Goal: Task Accomplishment & Management: Use online tool/utility

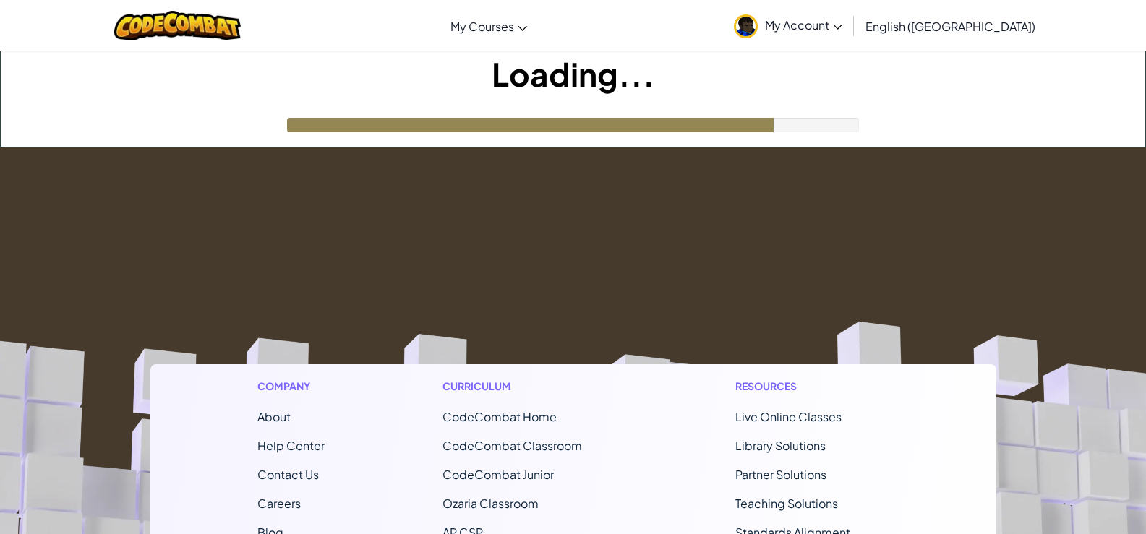
click at [842, 27] on icon at bounding box center [837, 27] width 9 height 5
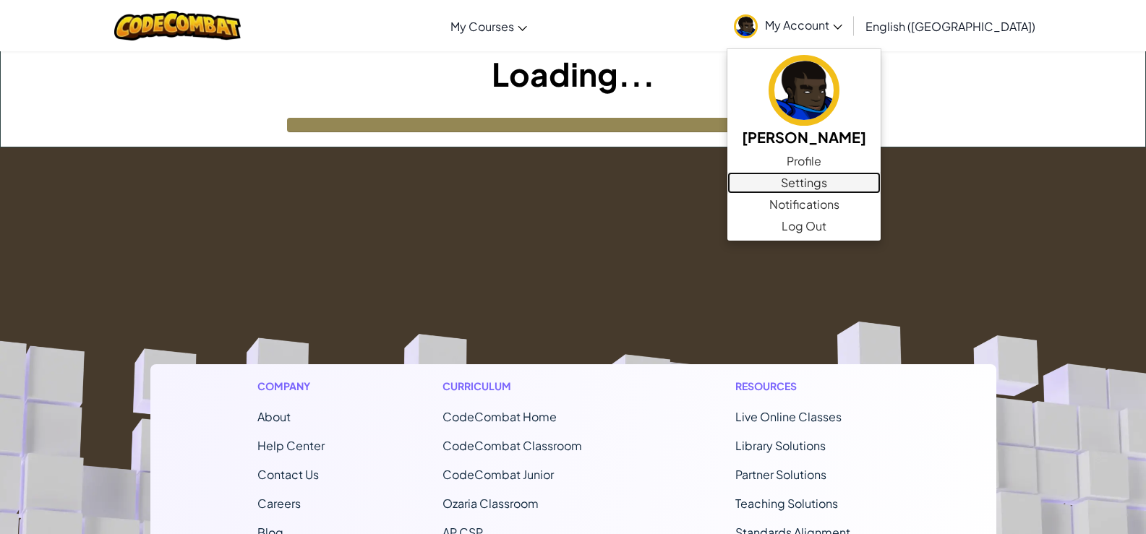
click at [875, 178] on link "Settings" at bounding box center [803, 183] width 153 height 22
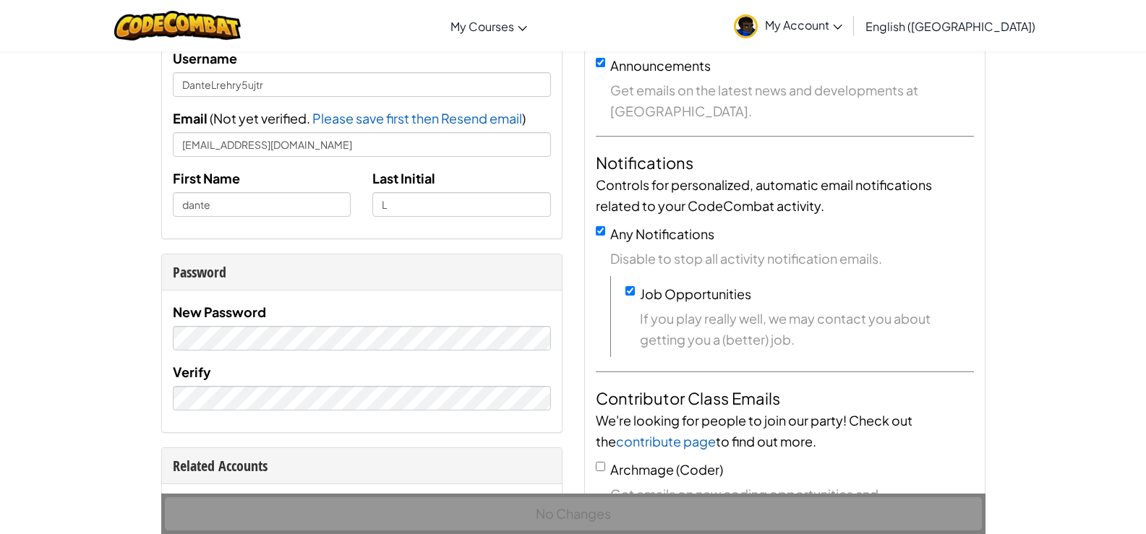
scroll to position [145, 0]
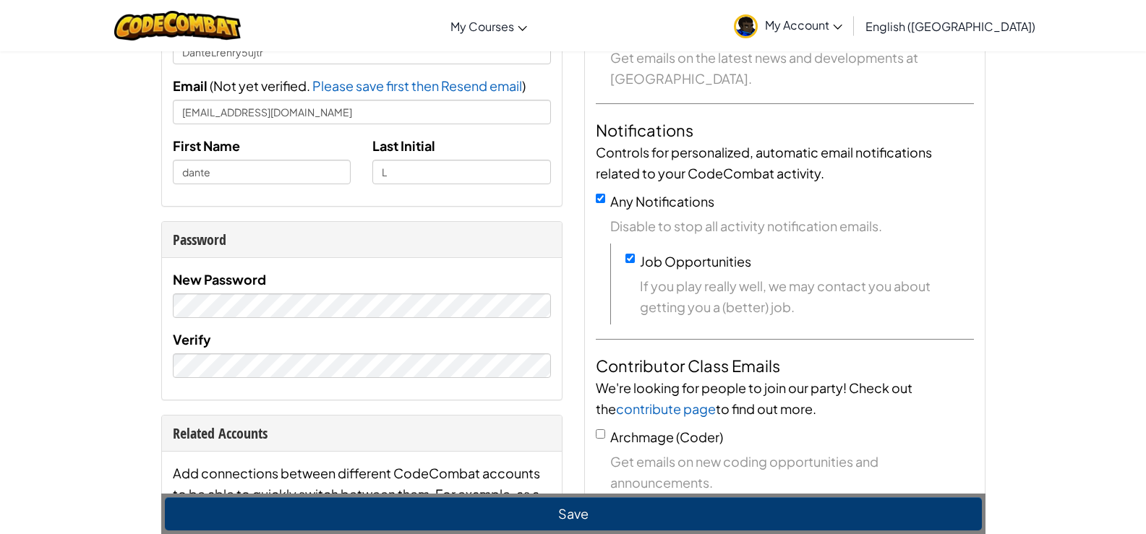
click at [539, 531] on div "Save" at bounding box center [573, 514] width 824 height 40
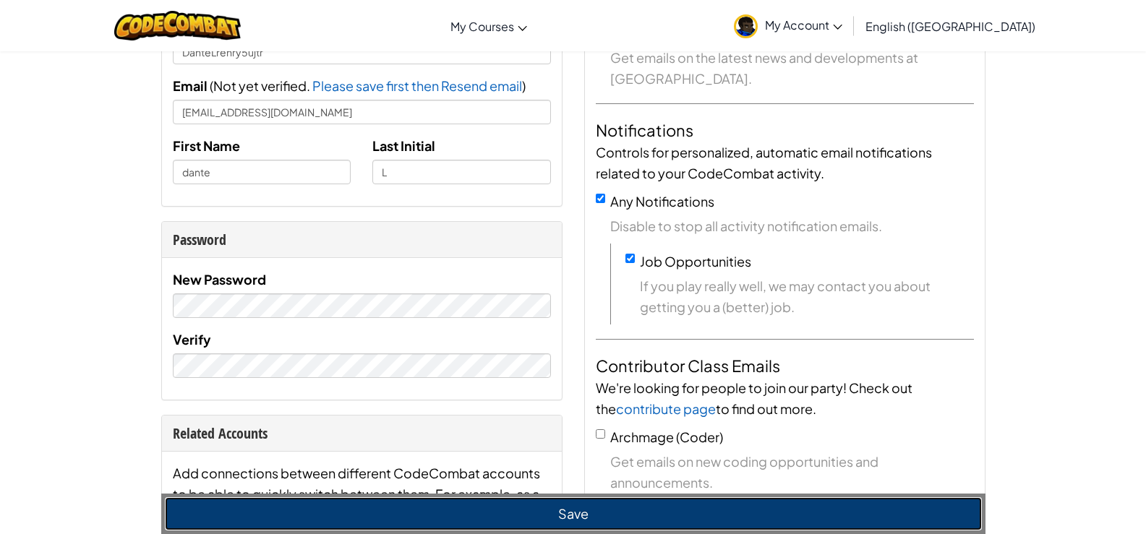
click at [540, 519] on button "Save" at bounding box center [573, 514] width 817 height 33
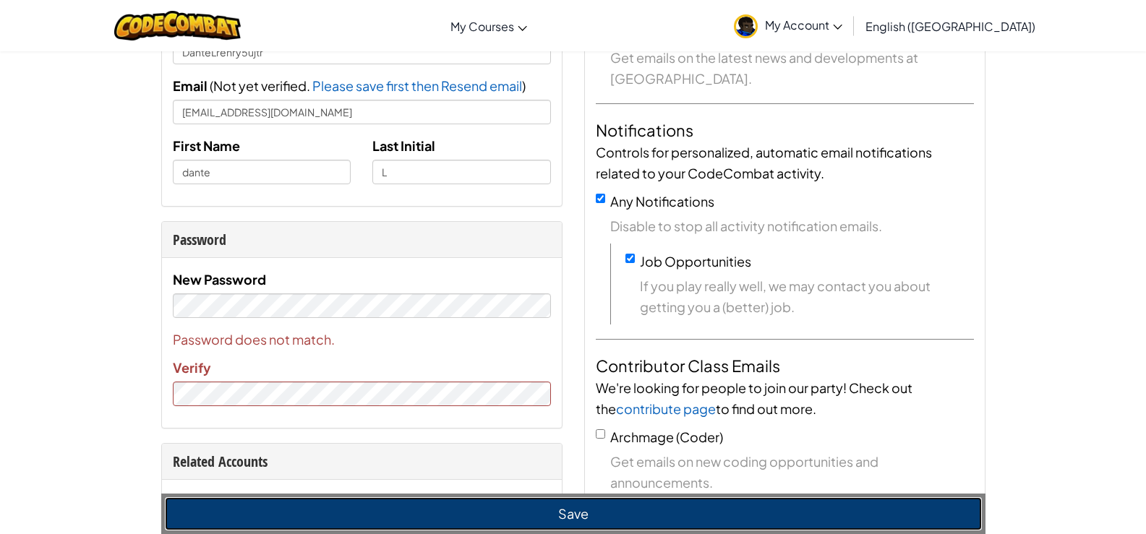
click at [507, 506] on button "Save" at bounding box center [573, 514] width 817 height 33
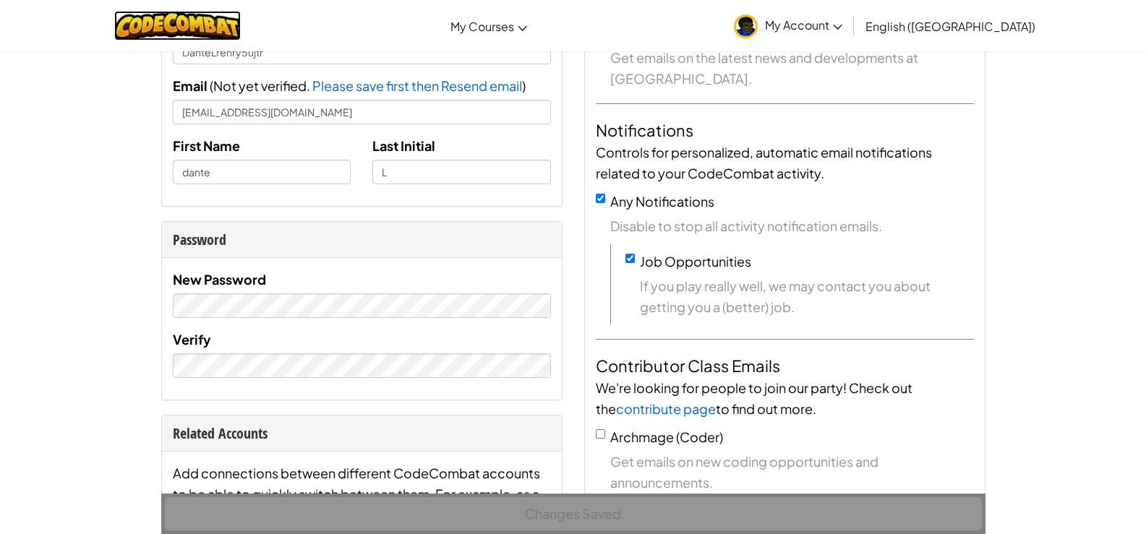
click at [232, 33] on img at bounding box center [177, 26] width 127 height 30
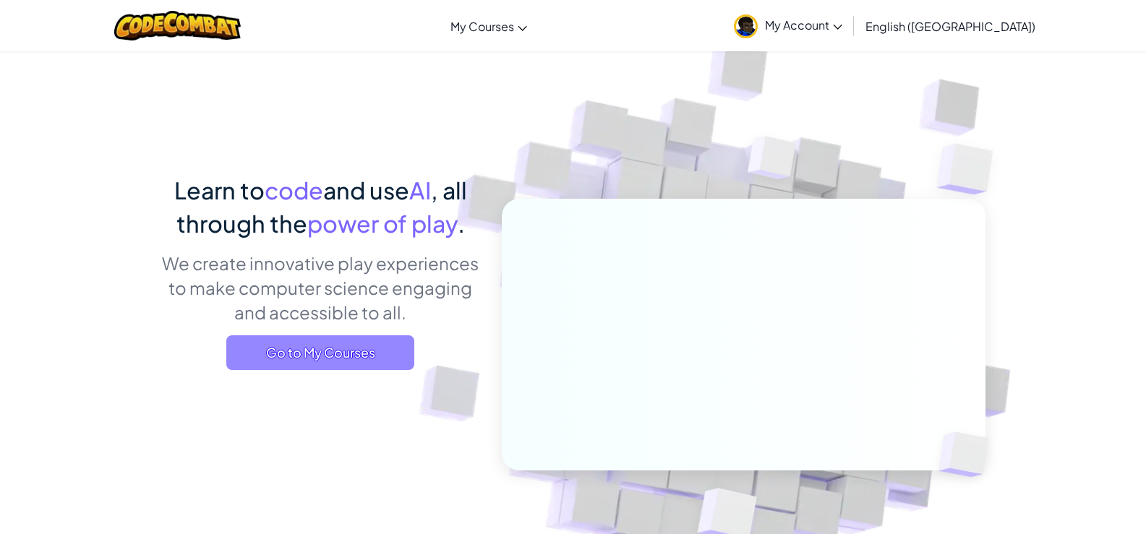
click at [356, 346] on span "Go to My Courses" at bounding box center [320, 353] width 188 height 35
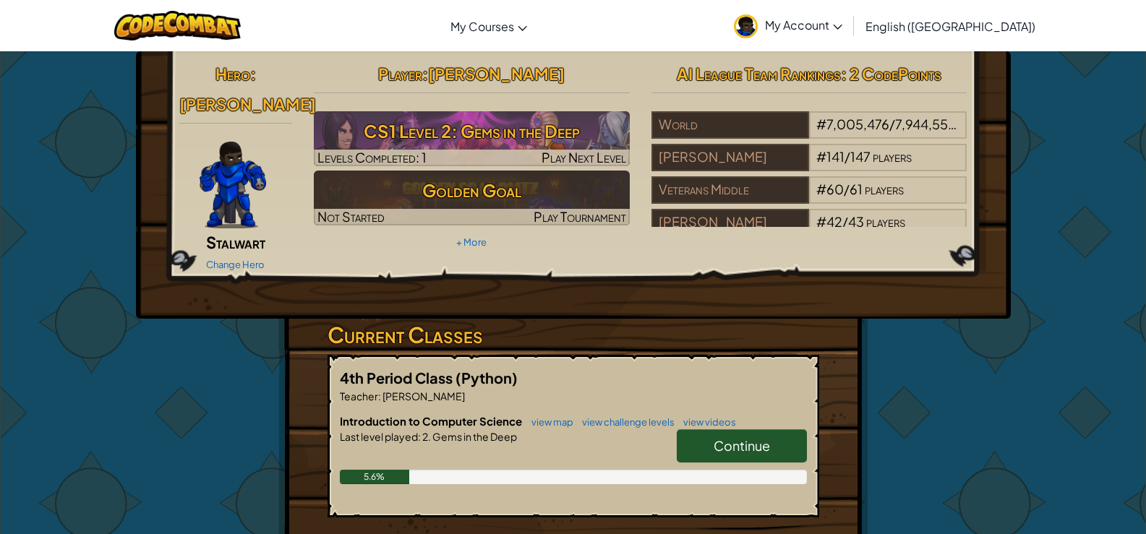
click at [715, 440] on div "Continue" at bounding box center [734, 450] width 145 height 40
click at [699, 430] on link "Continue" at bounding box center [742, 446] width 130 height 33
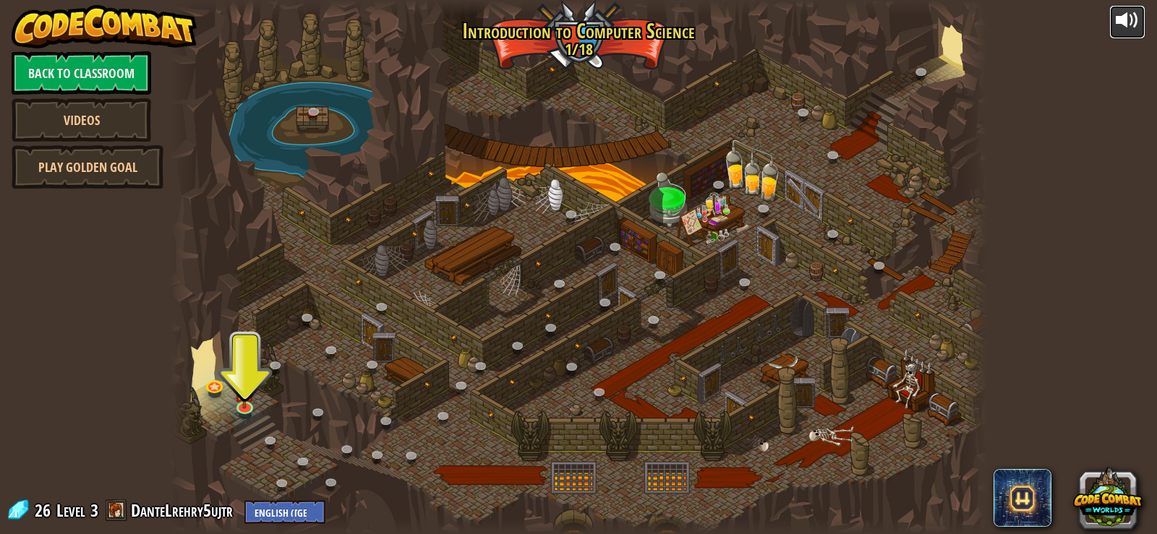
click at [1122, 22] on div at bounding box center [1127, 20] width 23 height 23
click at [252, 404] on img at bounding box center [244, 382] width 20 height 47
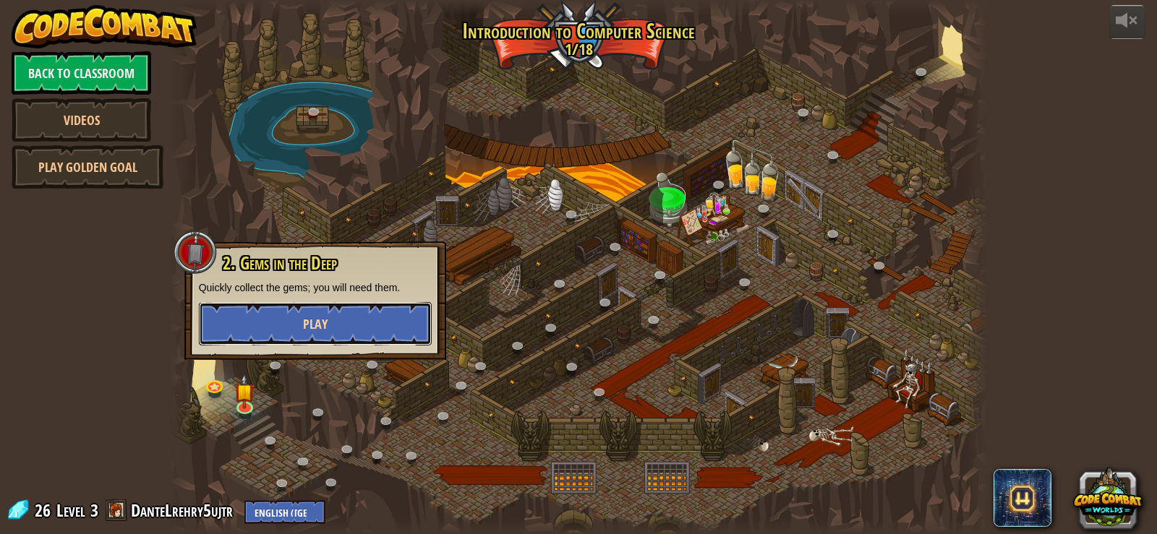
click at [296, 333] on button "Play" at bounding box center [315, 323] width 233 height 43
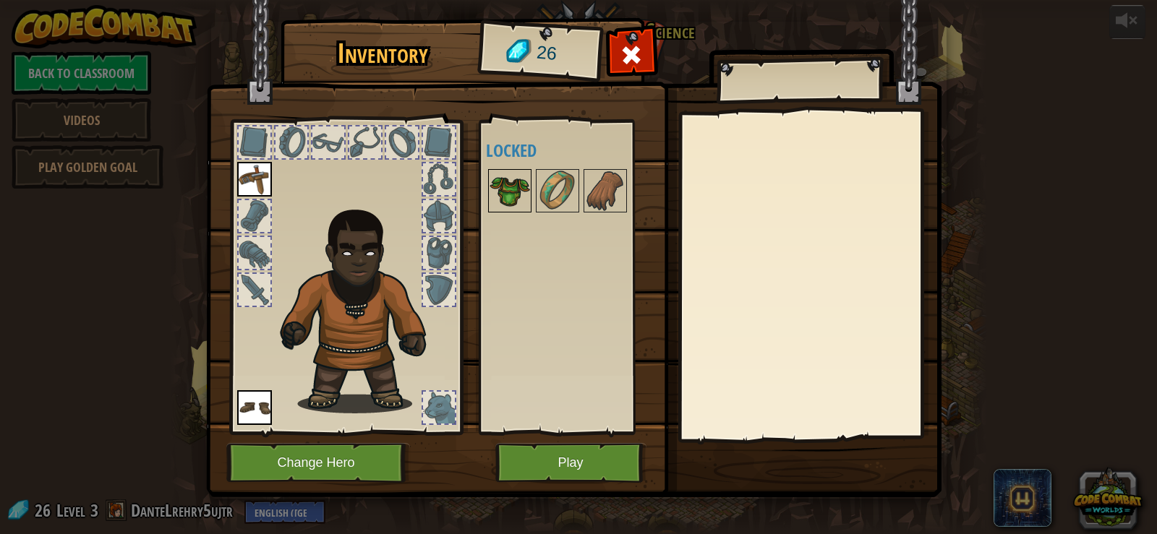
click at [499, 191] on img at bounding box center [510, 191] width 40 height 40
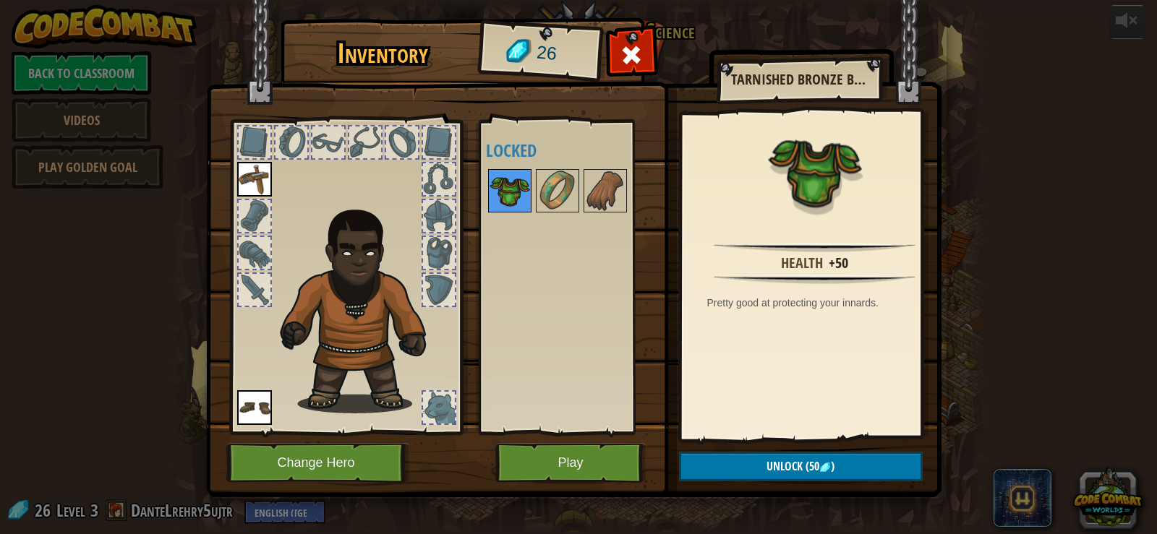
click at [524, 184] on img at bounding box center [510, 191] width 40 height 40
drag, startPoint x: 490, startPoint y: 184, endPoint x: 499, endPoint y: 184, distance: 8.7
click at [494, 184] on img at bounding box center [510, 191] width 40 height 40
drag, startPoint x: 543, startPoint y: 184, endPoint x: 568, endPoint y: 184, distance: 25.3
click at [549, 184] on img at bounding box center [557, 191] width 40 height 40
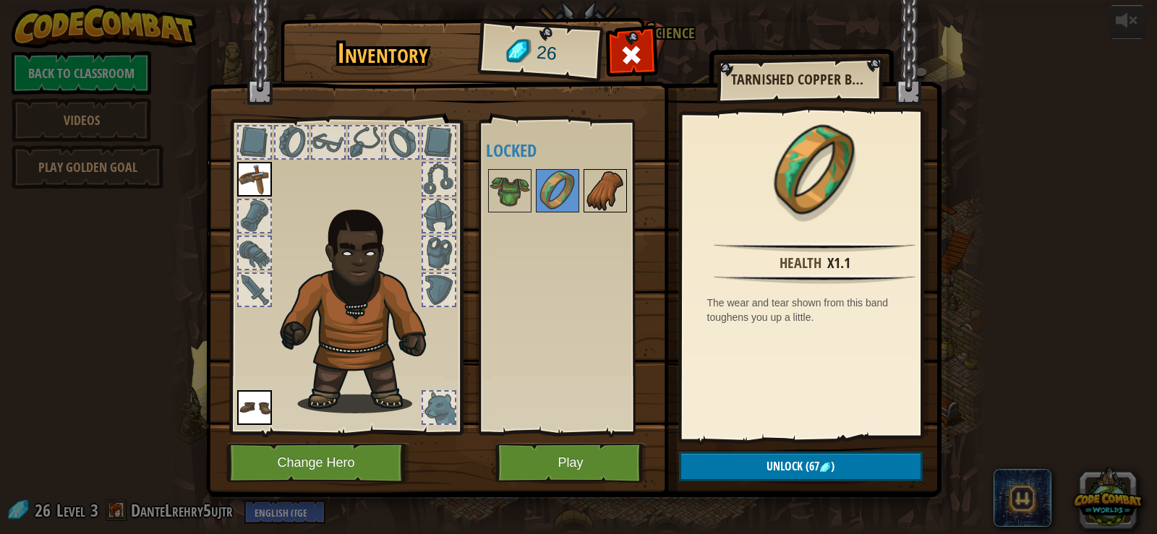
drag, startPoint x: 570, startPoint y: 184, endPoint x: 586, endPoint y: 188, distance: 16.3
click at [586, 188] on div "Available Equip Equip (double-click to equip) Locked" at bounding box center [577, 278] width 182 height 302
click at [597, 189] on img at bounding box center [605, 191] width 40 height 40
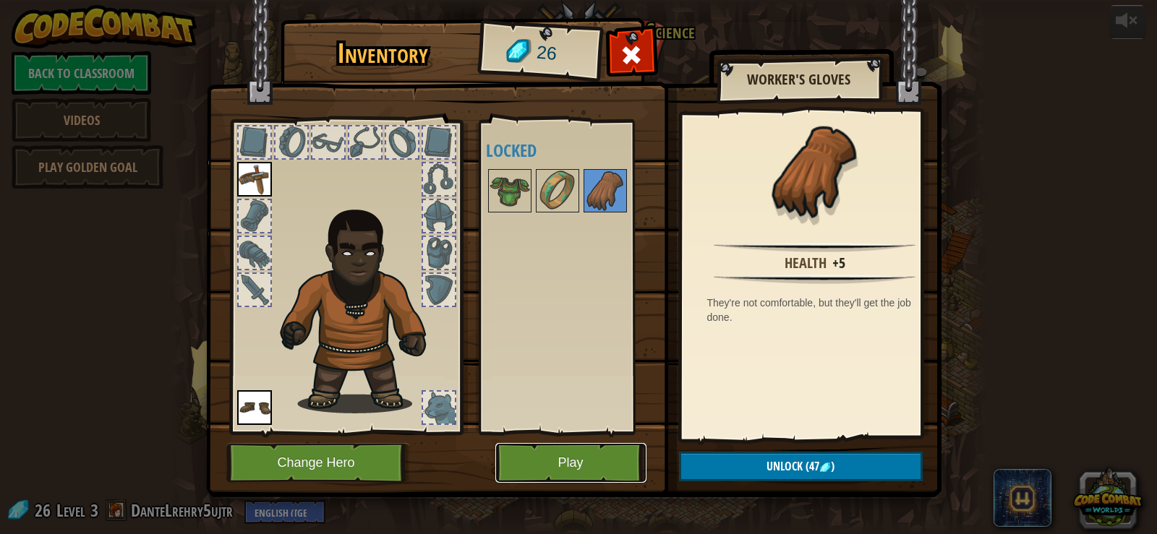
click at [544, 462] on button "Play" at bounding box center [570, 463] width 151 height 40
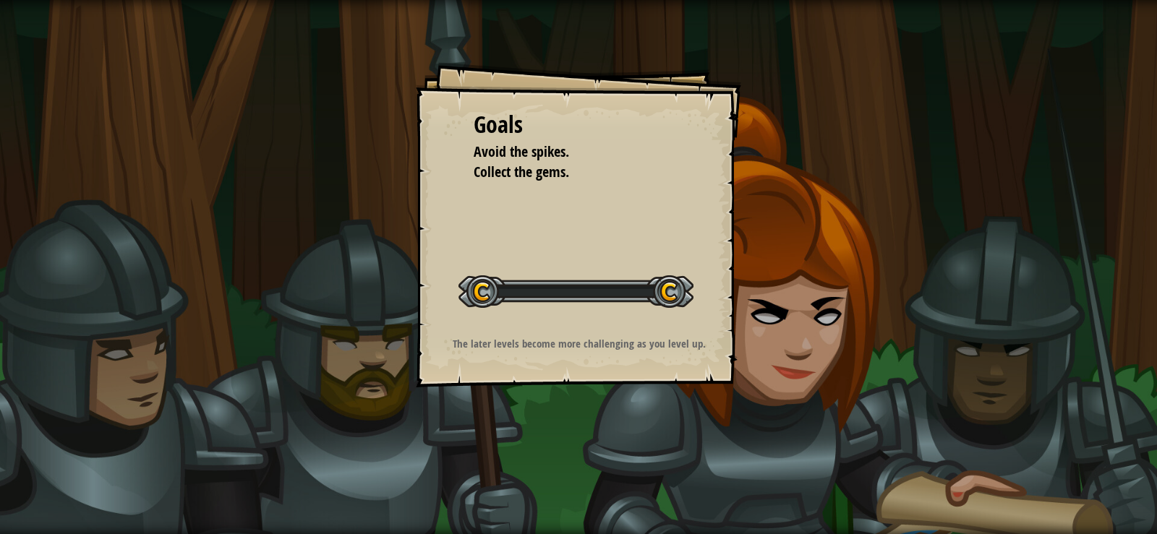
click at [544, 462] on div "Goals Avoid the spikes. Collect the gems. Start Level Error loading from server…" at bounding box center [578, 267] width 1157 height 534
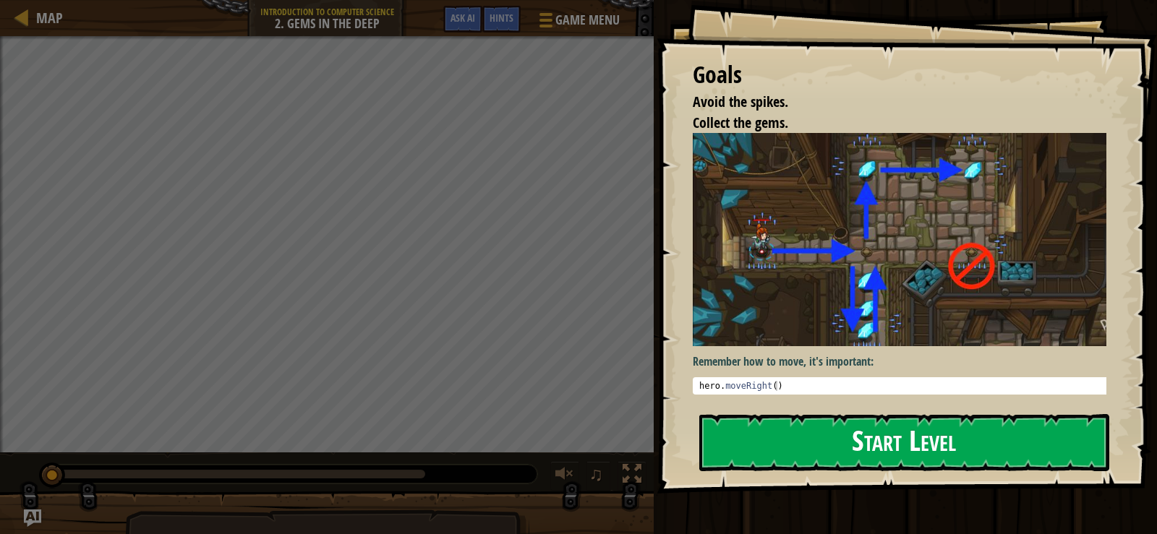
click at [858, 441] on button "Start Level" at bounding box center [904, 442] width 410 height 57
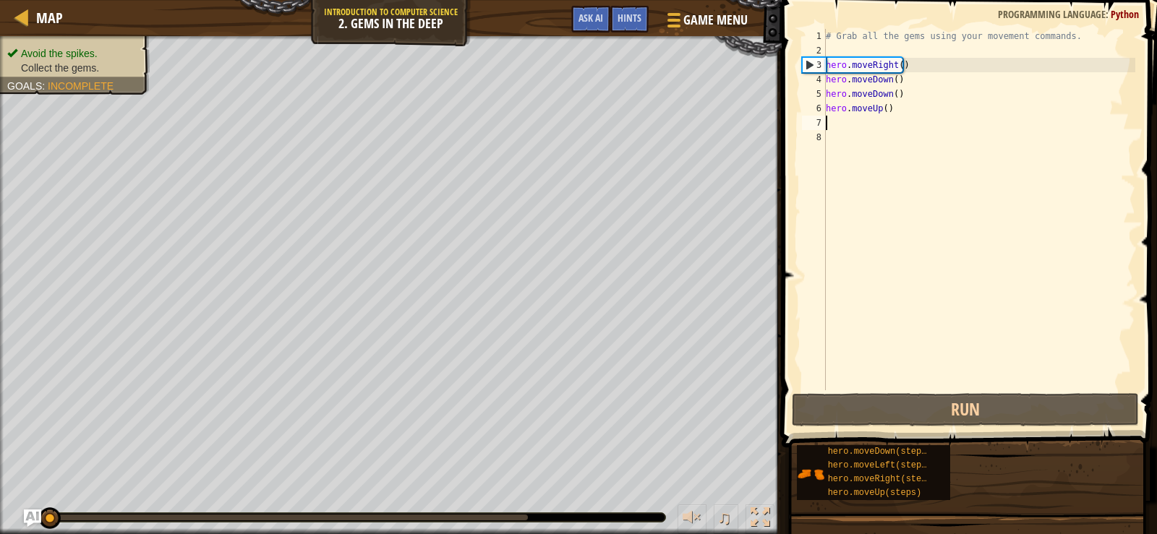
click at [837, 129] on div "# Grab all the gems using your movement commands. hero . moveRight ( ) hero . m…" at bounding box center [979, 224] width 312 height 390
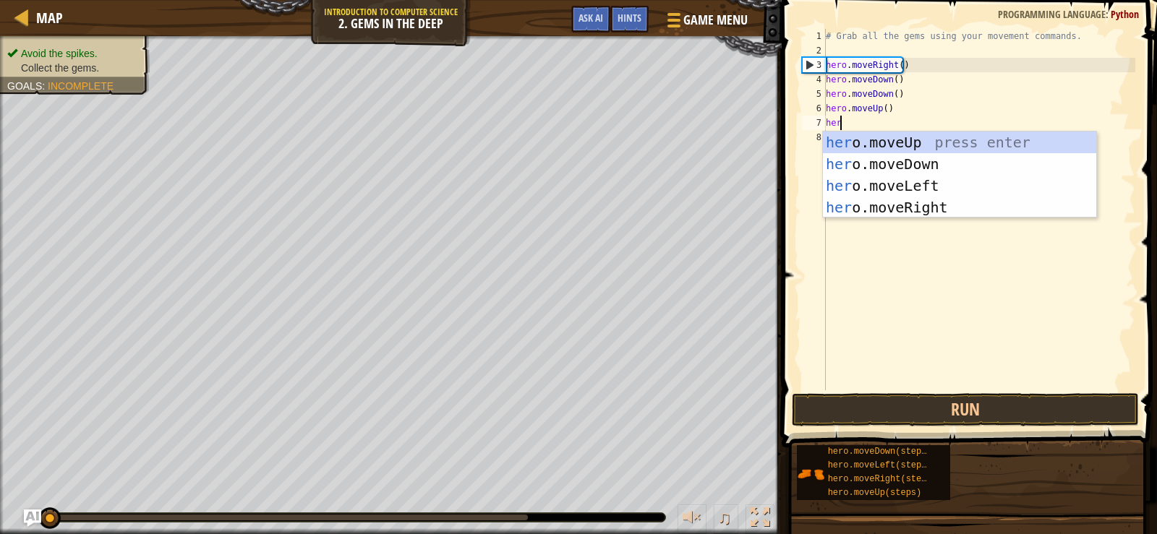
type textarea "hero"
click at [982, 206] on div "hero .moveUp press enter hero .moveDown press enter hero .moveLeft press enter …" at bounding box center [959, 197] width 273 height 130
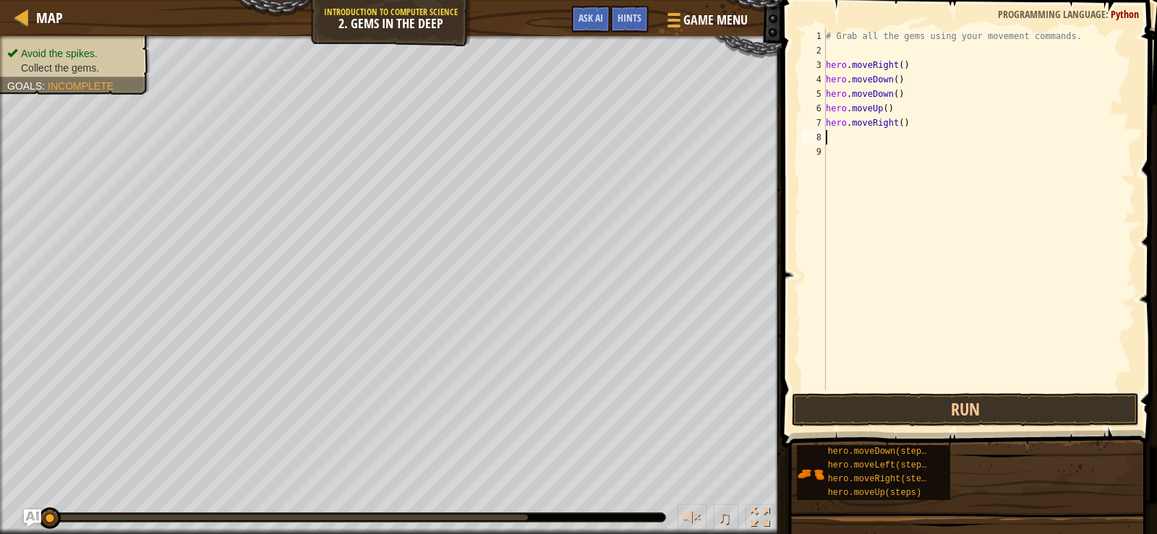
scroll to position [7, 0]
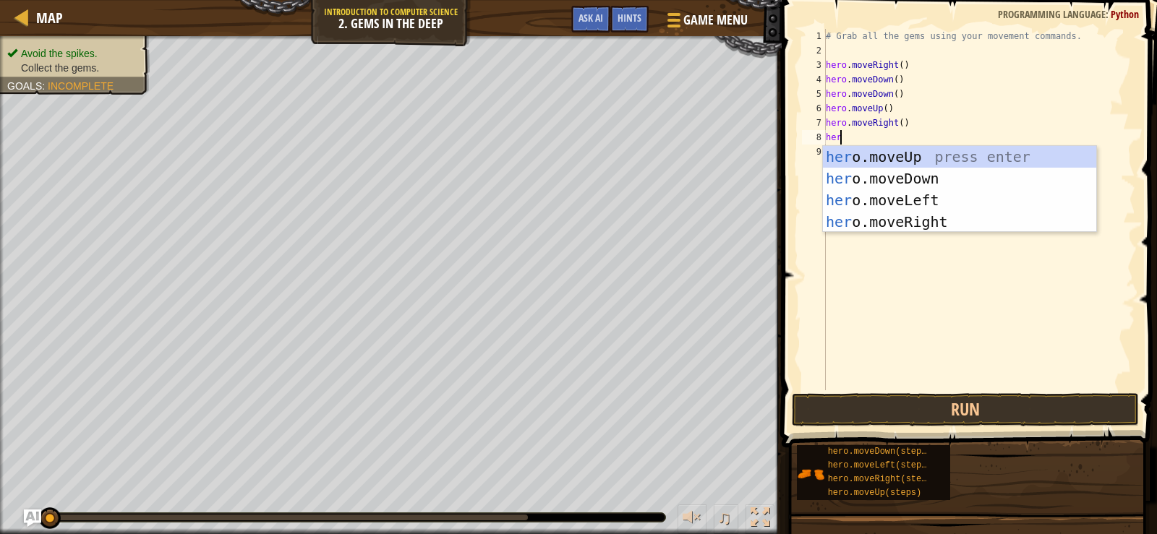
type textarea "hero"
click at [906, 165] on div "hero .moveUp press enter hero .moveDown press enter hero .moveLeft press enter …" at bounding box center [959, 211] width 273 height 130
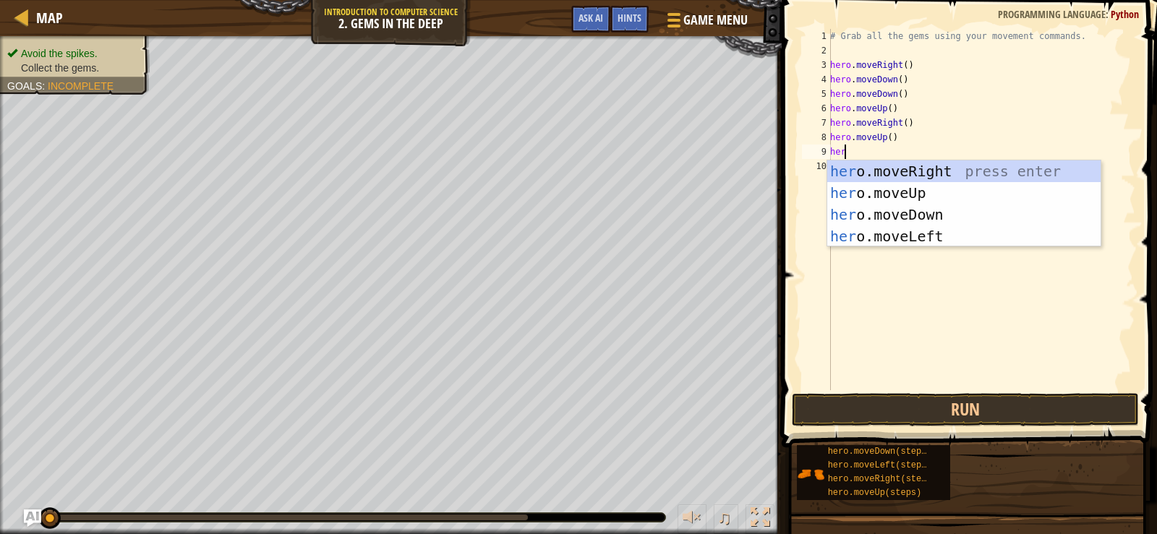
type textarea "herl"
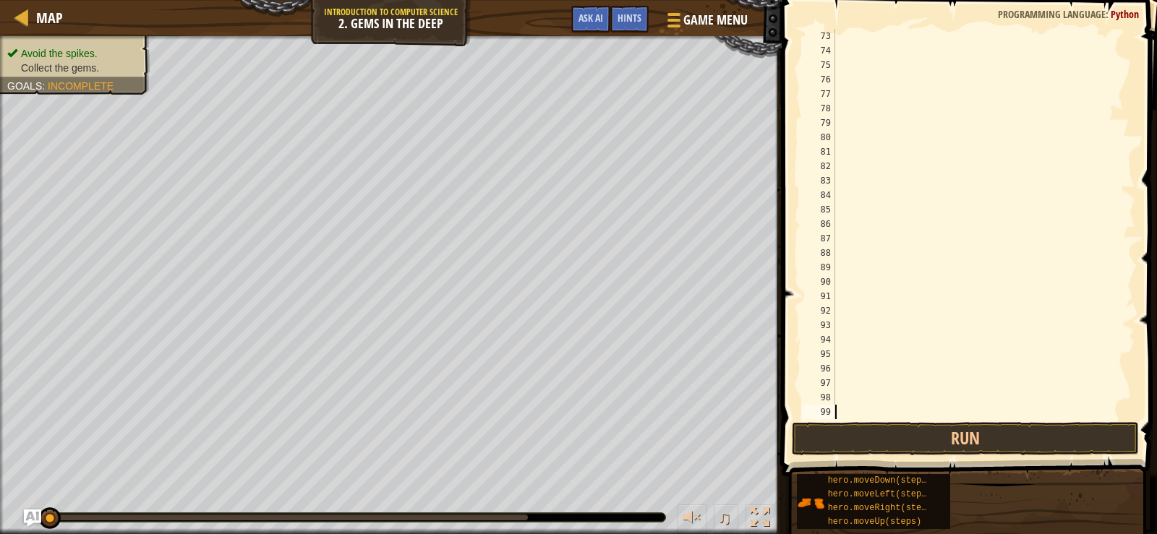
scroll to position [1056, 0]
click at [852, 448] on button "Run" at bounding box center [965, 438] width 347 height 33
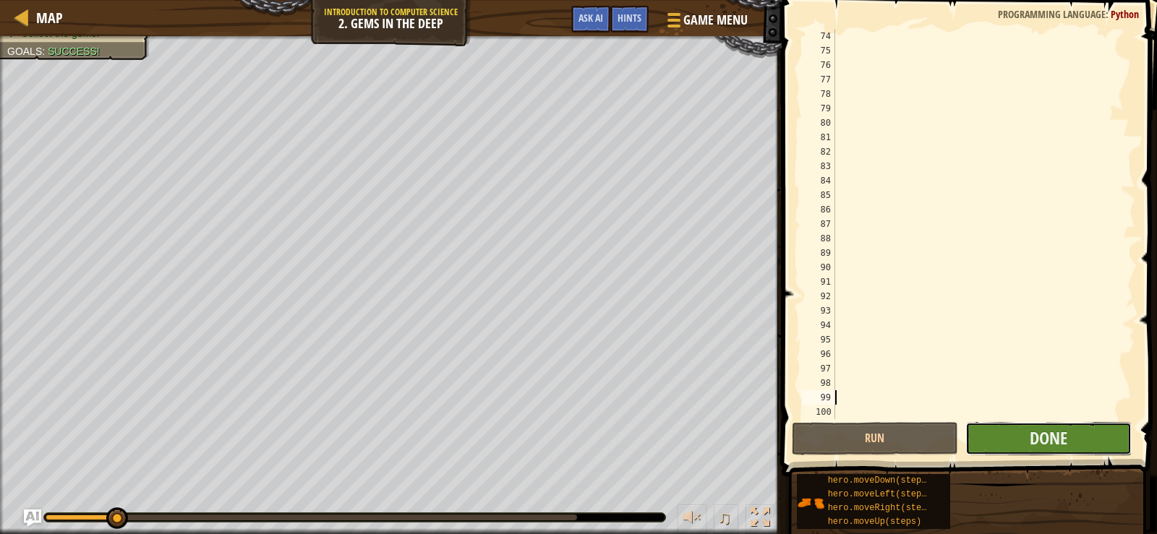
click at [1091, 432] on button "Done" at bounding box center [1048, 438] width 166 height 33
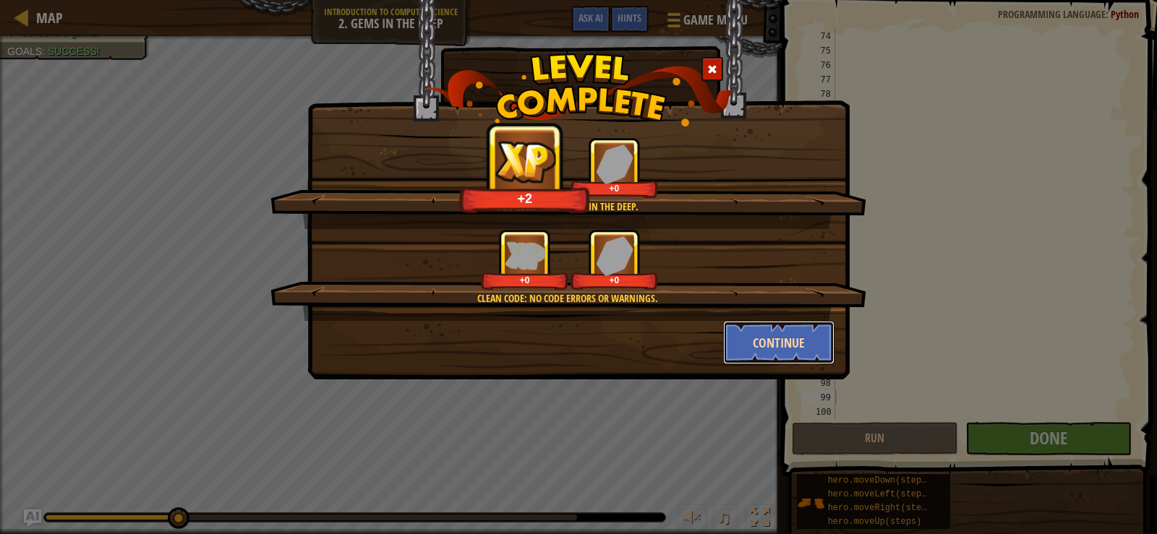
click at [779, 343] on button "Continue" at bounding box center [779, 342] width 112 height 43
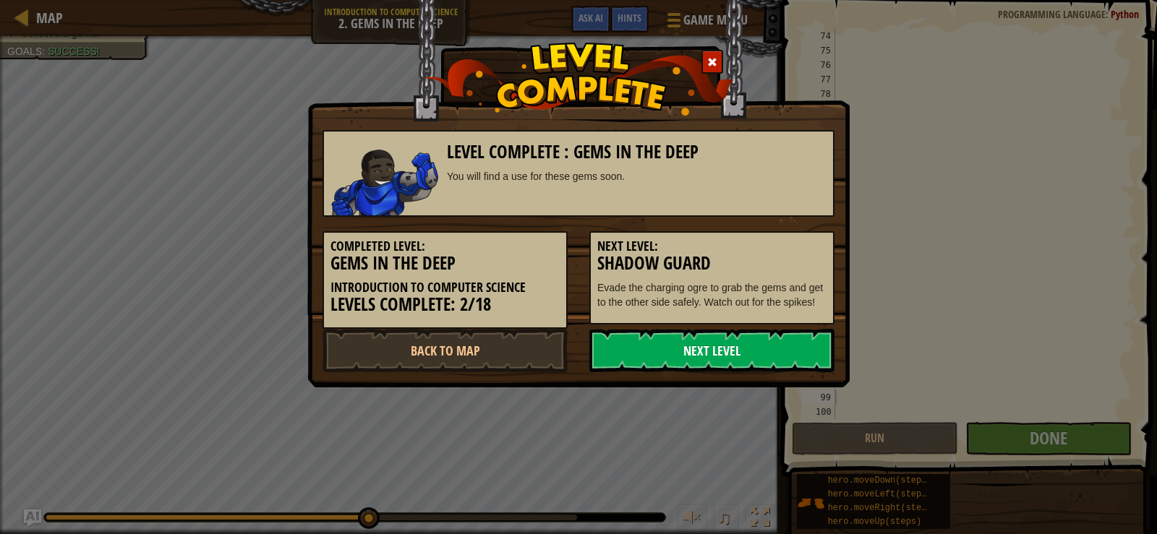
click at [711, 338] on link "Next Level" at bounding box center [711, 350] width 245 height 43
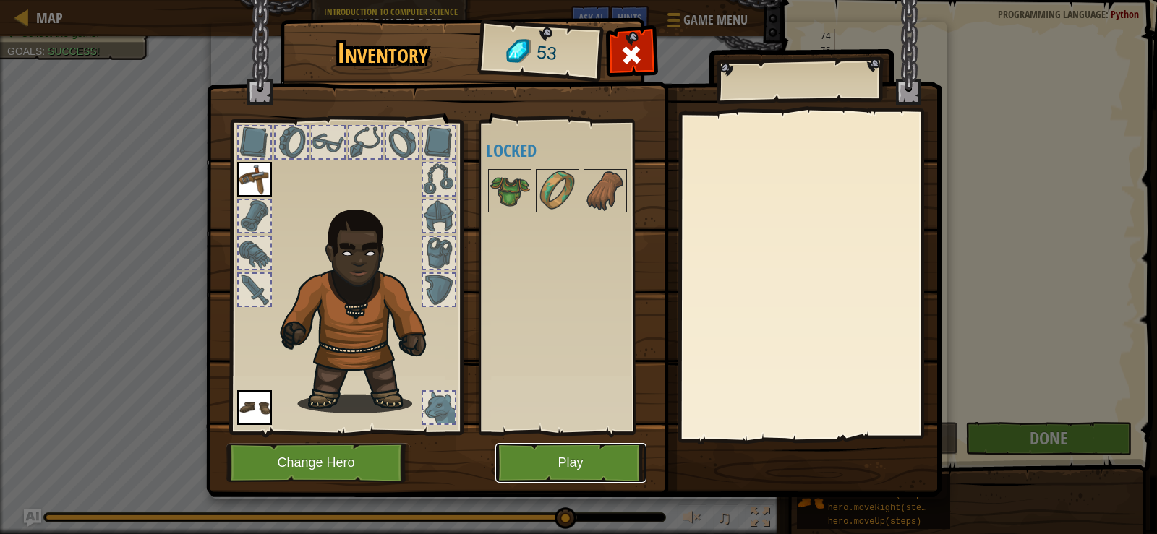
click at [572, 473] on button "Play" at bounding box center [570, 463] width 151 height 40
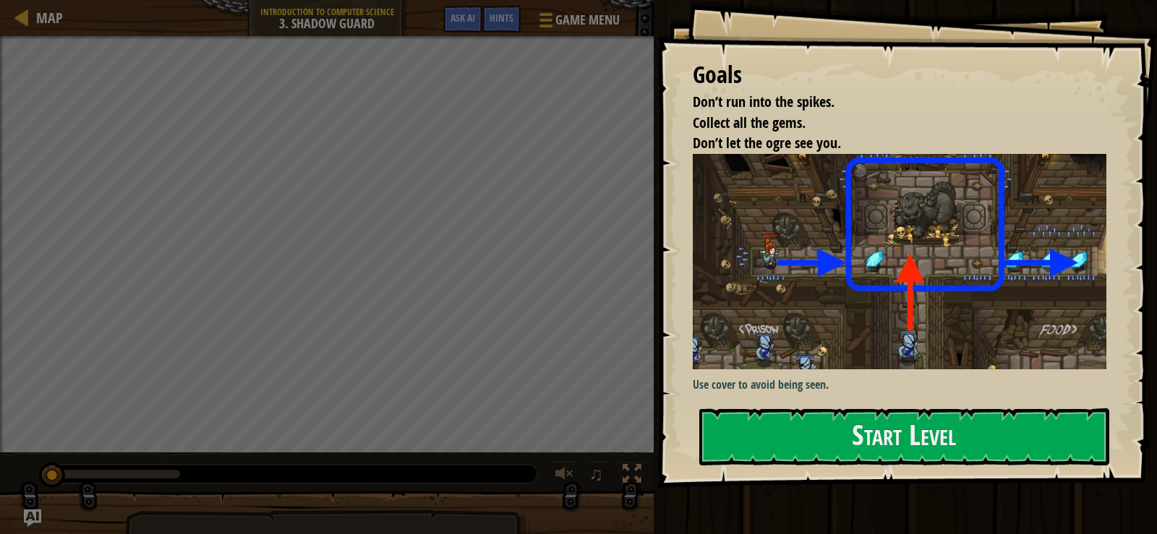
click at [795, 407] on div "Goals Don’t run into the spikes. Collect all the gems. Don’t let the ogre see y…" at bounding box center [907, 244] width 500 height 488
click at [817, 444] on button "Start Level" at bounding box center [904, 437] width 410 height 57
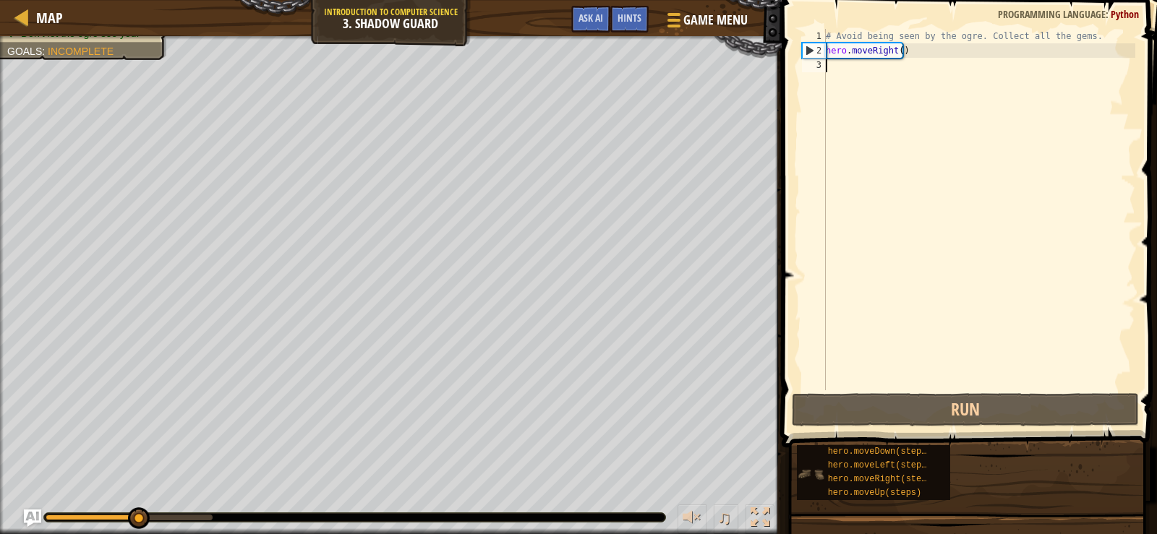
scroll to position [7, 0]
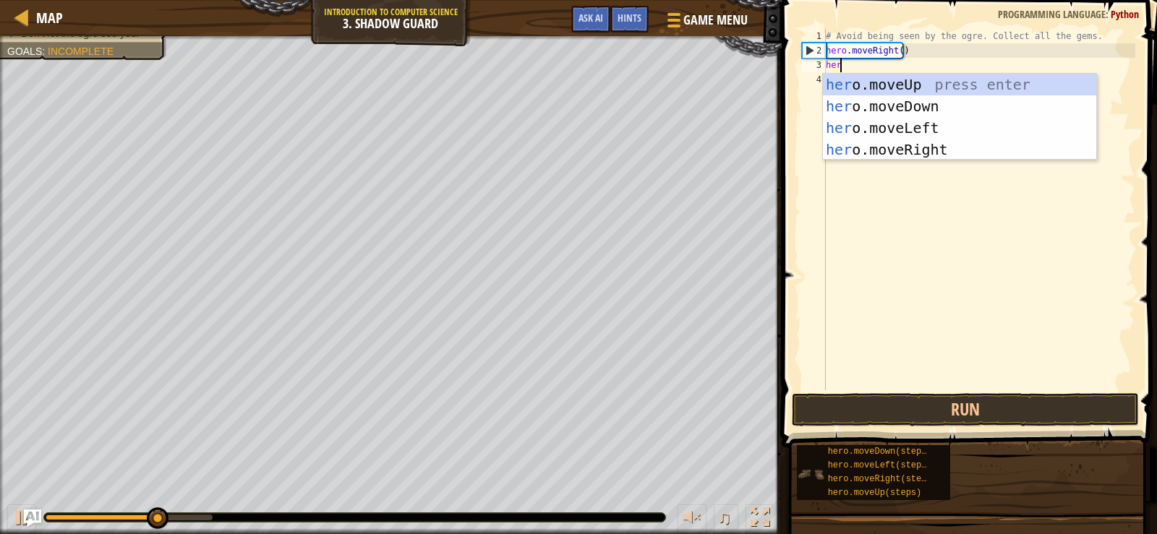
type textarea "hero"
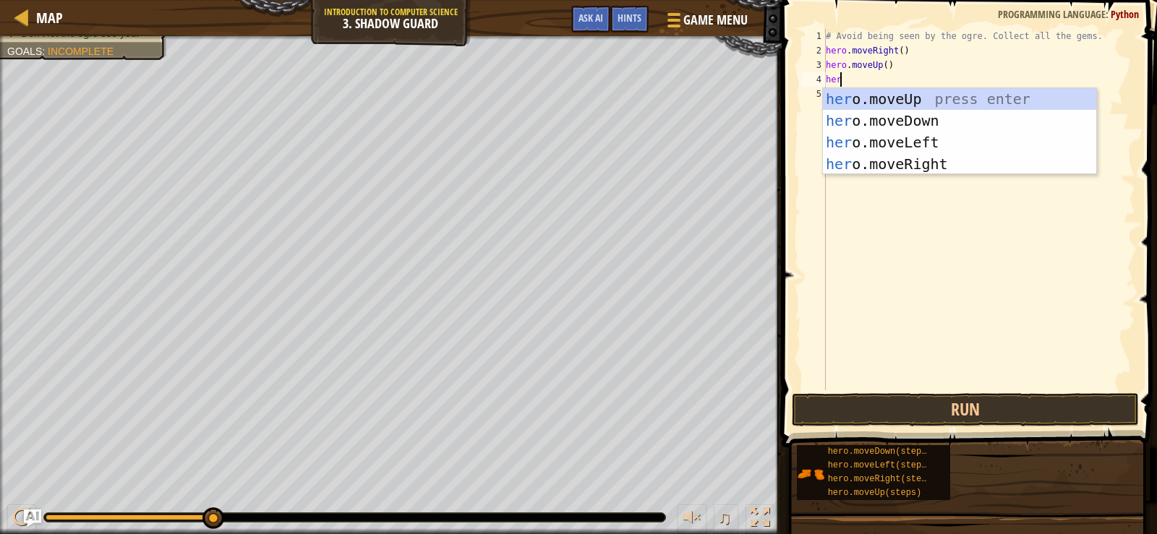
scroll to position [7, 1]
type textarea "heror"
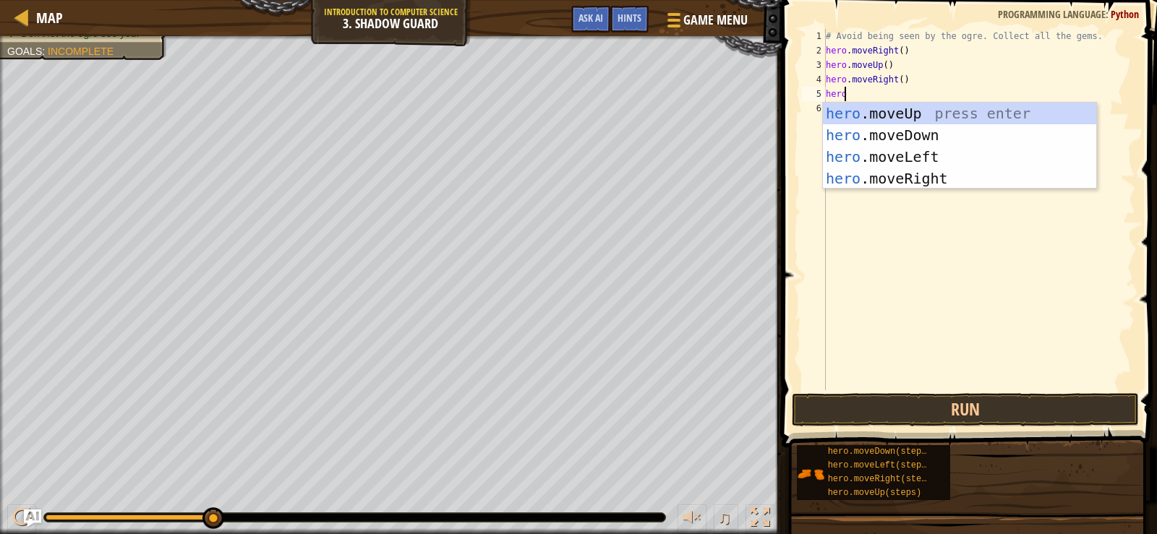
type textarea "herod"
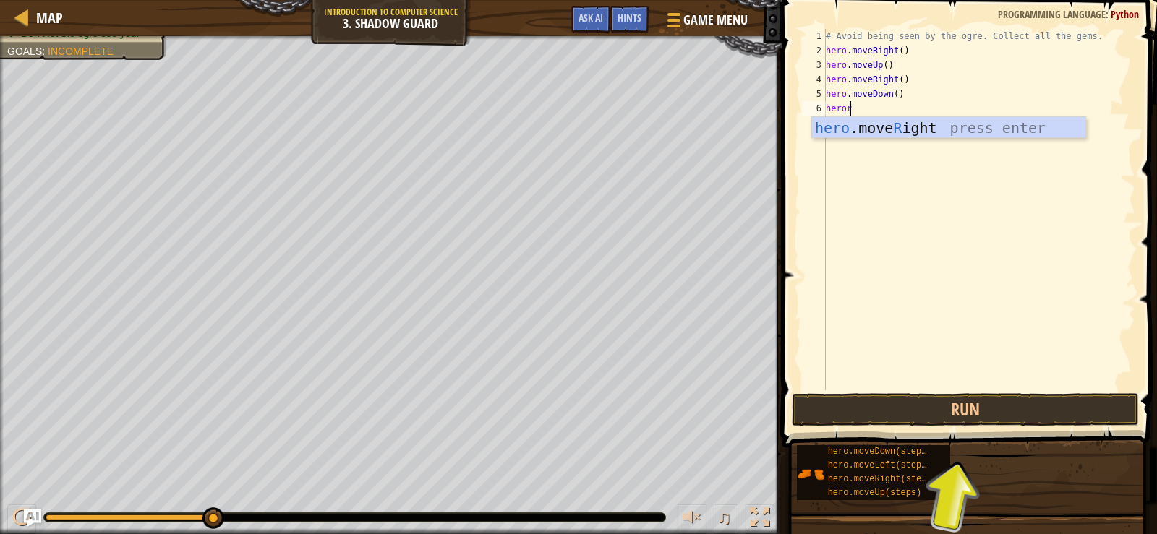
type textarea "heror"
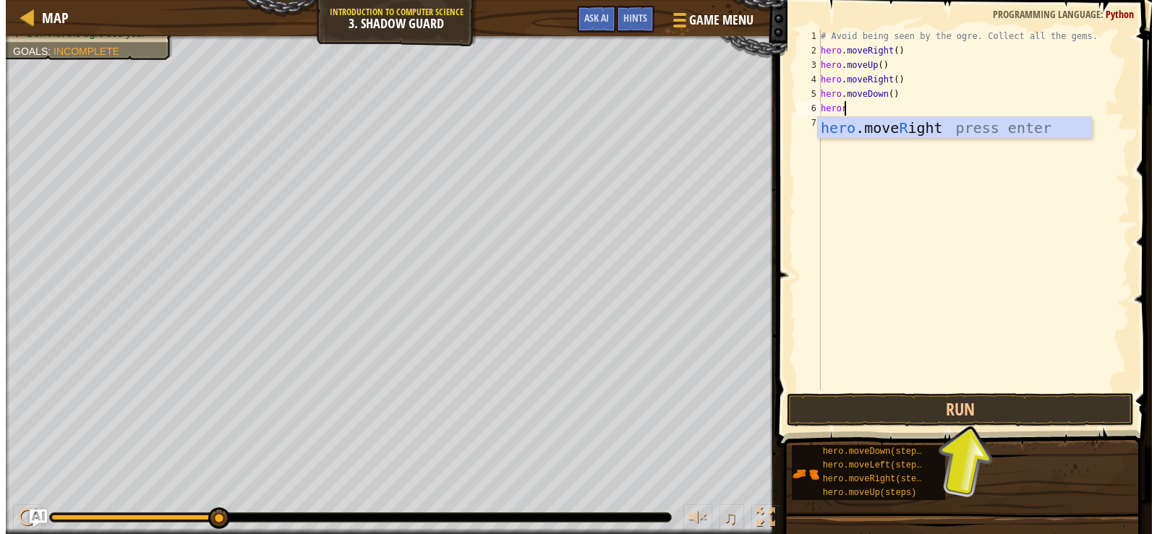
scroll to position [7, 0]
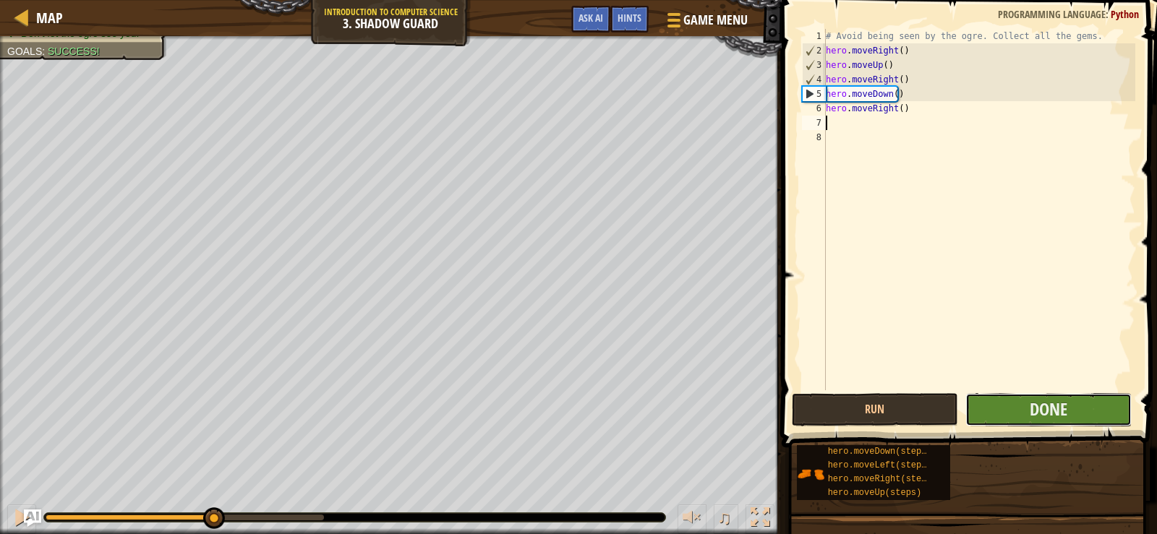
click at [1026, 404] on button "Done" at bounding box center [1048, 409] width 166 height 33
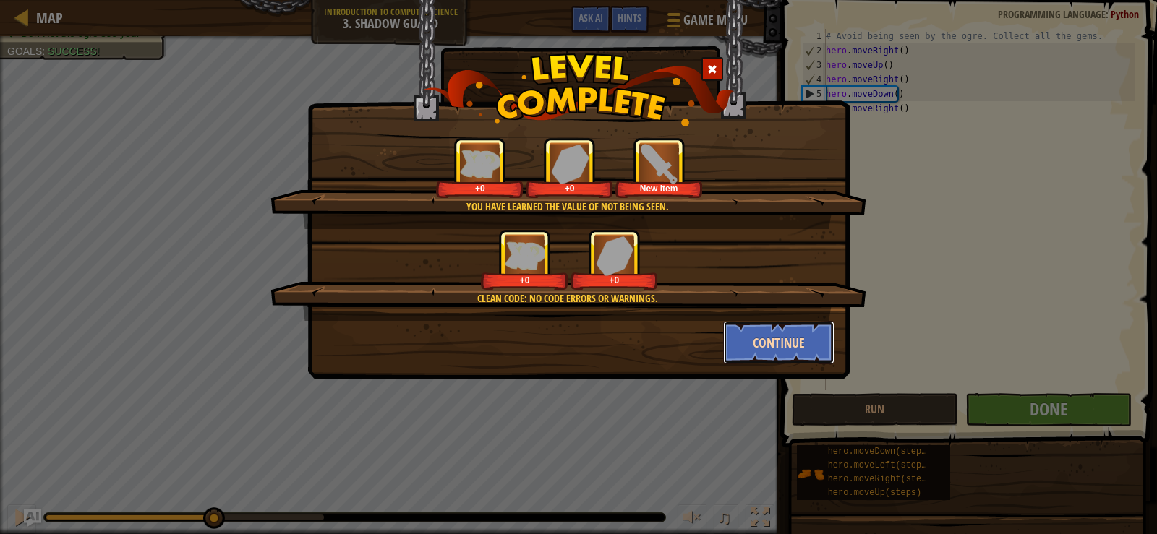
drag, startPoint x: 805, startPoint y: 332, endPoint x: 798, endPoint y: 336, distance: 8.1
click at [798, 336] on button "Continue" at bounding box center [779, 342] width 112 height 43
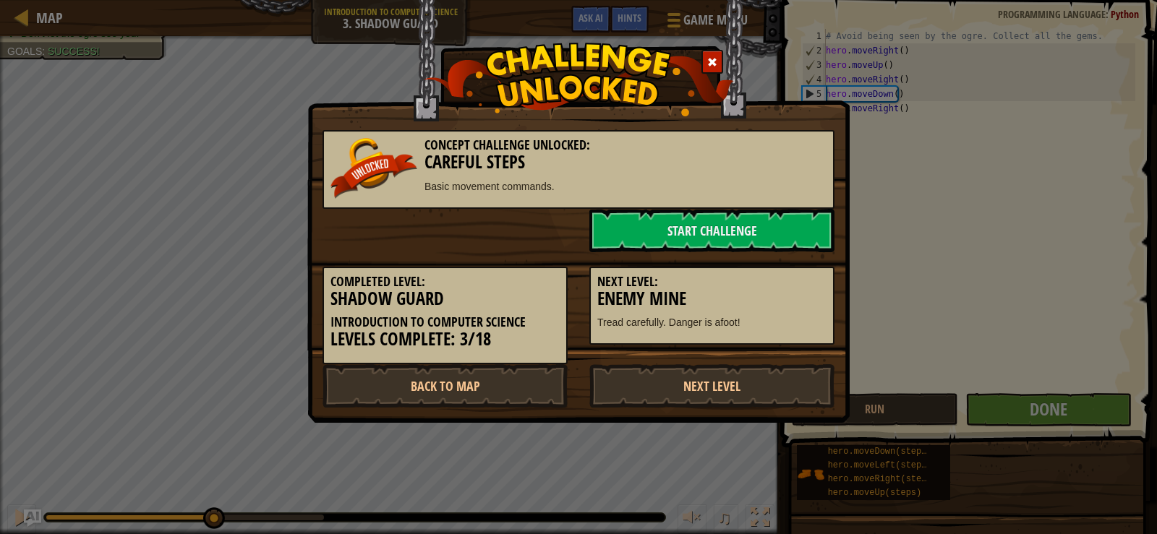
click at [793, 338] on div "Next Level: Enemy Mine Tread carefully. Danger is afoot!" at bounding box center [711, 306] width 245 height 79
click at [638, 240] on link "Start Challenge" at bounding box center [711, 230] width 245 height 43
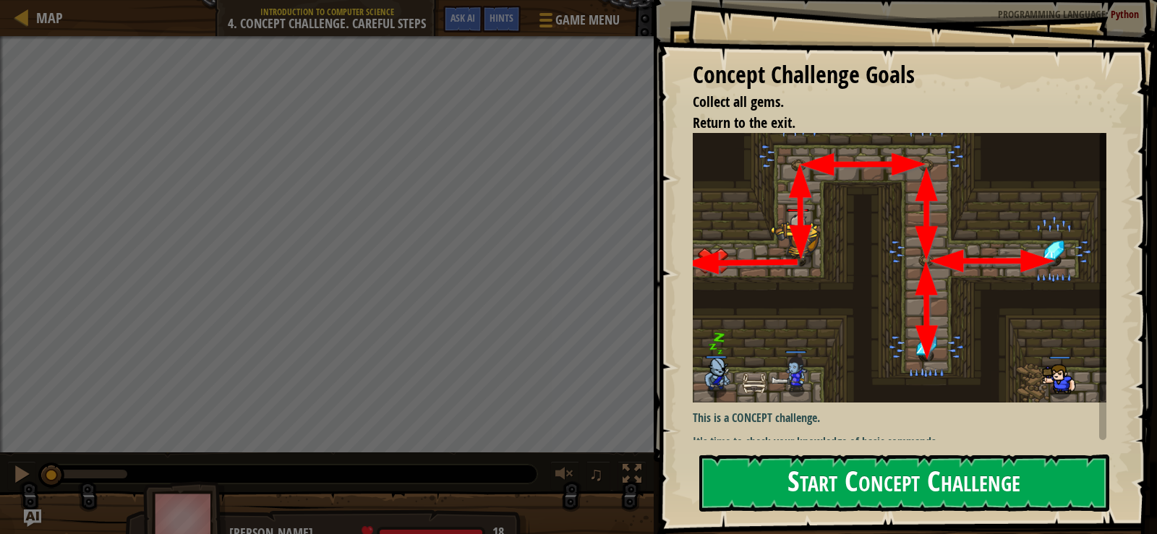
click at [797, 465] on button "Start Concept Challenge" at bounding box center [904, 483] width 410 height 57
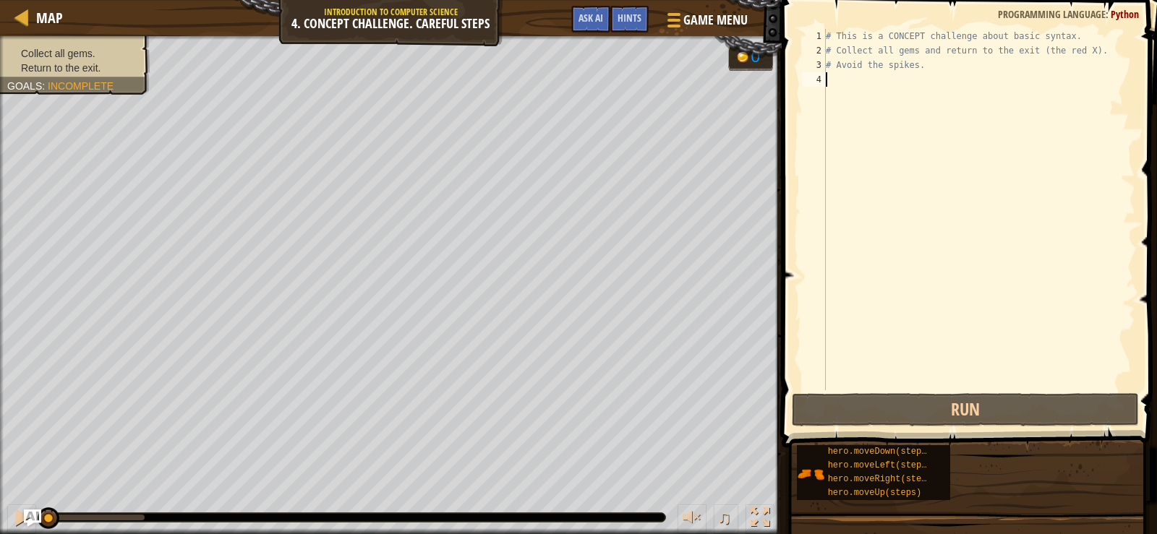
scroll to position [7, 0]
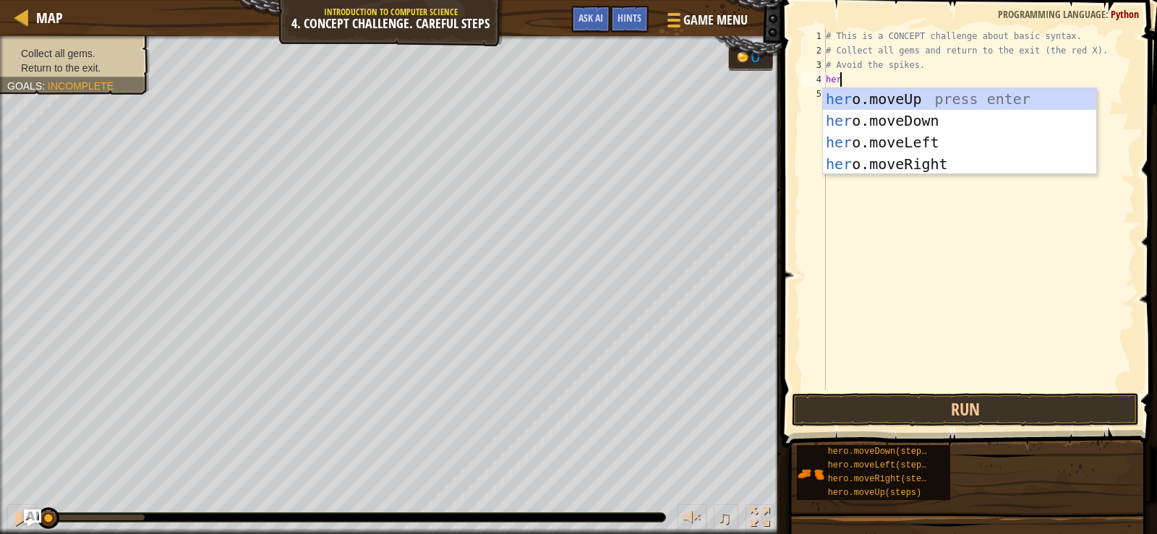
type textarea "hero"
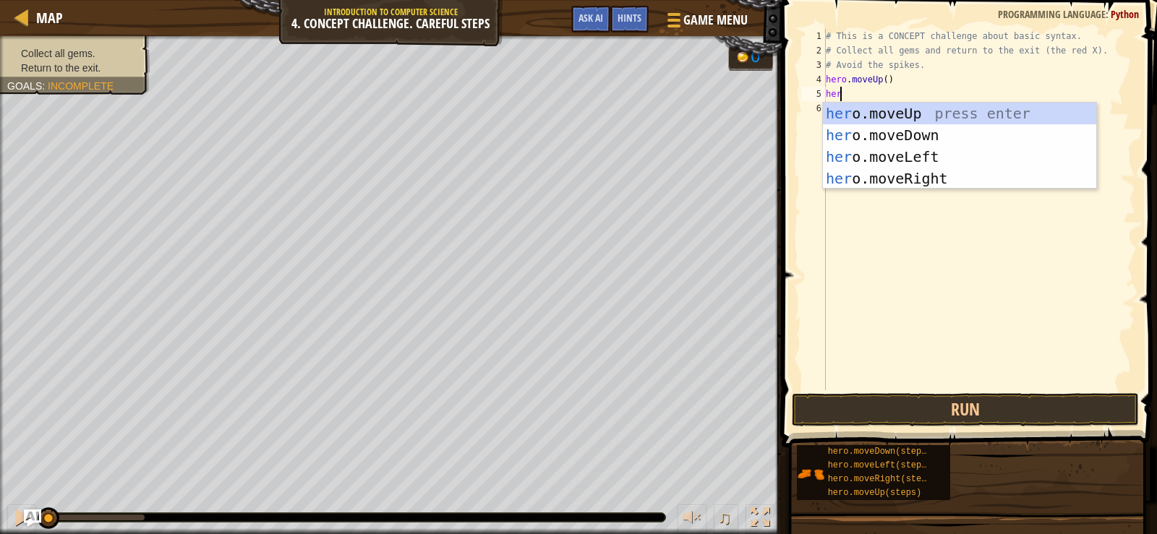
scroll to position [7, 1]
type textarea "heror"
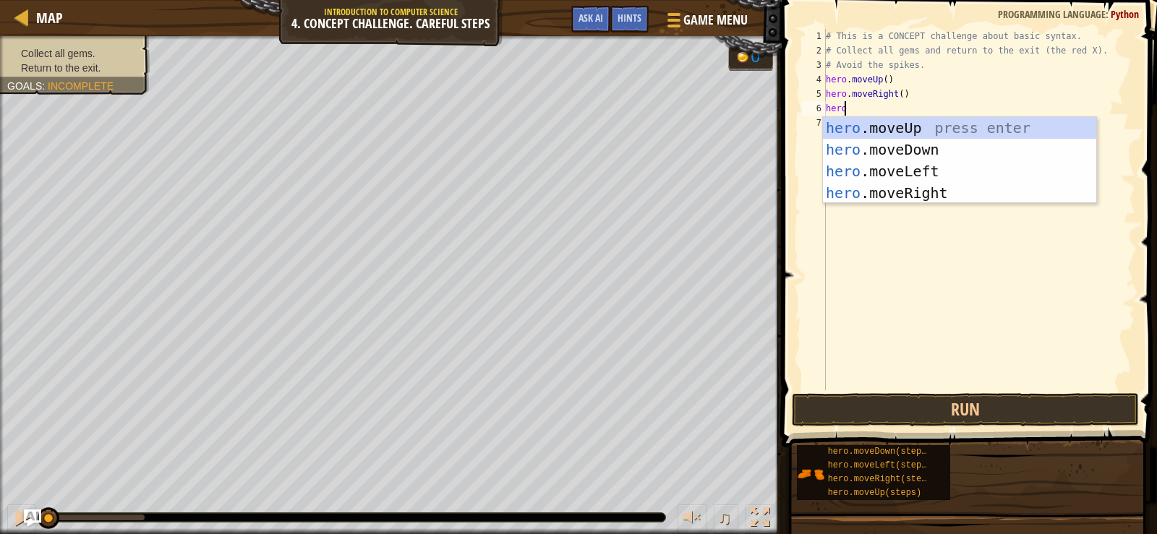
type textarea "herod"
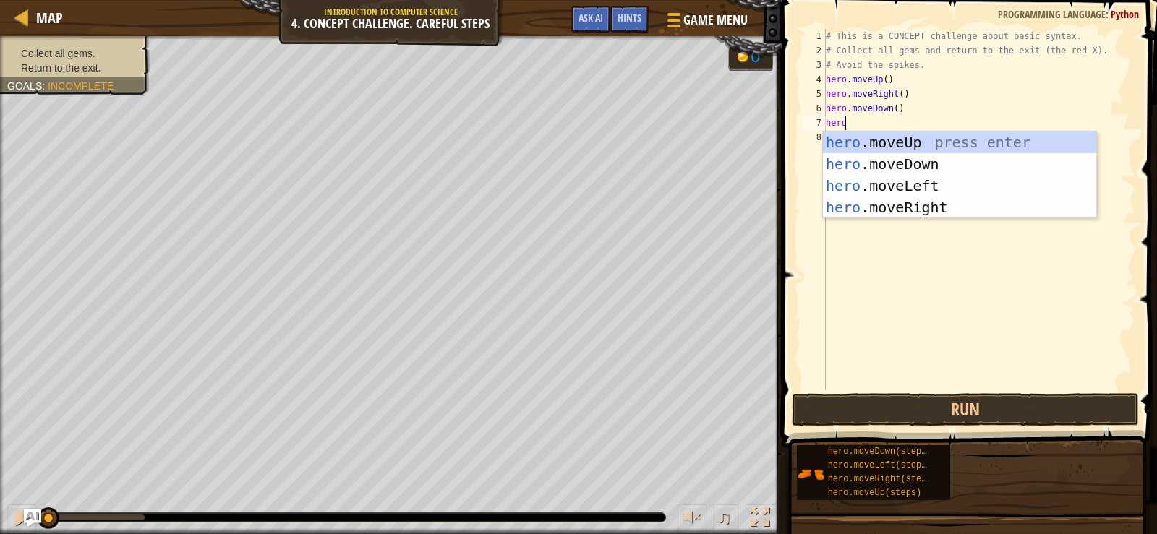
type textarea "herod"
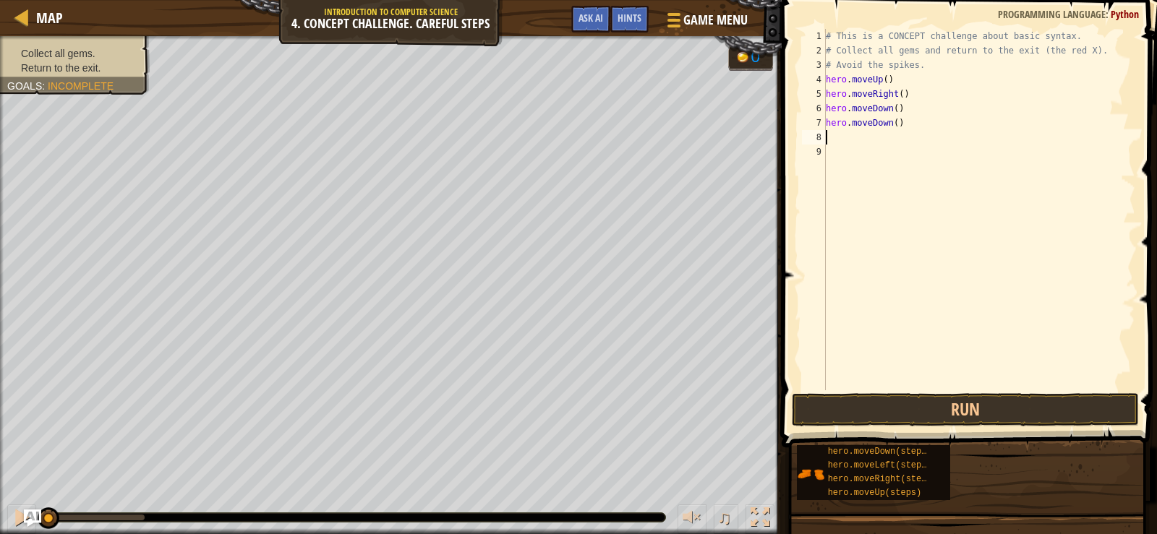
scroll to position [7, 0]
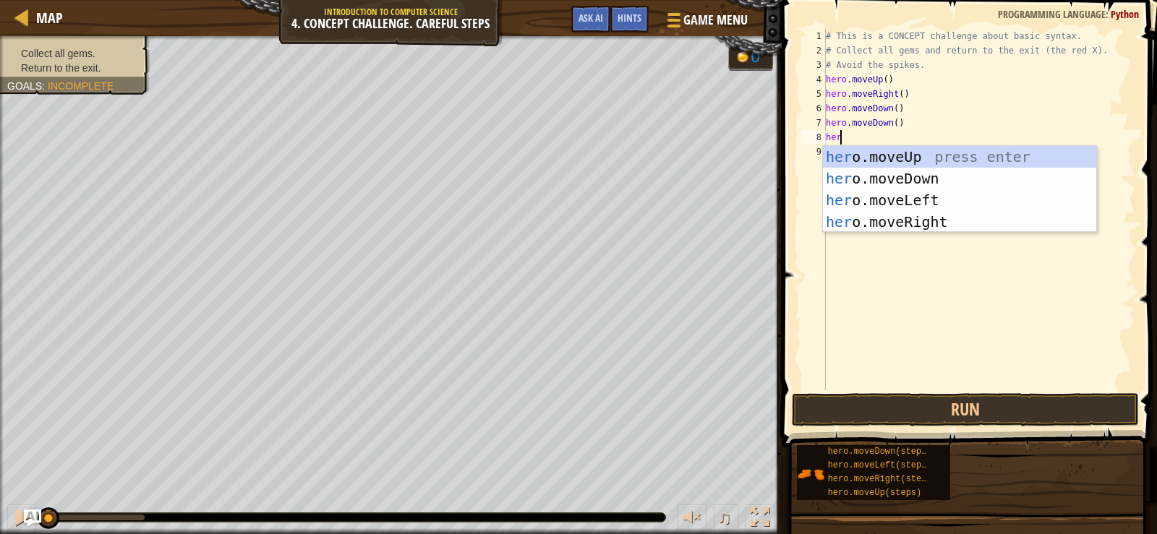
type textarea "hero"
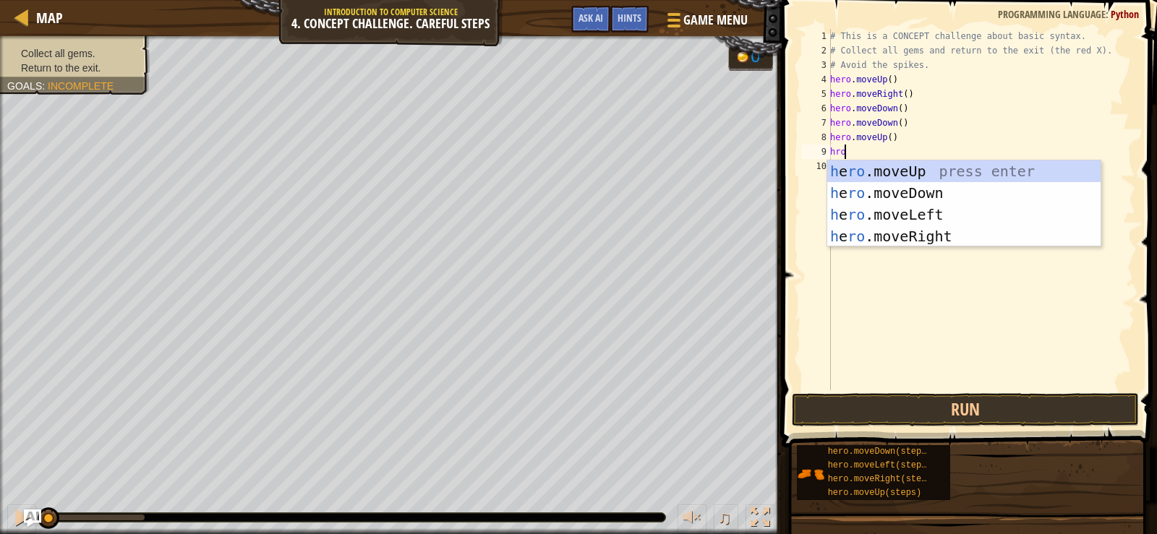
type textarea "hror"
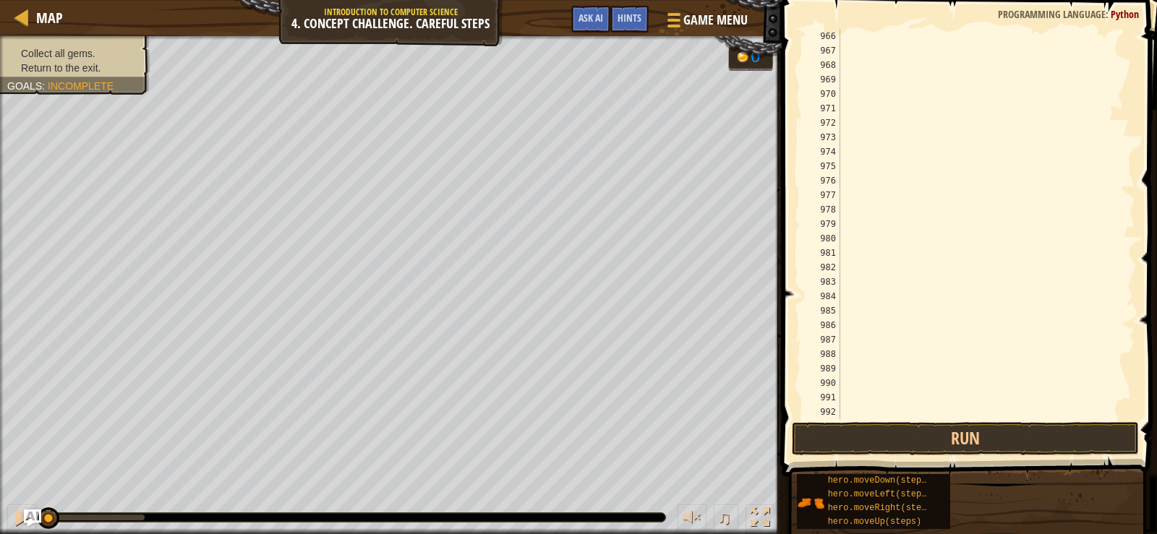
scroll to position [14086, 0]
click at [930, 430] on button "Run" at bounding box center [965, 438] width 347 height 33
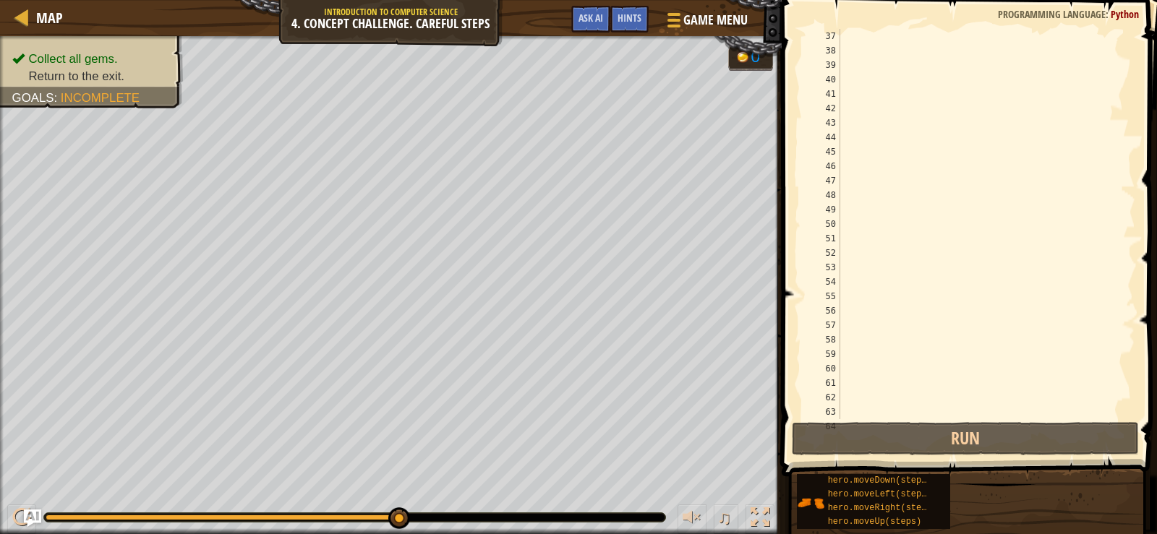
scroll to position [0, 0]
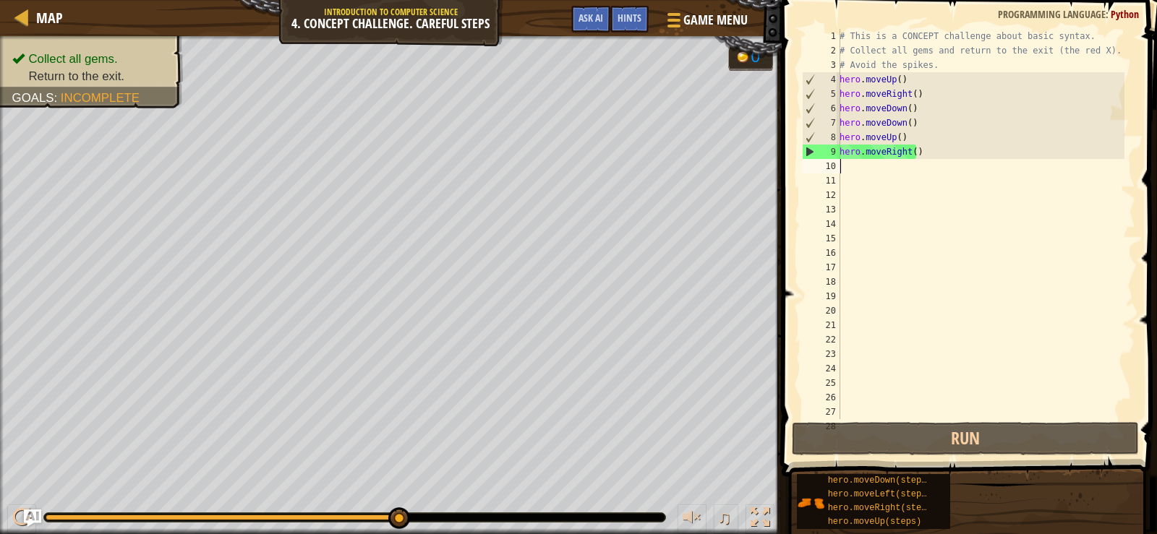
click at [897, 168] on div "# This is a CONCEPT challenge about basic syntax. # Collect all gems and return…" at bounding box center [981, 238] width 288 height 419
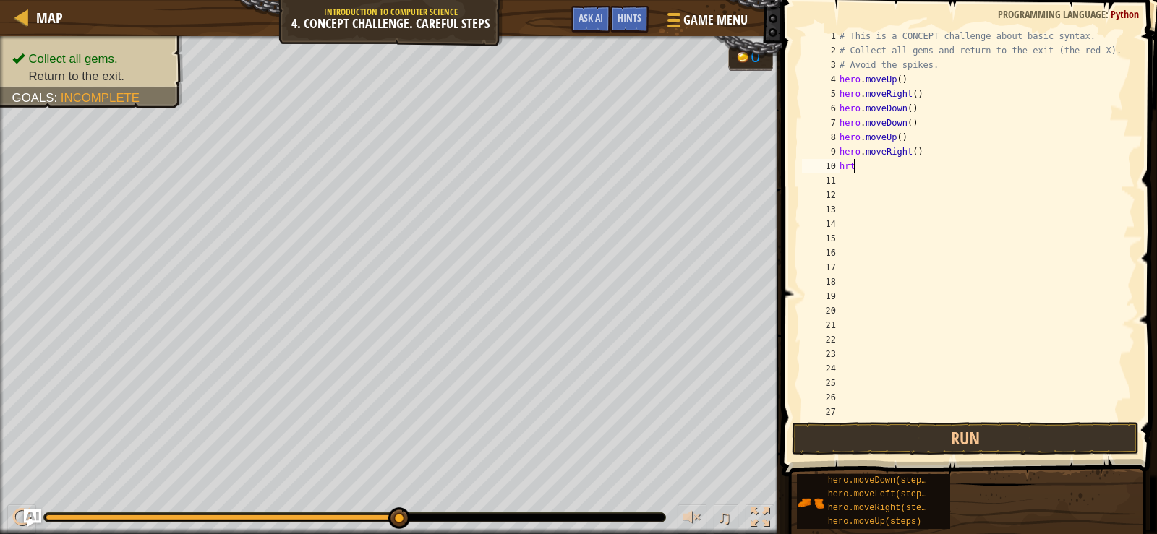
scroll to position [7, 0]
type textarea "h"
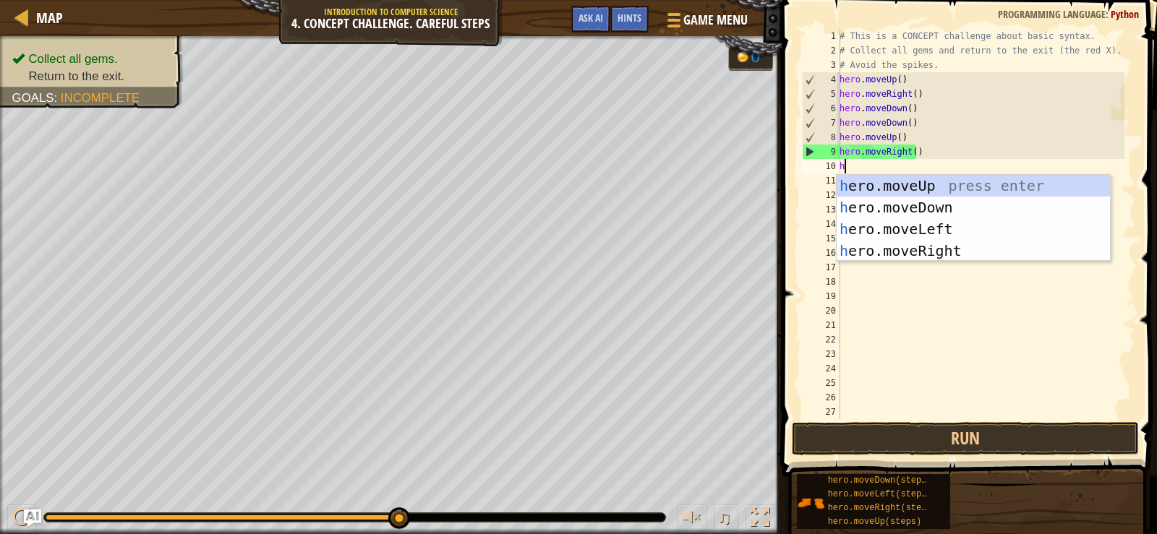
type textarea "he"
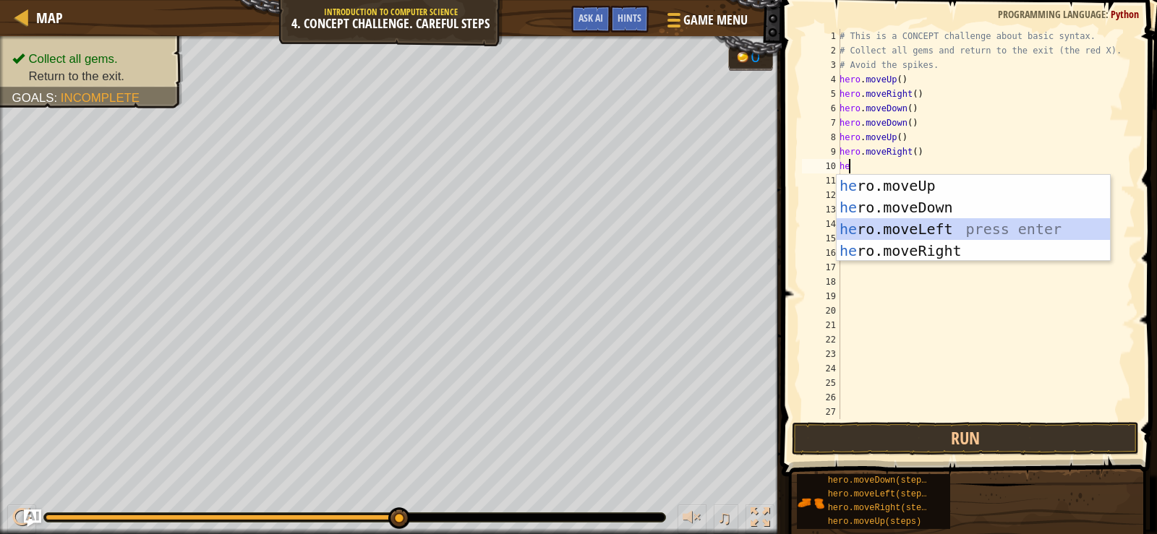
click at [911, 232] on div "he ro.moveUp press enter he ro.moveDown press enter he ro.moveLeft press enter …" at bounding box center [973, 240] width 273 height 130
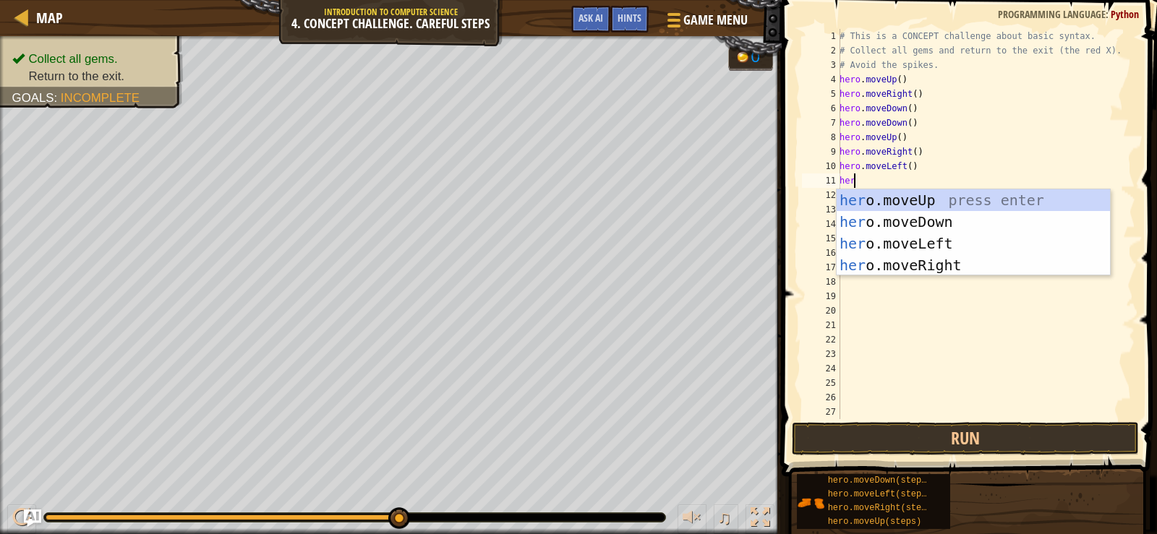
type textarea "hero"
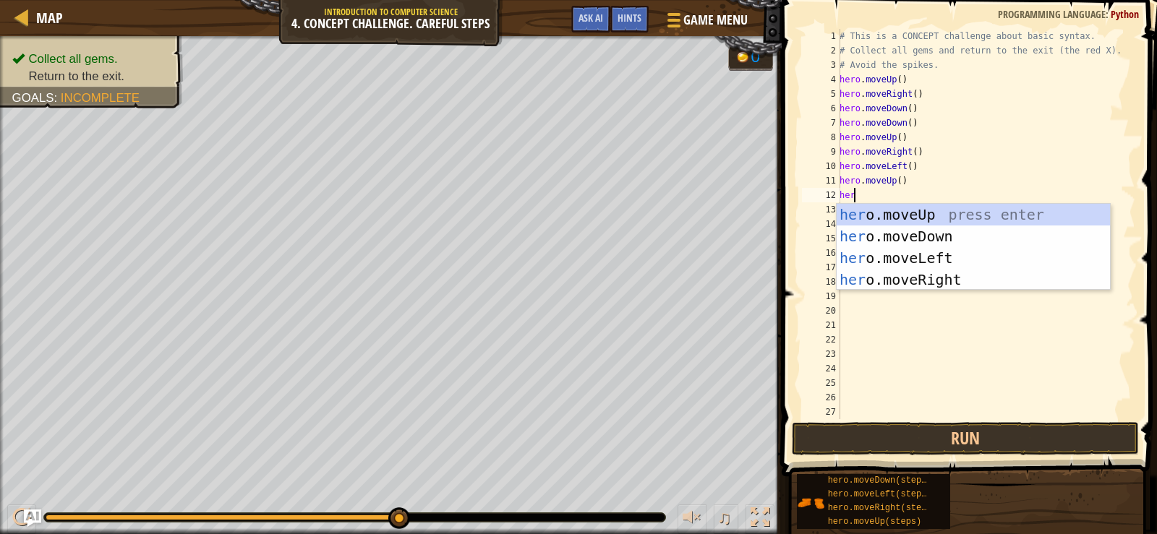
scroll to position [7, 1]
type textarea "herol"
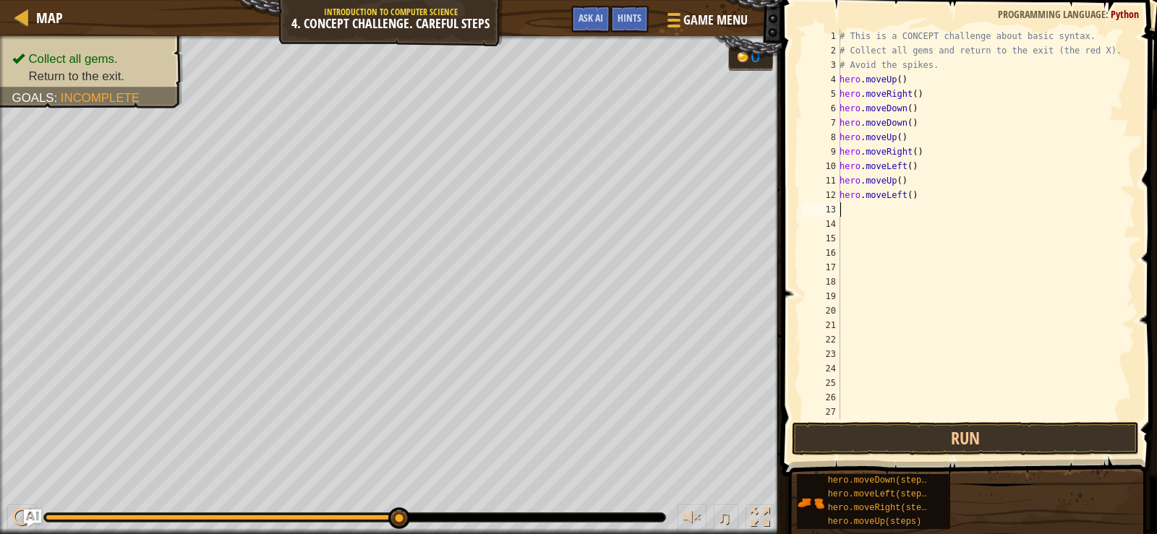
scroll to position [7, 0]
click at [986, 435] on button "Run" at bounding box center [965, 438] width 347 height 33
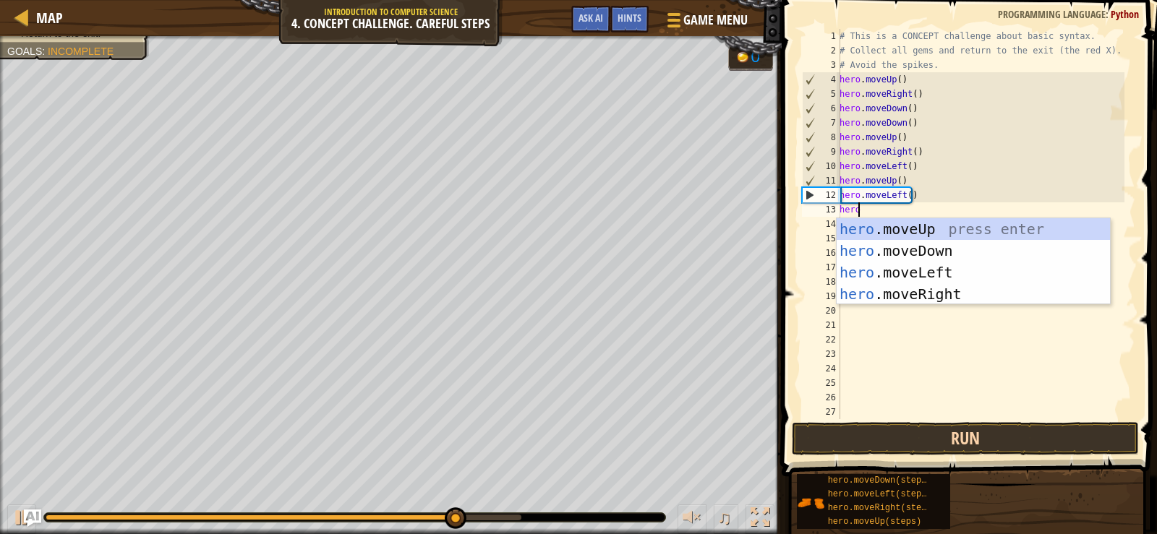
scroll to position [7, 1]
type textarea "herod"
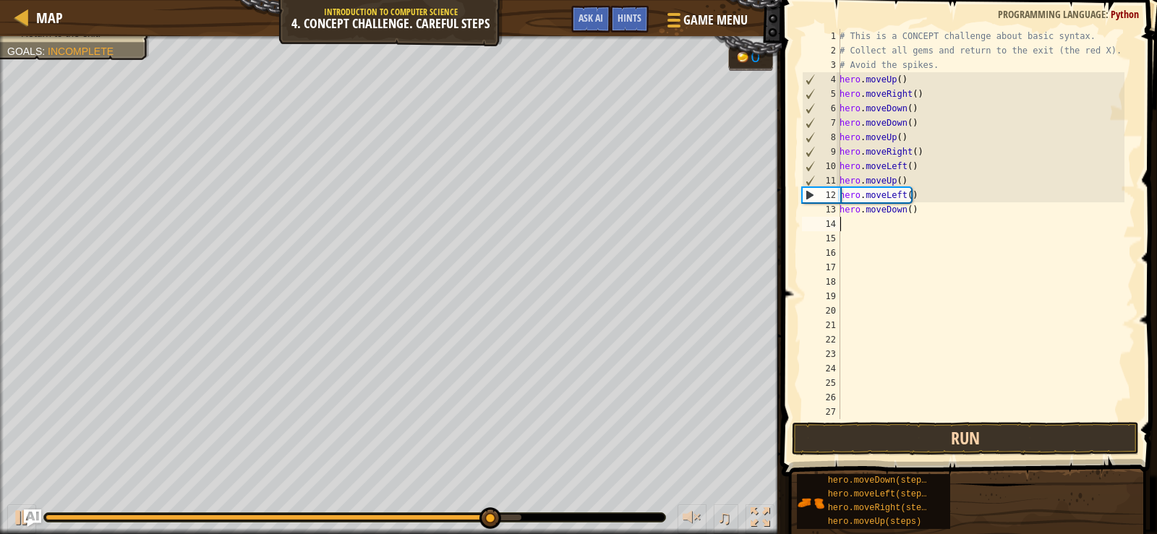
scroll to position [7, 0]
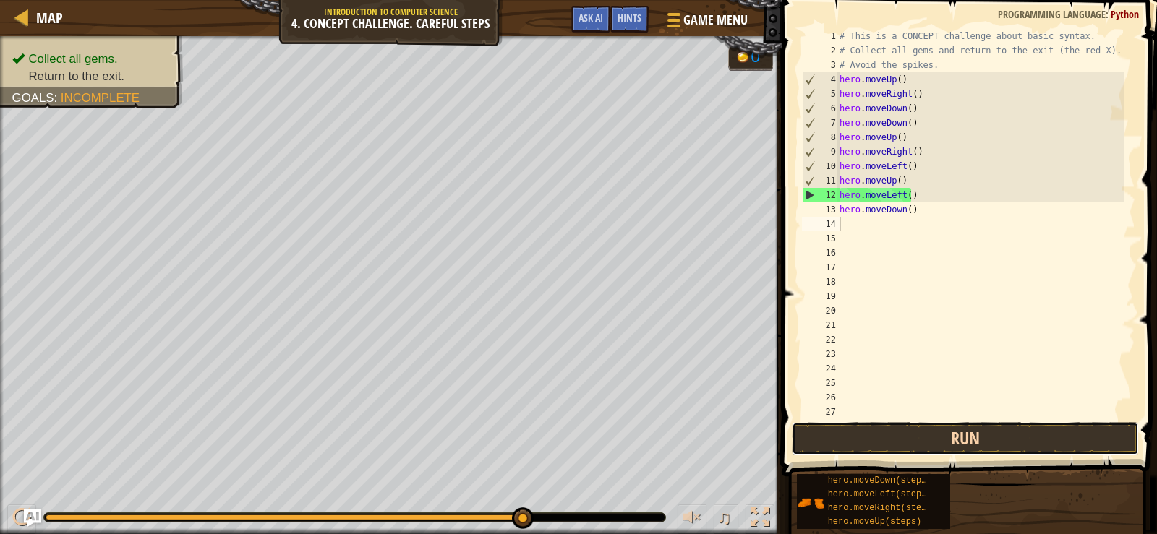
click at [986, 435] on button "Run" at bounding box center [965, 438] width 347 height 33
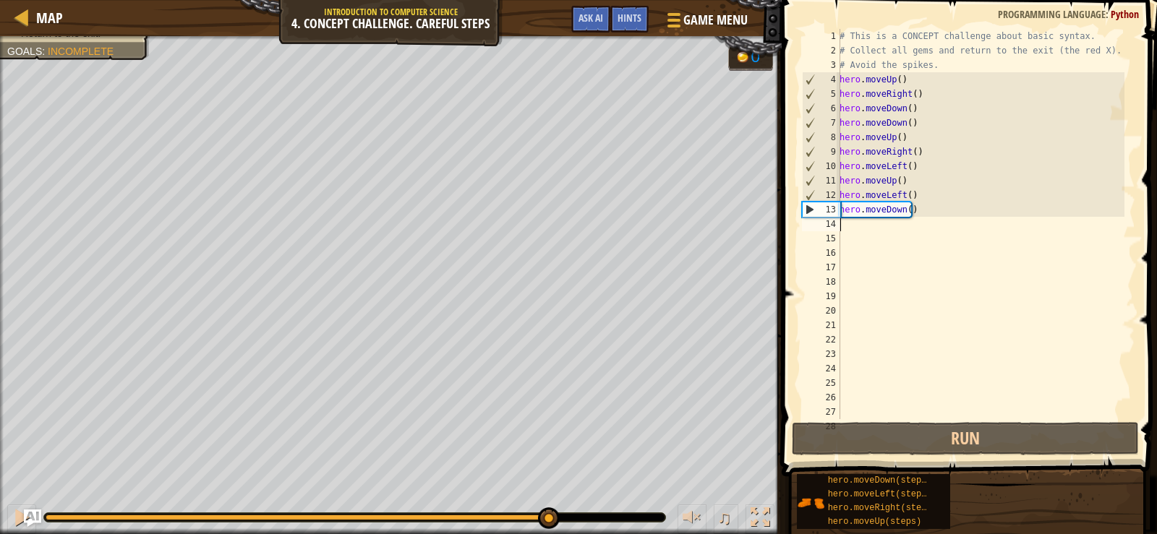
click at [547, 518] on div at bounding box center [302, 518] width 513 height 6
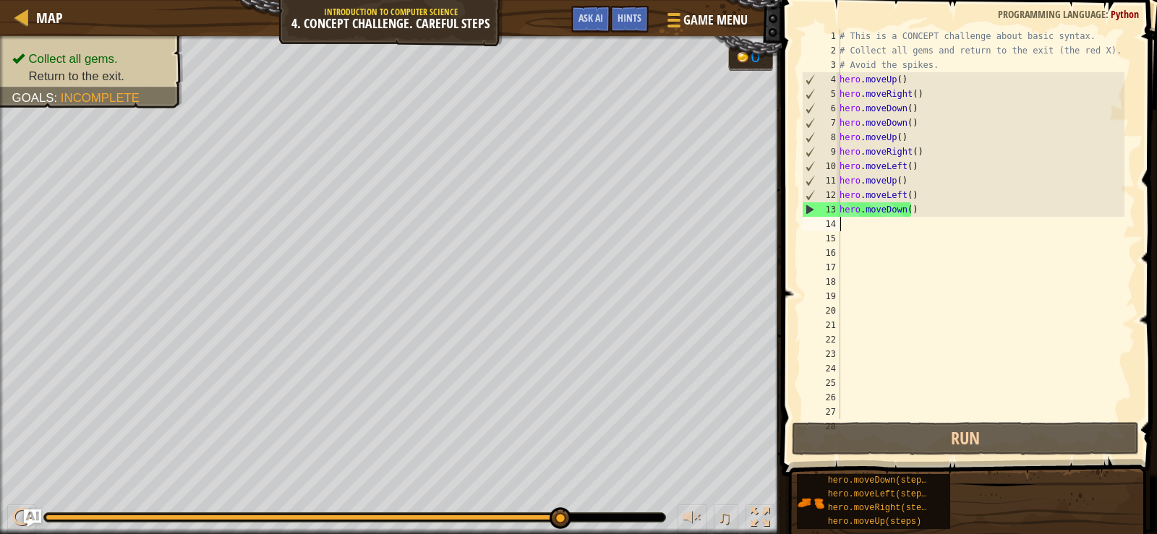
drag, startPoint x: 550, startPoint y: 518, endPoint x: 594, endPoint y: 505, distance: 46.0
click at [594, 505] on div "♫" at bounding box center [391, 513] width 782 height 43
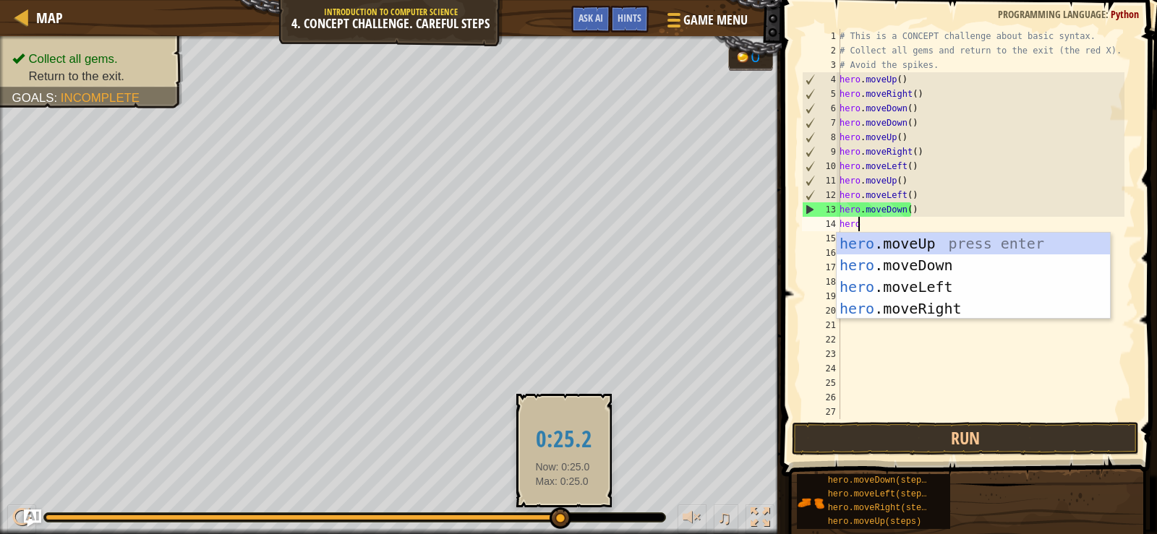
scroll to position [7, 1]
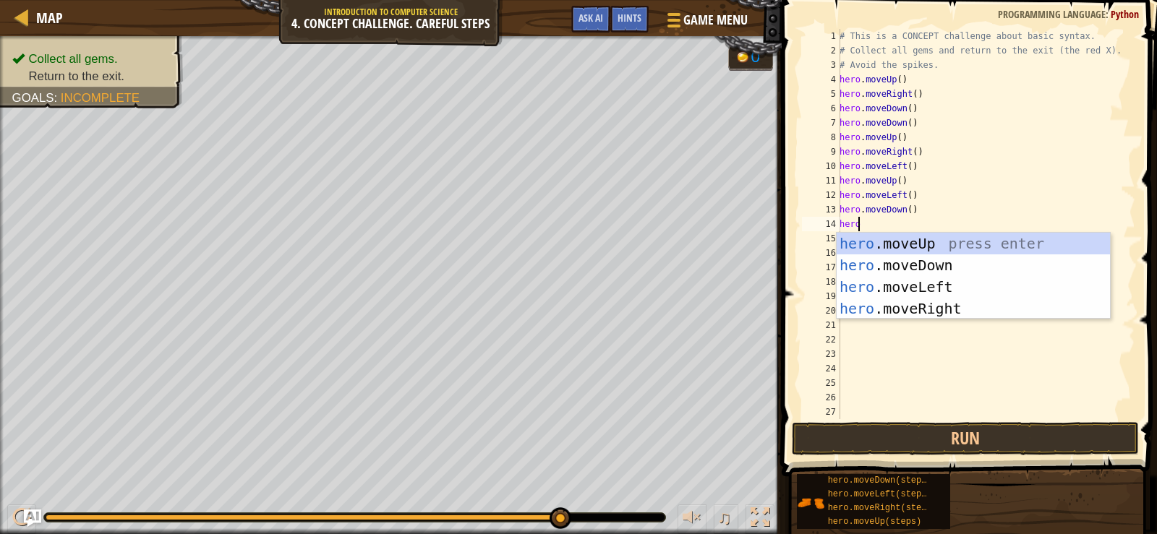
type textarea "herol"
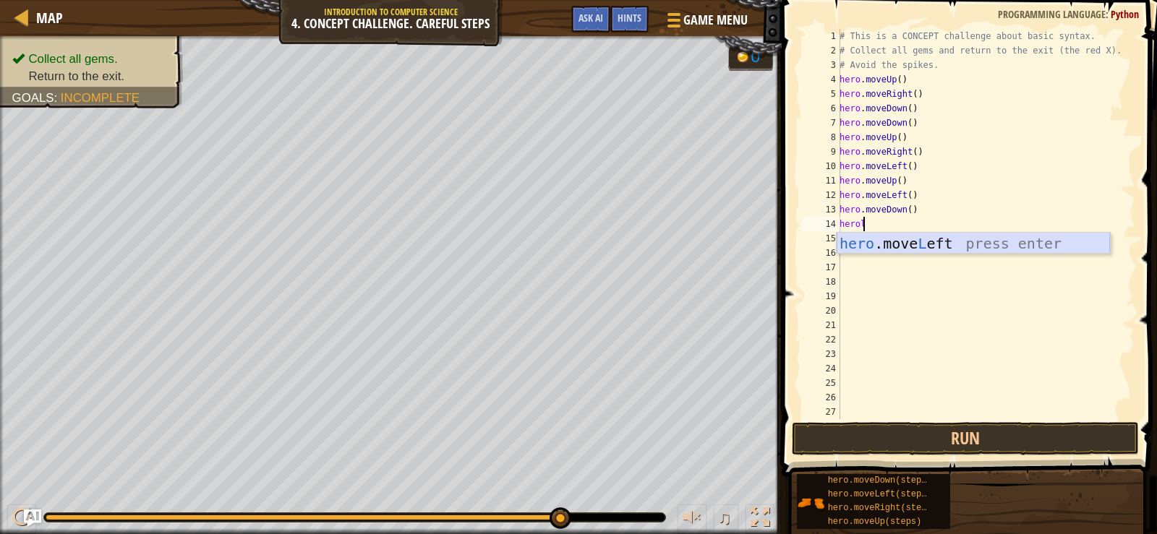
click at [951, 234] on div "hero .move L eft press enter" at bounding box center [973, 265] width 273 height 65
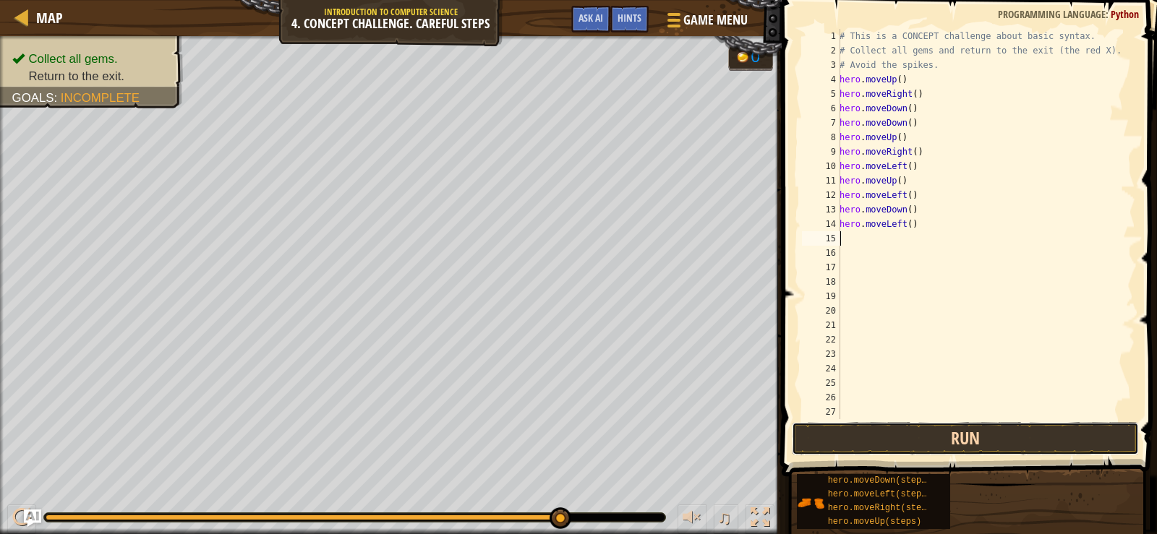
click at [910, 425] on button "Run" at bounding box center [965, 438] width 347 height 33
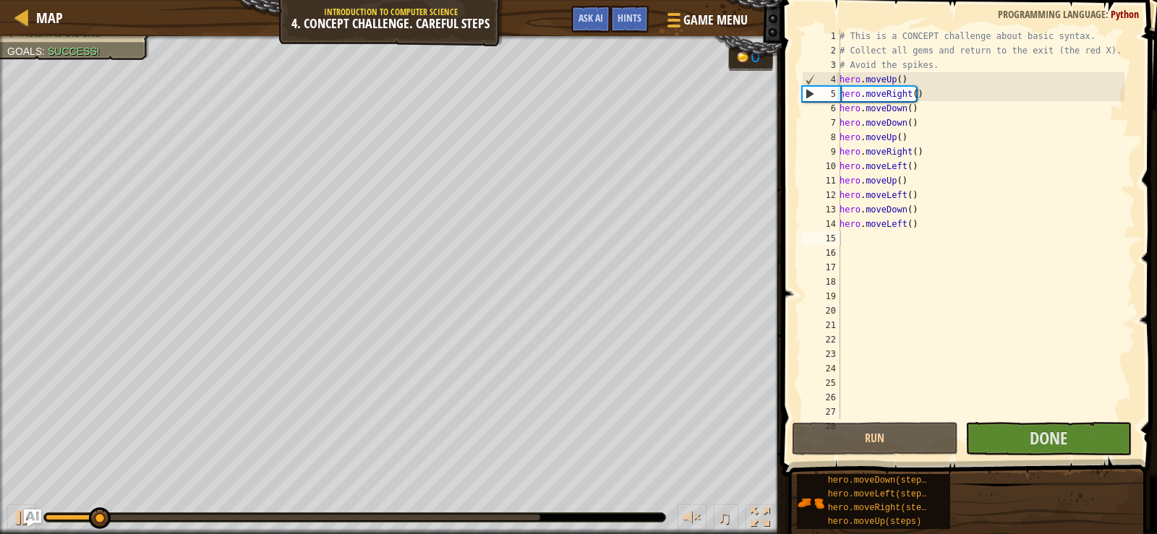
click at [533, 510] on div "♫" at bounding box center [391, 513] width 782 height 43
click at [534, 513] on div at bounding box center [354, 517] width 621 height 9
click at [537, 526] on div "♫" at bounding box center [391, 513] width 782 height 43
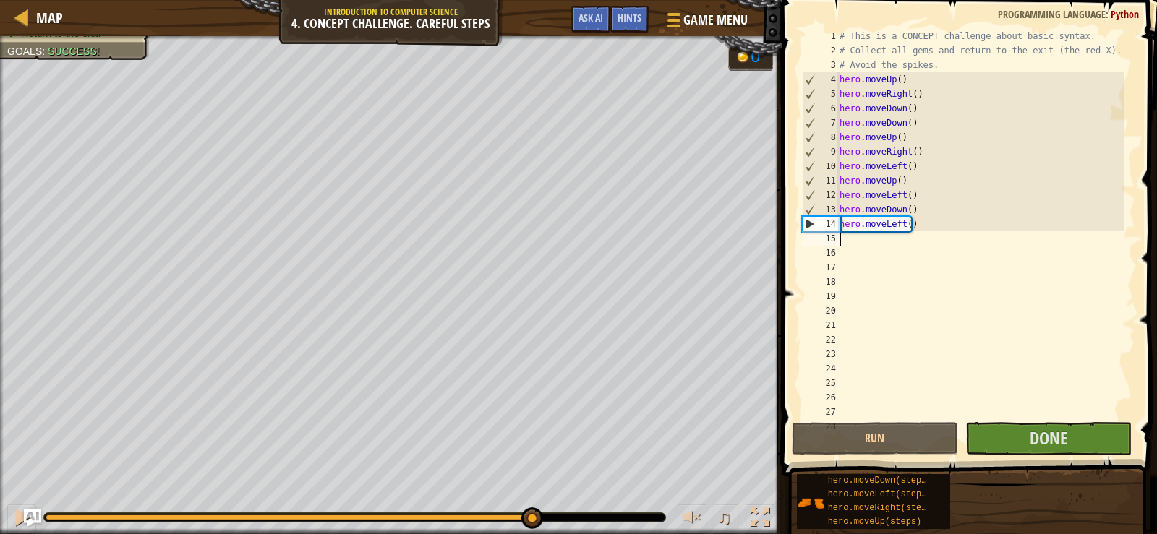
click at [530, 518] on div at bounding box center [293, 518] width 495 height 6
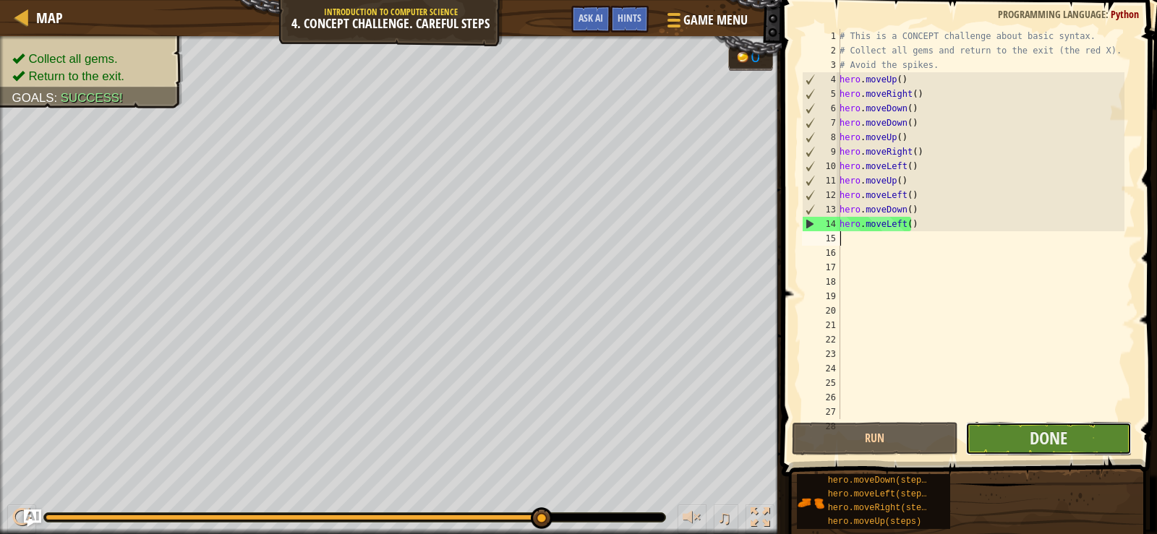
click at [1111, 437] on button "Done" at bounding box center [1048, 438] width 166 height 33
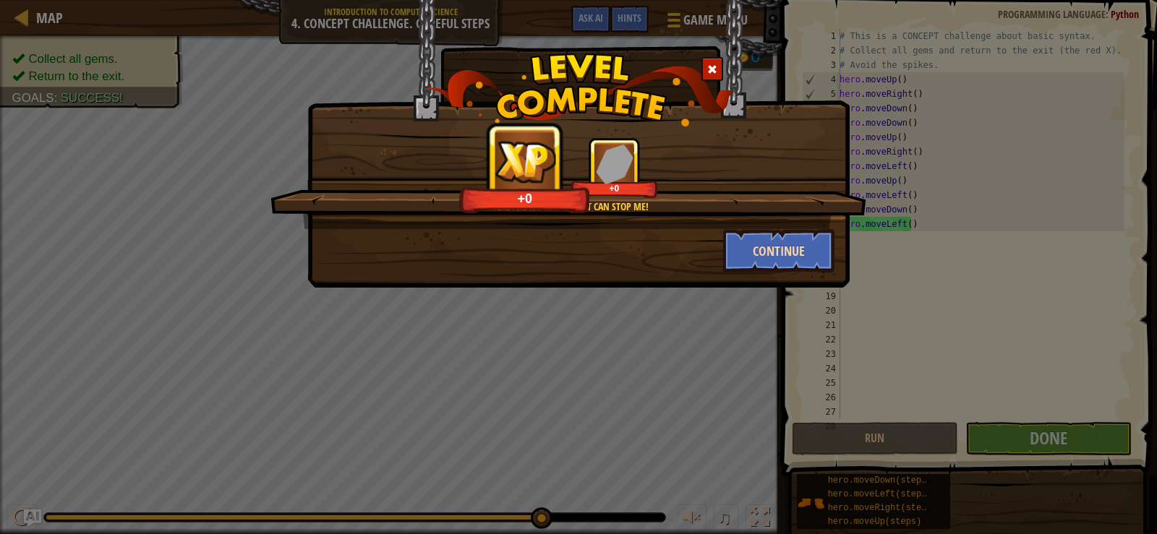
drag, startPoint x: 720, startPoint y: 208, endPoint x: 762, endPoint y: 236, distance: 50.7
click at [737, 223] on div "There are no mazes that can stop me! +0 +0" at bounding box center [568, 183] width 596 height 92
click at [776, 249] on button "Continue" at bounding box center [779, 250] width 112 height 43
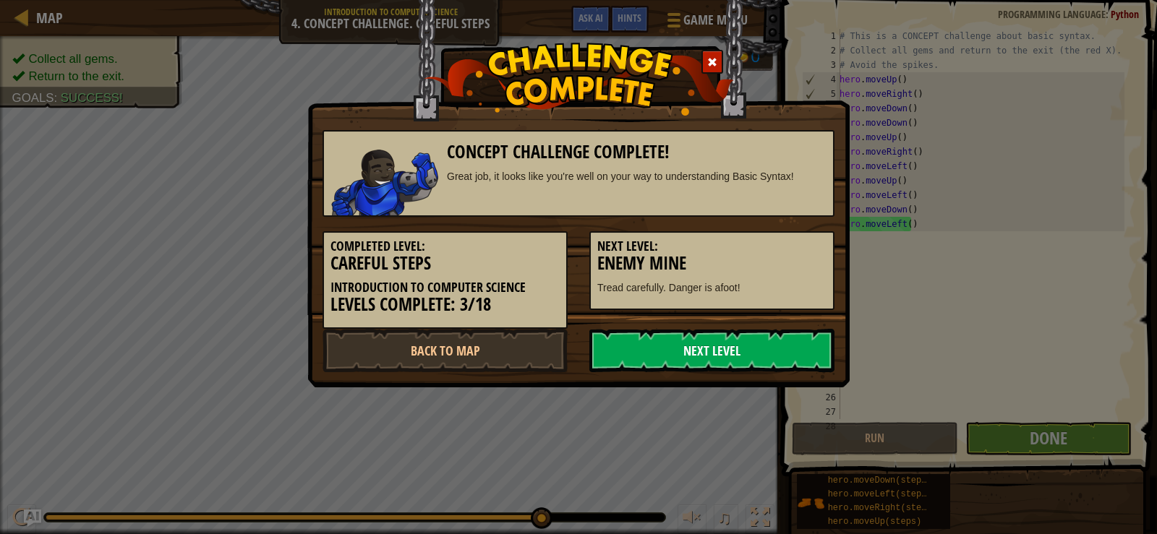
click at [642, 338] on link "Next Level" at bounding box center [711, 350] width 245 height 43
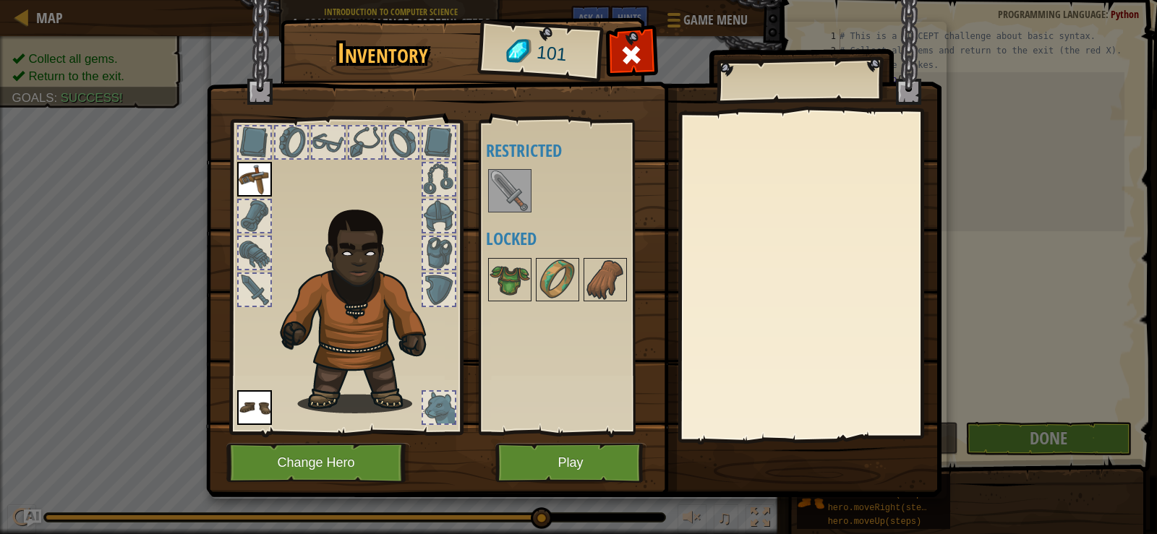
click at [513, 166] on div "Available Equip Equip (double-click to equip) Restricted Locked" at bounding box center [577, 278] width 182 height 302
click at [435, 394] on div at bounding box center [439, 408] width 32 height 32
click at [437, 276] on div at bounding box center [439, 290] width 32 height 32
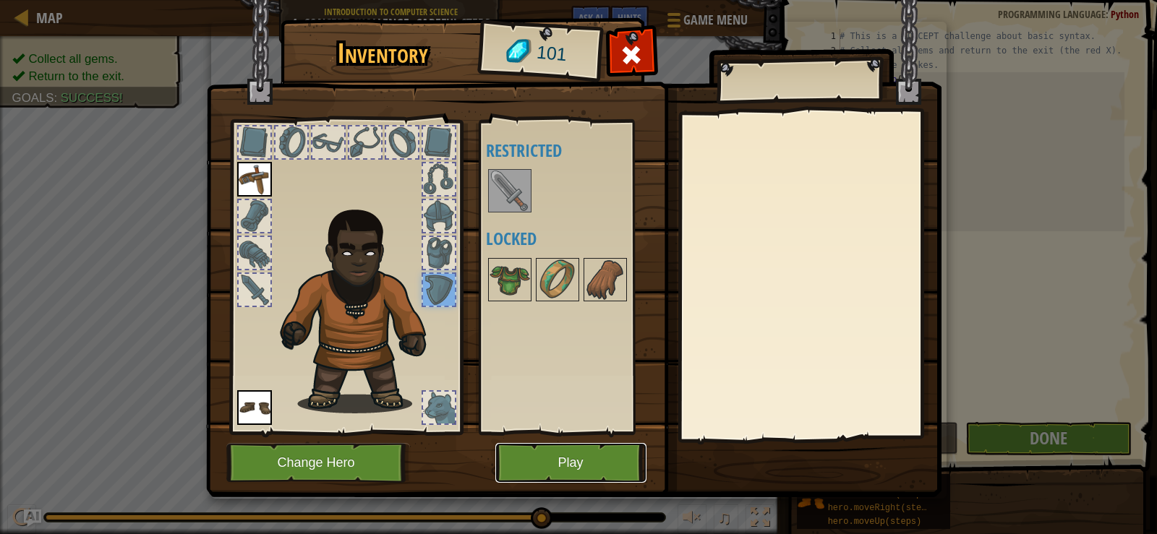
click at [544, 466] on button "Play" at bounding box center [570, 463] width 151 height 40
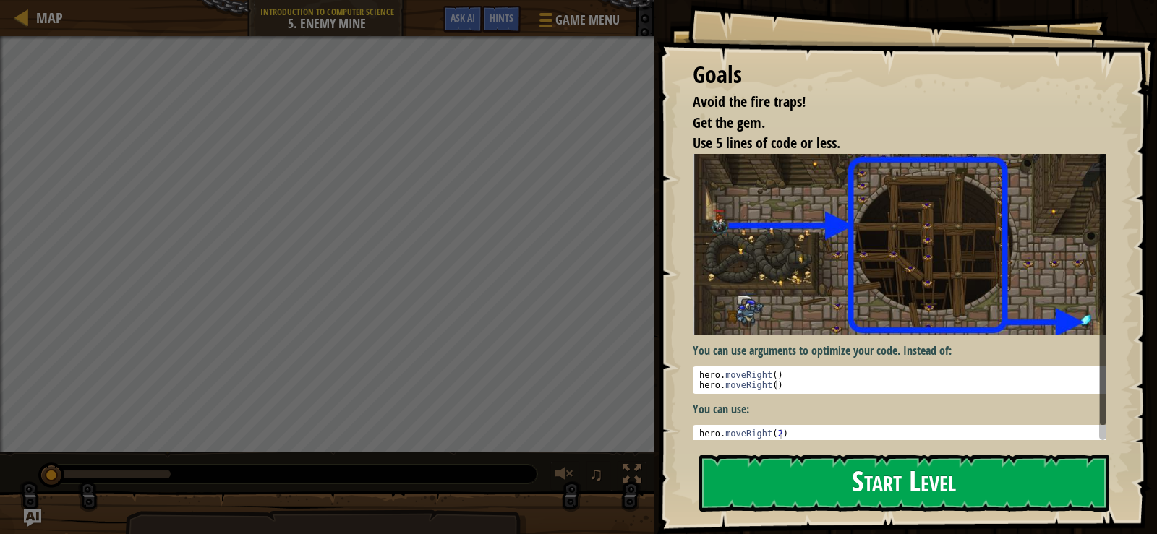
click at [733, 470] on button "Start Level" at bounding box center [904, 483] width 410 height 57
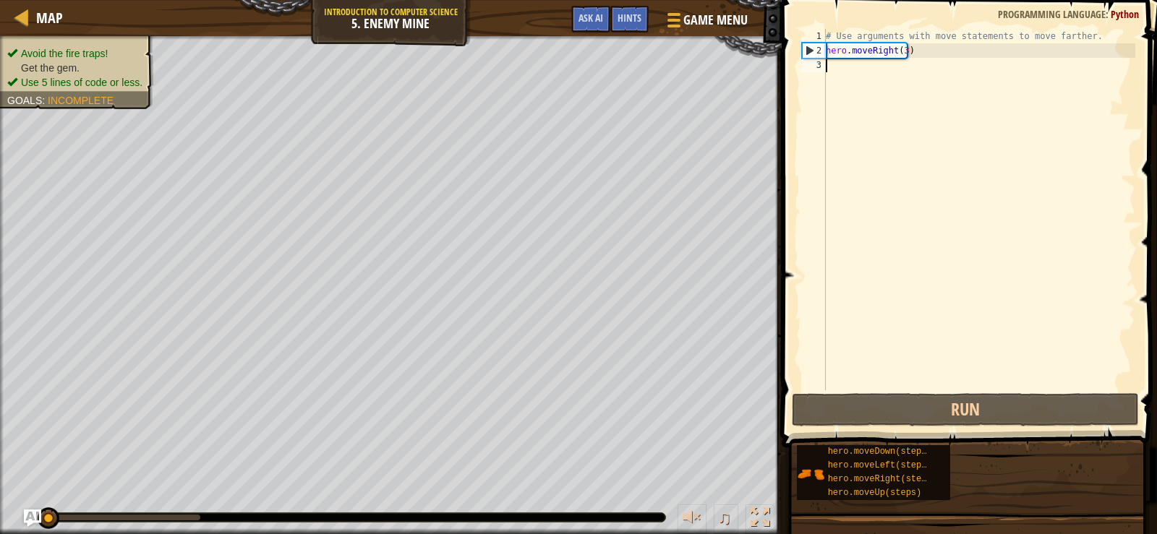
scroll to position [7, 0]
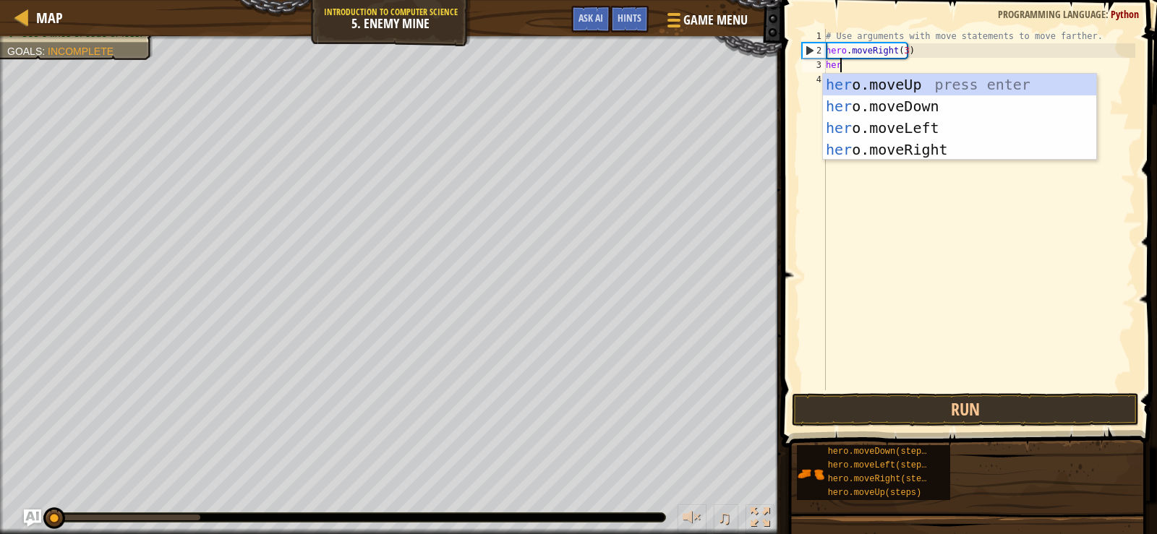
type textarea "hero"
click at [927, 90] on div "hero .moveUp press enter hero .moveDown press enter hero .moveLeft press enter …" at bounding box center [959, 139] width 273 height 130
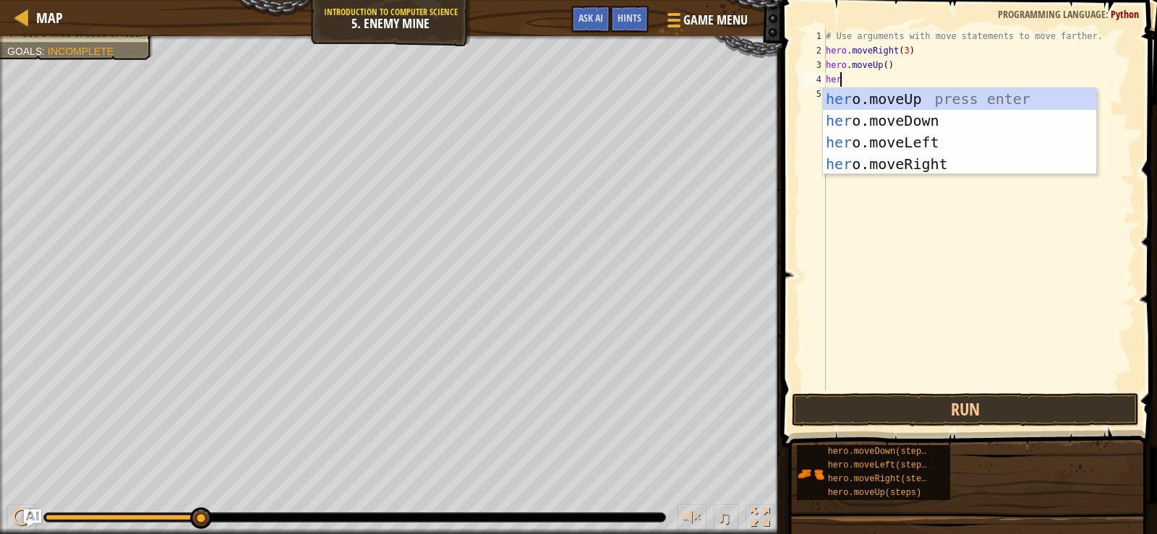
type textarea "hero"
click at [887, 161] on div "hero .moveUp press enter hero .moveDown press enter hero .moveLeft press enter …" at bounding box center [959, 153] width 273 height 130
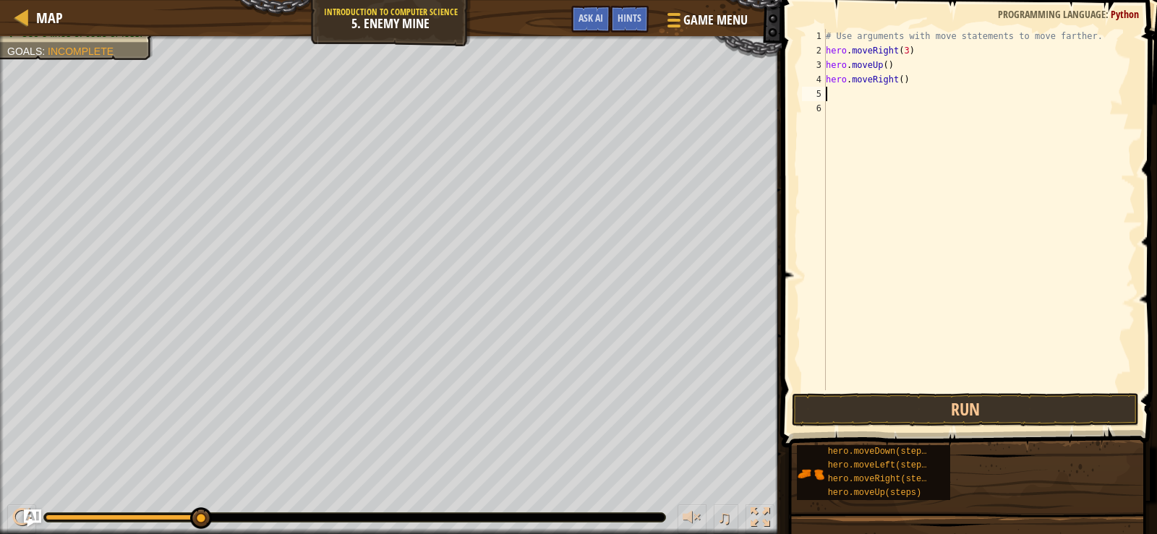
scroll to position [7, 0]
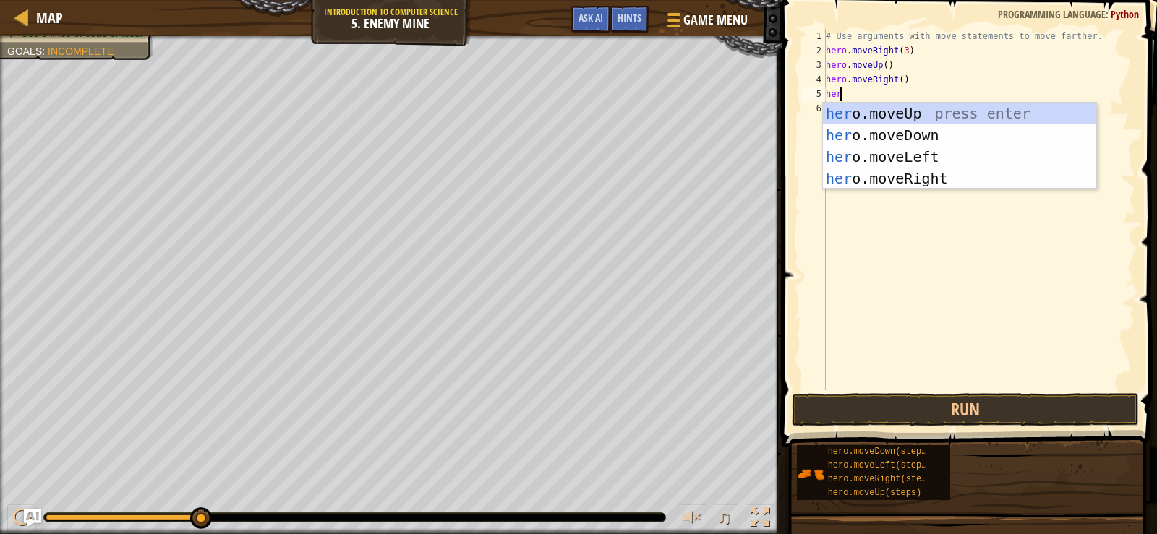
type textarea "hero"
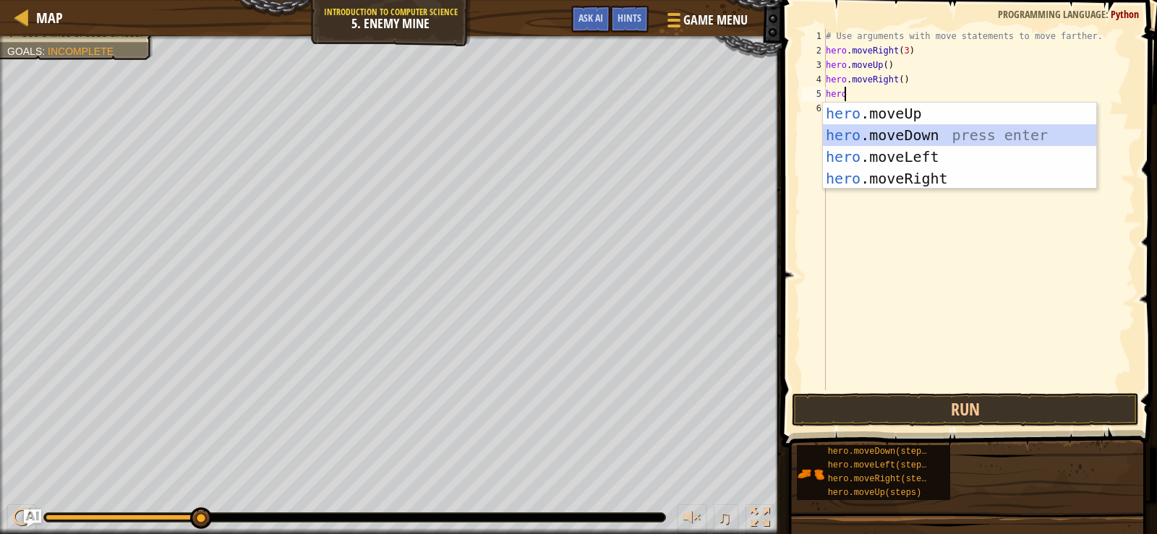
click at [879, 132] on div "hero .moveUp press enter hero .moveDown press enter hero .moveLeft press enter …" at bounding box center [959, 168] width 273 height 130
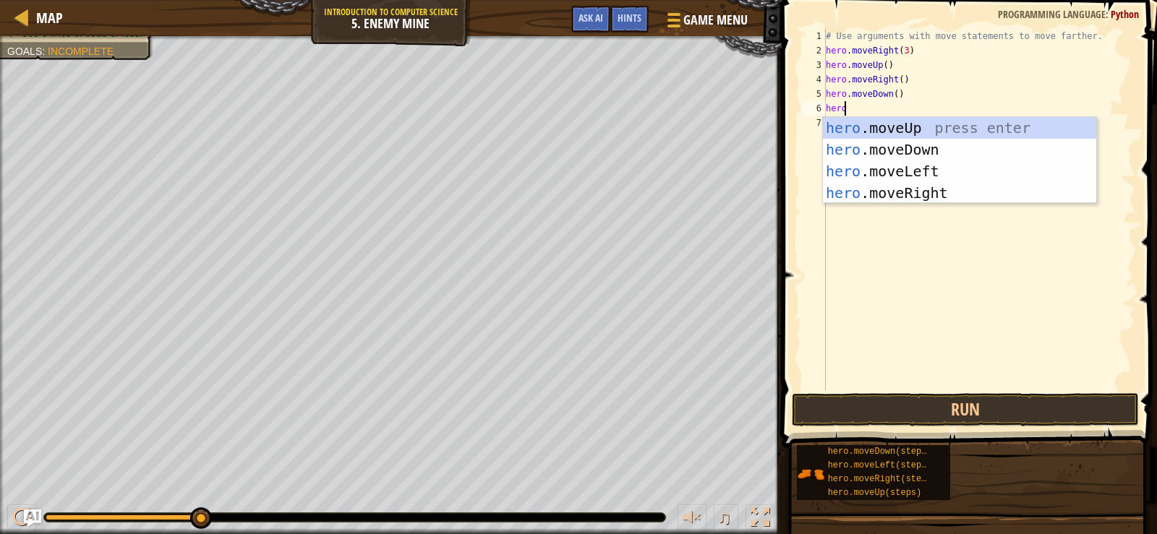
type textarea "herod"
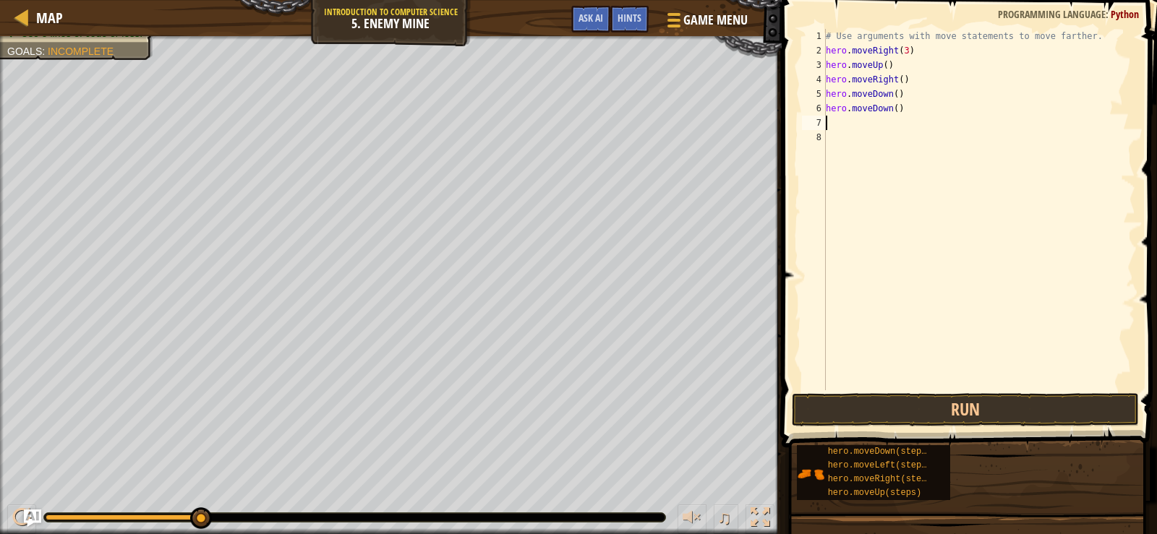
scroll to position [7, 0]
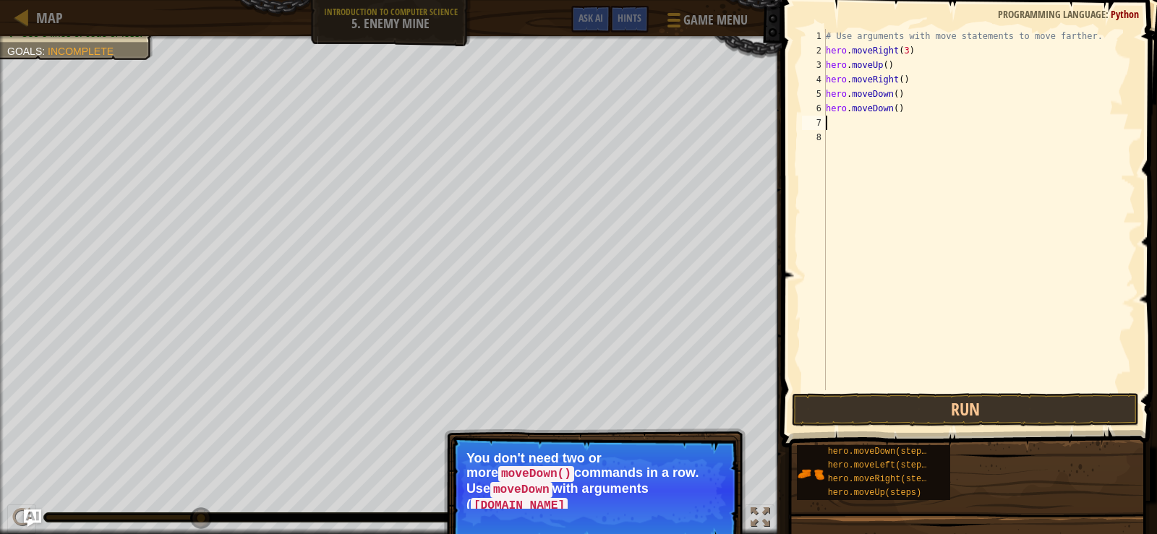
click at [912, 112] on div "# Use arguments with move statements to move farther. hero . moveRight ( 3 ) he…" at bounding box center [979, 224] width 312 height 390
type textarea "h"
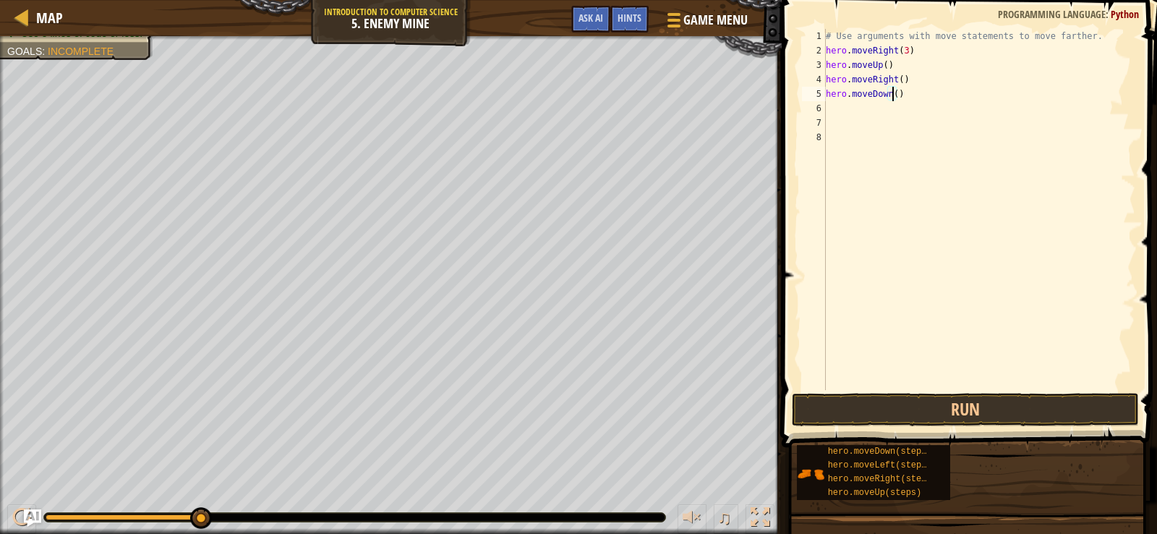
click at [894, 95] on div "# Use arguments with move statements to move farther. hero . moveRight ( 3 ) he…" at bounding box center [979, 224] width 312 height 390
type textarea "hero.moveDown(3)"
click at [879, 114] on div "# Use arguments with move statements to move farther. hero . moveRight ( 3 ) he…" at bounding box center [979, 224] width 312 height 390
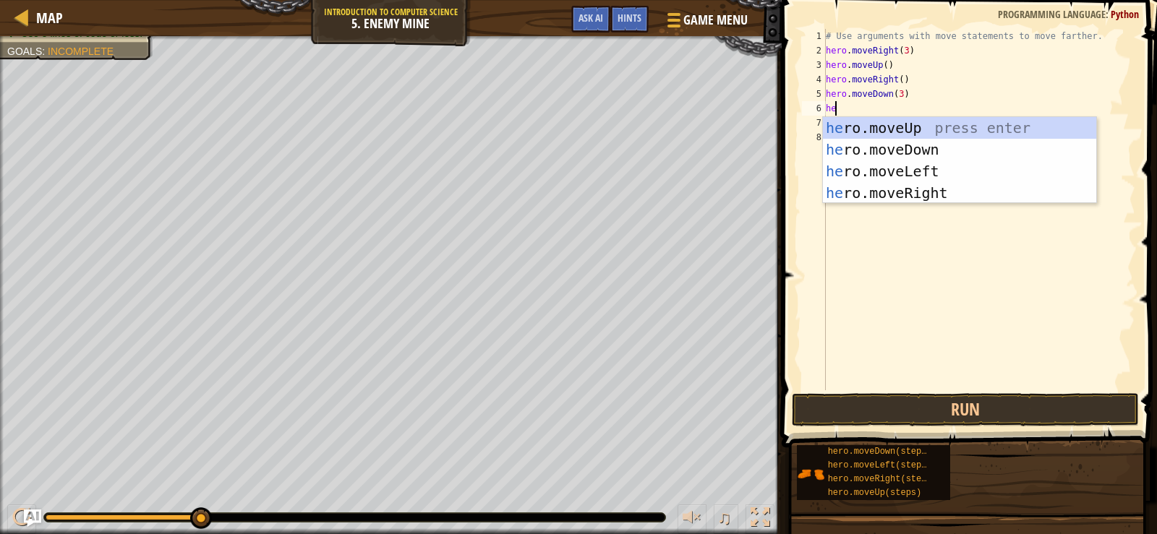
type textarea "hero"
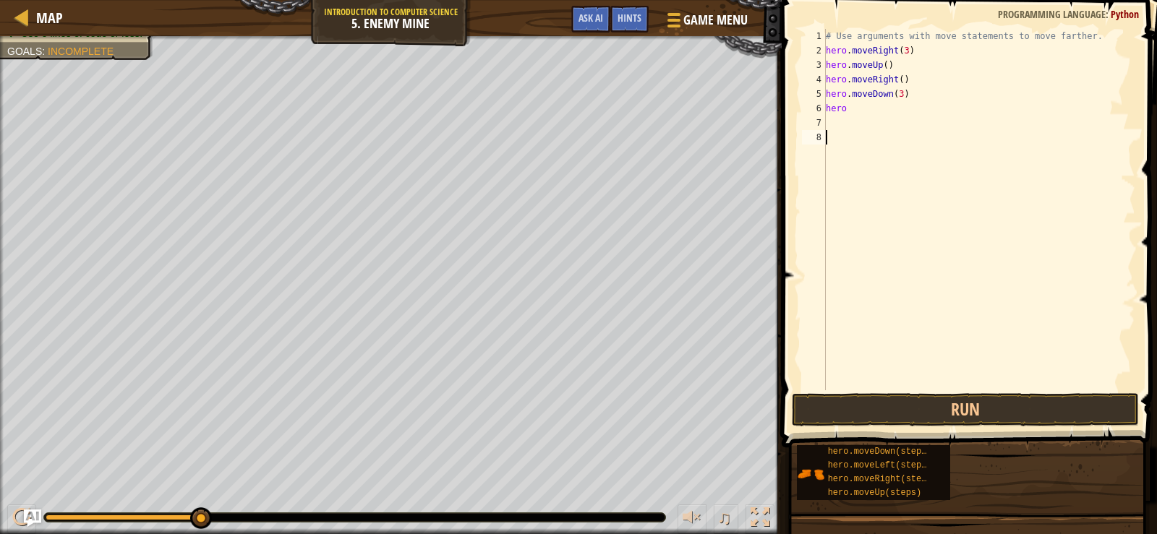
click at [920, 208] on div "# Use arguments with move statements to move farther. hero . moveRight ( 3 ) he…" at bounding box center [979, 224] width 312 height 390
click at [848, 119] on div "# Use arguments with move statements to move farther. hero . moveRight ( 3 ) he…" at bounding box center [979, 224] width 312 height 390
click at [849, 112] on div "# Use arguments with move statements to move farther. hero . moveRight ( 3 ) he…" at bounding box center [979, 224] width 312 height 390
type textarea "hero"
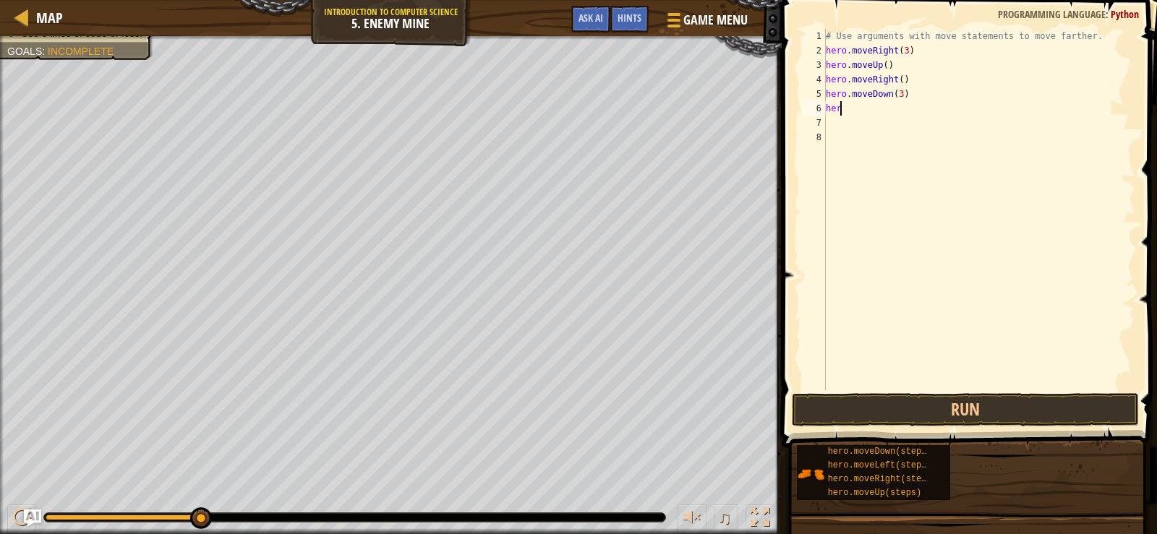
scroll to position [7, 1]
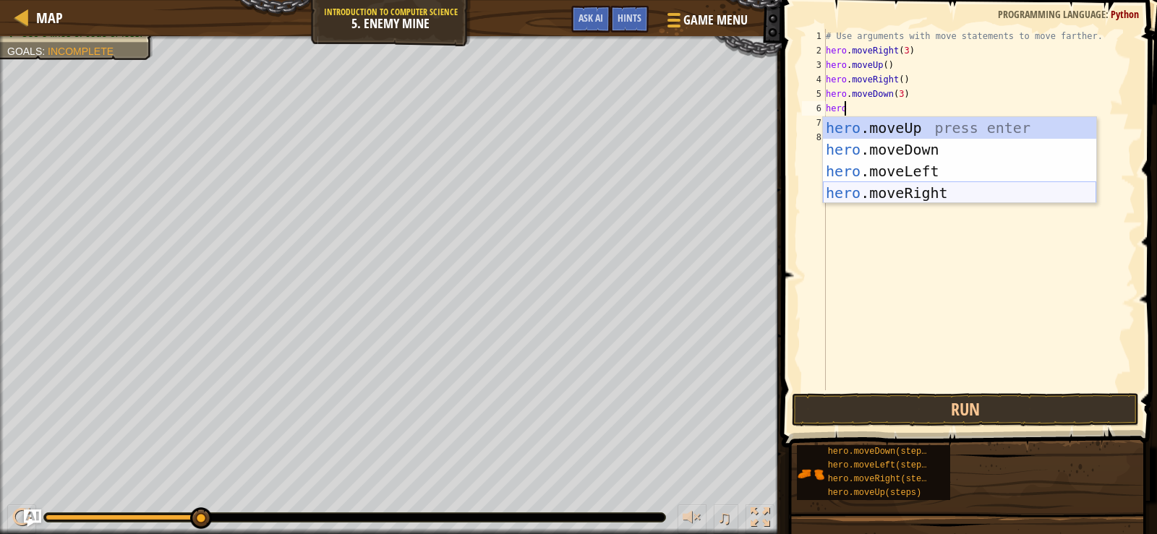
click at [895, 191] on div "hero .moveUp press enter hero .moveDown press enter hero .moveLeft press enter …" at bounding box center [959, 182] width 273 height 130
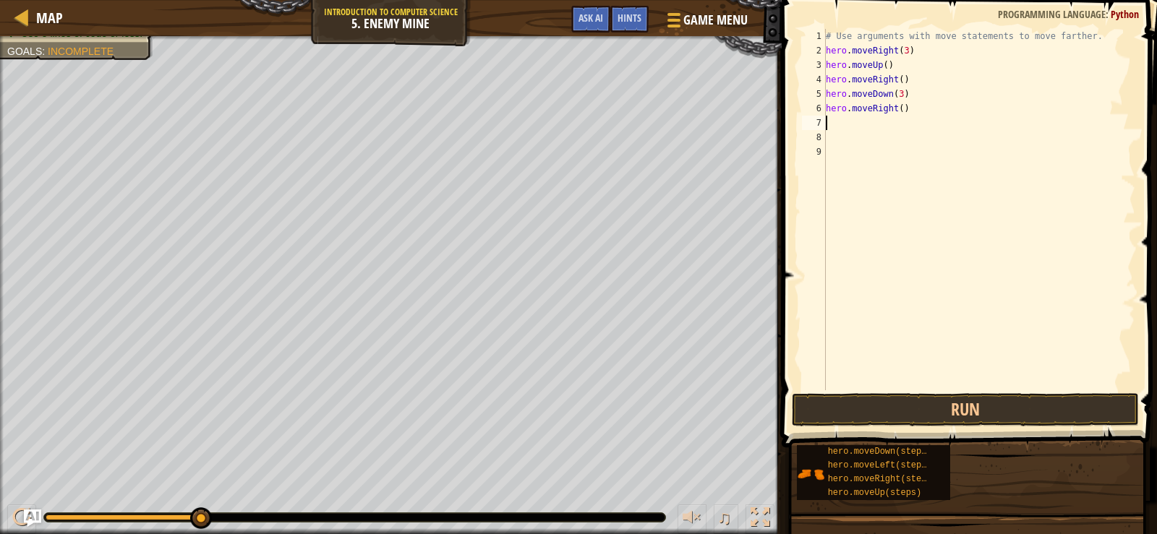
scroll to position [7, 0]
click at [897, 106] on div "# Use arguments with move statements to move farther. hero . moveRight ( 3 ) he…" at bounding box center [979, 224] width 312 height 390
type textarea "hero.moveRight(2)"
drag, startPoint x: 897, startPoint y: 374, endPoint x: 908, endPoint y: 393, distance: 22.0
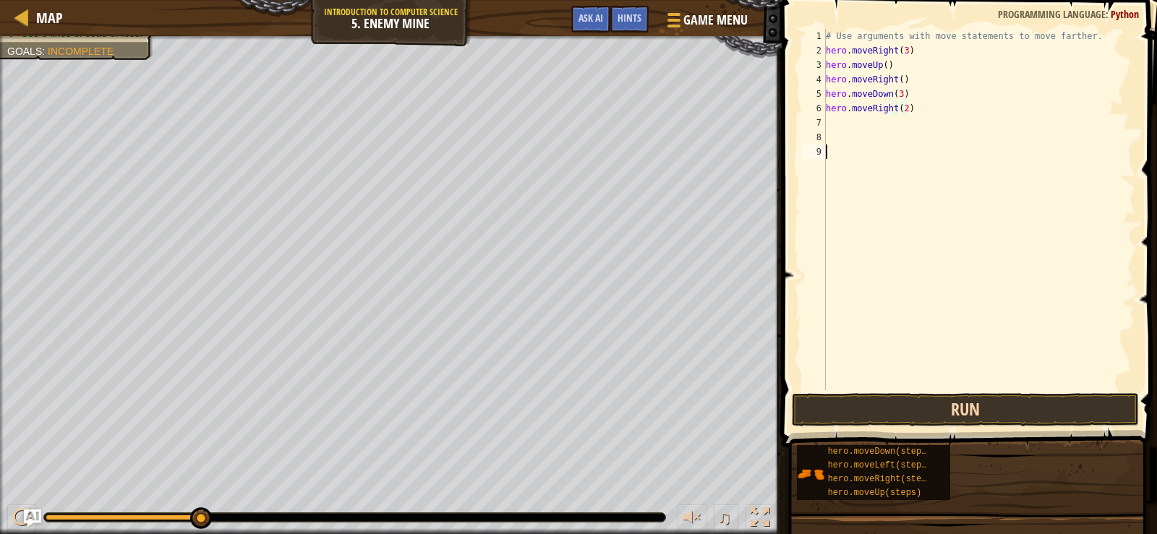
click at [898, 374] on div "# Use arguments with move statements to move farther. hero . moveRight ( 3 ) he…" at bounding box center [979, 224] width 312 height 390
click at [921, 408] on button "Run" at bounding box center [965, 409] width 347 height 33
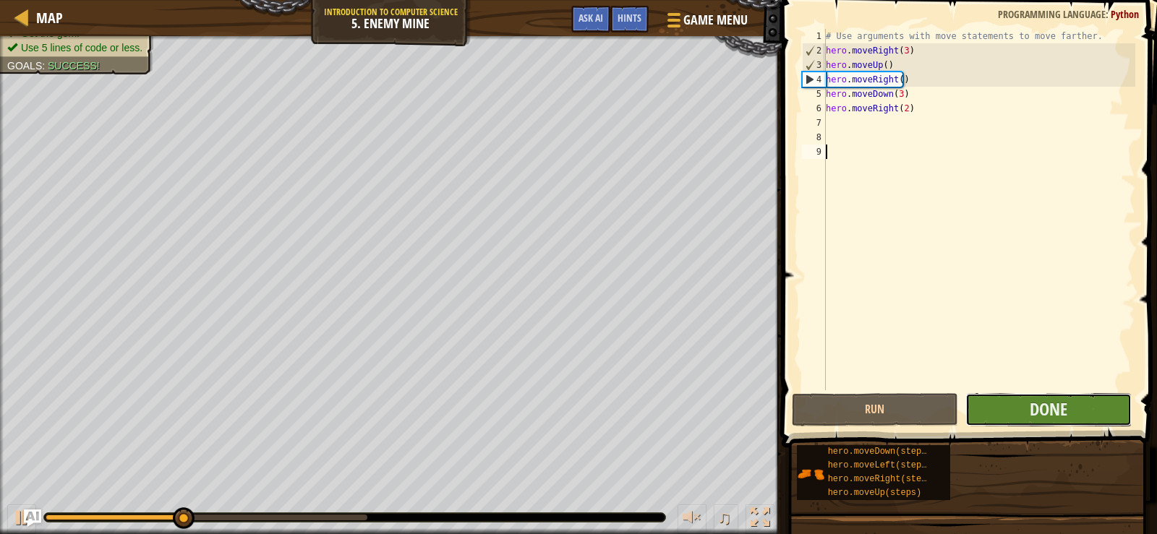
click at [991, 406] on button "Done" at bounding box center [1048, 409] width 166 height 33
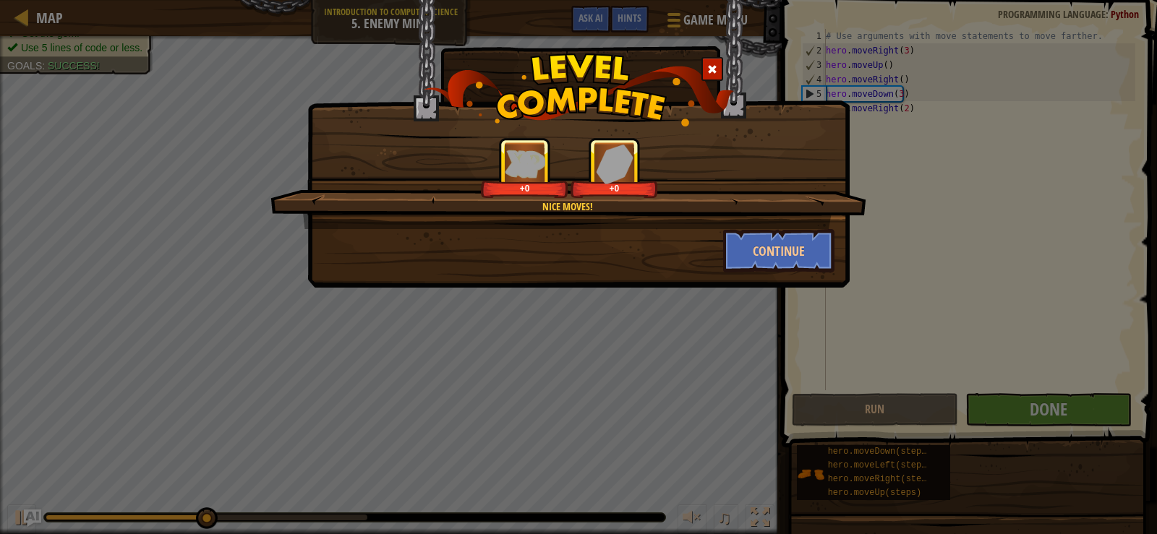
drag, startPoint x: 672, startPoint y: 222, endPoint x: 697, endPoint y: 226, distance: 25.7
click at [683, 226] on div "Nice moves! +0 +0" at bounding box center [568, 183] width 596 height 92
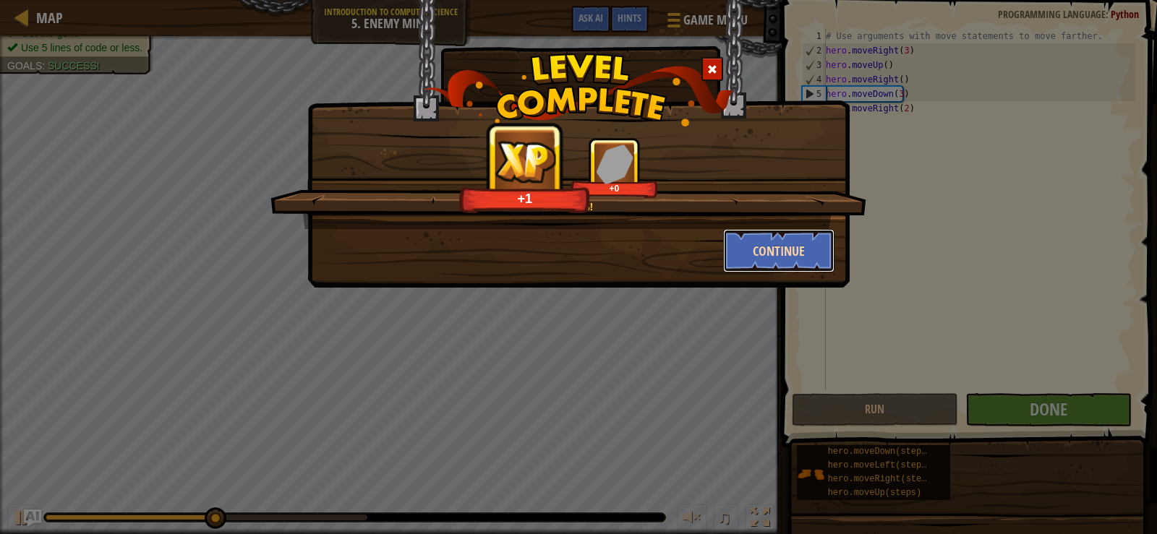
click at [756, 236] on button "Continue" at bounding box center [779, 250] width 112 height 43
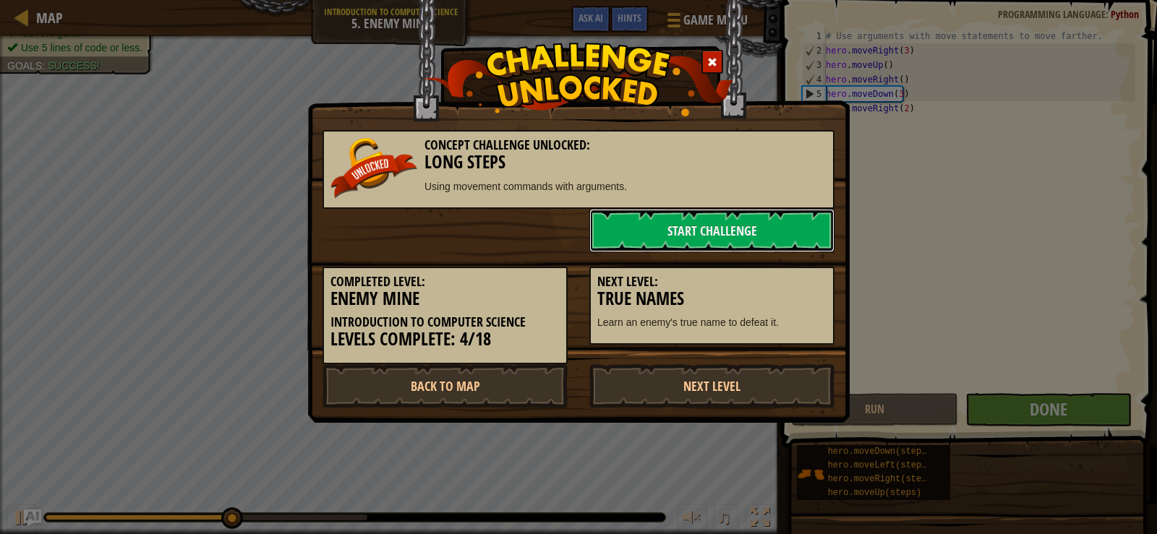
click at [756, 236] on link "Start Challenge" at bounding box center [711, 230] width 245 height 43
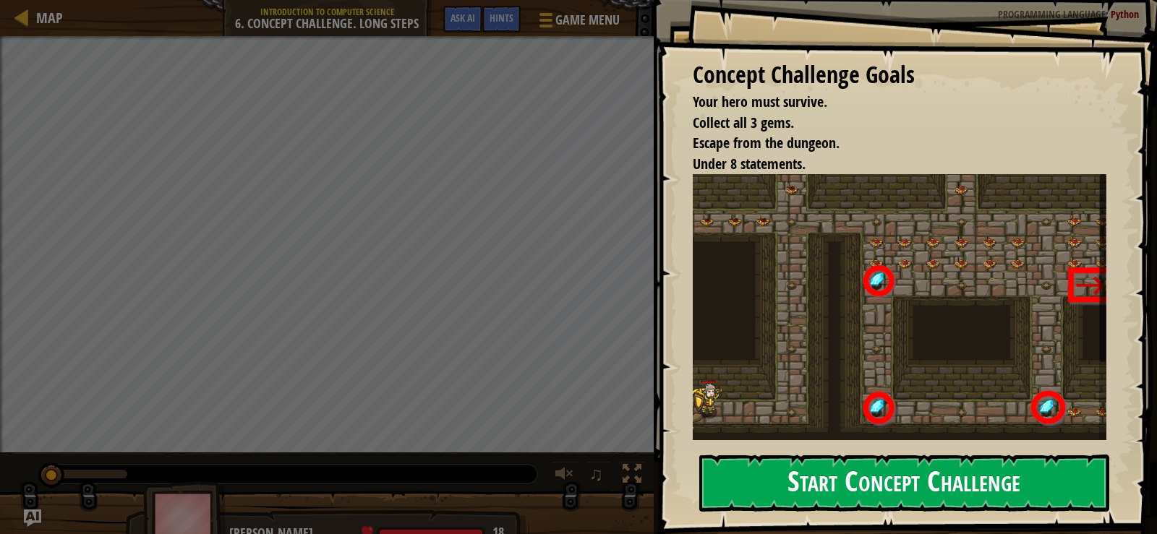
click at [902, 455] on button "Start Concept Challenge" at bounding box center [904, 483] width 410 height 57
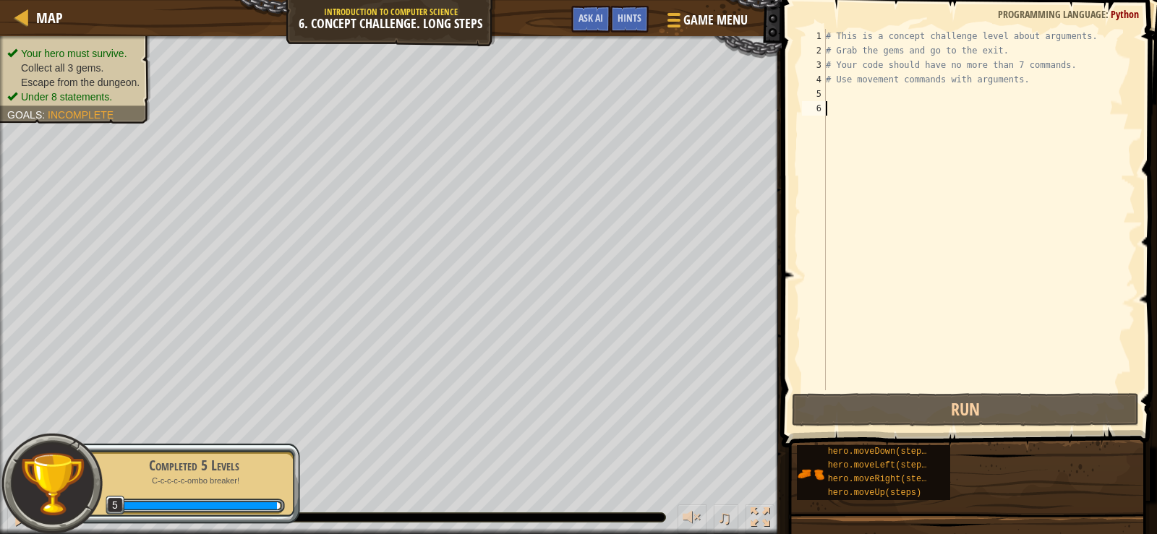
click at [116, 494] on div "Completed 5 Levels C-c-c-c-c-ombo breaker! 5" at bounding box center [186, 483] width 228 height 81
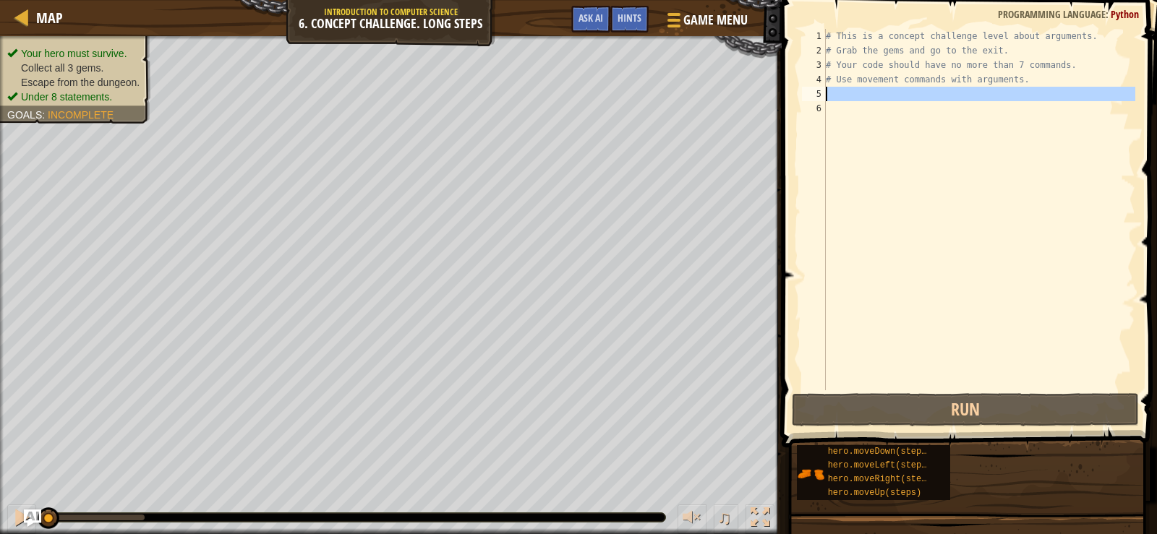
click at [863, 101] on div "# This is a concept challenge level about arguments. # Grab the gems and go to …" at bounding box center [979, 224] width 312 height 390
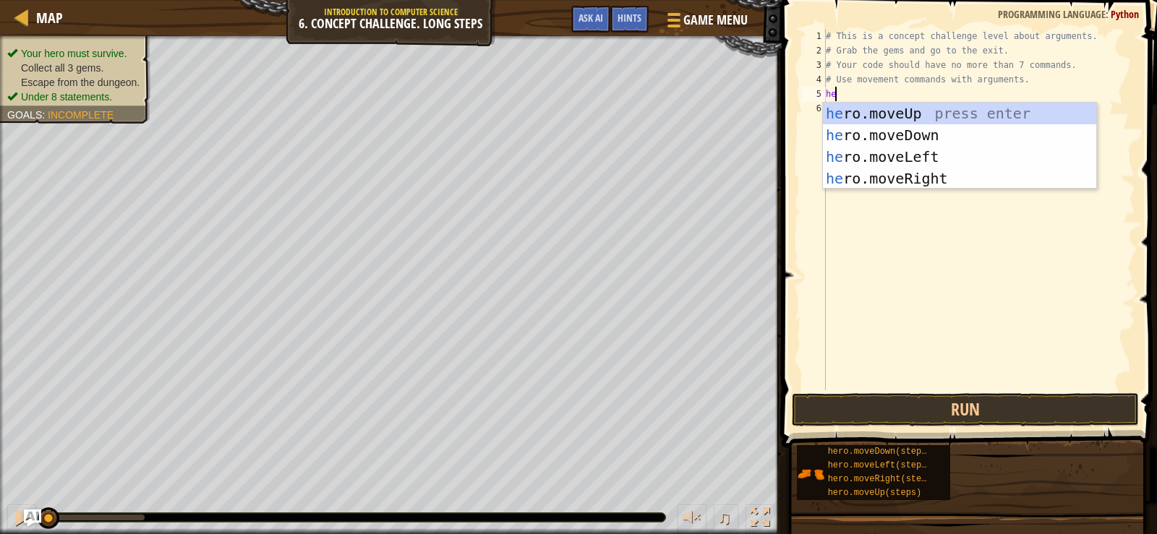
type textarea "hero"
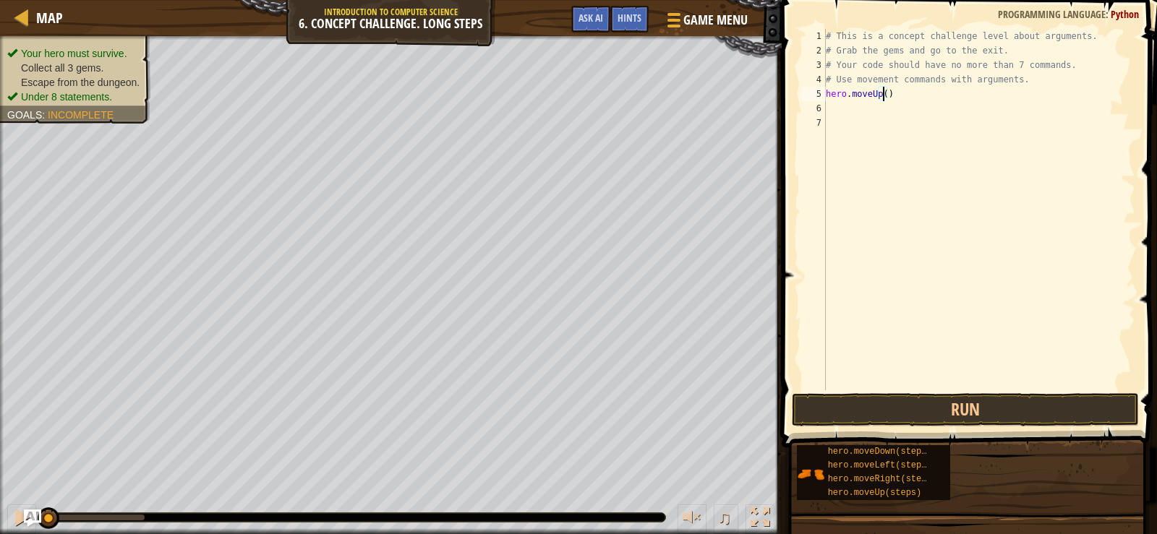
click at [881, 92] on div "# This is a concept challenge level about arguments. # Grab the gems and go to …" at bounding box center [979, 224] width 312 height 390
click at [825, 405] on button "Run" at bounding box center [965, 409] width 347 height 33
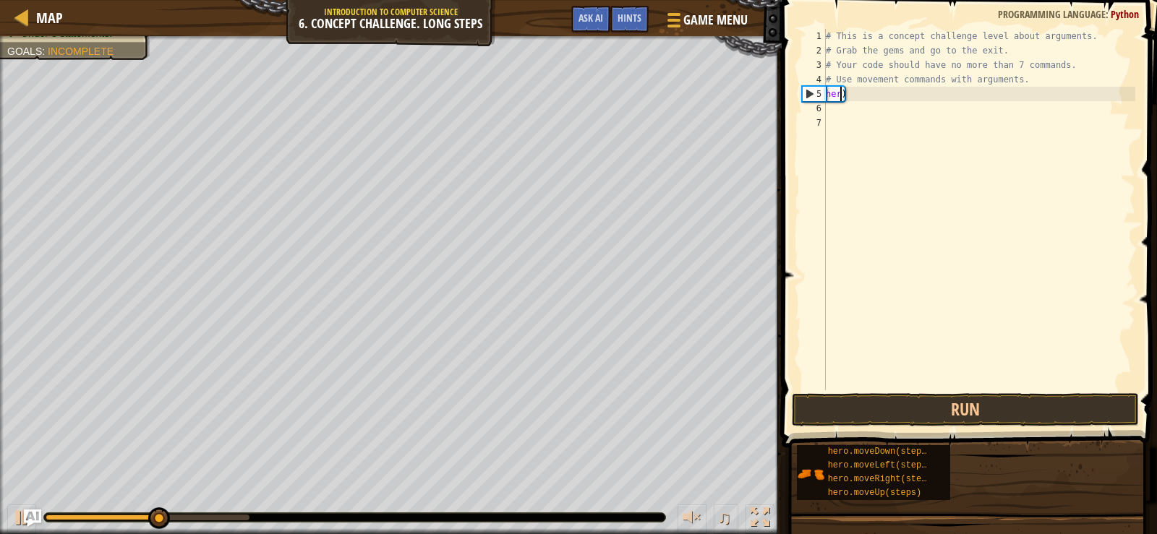
scroll to position [7, 1]
type textarea ")"
click at [856, 93] on div "# This is a concept challenge level about arguments. # Grab the gems and go to …" at bounding box center [979, 224] width 312 height 390
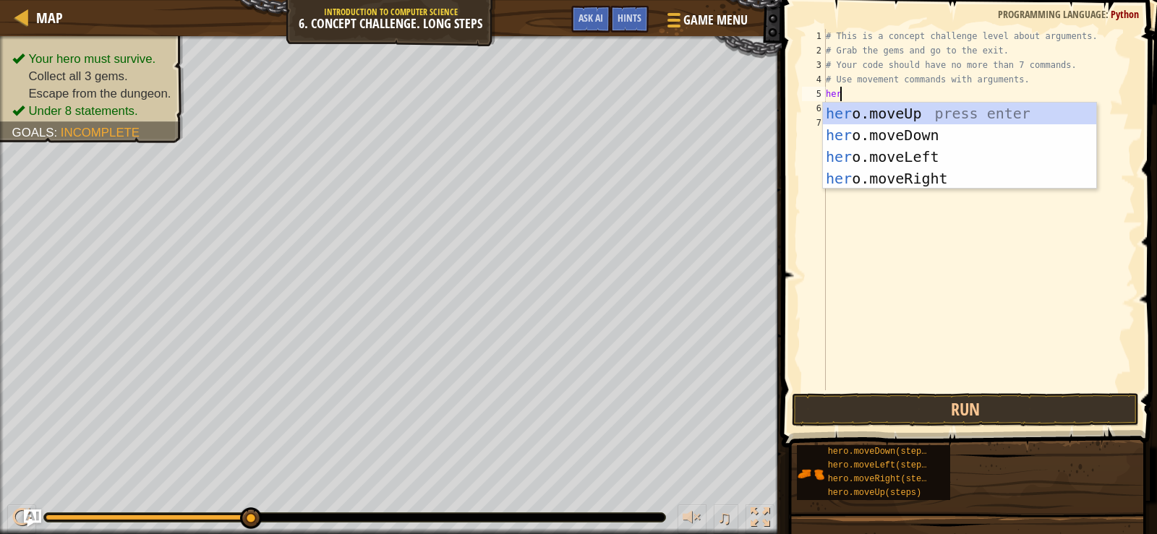
type textarea "hero"
click at [926, 171] on div "hero .moveUp press enter hero .moveDown press enter hero .moveLeft press enter …" at bounding box center [959, 168] width 273 height 130
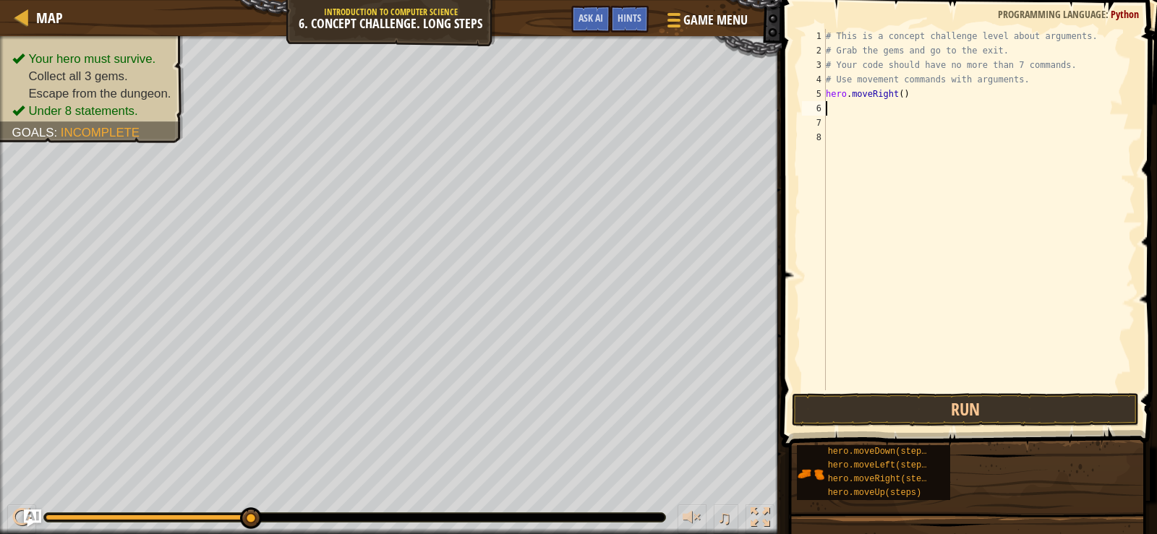
scroll to position [7, 0]
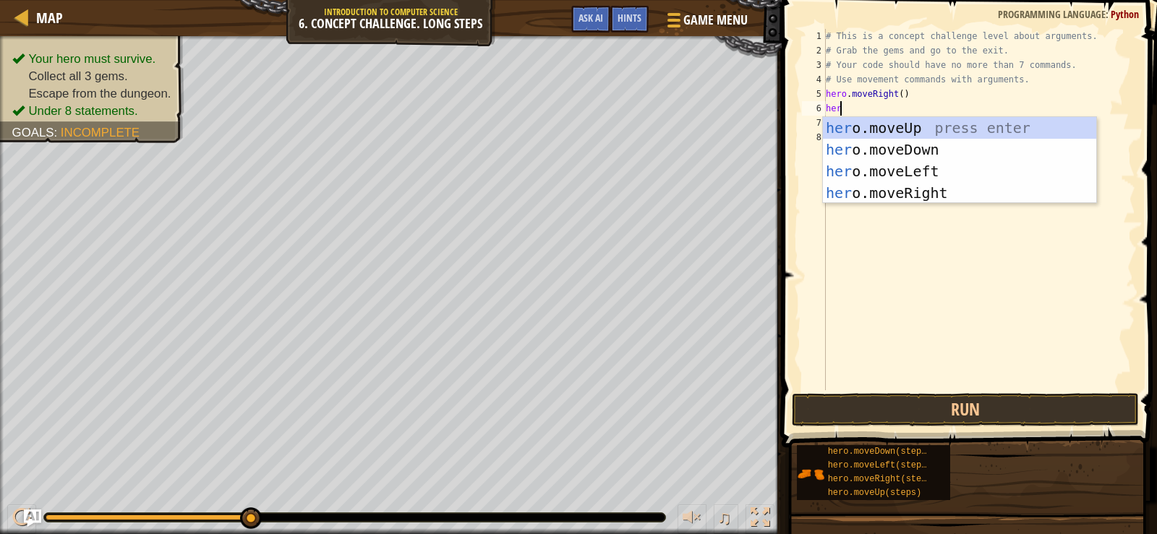
type textarea "hero"
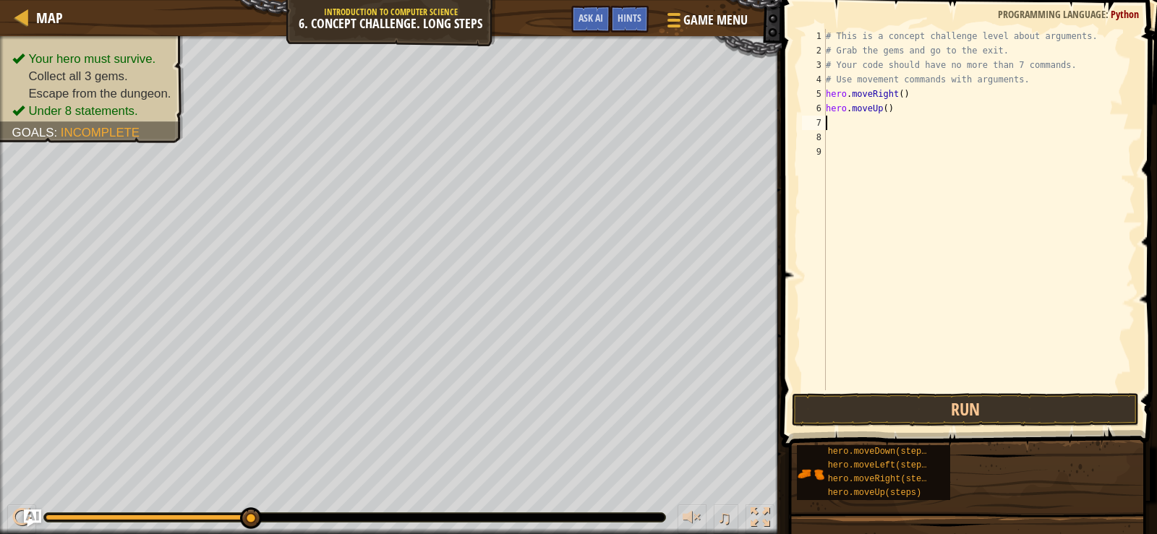
click at [884, 114] on div "# This is a concept challenge level about arguments. # Grab the gems and go to …" at bounding box center [979, 224] width 312 height 390
type textarea "hero.moveUp(3)"
click at [879, 127] on div "# This is a concept challenge level about arguments. # Grab the gems and go to …" at bounding box center [979, 224] width 312 height 390
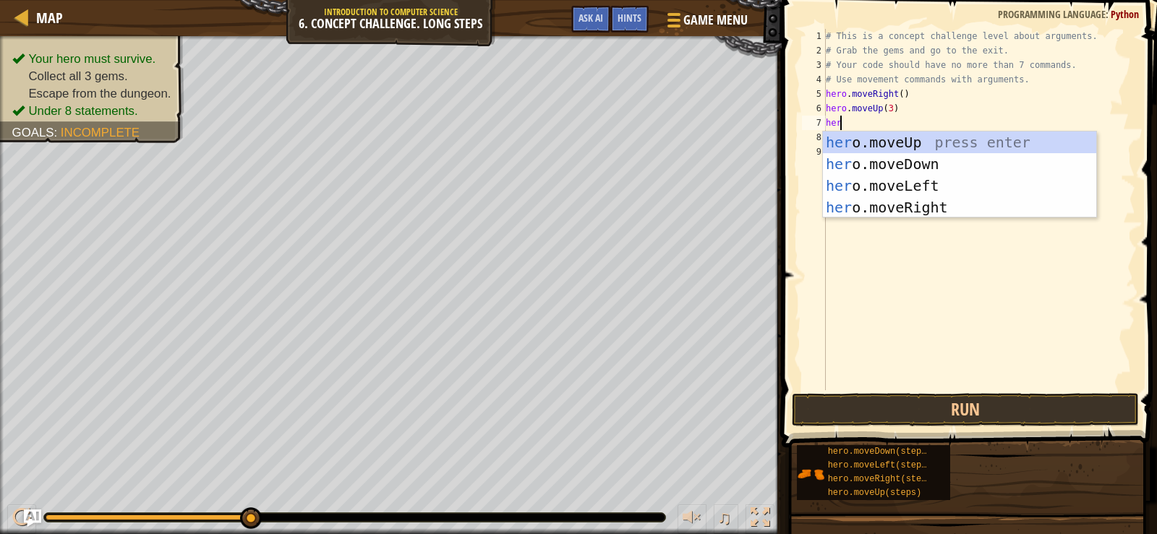
type textarea "hero"
click at [926, 200] on div "hero .moveUp press enter hero .moveDown press enter hero .moveLeft press enter …" at bounding box center [959, 197] width 273 height 130
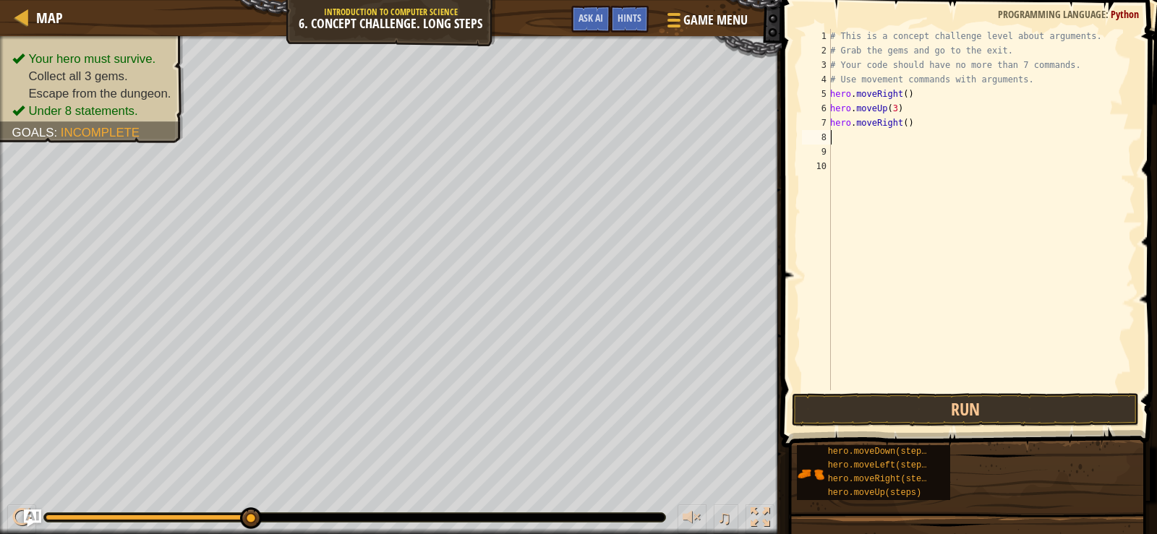
scroll to position [7, 0]
click at [896, 403] on button "Run" at bounding box center [965, 409] width 347 height 33
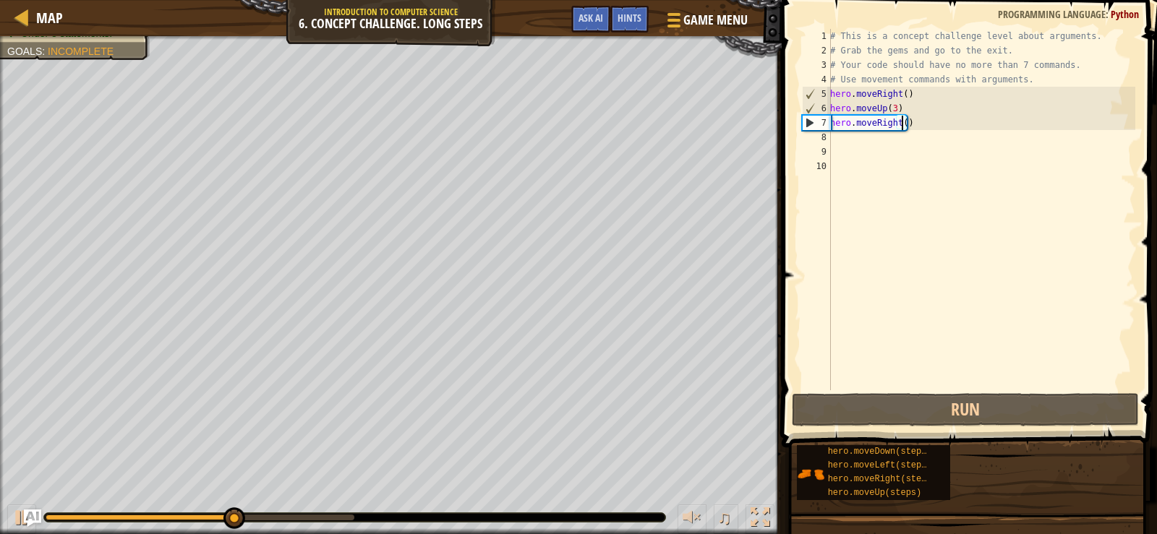
click at [901, 121] on div "# This is a concept challenge level about arguments. # Grab the gems and go to …" at bounding box center [981, 224] width 308 height 390
type textarea "hero.moveRight(2)"
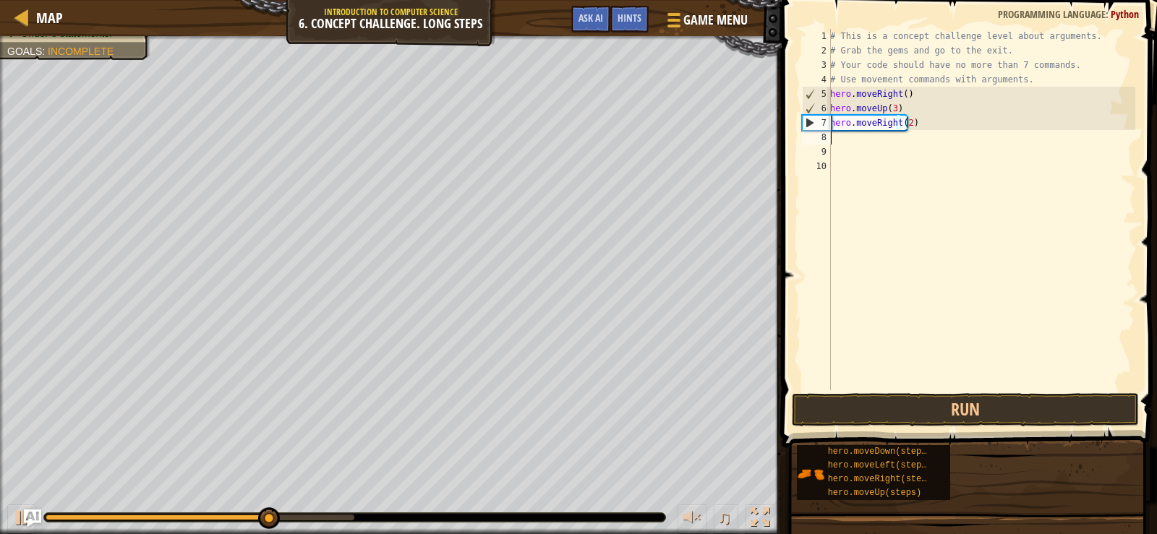
click at [890, 137] on div "# This is a concept challenge level about arguments. # Grab the gems and go to …" at bounding box center [981, 224] width 308 height 390
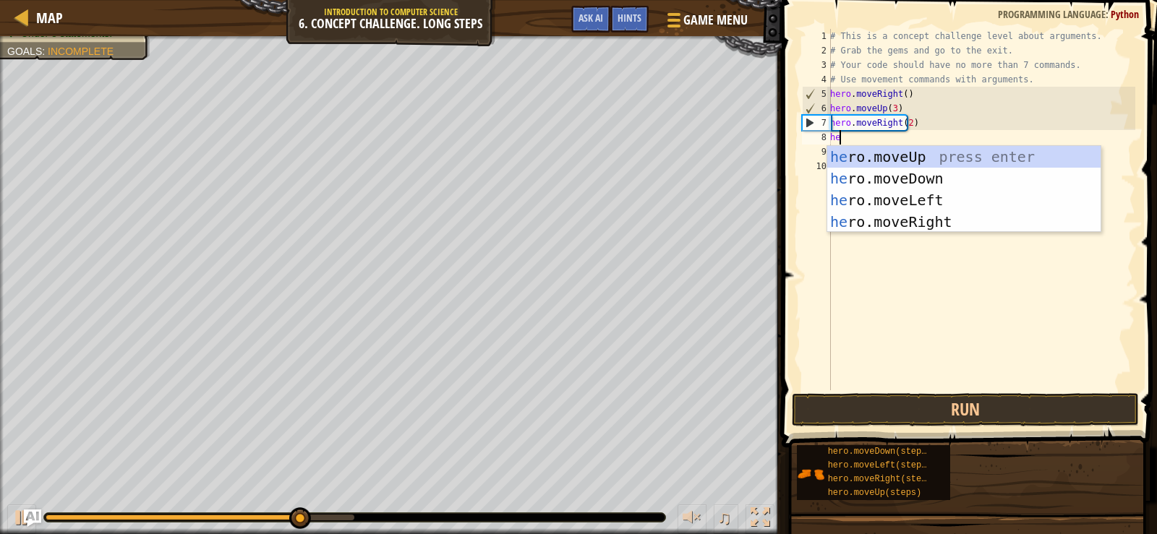
type textarea "hero"
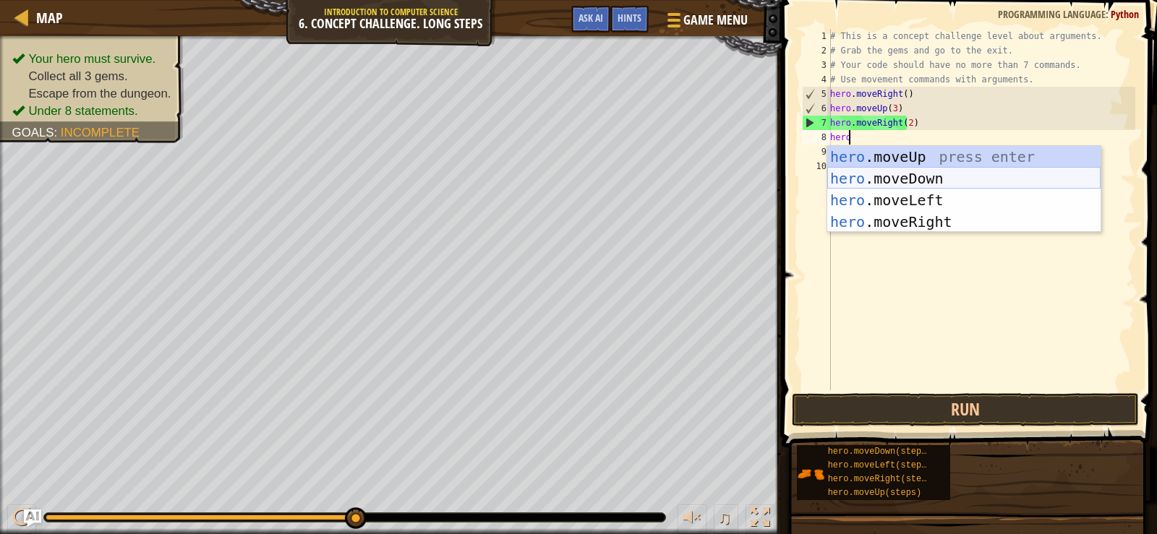
click at [903, 174] on div "hero .moveUp press enter hero .moveDown press enter hero .moveLeft press enter …" at bounding box center [963, 211] width 273 height 130
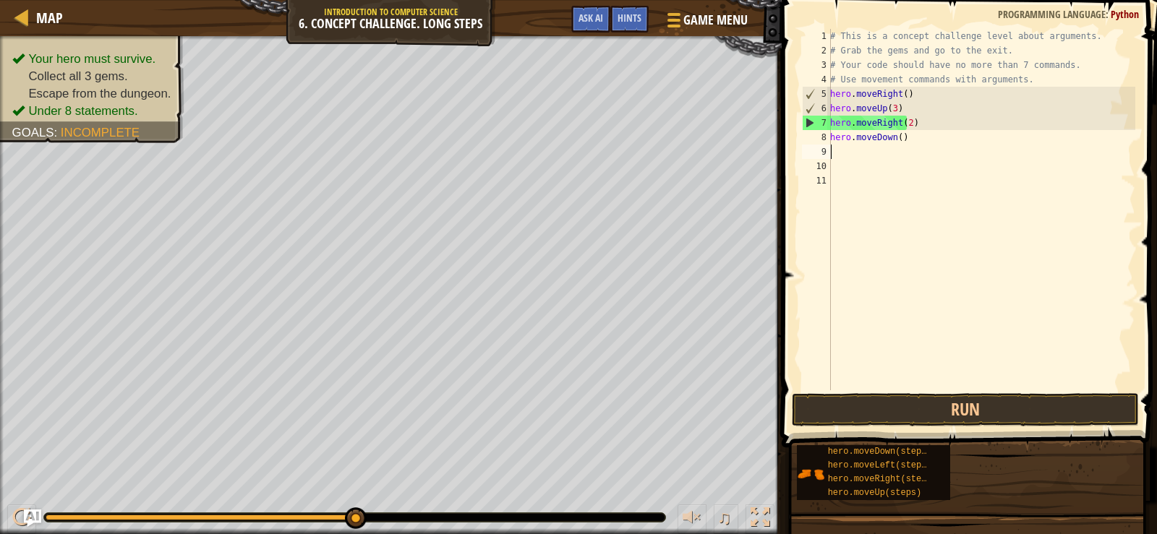
scroll to position [7, 0]
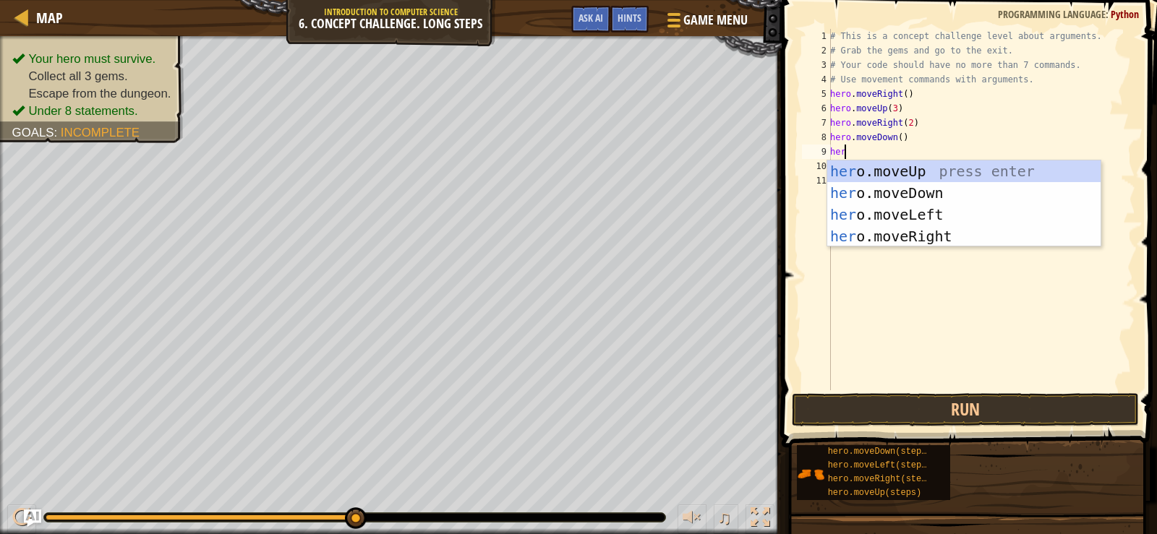
type textarea "hero"
click at [915, 205] on div "hero .moveUp press enter hero .moveDown press enter hero .moveLeft press enter …" at bounding box center [963, 226] width 273 height 130
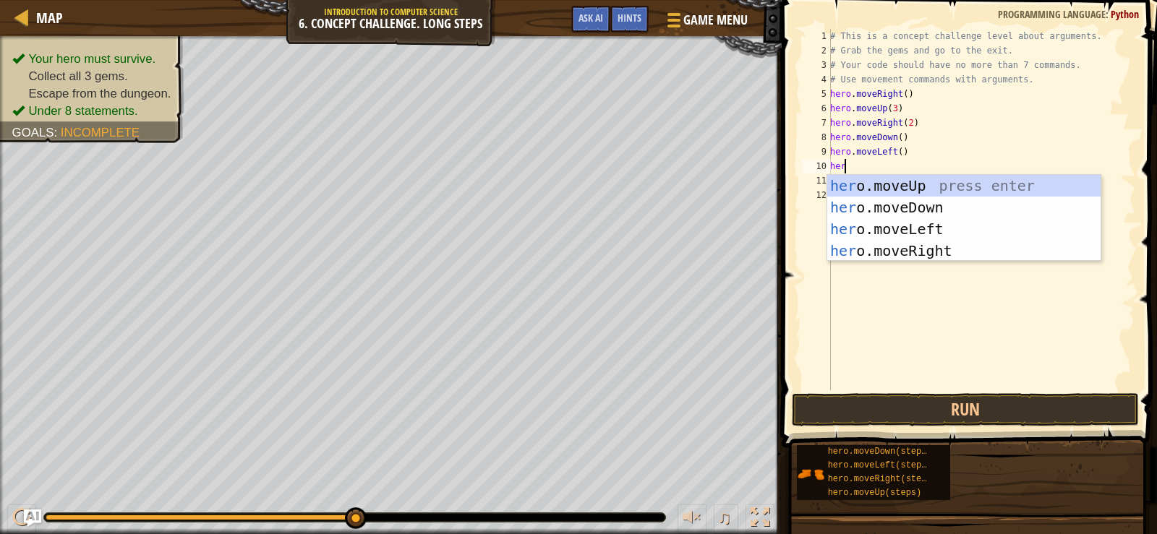
type textarea "hero"
click at [908, 203] on div "hero .moveUp press enter hero .moveDown press enter hero .moveLeft press enter …" at bounding box center [963, 240] width 273 height 130
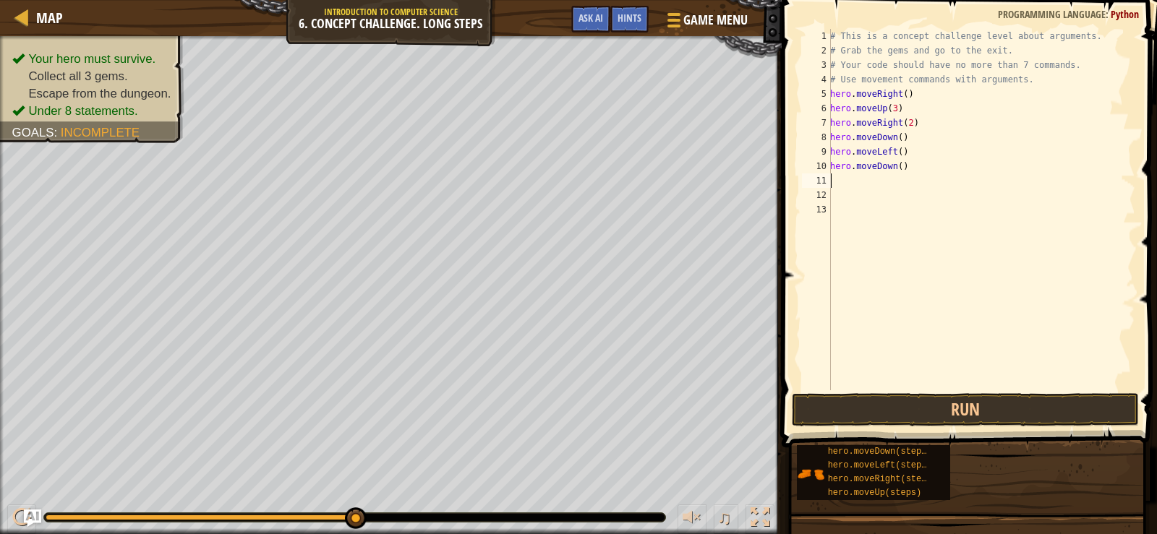
scroll to position [7, 0]
click at [896, 170] on div "# This is a concept challenge level about arguments. # Grab the gems and go to …" at bounding box center [981, 224] width 308 height 390
type textarea "hero.moveDown(3)"
click at [879, 181] on div "# This is a concept challenge level about arguments. # Grab the gems and go to …" at bounding box center [981, 224] width 308 height 390
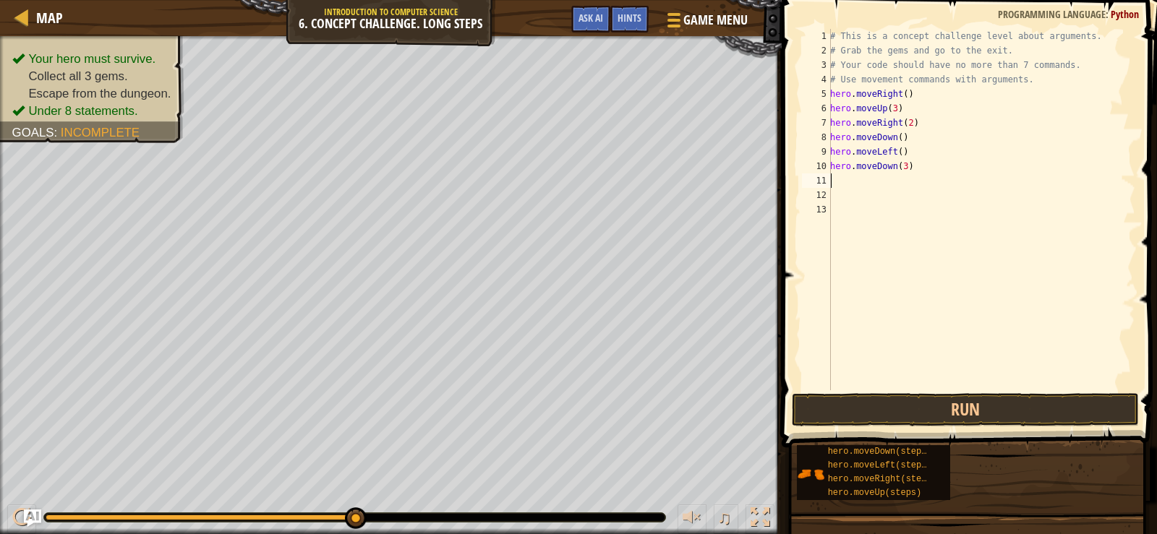
scroll to position [7, 0]
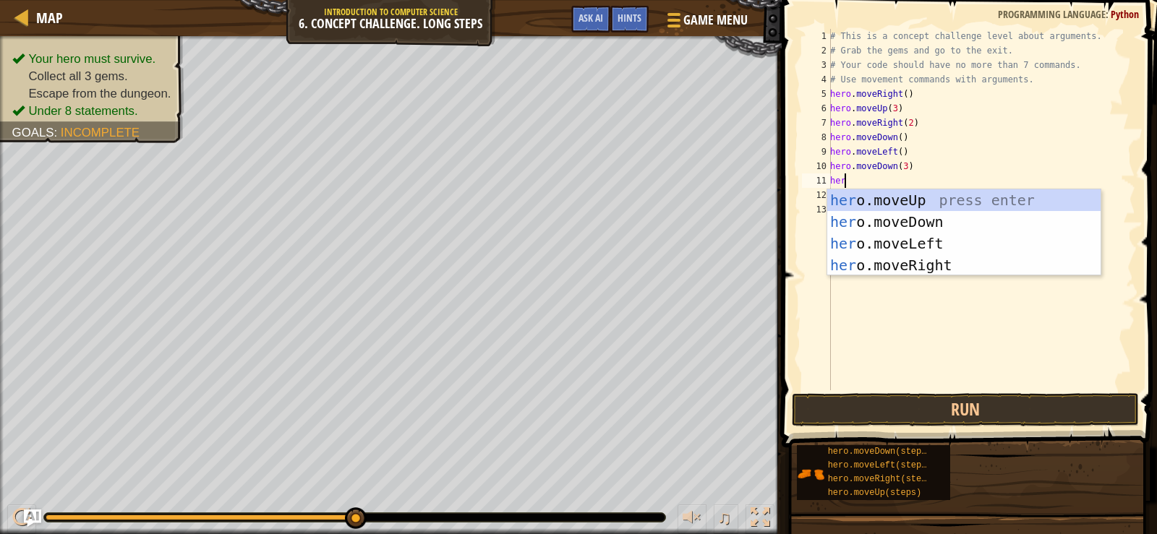
type textarea "hero"
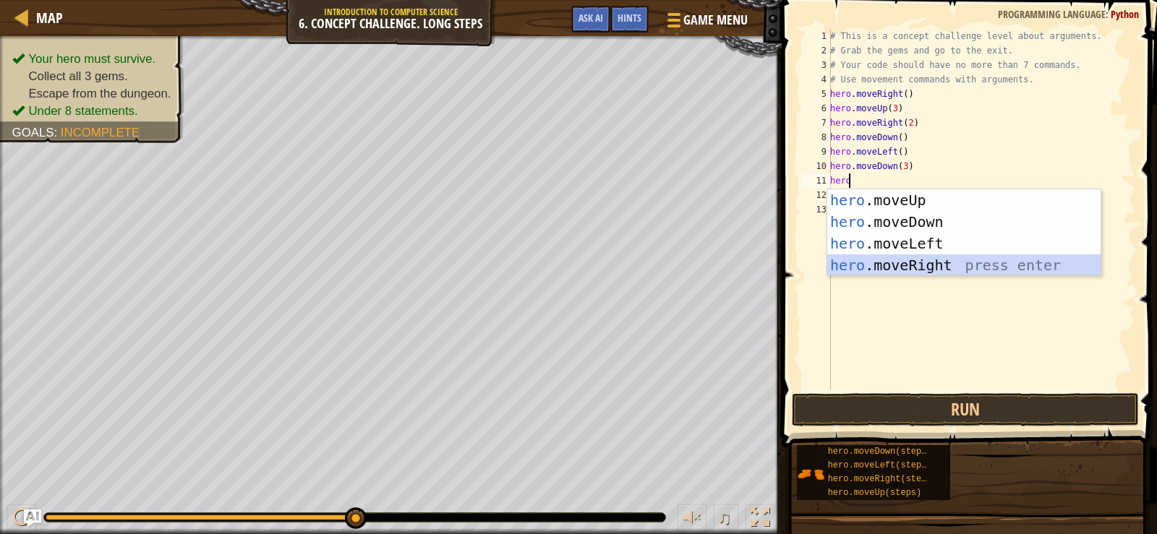
click at [907, 273] on div "hero .moveUp press enter hero .moveDown press enter hero .moveLeft press enter …" at bounding box center [963, 254] width 273 height 130
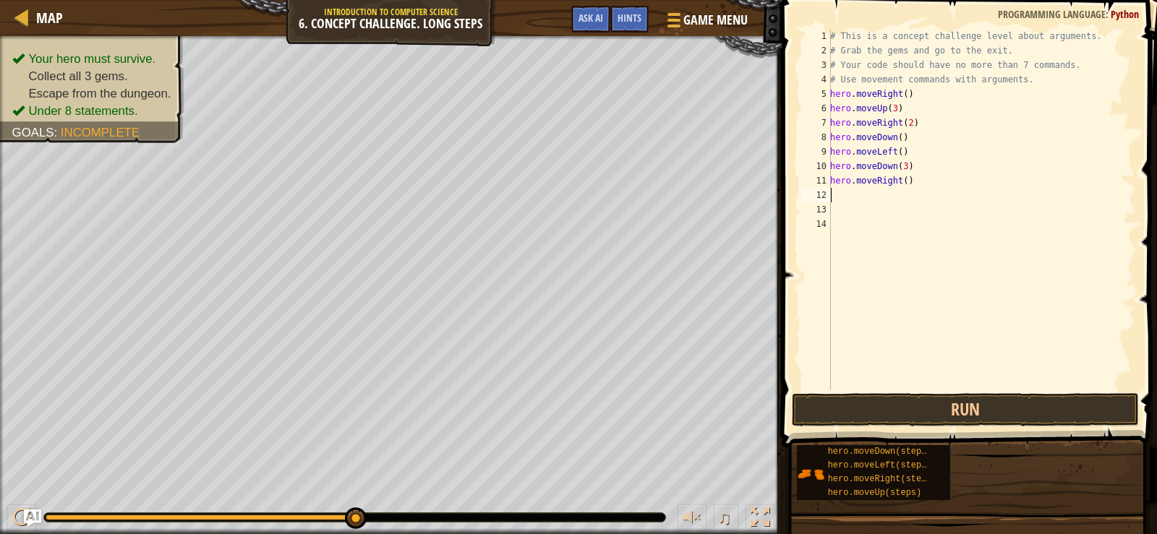
scroll to position [7, 0]
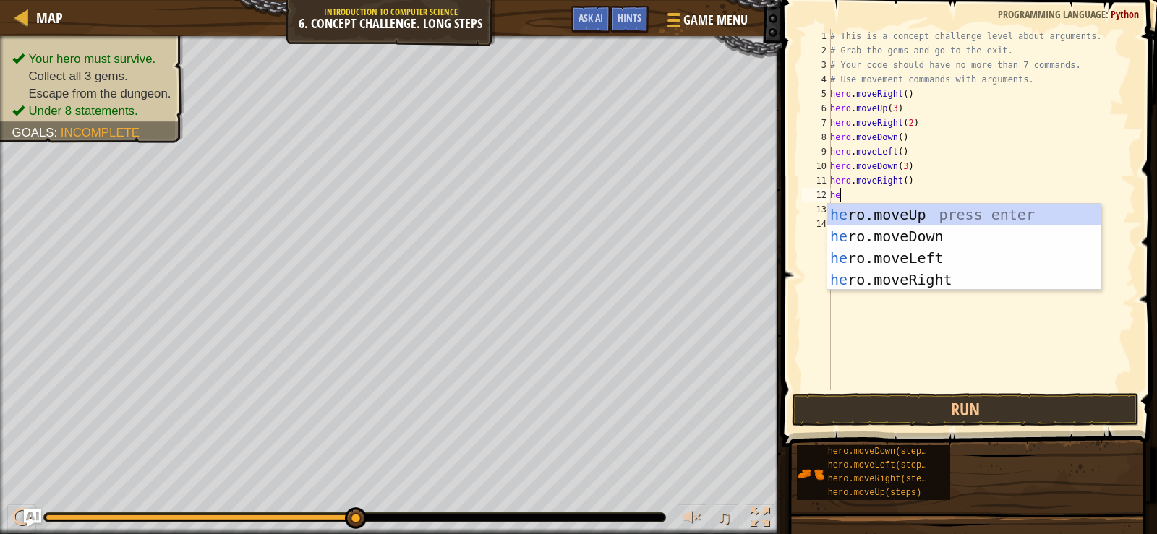
type textarea "hero"
click at [928, 218] on div "hero .moveUp press enter hero .moveDown press enter hero .moveLeft press enter …" at bounding box center [963, 269] width 273 height 130
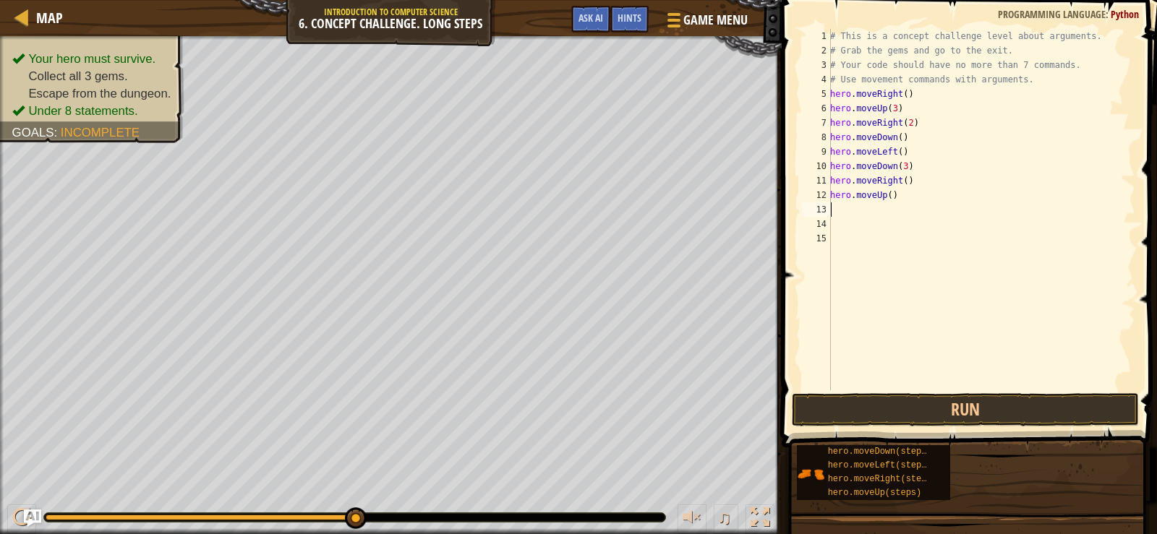
scroll to position [7, 0]
click at [881, 194] on div "# This is a concept challenge level about arguments. # Grab the gems and go to …" at bounding box center [981, 224] width 308 height 390
click at [887, 194] on div "# This is a concept challenge level about arguments. # Grab the gems and go to …" at bounding box center [981, 224] width 308 height 390
type textarea "hero.moveUp(2)"
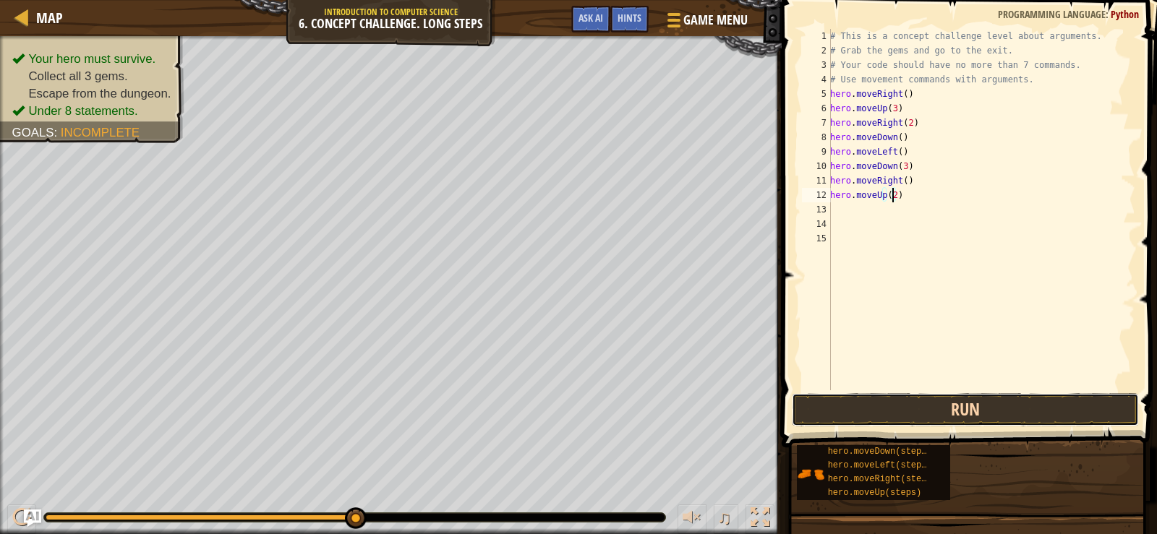
click at [952, 411] on button "Run" at bounding box center [965, 409] width 347 height 33
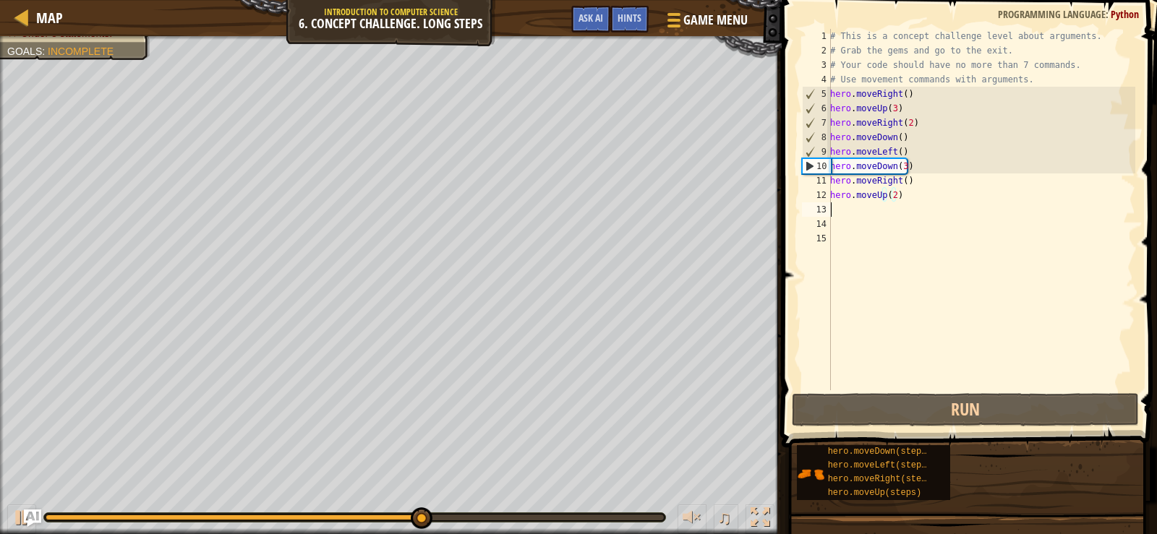
click at [864, 209] on div "# This is a concept challenge level about arguments. # Grab the gems and go to …" at bounding box center [981, 224] width 308 height 390
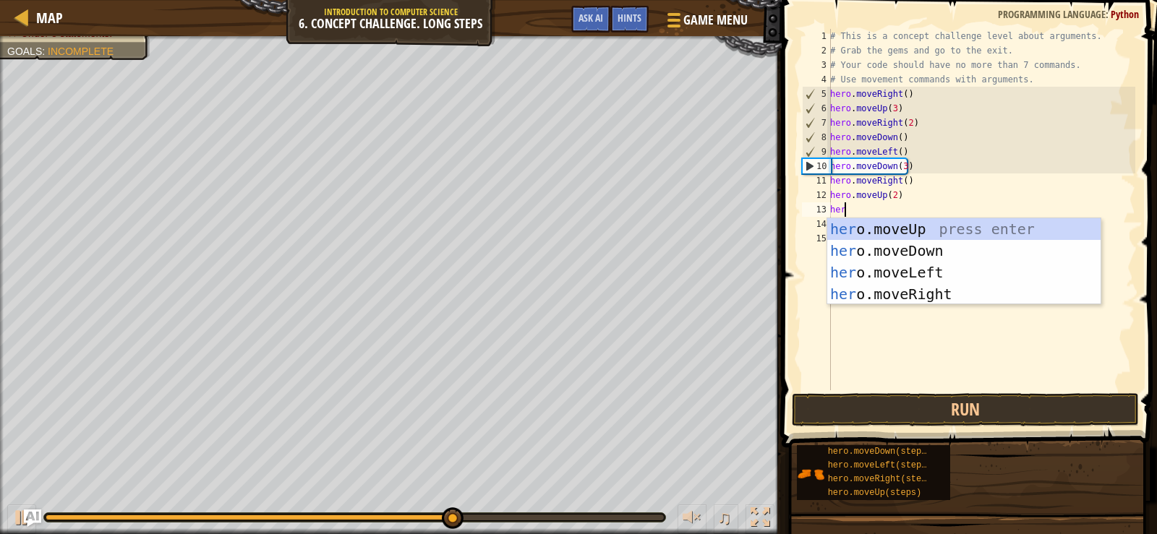
type textarea "hero"
click at [890, 296] on div "hero .moveUp press enter hero .moveDown press enter hero .moveLeft press enter …" at bounding box center [963, 283] width 273 height 130
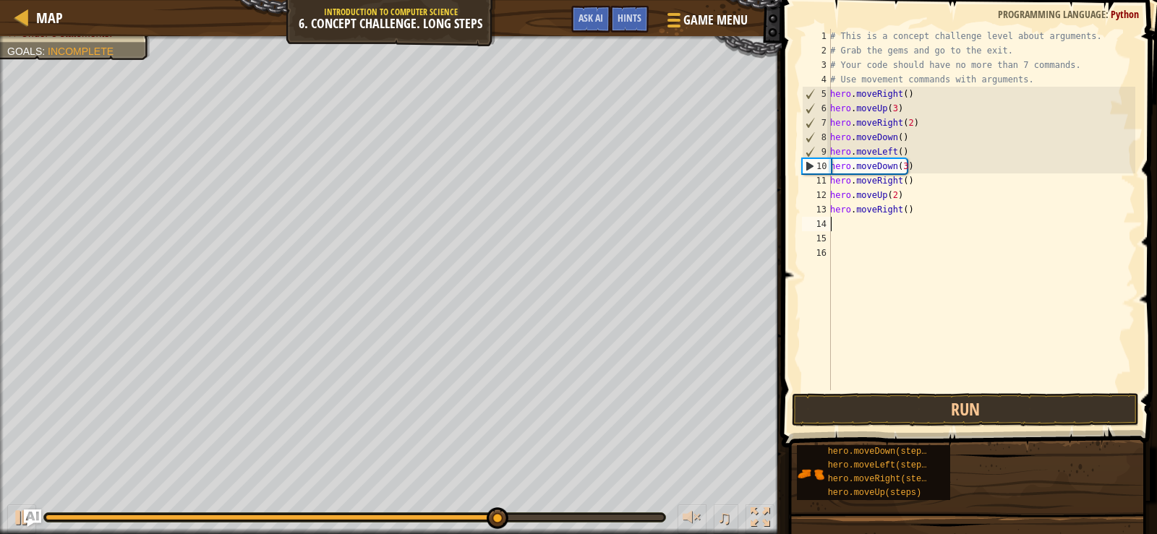
scroll to position [7, 0]
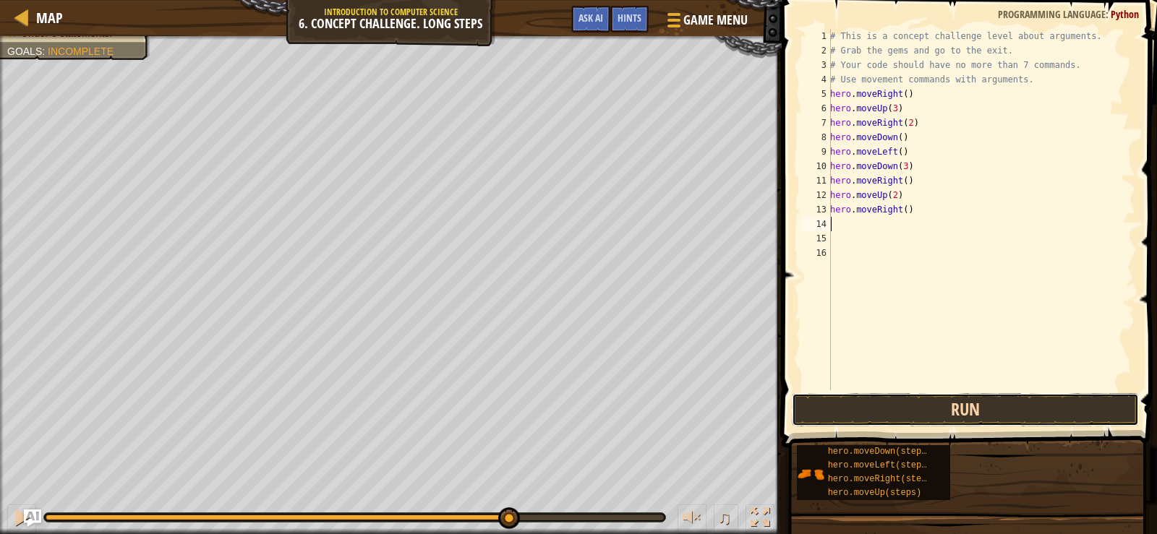
click at [913, 406] on button "Run" at bounding box center [965, 409] width 347 height 33
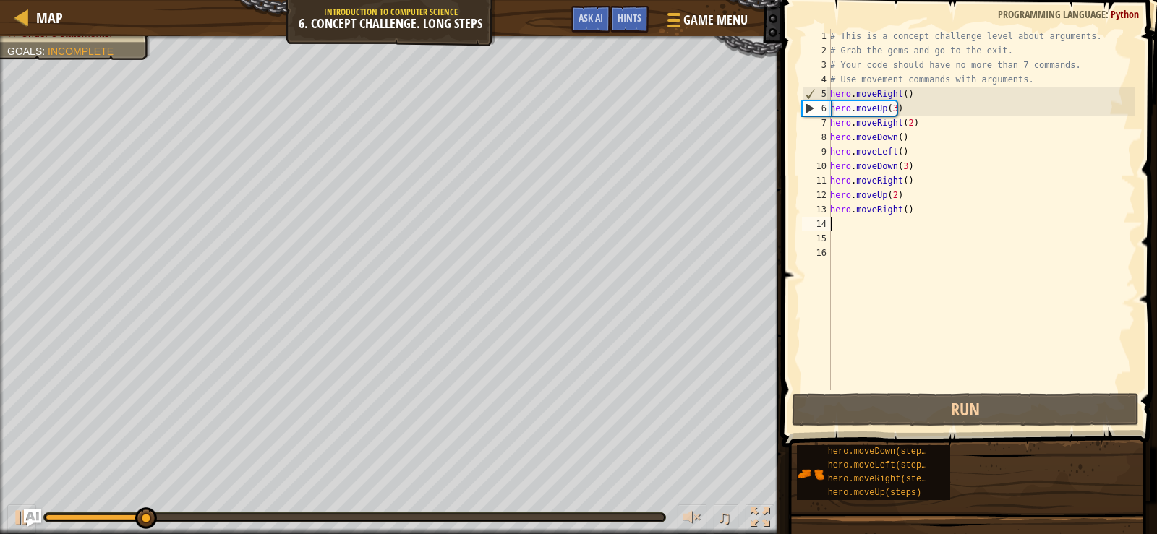
click at [659, 516] on div at bounding box center [355, 518] width 618 height 6
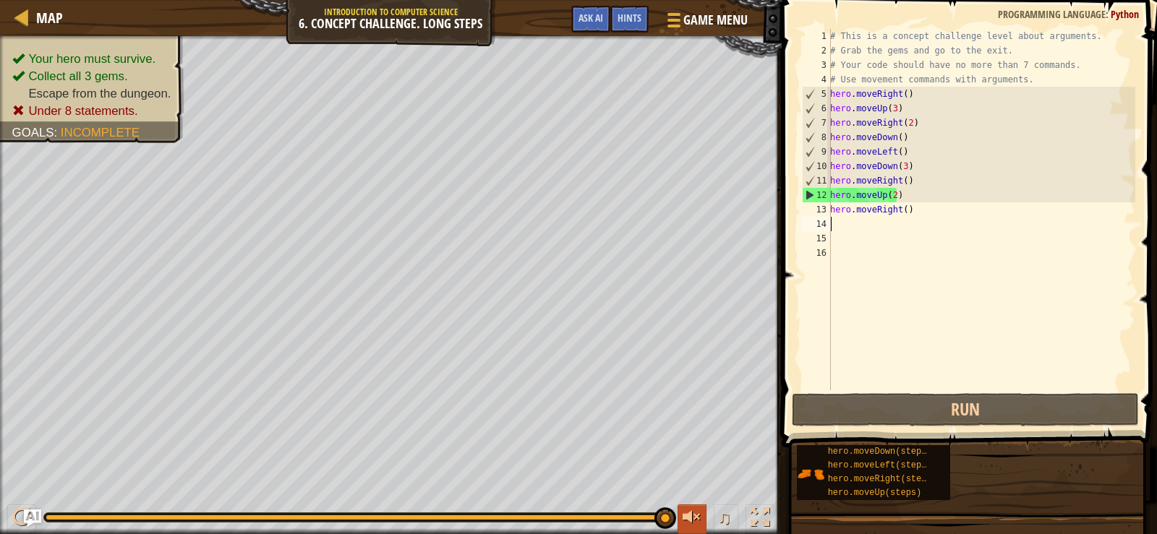
drag, startPoint x: 659, startPoint y: 516, endPoint x: 683, endPoint y: 516, distance: 23.9
click at [683, 516] on div "♫" at bounding box center [391, 513] width 782 height 43
click at [722, 486] on div "Your hero must survive. Collect all 3 gems. Escape from the dungeon. Under 8 st…" at bounding box center [578, 285] width 1157 height 498
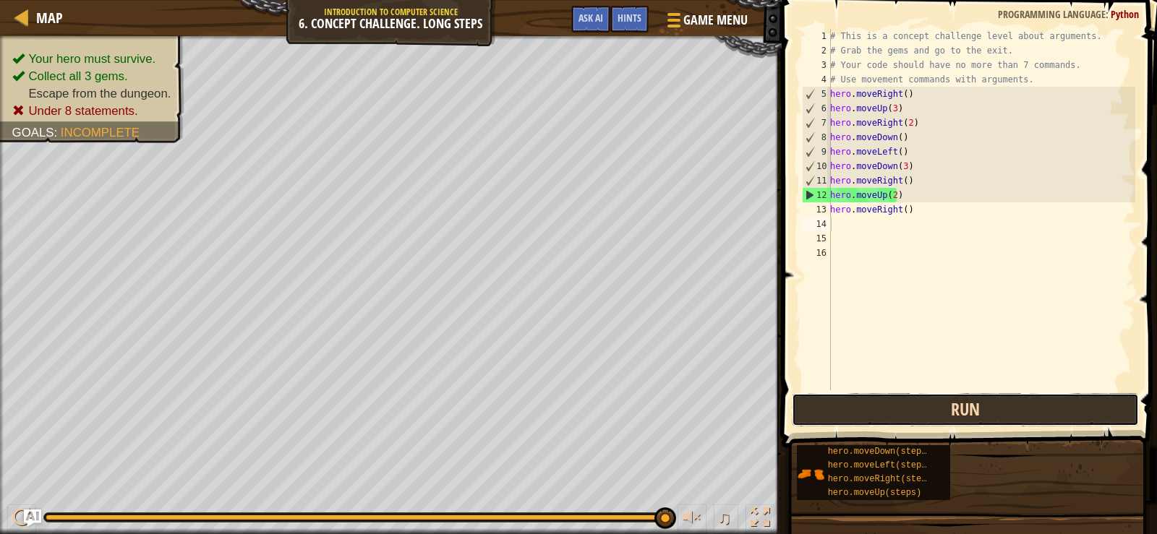
click at [1062, 413] on button "Run" at bounding box center [965, 409] width 347 height 33
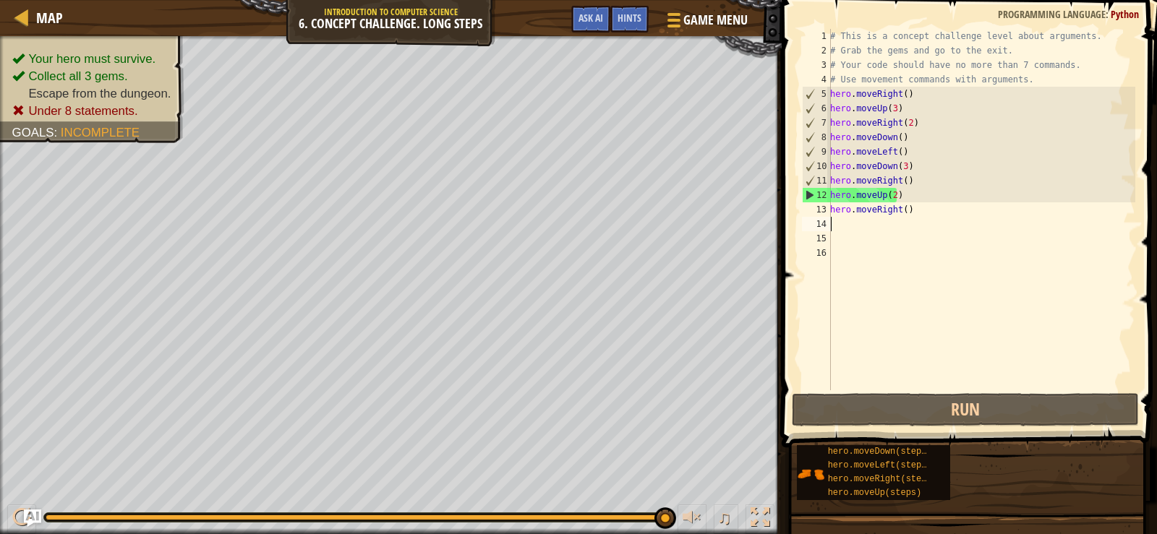
click at [901, 170] on div "# This is a concept challenge level about arguments. # Grab the gems and go to …" at bounding box center [981, 224] width 308 height 390
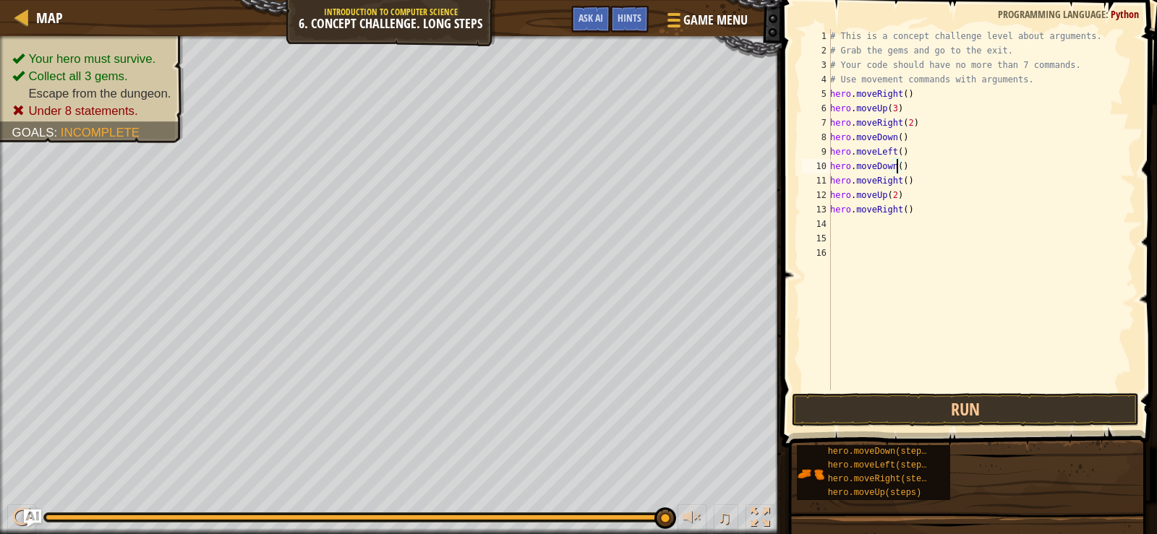
type textarea "hero.moveDown(2)"
drag, startPoint x: 969, startPoint y: 388, endPoint x: 975, endPoint y: 393, distance: 7.8
click at [973, 393] on div "hero.moveDown(2) 1 2 3 4 5 6 7 8 9 10 11 12 13 14 15 16 # This is a concept cha…" at bounding box center [967, 252] width 380 height 490
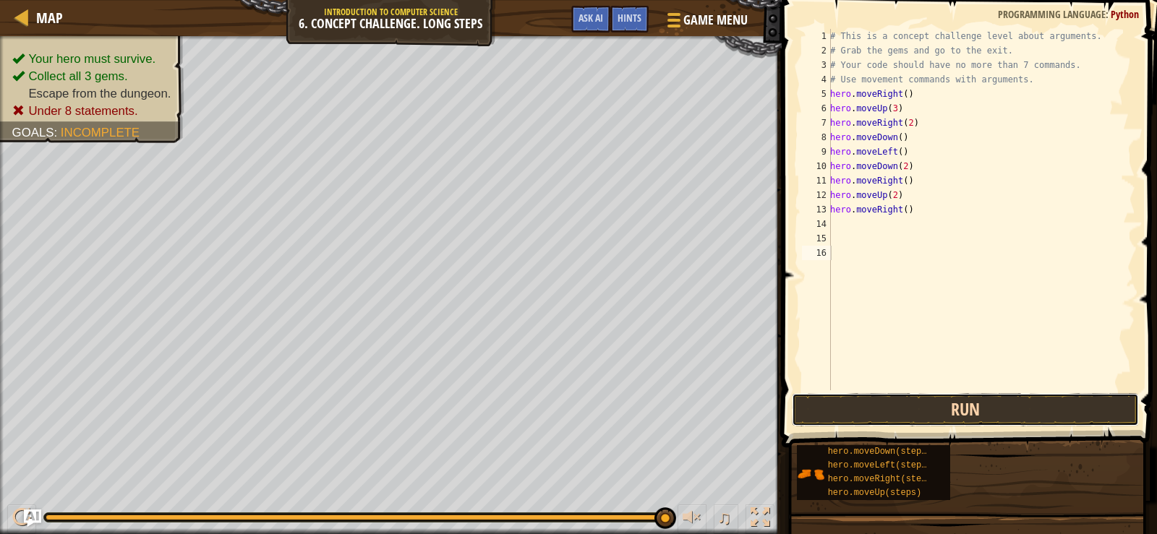
click at [978, 398] on button "Run" at bounding box center [965, 409] width 347 height 33
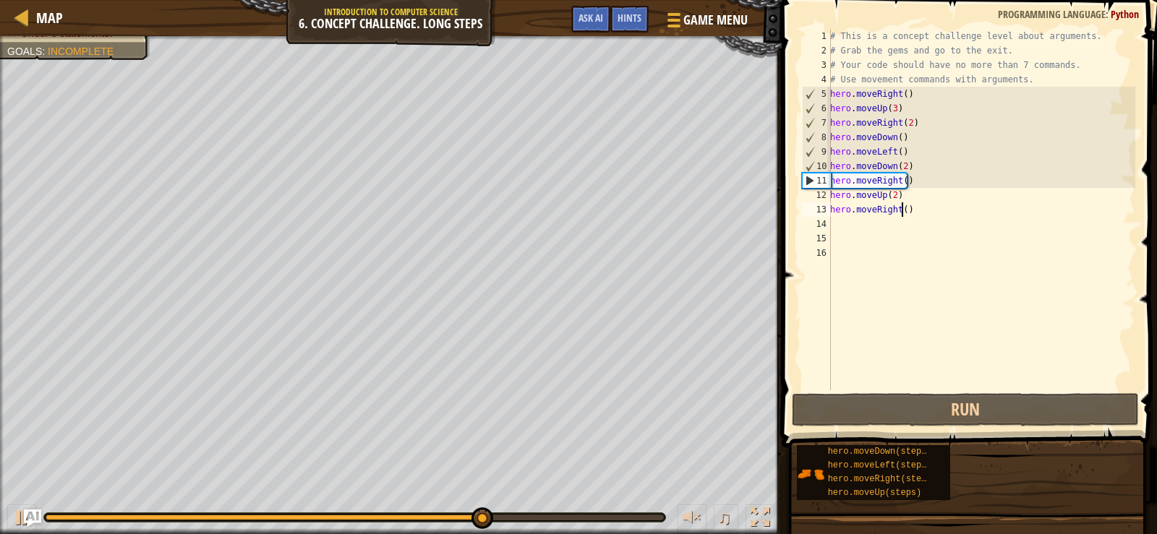
click at [901, 211] on div "# This is a concept challenge level about arguments. # Grab the gems and go to …" at bounding box center [981, 224] width 308 height 390
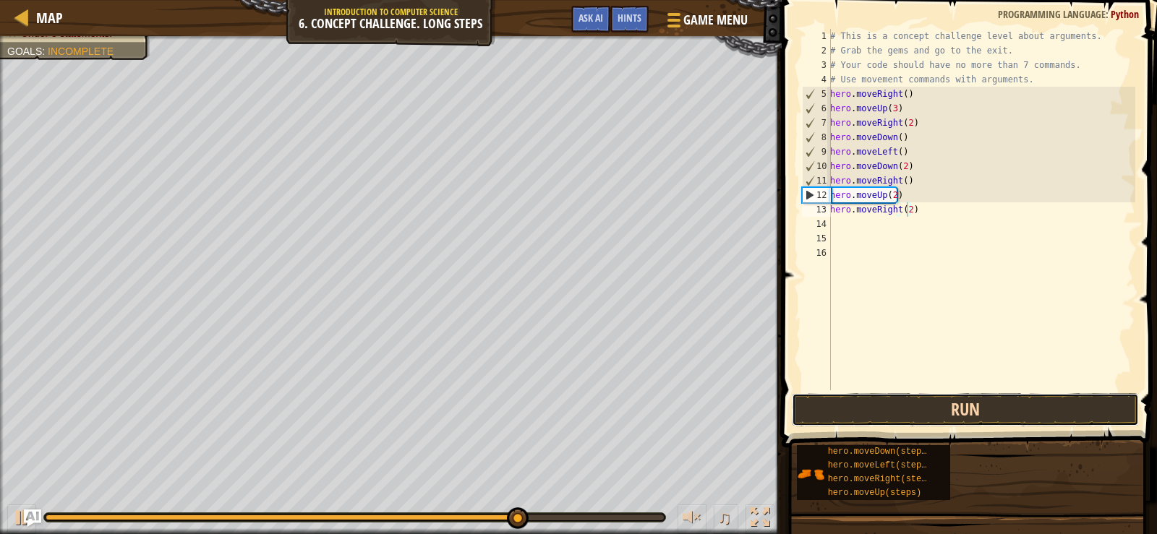
click at [978, 412] on button "Run" at bounding box center [965, 409] width 347 height 33
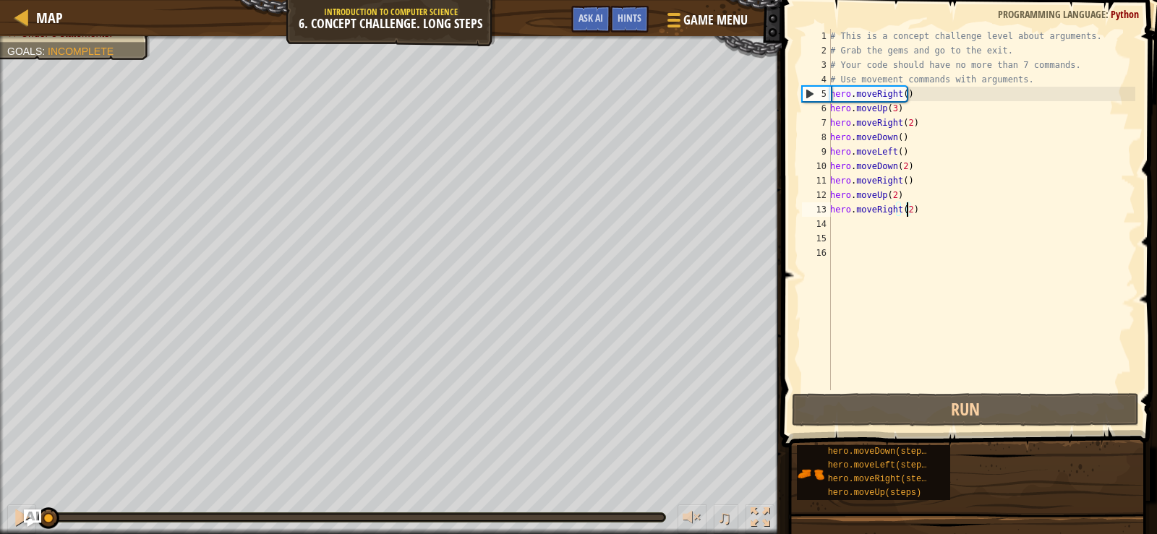
drag, startPoint x: 663, startPoint y: 517, endPoint x: 3, endPoint y: 490, distance: 660.8
click at [1, 491] on div "Your hero must survive. Collect all 3 gems. Escape from the dungeon. Under 8 st…" at bounding box center [578, 285] width 1157 height 498
click at [929, 173] on div "# This is a concept challenge level about arguments. # Grab the gems and go to …" at bounding box center [981, 224] width 308 height 390
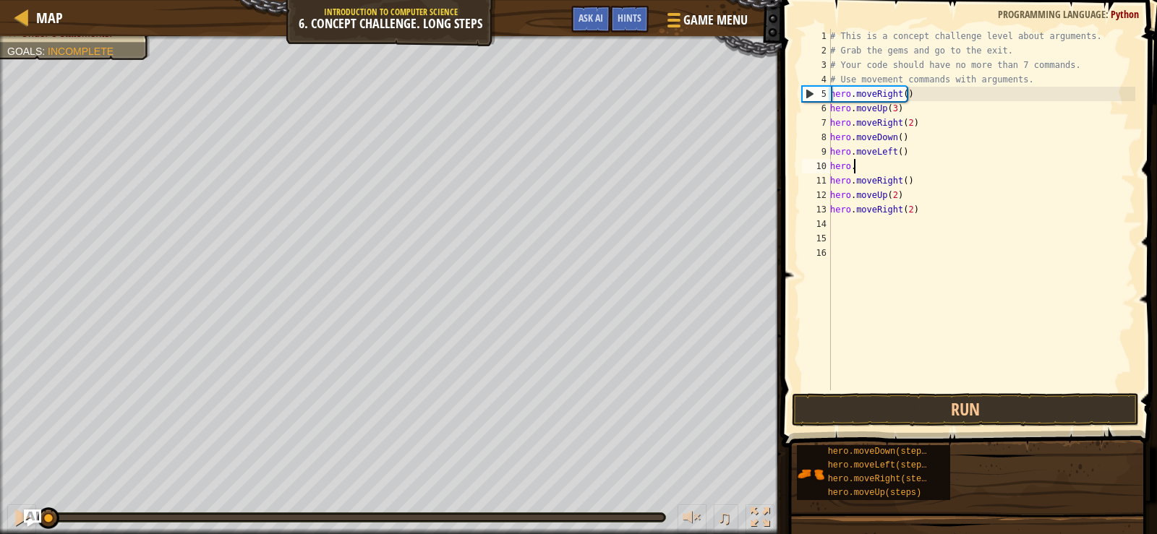
scroll to position [7, 0]
type textarea "h"
click at [949, 176] on div "# This is a concept challenge level about arguments. # Grab the gems and go to …" at bounding box center [981, 224] width 308 height 390
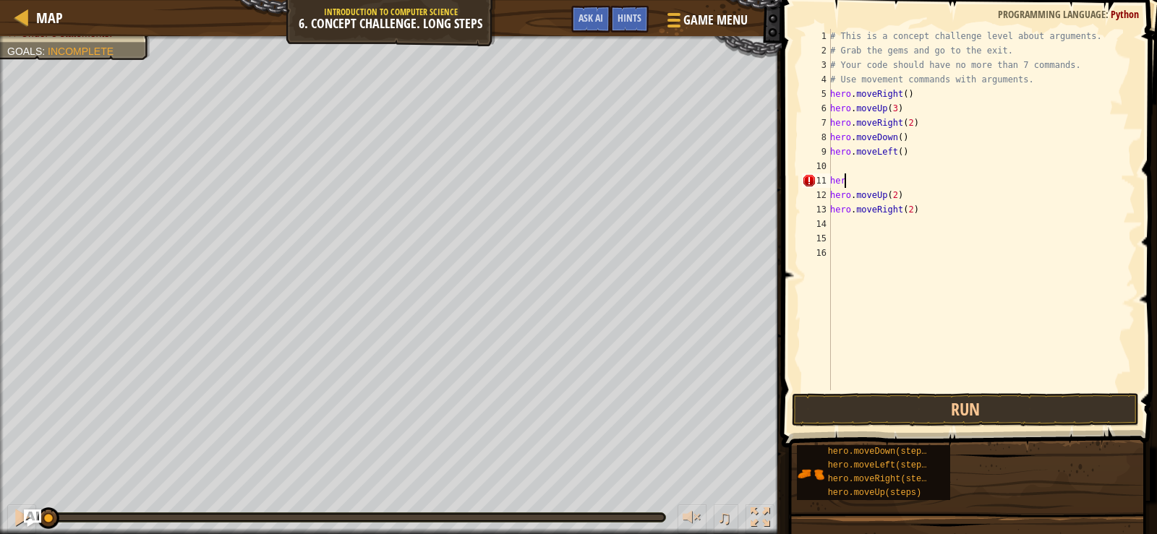
type textarea "h"
click at [943, 197] on div "# This is a concept challenge level about arguments. # Grab the gems and go to …" at bounding box center [981, 224] width 308 height 390
type textarea "h"
click at [956, 211] on div "# This is a concept challenge level about arguments. # Grab the gems and go to …" at bounding box center [981, 224] width 308 height 390
type textarea "h"
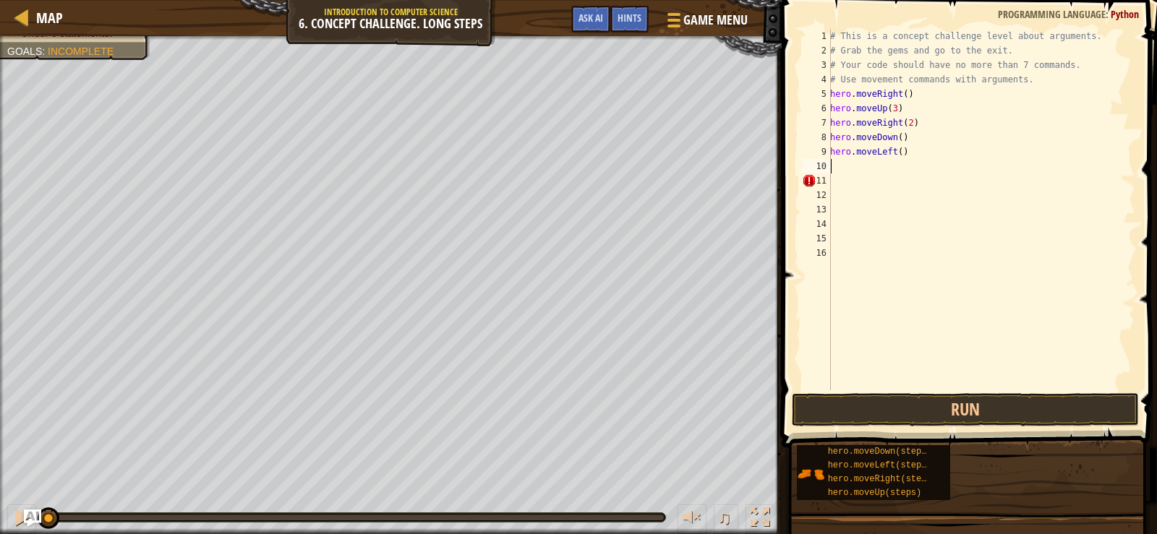
click at [847, 168] on div "# This is a concept challenge level about arguments. # Grab the gems and go to …" at bounding box center [981, 224] width 308 height 390
type textarea "h"
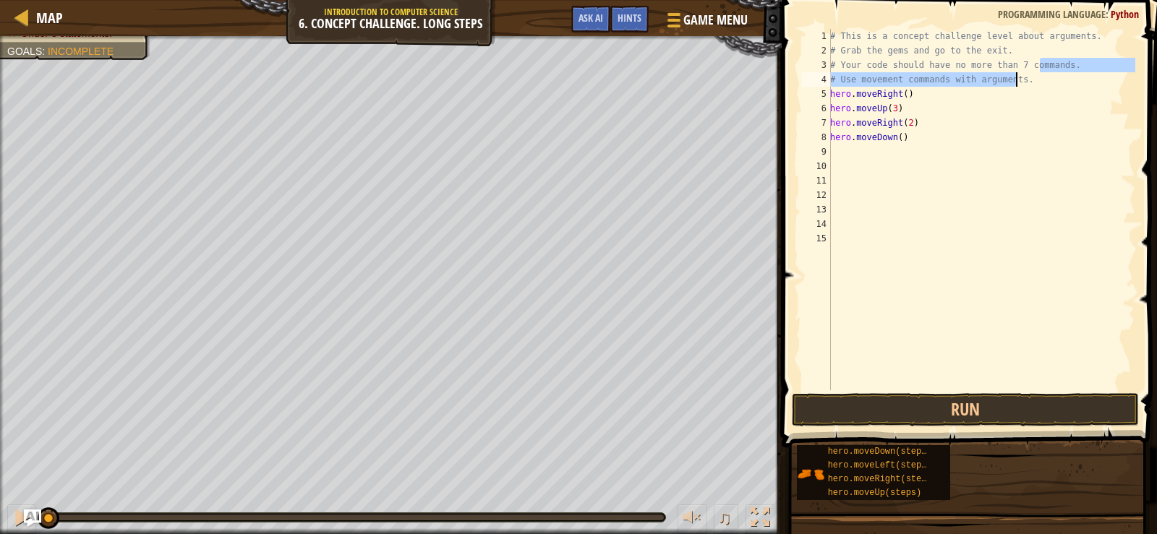
click at [1039, 74] on div "# This is a concept challenge level about arguments. # Grab the gems and go to …" at bounding box center [981, 224] width 308 height 390
click at [1033, 74] on div "# This is a concept challenge level about arguments. # Grab the gems and go to …" at bounding box center [981, 210] width 308 height 362
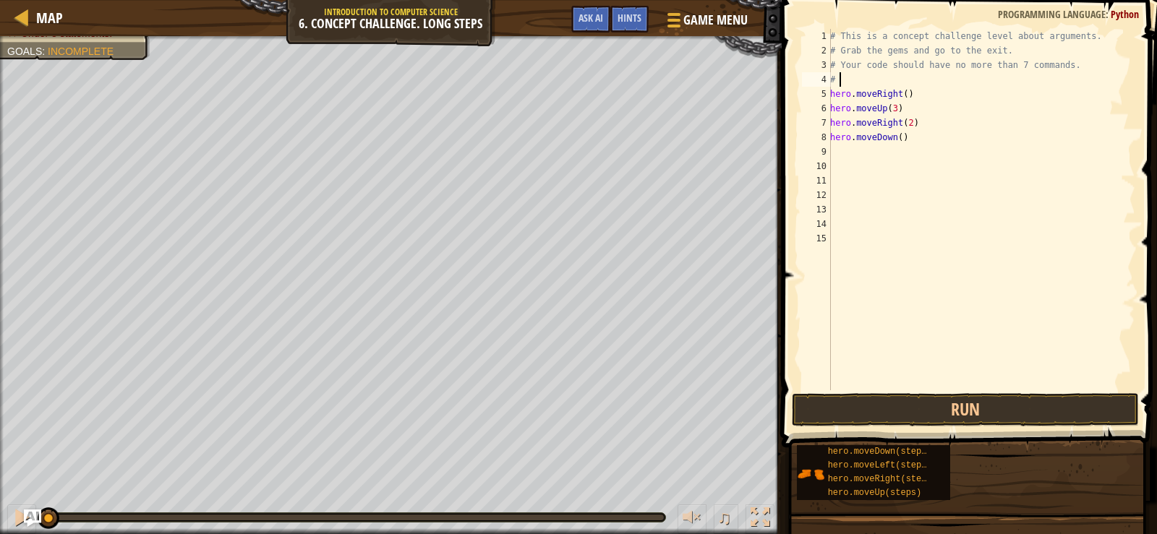
type textarea "#"
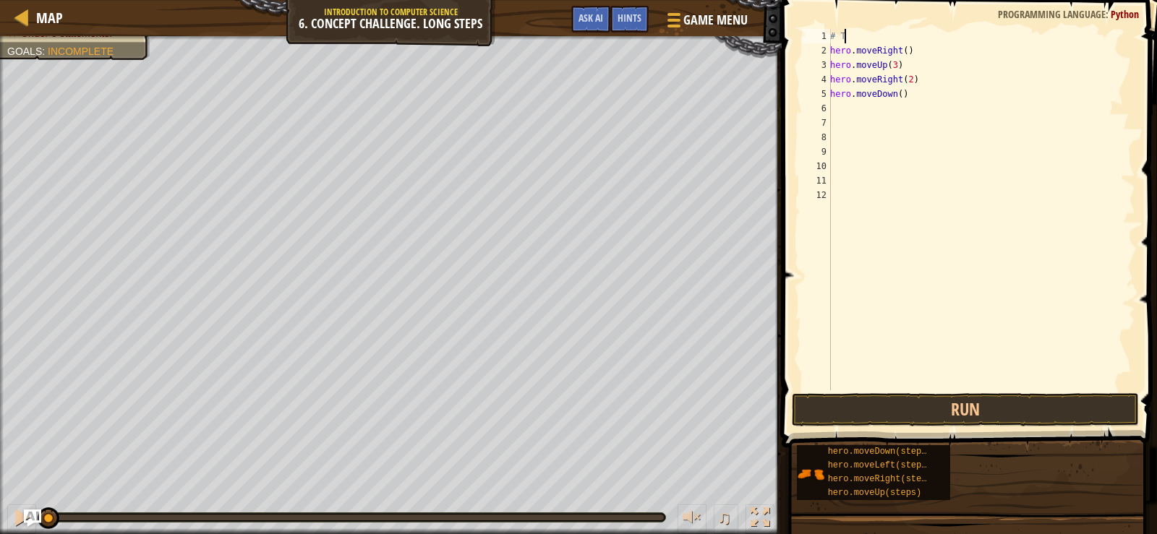
type textarea "#"
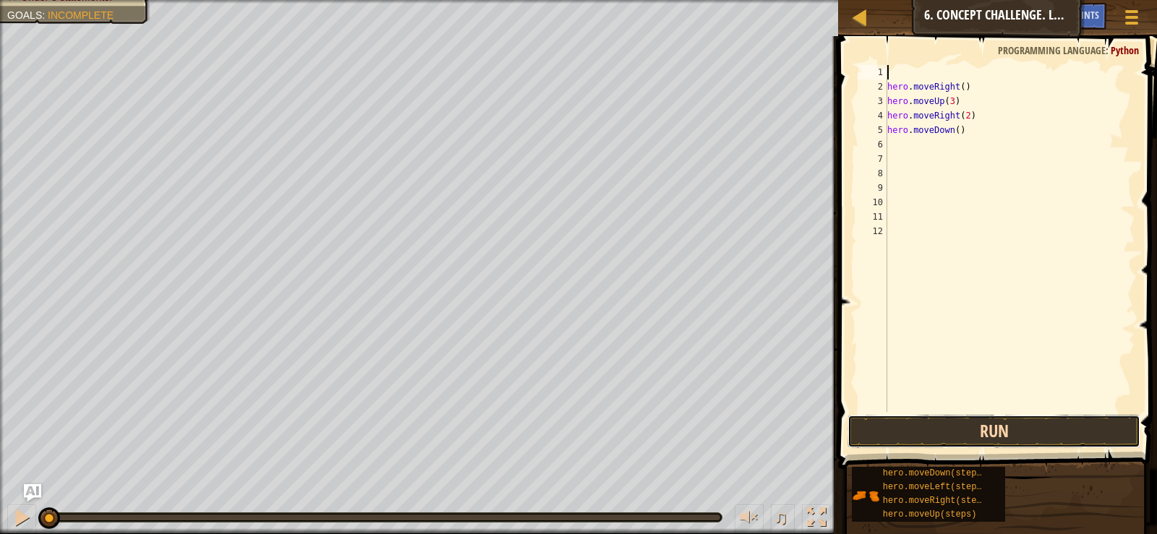
click at [1040, 446] on button "Run" at bounding box center [993, 431] width 292 height 33
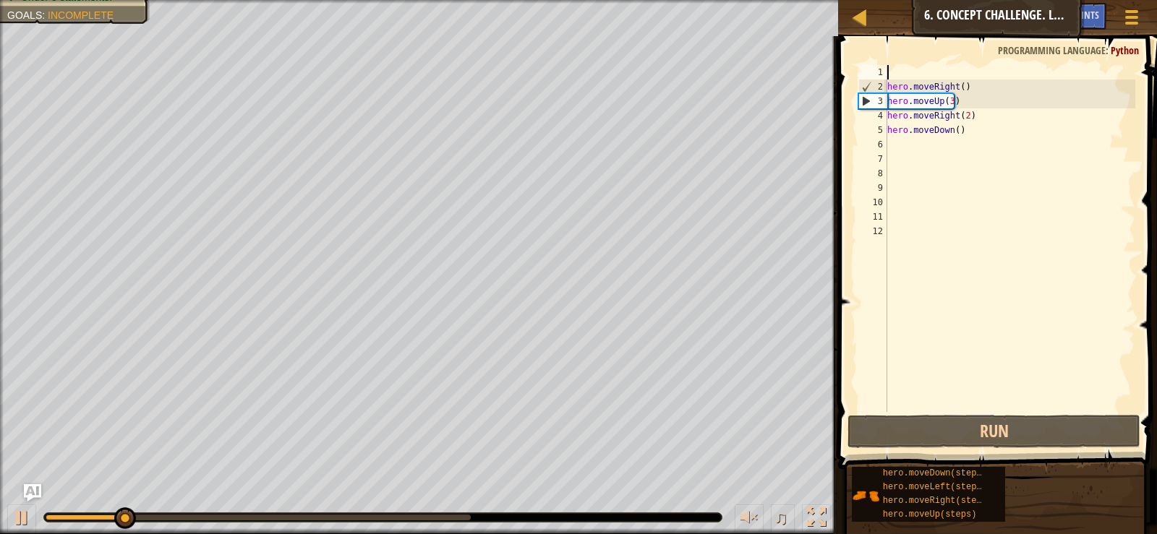
click at [896, 141] on div "hero . moveRight ( ) hero . moveUp ( 3 ) hero . moveRight ( 2 ) hero . moveDown…" at bounding box center [1009, 253] width 251 height 376
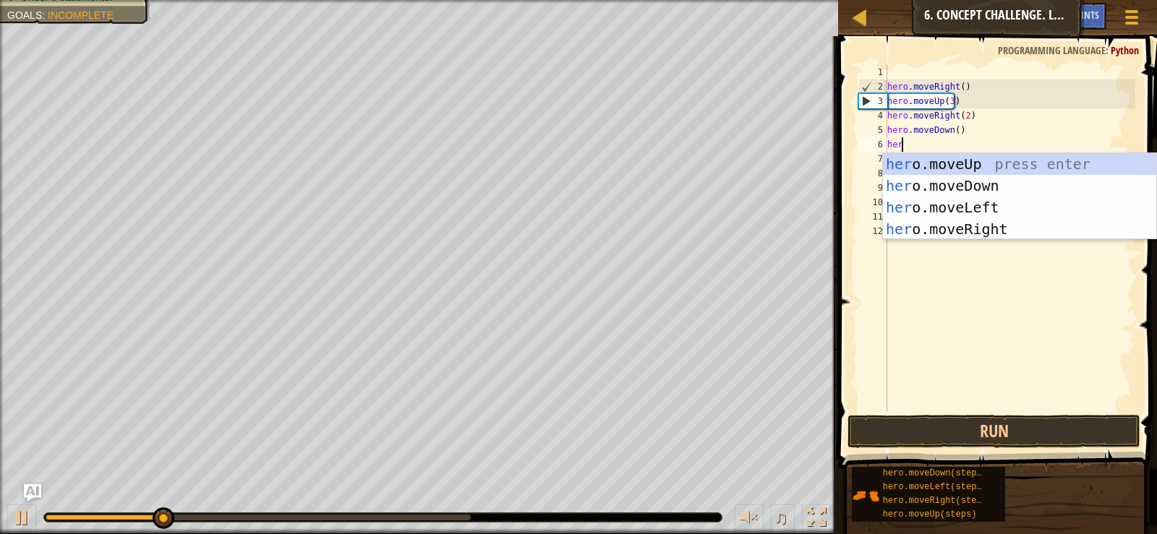
scroll to position [7, 1]
type textarea "hero"
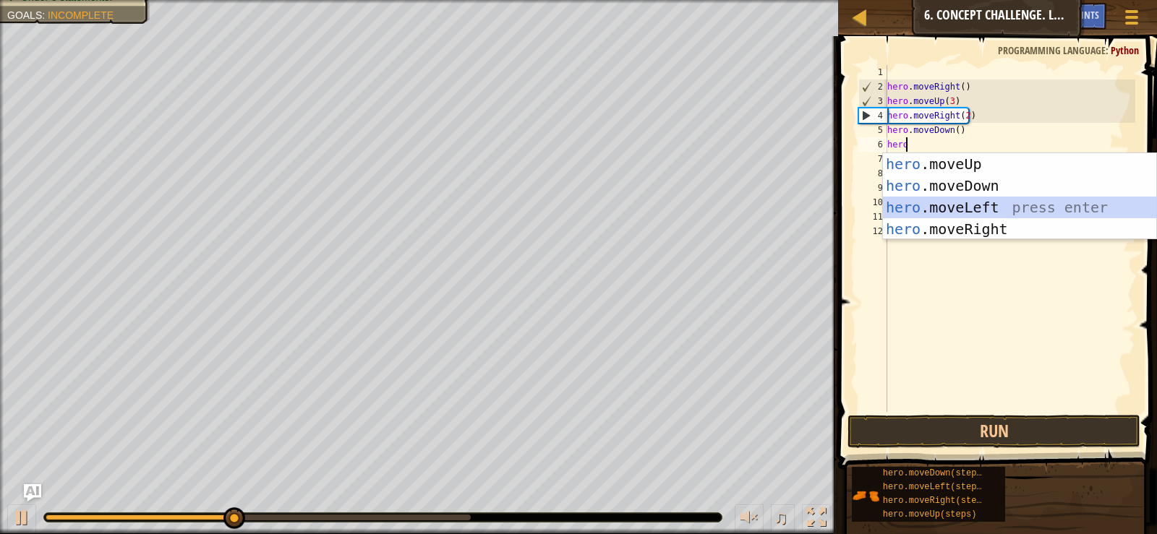
click at [936, 202] on div "hero .moveUp press enter hero .moveDown press enter hero .moveLeft press enter …" at bounding box center [1019, 218] width 273 height 130
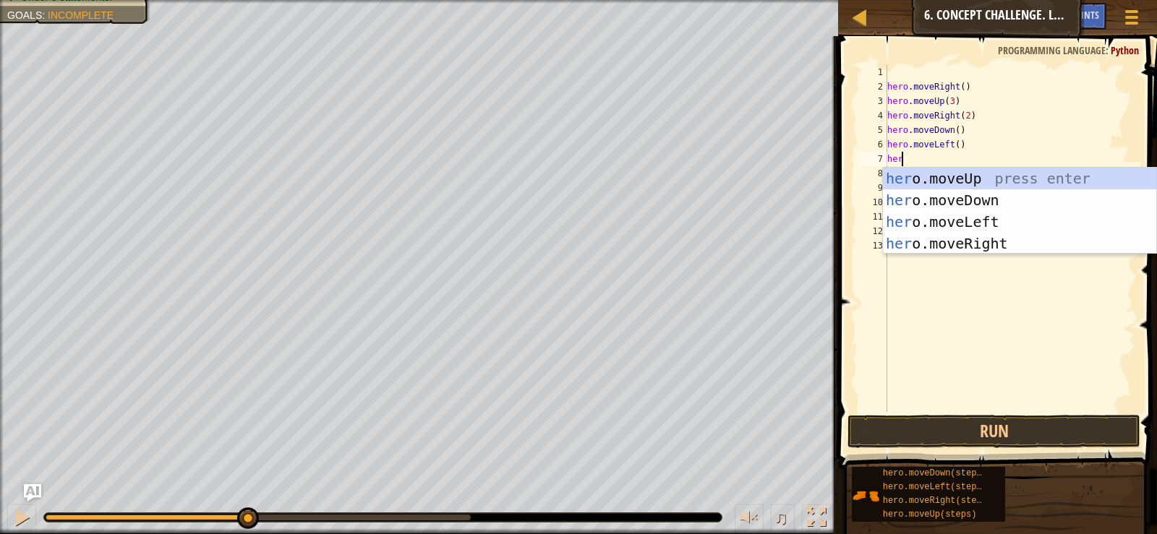
type textarea "hero"
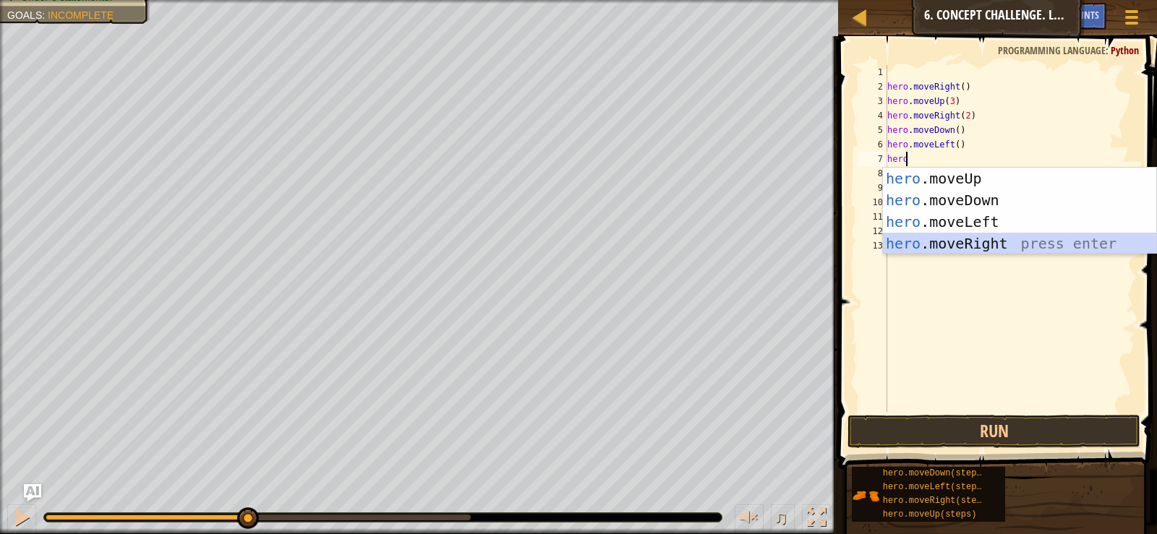
click at [974, 250] on div "hero .moveUp press enter hero .moveDown press enter hero .moveLeft press enter …" at bounding box center [1019, 233] width 273 height 130
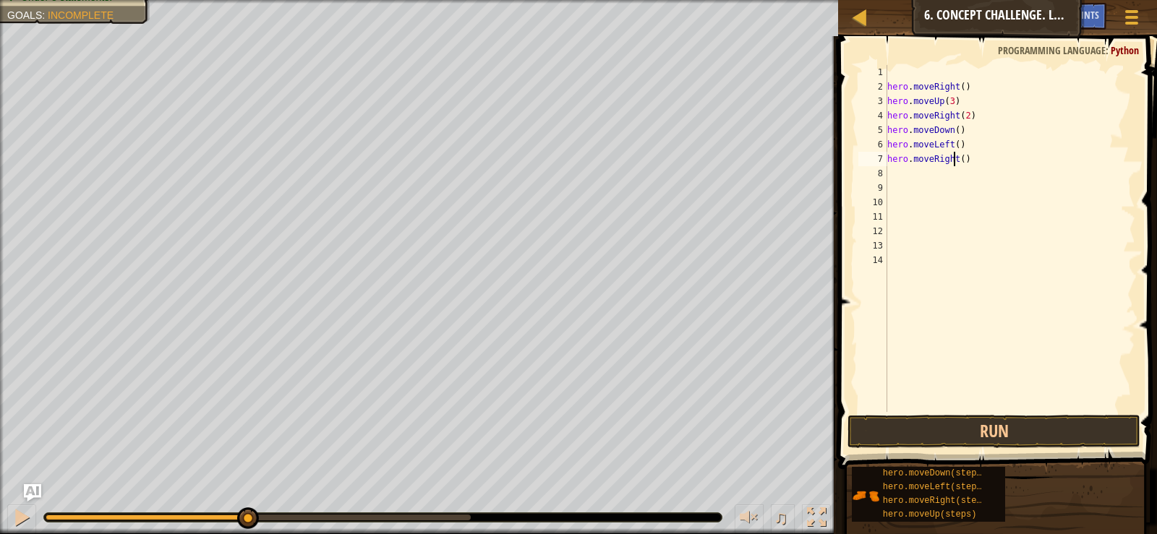
click at [955, 160] on div "hero . moveRight ( ) hero . moveUp ( 3 ) hero . moveRight ( 2 ) hero . moveDown…" at bounding box center [1009, 253] width 251 height 376
click at [960, 161] on div "hero . moveRight ( ) hero . moveUp ( 3 ) hero . moveRight ( 2 ) hero . moveDown…" at bounding box center [1009, 253] width 251 height 376
click at [944, 421] on button "Run" at bounding box center [993, 431] width 292 height 33
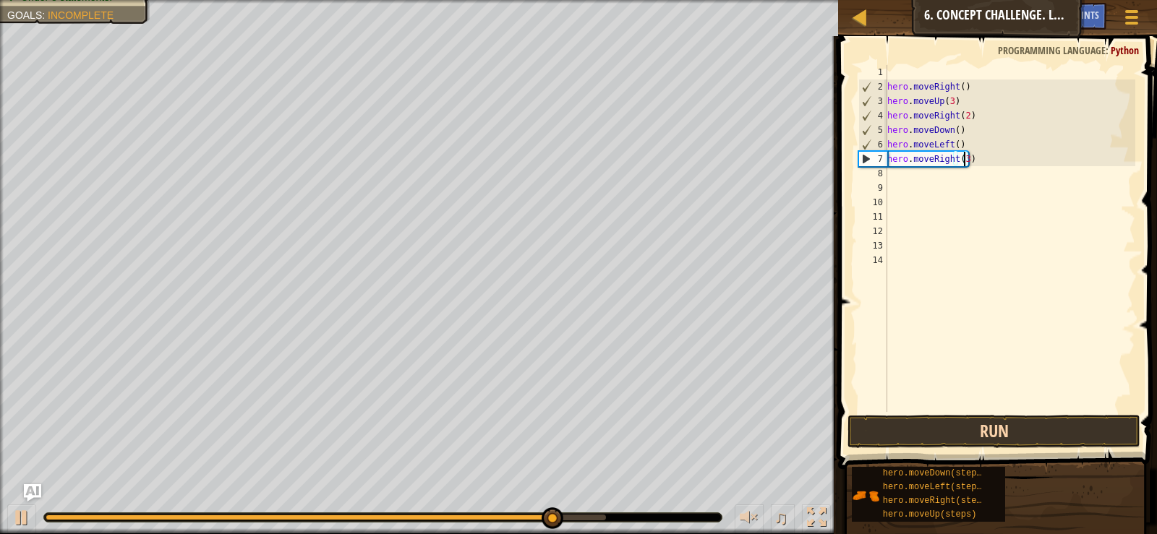
type textarea "hero.moveRight(3)"
click at [1013, 429] on button "Run" at bounding box center [993, 431] width 292 height 33
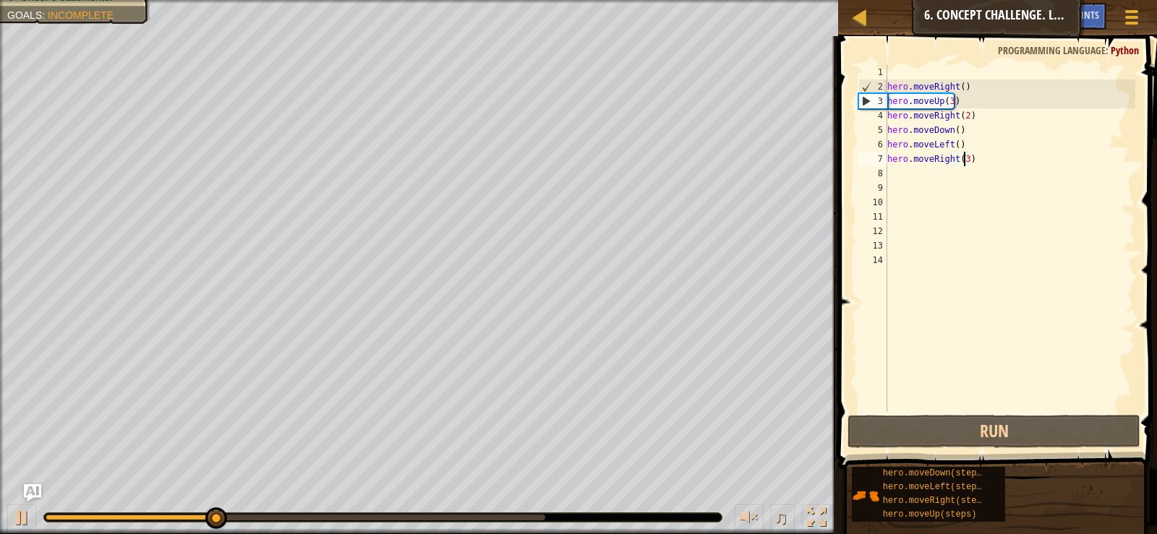
click at [532, 516] on div at bounding box center [296, 518] width 500 height 6
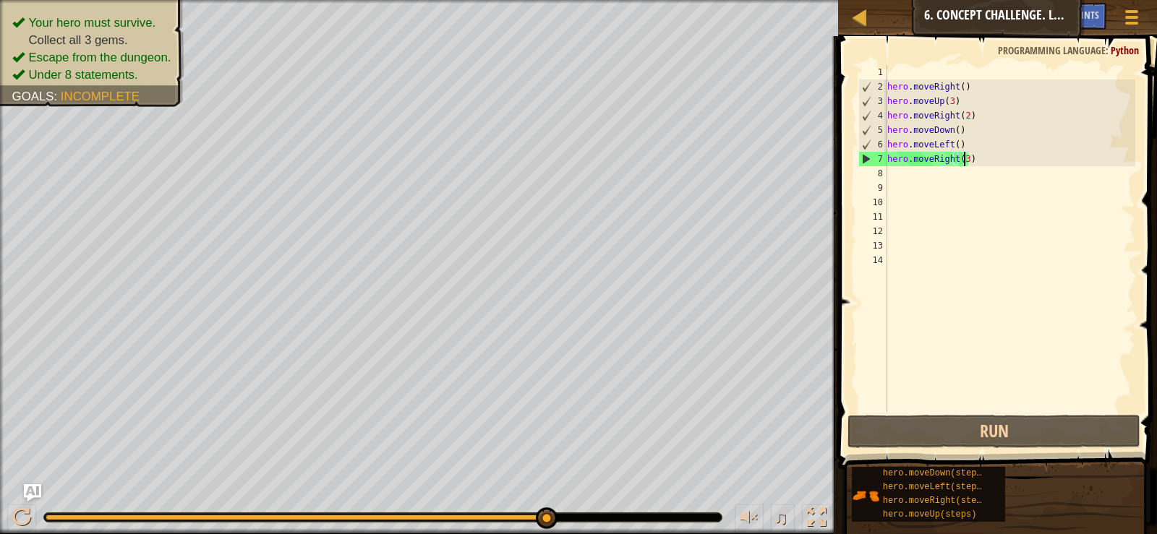
drag, startPoint x: 536, startPoint y: 516, endPoint x: 730, endPoint y: 563, distance: 199.4
click at [730, 0] on html "Map Introduction to Computer Science 6. Concept Challenge. Long Steps Game Menu…" at bounding box center [578, 0] width 1157 height 0
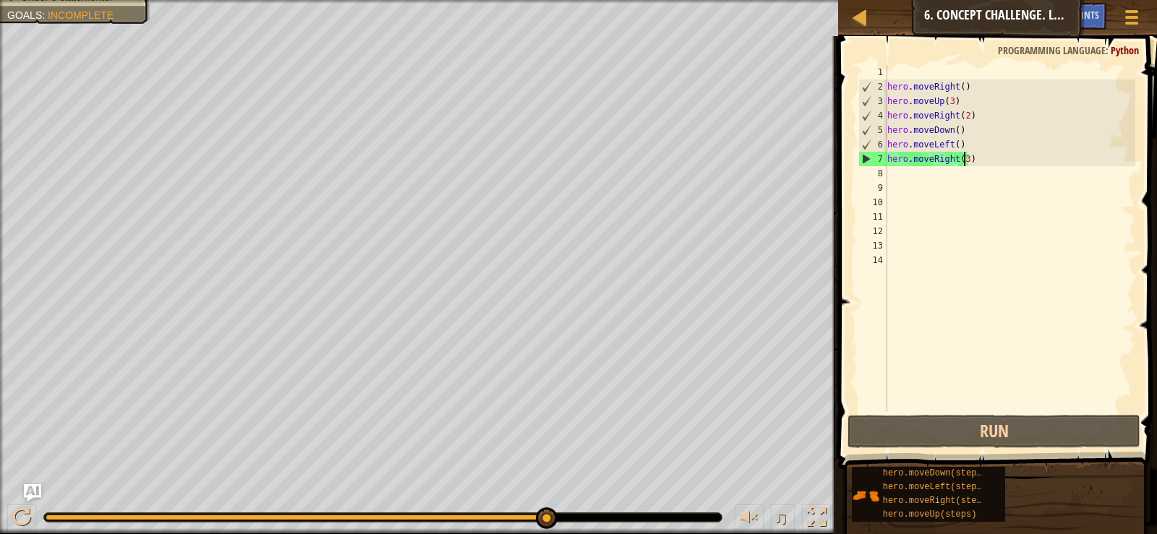
click at [892, 174] on div "hero . moveRight ( ) hero . moveUp ( 3 ) hero . moveRight ( 2 ) hero . moveDown…" at bounding box center [1009, 253] width 251 height 376
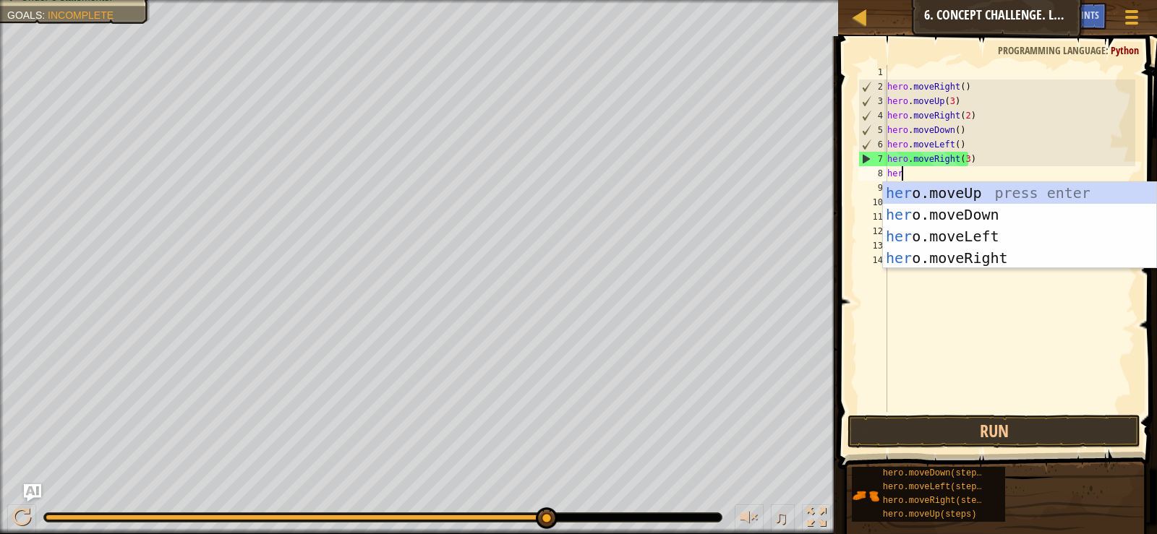
scroll to position [7, 1]
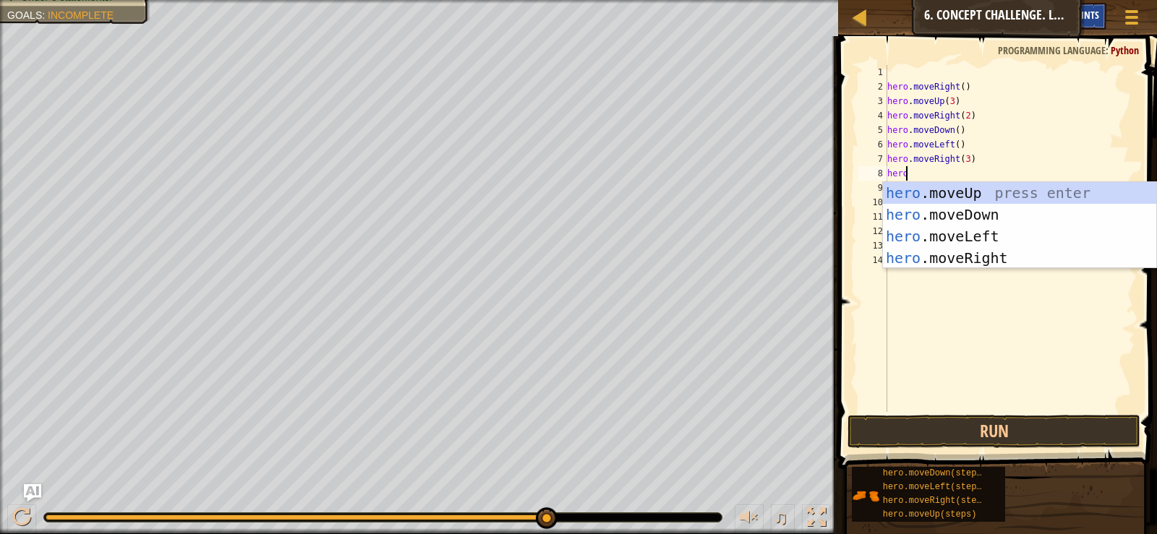
type textarea "hero"
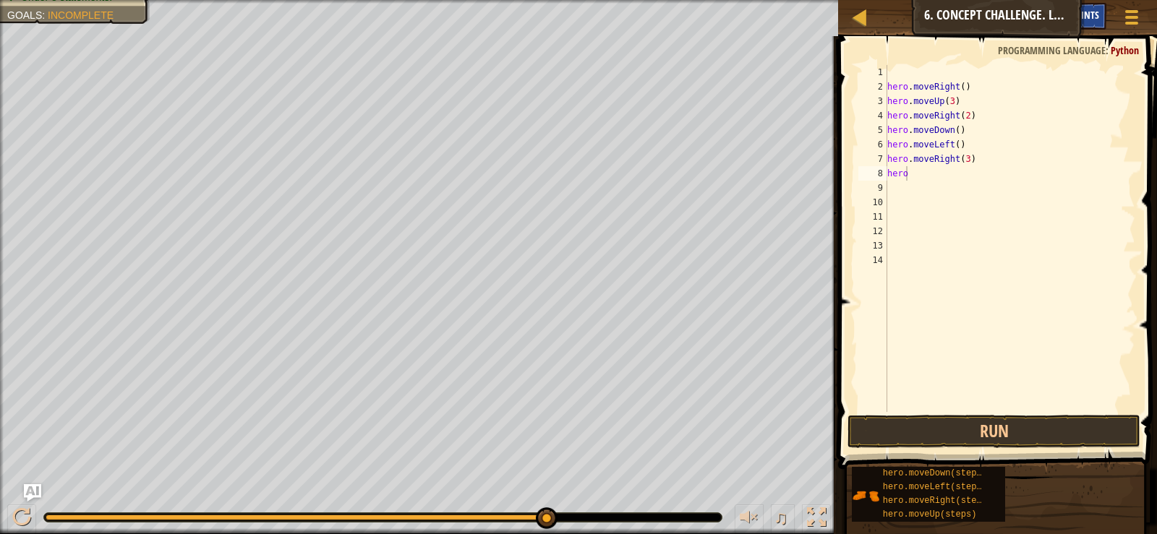
click at [1103, 11] on div "Hints" at bounding box center [1087, 16] width 38 height 27
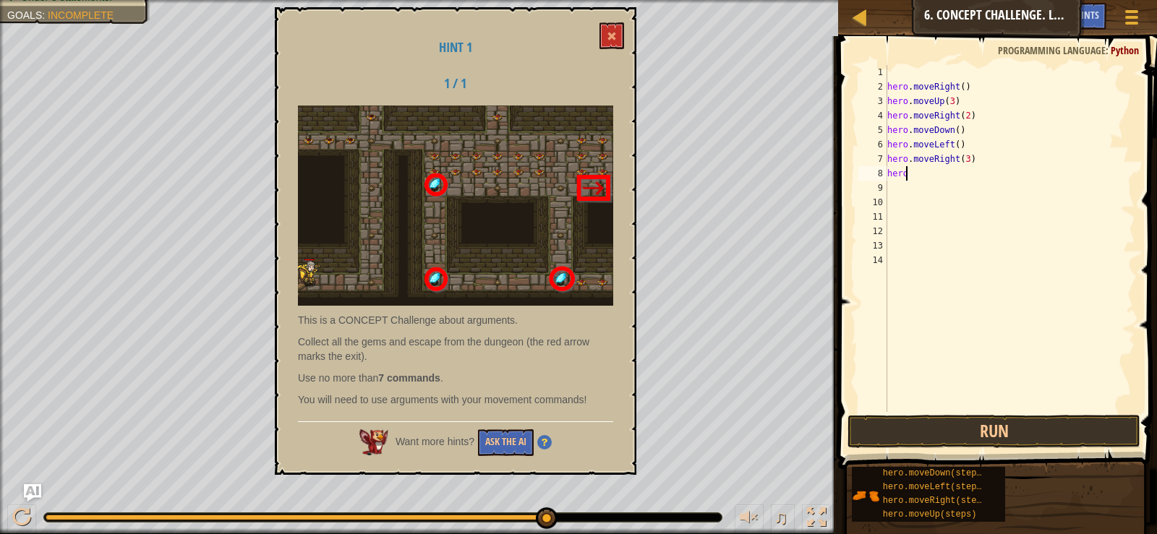
click at [987, 79] on div "hero . moveRight ( ) hero . moveUp ( 3 ) hero . moveRight ( 2 ) hero . moveDown…" at bounding box center [1009, 253] width 251 height 376
click at [978, 84] on div "hero . moveRight ( ) hero . moveUp ( 3 ) hero . moveRight ( 2 ) hero . moveDown…" at bounding box center [1009, 253] width 251 height 376
type textarea "h"
click at [979, 99] on div "hero . moveU hero . moveRight ( 2 ) hero . moveDown ( ) hero . moveLeft ( ) her…" at bounding box center [1009, 253] width 251 height 376
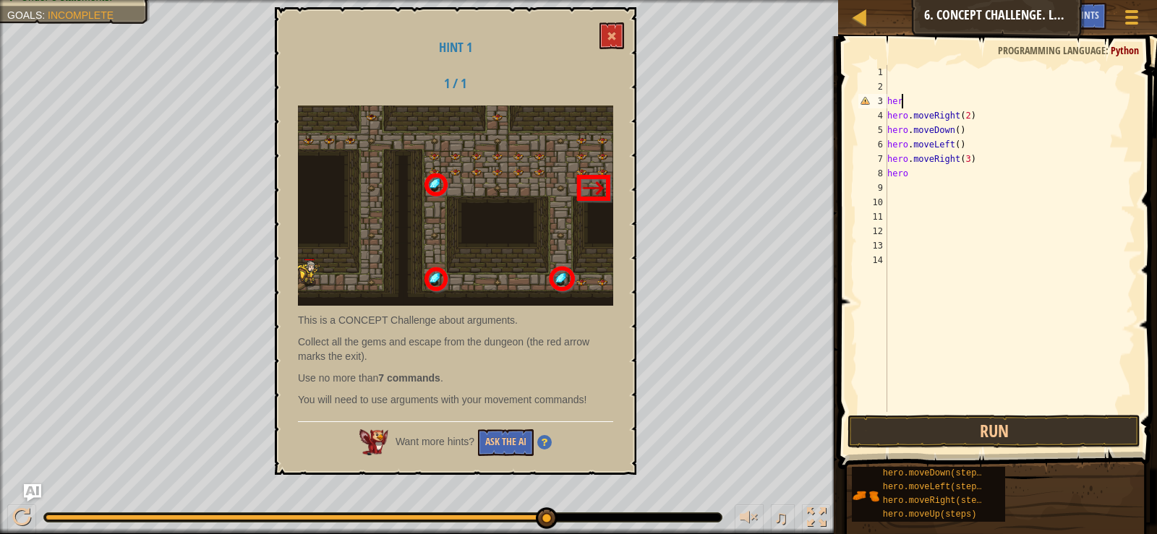
type textarea "h"
click at [968, 147] on div "hero . moveRight ( 2 ) hero . moveDown ( ) hero . moveLeft ( ) hero . moveRight…" at bounding box center [1009, 253] width 251 height 376
type textarea "h"
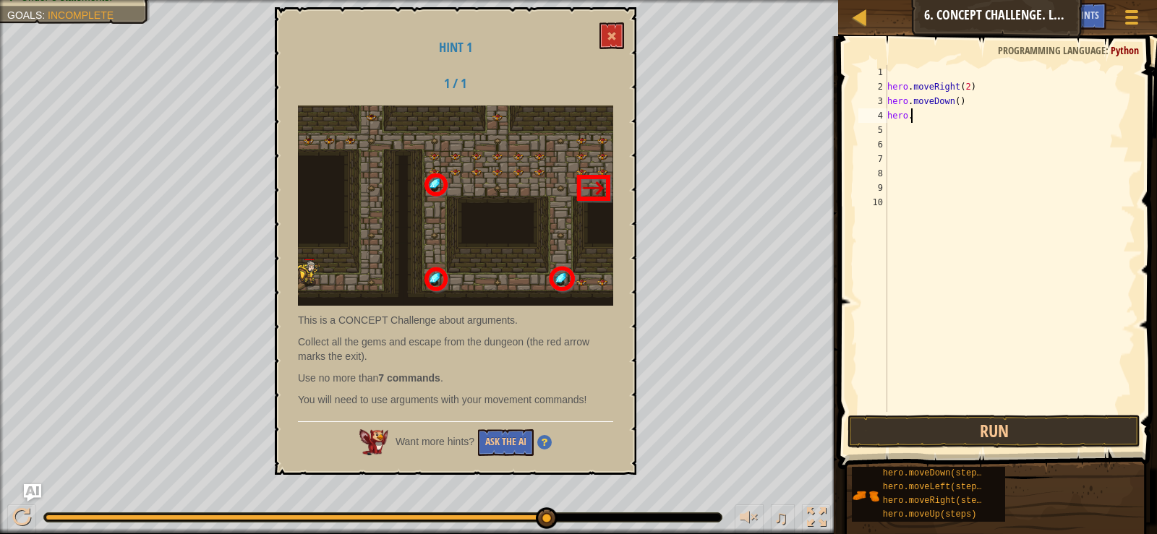
type textarea "h"
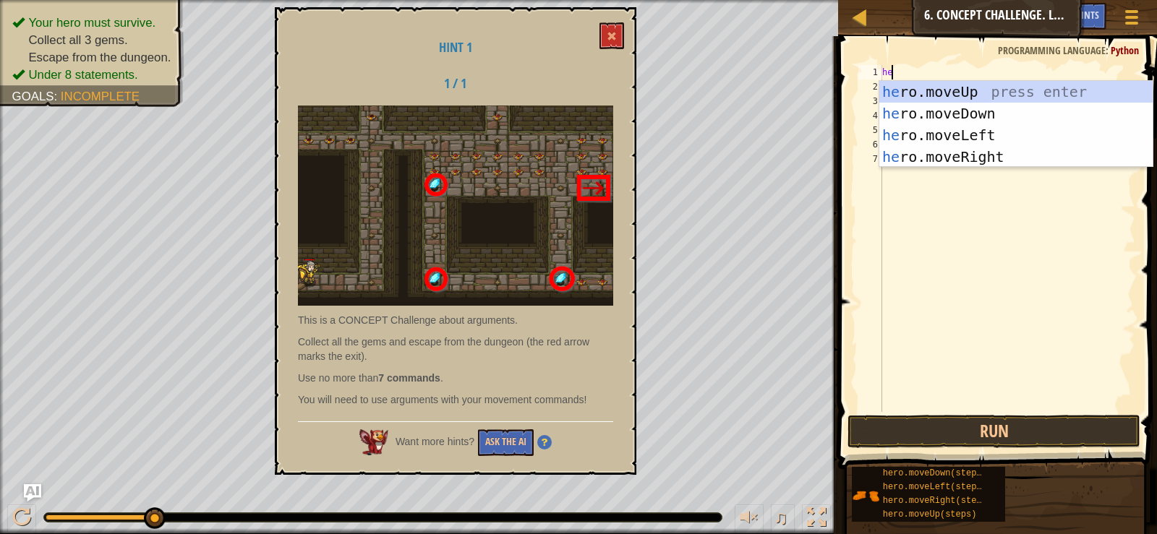
scroll to position [7, 1]
type textarea "hero"
click at [962, 153] on div "hero .moveUp press enter hero .moveDown press enter hero .moveLeft press enter …" at bounding box center [1015, 146] width 273 height 130
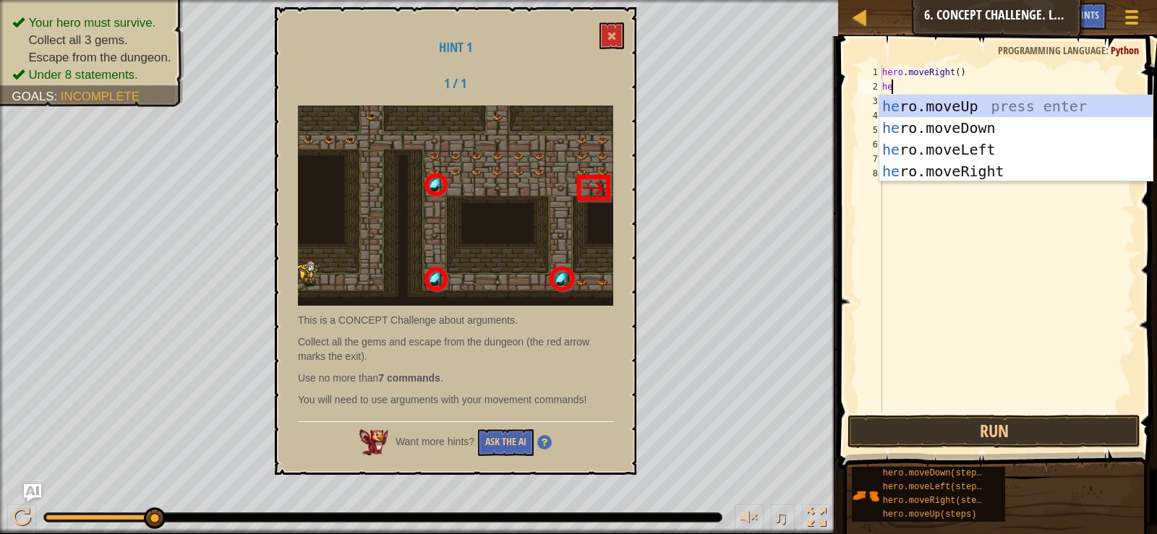
type textarea "hero"
click at [962, 110] on div "hero .moveUp press enter hero .moveDown press enter hero .moveLeft press enter …" at bounding box center [1015, 160] width 273 height 130
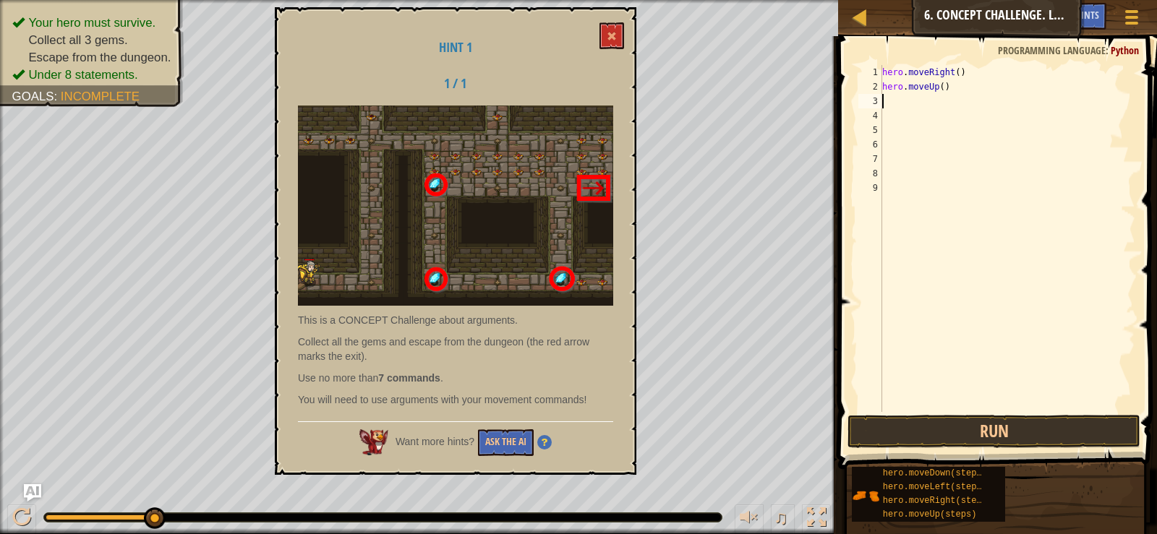
scroll to position [7, 0]
click at [940, 87] on div "hero . moveRight ( ) hero . moveUp ( )" at bounding box center [1007, 253] width 256 height 376
type textarea "hero.moveUp(3)"
click at [931, 100] on div "hero . moveRight ( ) hero . moveUp ( 3 )" at bounding box center [1007, 253] width 256 height 376
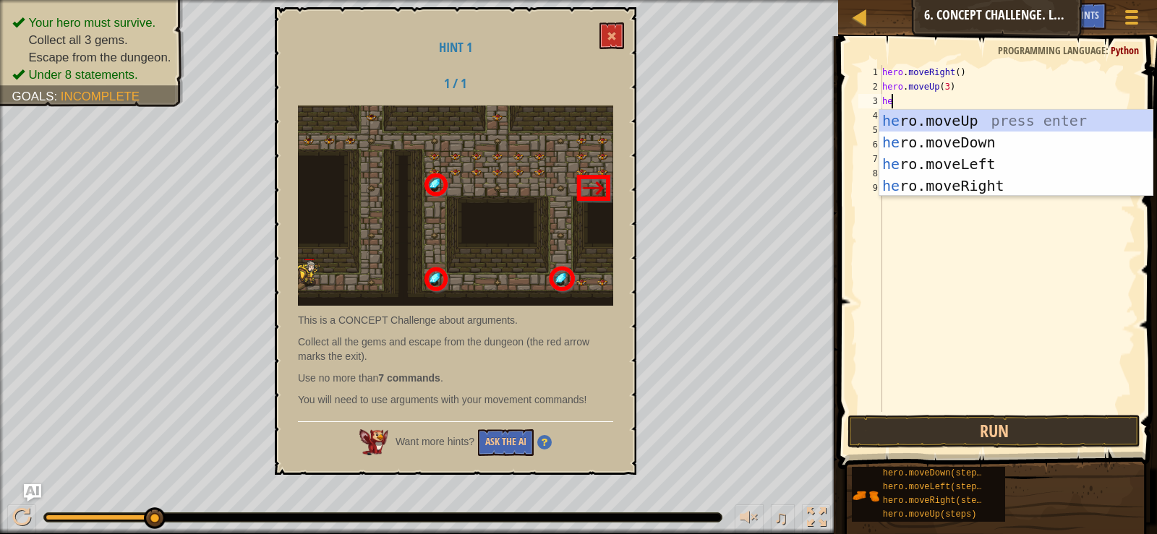
scroll to position [7, 1]
type textarea "hero"
click at [942, 187] on div "hero .moveUp press enter hero .moveDown press enter hero .moveLeft press enter …" at bounding box center [1015, 175] width 273 height 130
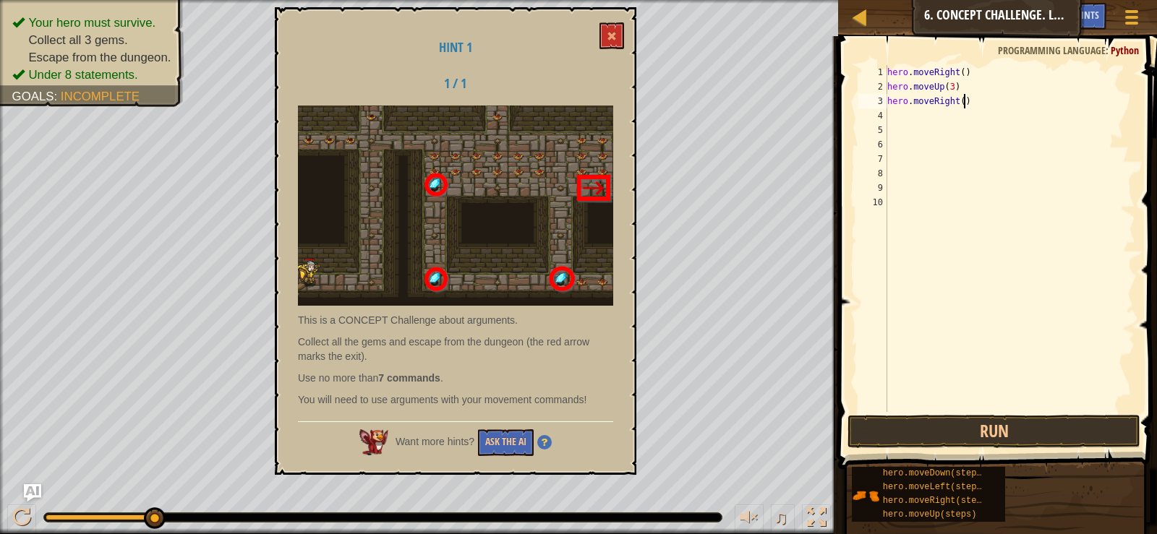
click at [961, 99] on div "hero . moveRight ( ) hero . moveUp ( 3 ) hero . moveRight ( )" at bounding box center [1010, 253] width 252 height 376
click at [957, 98] on div "hero . moveRight ( ) hero . moveUp ( 3 ) hero . moveRight ( )" at bounding box center [1010, 253] width 252 height 376
click at [604, 21] on div "Hint 1 1 / 1 This is a CONCEPT Challenge about arguments. Collect all the gems …" at bounding box center [456, 241] width 362 height 468
click at [610, 39] on span at bounding box center [612, 36] width 10 height 10
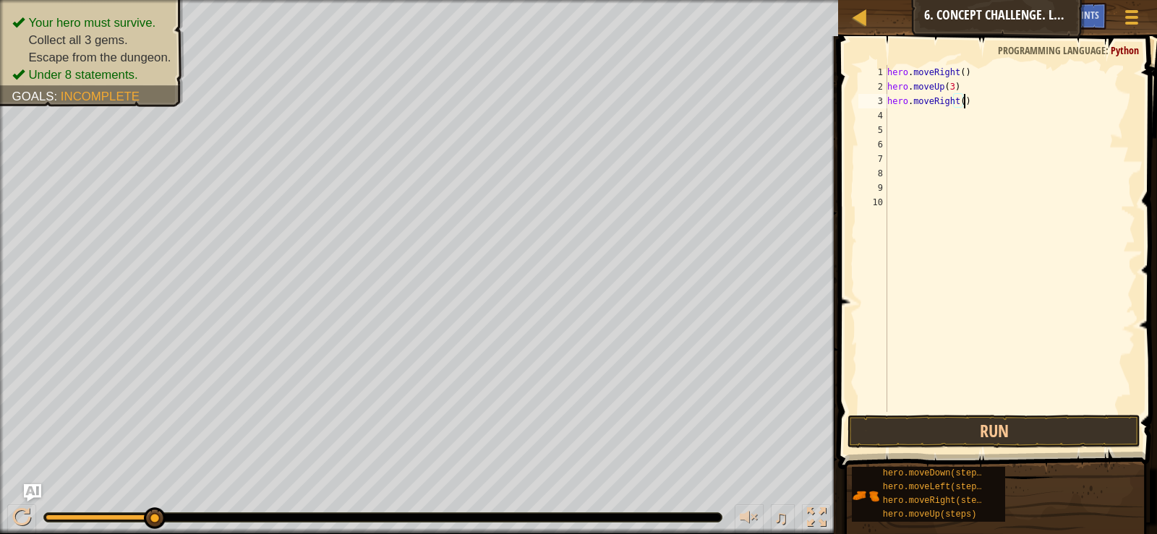
click at [963, 105] on div "hero . moveRight ( ) hero . moveUp ( 3 ) hero . moveRight ( )" at bounding box center [1010, 253] width 252 height 376
click at [956, 101] on div "hero . moveRight ( ) hero . moveUp ( 3 ) hero . moveRight ( )" at bounding box center [1010, 253] width 252 height 376
click at [962, 101] on div "hero . moveRight ( ) hero . moveUp ( 3 ) hero . moveRight ( )" at bounding box center [1010, 253] width 252 height 376
click at [960, 101] on div "hero . moveRight ( ) hero . moveUp ( 3 ) hero . moveRight ( )" at bounding box center [1010, 253] width 252 height 376
click at [960, 101] on div "hero . moveRight ( ) hero . moveUp ( 3 ) hero . moveRight ( )" at bounding box center [1009, 238] width 251 height 347
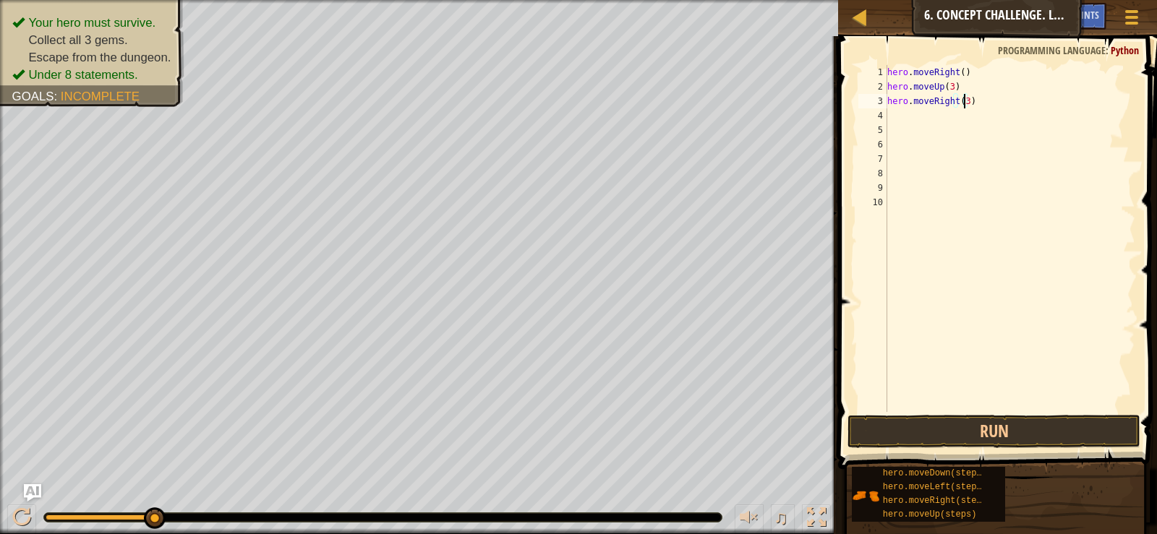
scroll to position [7, 6]
type textarea "hero.moveRight(3)"
drag, startPoint x: 0, startPoint y: 1, endPoint x: 962, endPoint y: 97, distance: 967.3
click at [962, 97] on div "hero . moveRight ( ) hero . moveUp ( 3 ) hero . moveRight ( 3 )" at bounding box center [1010, 253] width 252 height 376
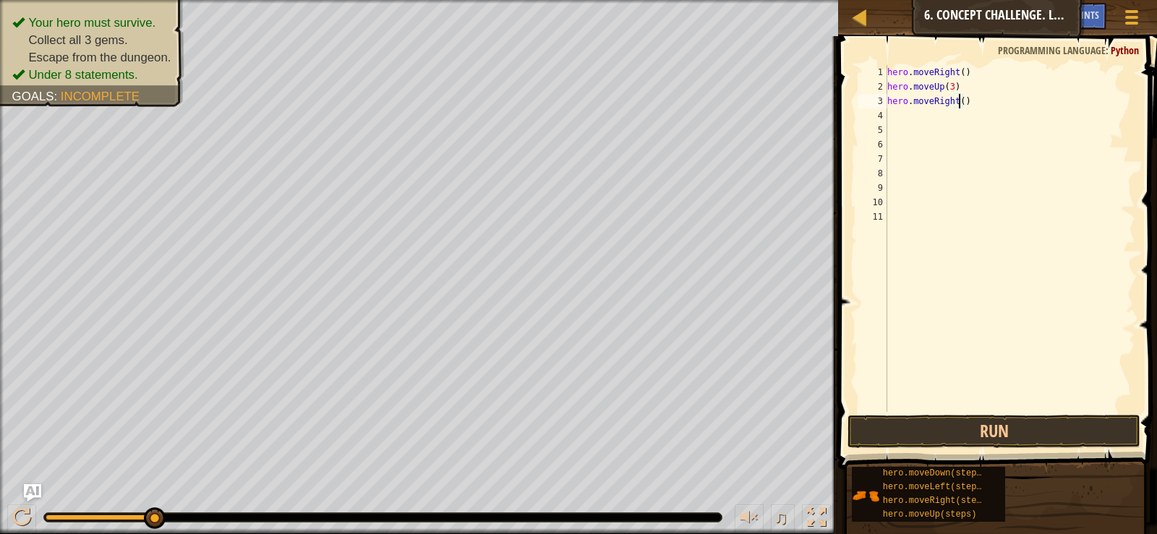
type textarea "hero.moveRight(2)"
click at [942, 119] on div "hero . moveRight ( ) hero . moveUp ( 3 ) hero . moveRight ( 2 )" at bounding box center [1010, 253] width 252 height 376
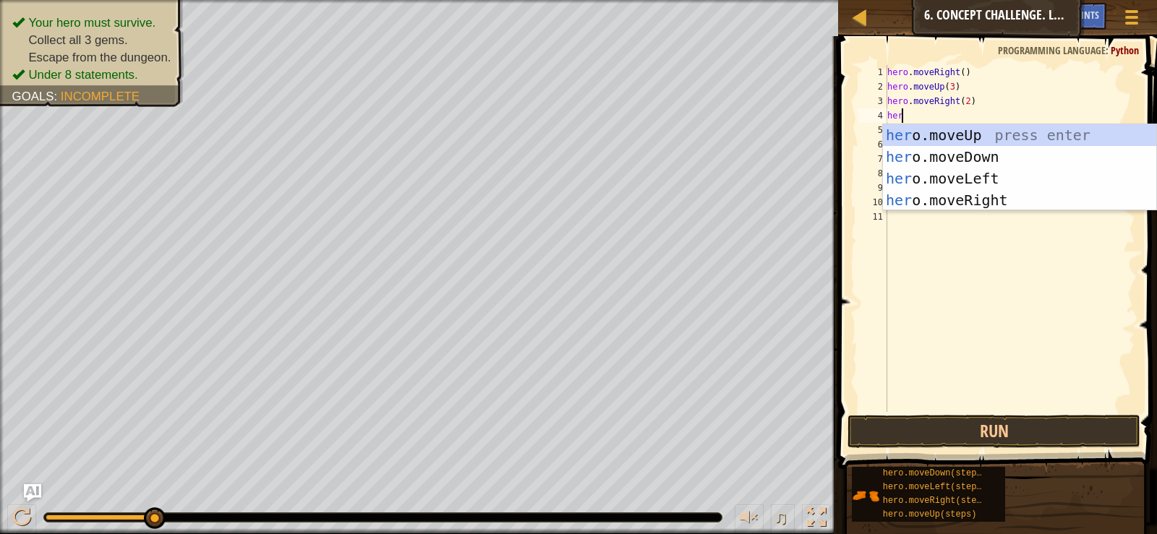
scroll to position [7, 1]
type textarea "hero"
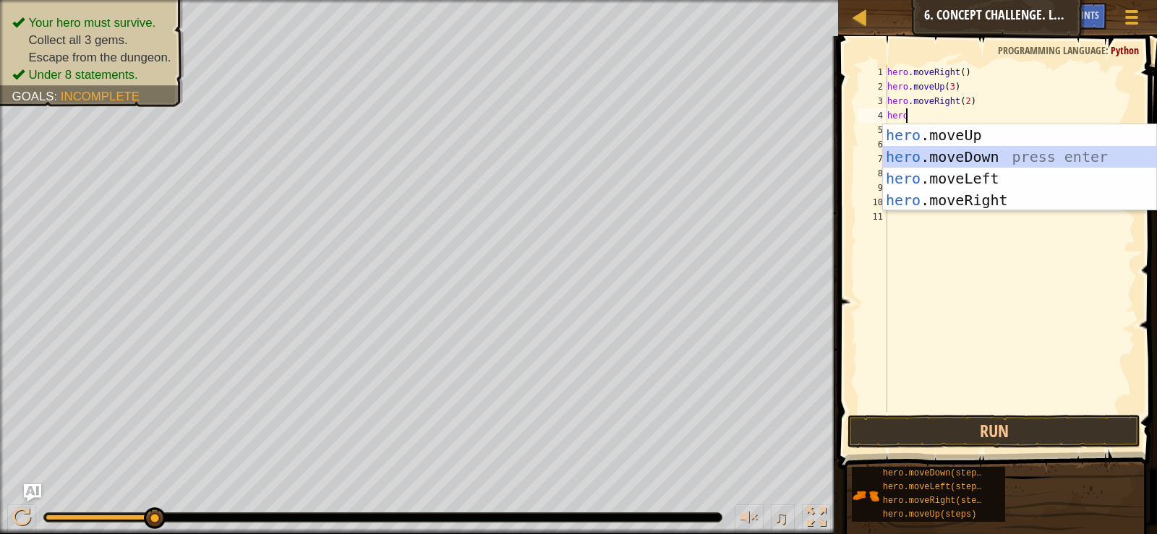
click at [994, 157] on div "hero .moveUp press enter hero .moveDown press enter hero .moveLeft press enter …" at bounding box center [1019, 189] width 273 height 130
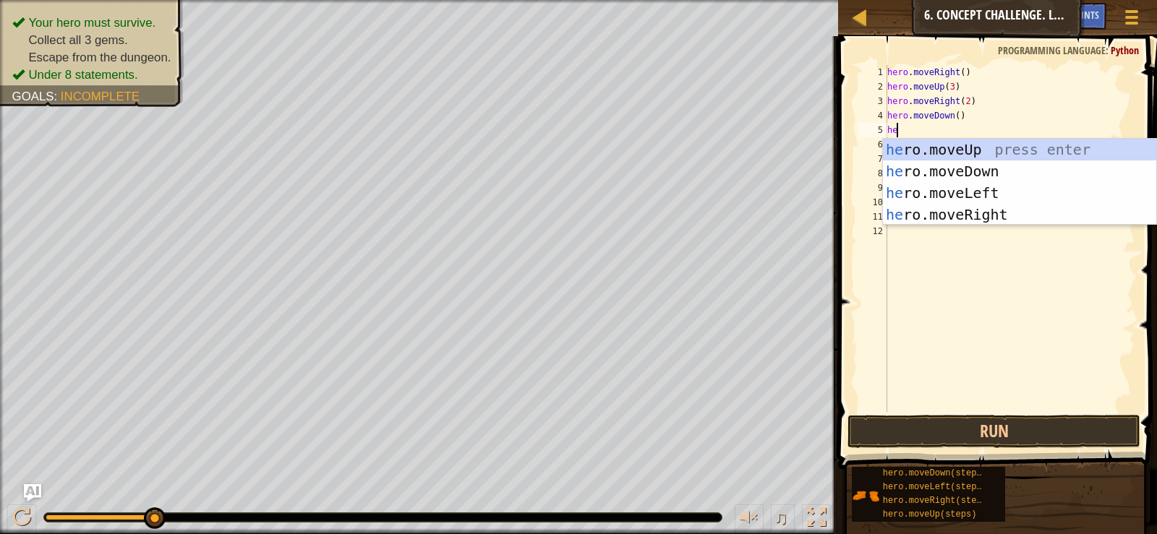
type textarea "hero"
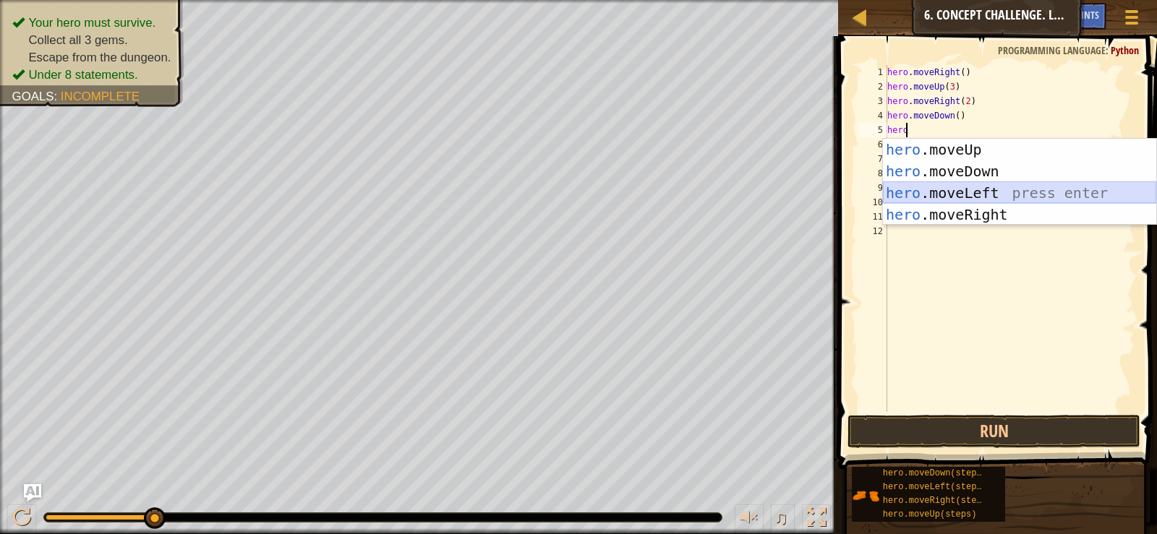
click at [973, 197] on div "hero .moveUp press enter hero .moveDown press enter hero .moveLeft press enter …" at bounding box center [1019, 204] width 273 height 130
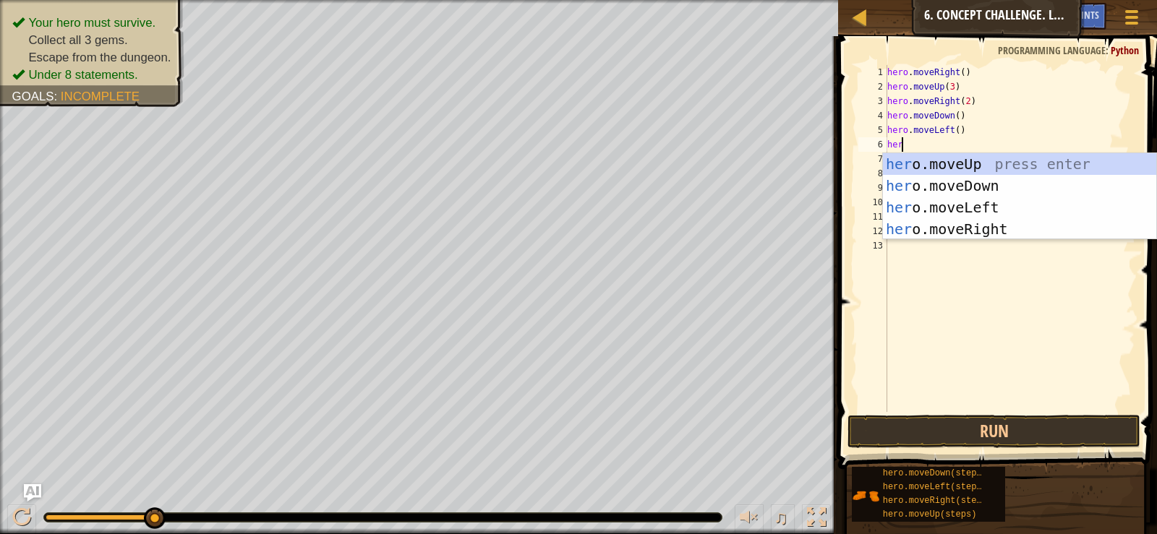
type textarea "hero"
click at [931, 181] on div "hero .moveUp press enter hero .moveDown press enter hero .moveLeft press enter …" at bounding box center [1019, 218] width 273 height 130
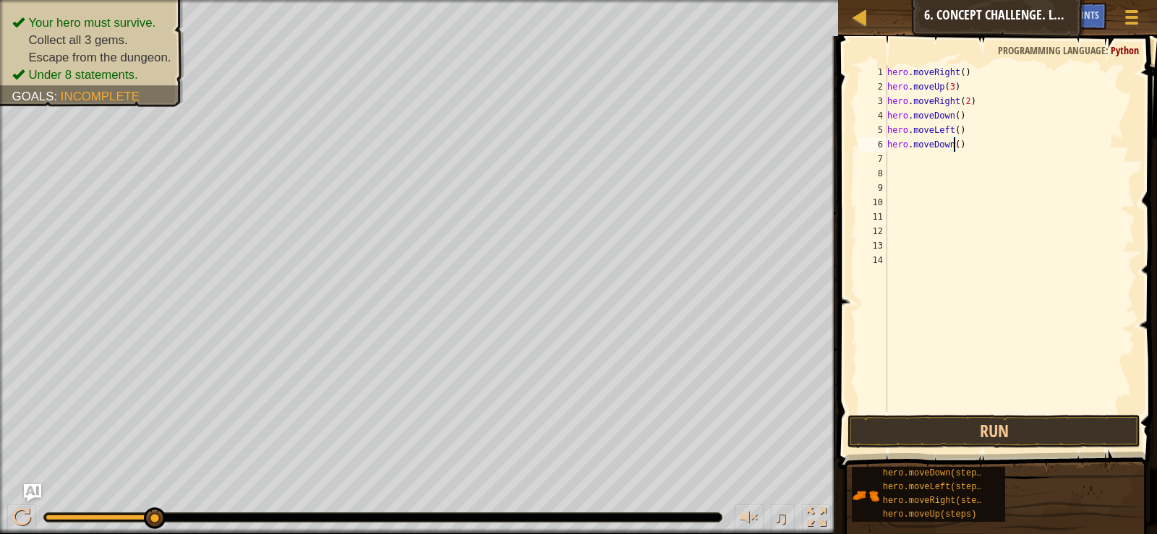
click at [955, 148] on div "hero . moveRight ( ) hero . moveUp ( 3 ) hero . moveRight ( 2 ) hero . moveDown…" at bounding box center [1010, 253] width 252 height 376
type textarea "hero.moveDown(2)"
click at [942, 159] on div "hero . moveRight ( ) hero . moveUp ( 3 ) hero . moveRight ( 2 ) hero . moveDown…" at bounding box center [1010, 253] width 252 height 376
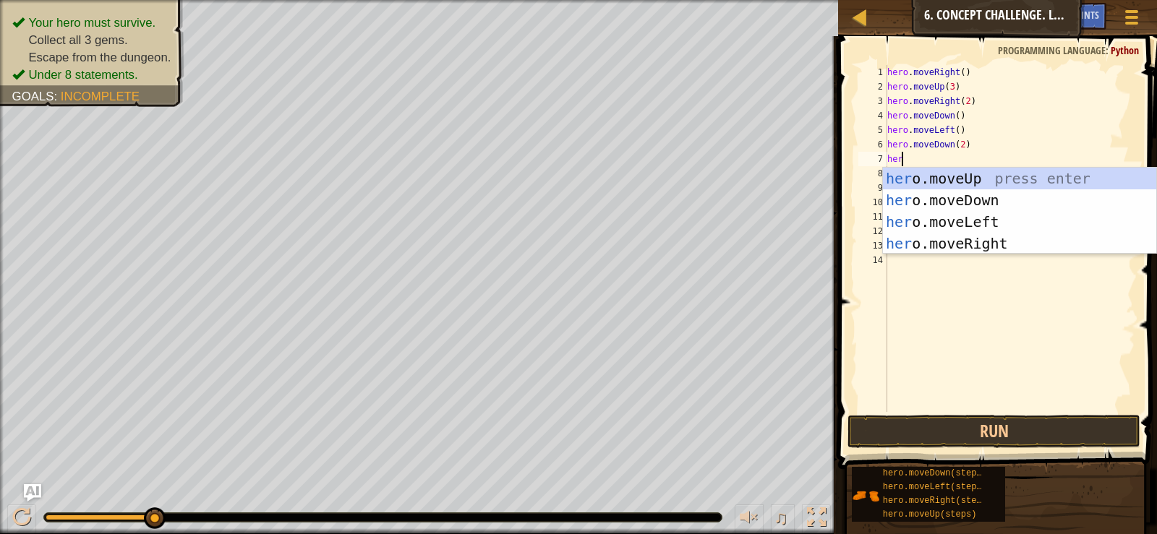
scroll to position [7, 1]
type textarea "hero"
click at [942, 179] on div "hero .moveUp press enter hero .moveDown press enter hero .moveLeft press enter …" at bounding box center [1019, 233] width 273 height 130
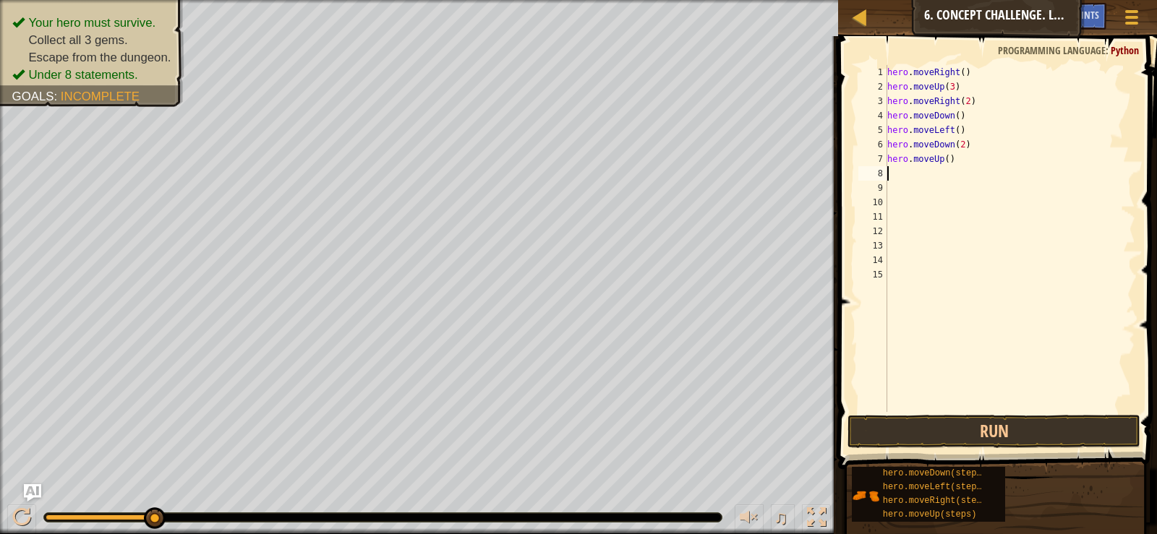
scroll to position [7, 0]
click at [946, 154] on div "hero . moveRight ( ) hero . moveUp ( 3 ) hero . moveRight ( 2 ) hero . moveDown…" at bounding box center [1010, 253] width 252 height 376
type textarea "hero.moveUp(2)"
click at [922, 174] on div "hero . moveRight ( ) hero . moveUp ( 3 ) hero . moveRight ( 2 ) hero . moveDown…" at bounding box center [1010, 253] width 252 height 376
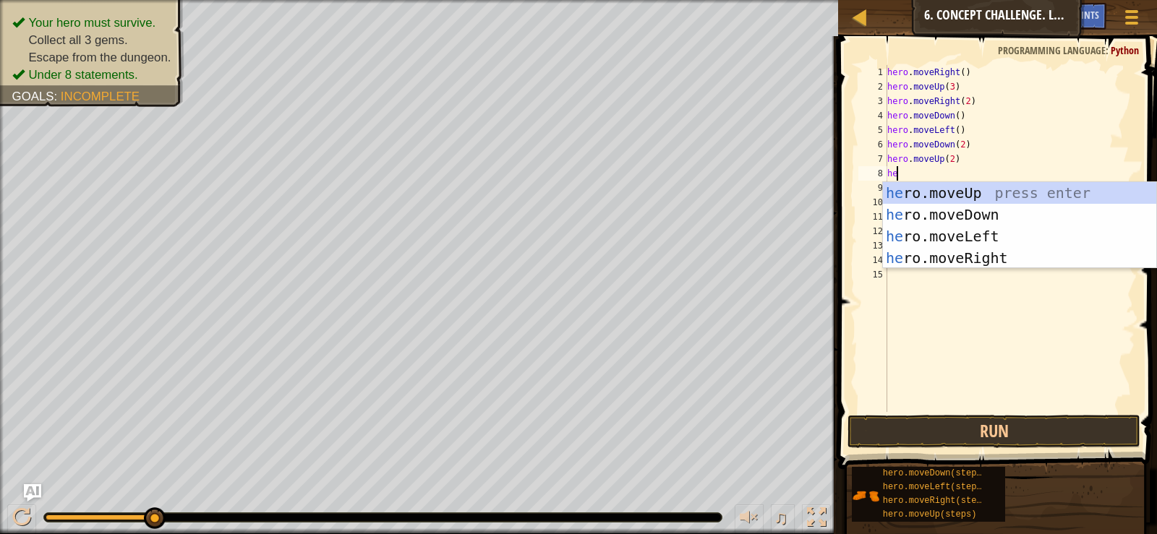
scroll to position [7, 1]
type textarea "hero"
click at [951, 257] on div "hero .moveUp press enter hero .moveDown press enter hero .moveLeft press enter …" at bounding box center [1019, 247] width 273 height 130
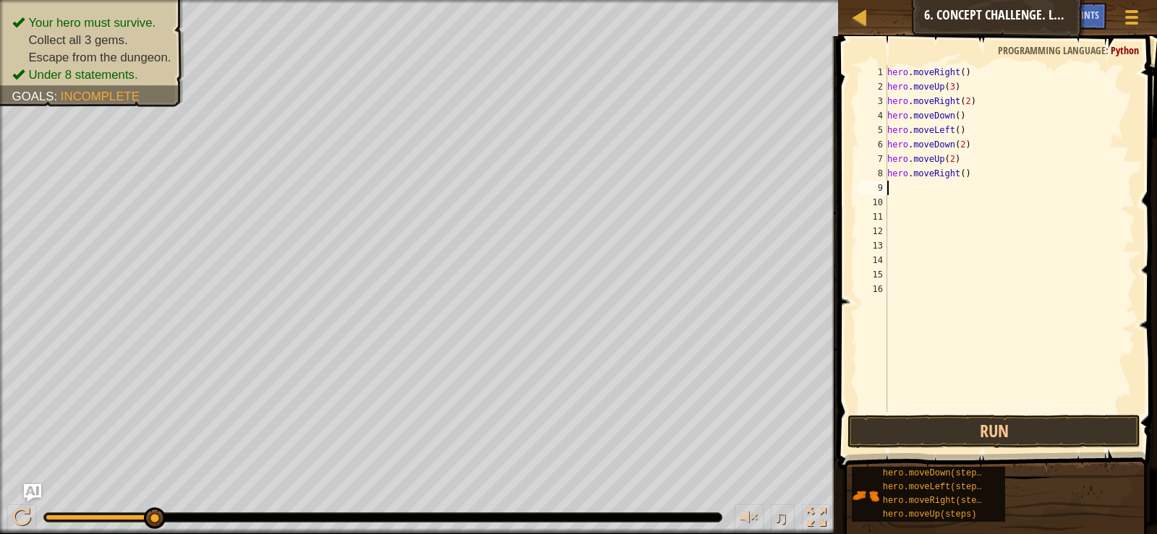
scroll to position [7, 0]
click at [966, 176] on div "hero . moveRight ( ) hero . moveUp ( 3 ) hero . moveRight ( 2 ) hero . moveDown…" at bounding box center [1010, 253] width 252 height 376
click at [957, 176] on div "hero . moveRight ( ) hero . moveUp ( 3 ) hero . moveRight ( 2 ) hero . moveDown…" at bounding box center [1010, 253] width 252 height 376
click at [964, 437] on button "Run" at bounding box center [993, 431] width 292 height 33
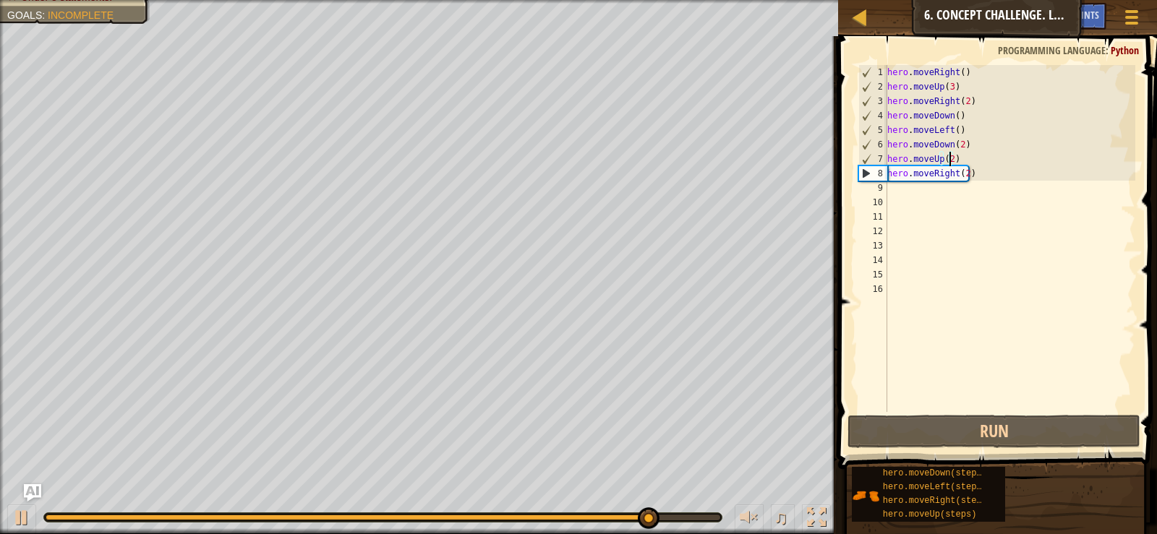
click at [947, 154] on div "hero . moveRight ( ) hero . moveUp ( 3 ) hero . moveRight ( 2 ) hero . moveDown…" at bounding box center [1010, 253] width 252 height 376
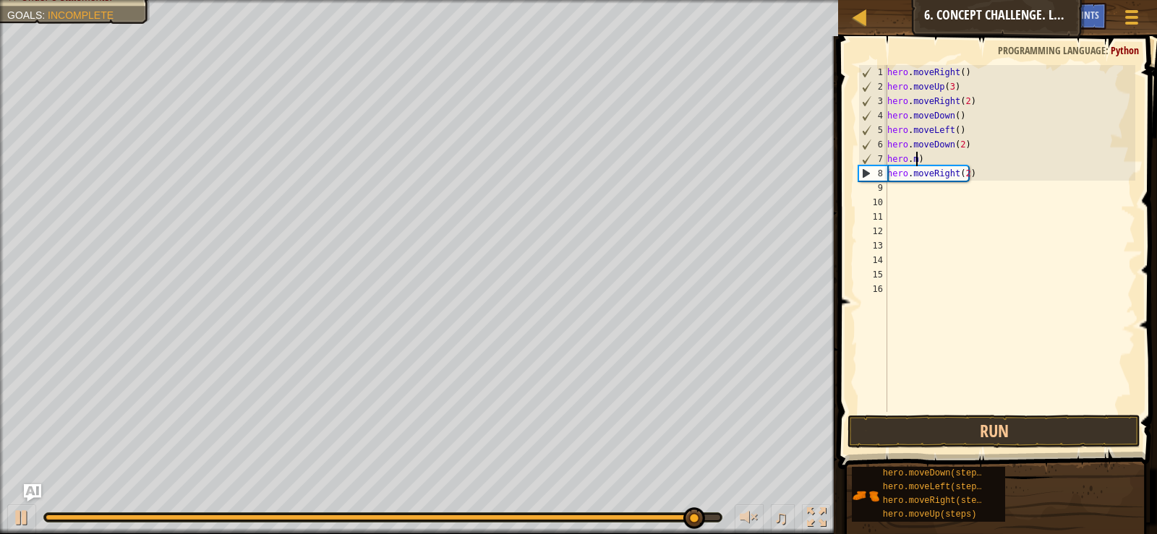
scroll to position [7, 1]
type textarea ")"
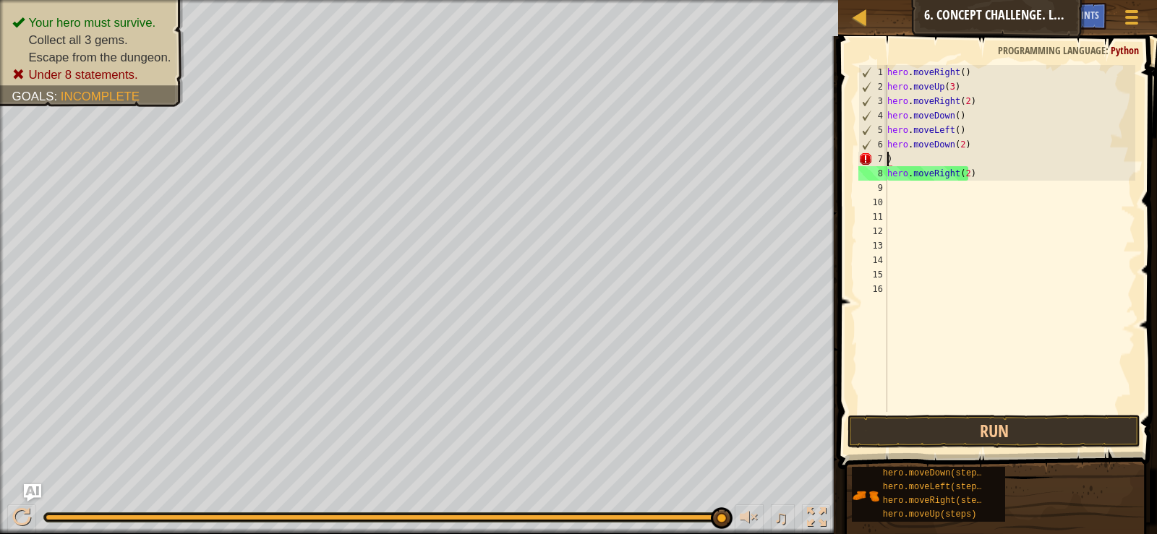
click at [965, 160] on div "hero . moveRight ( ) hero . moveUp ( 3 ) hero . moveRight ( 2 ) hero . moveDown…" at bounding box center [1010, 253] width 252 height 376
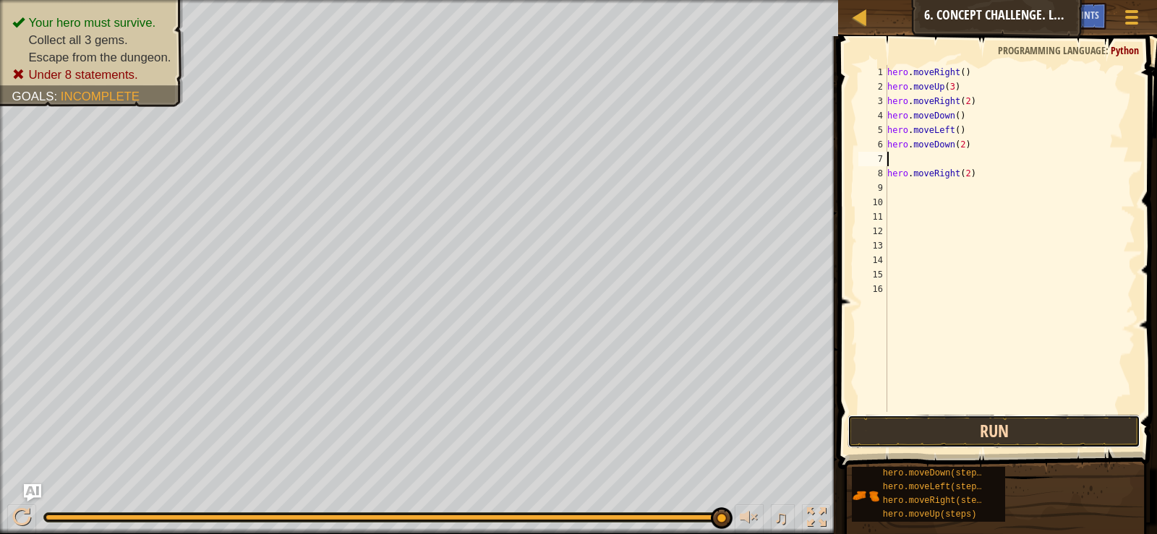
click at [900, 423] on button "Run" at bounding box center [993, 431] width 292 height 33
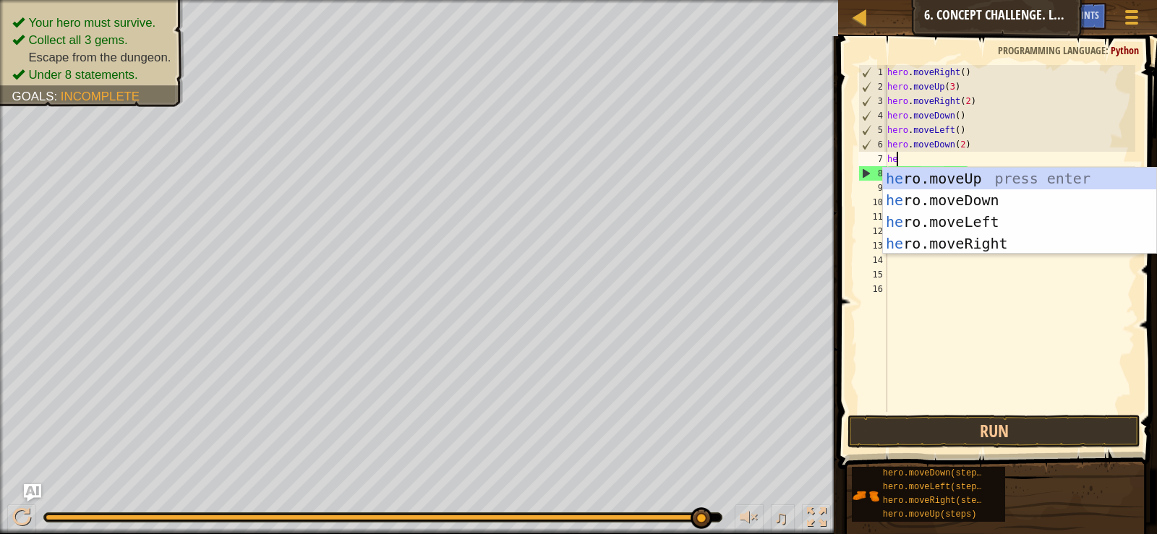
type textarea "her"
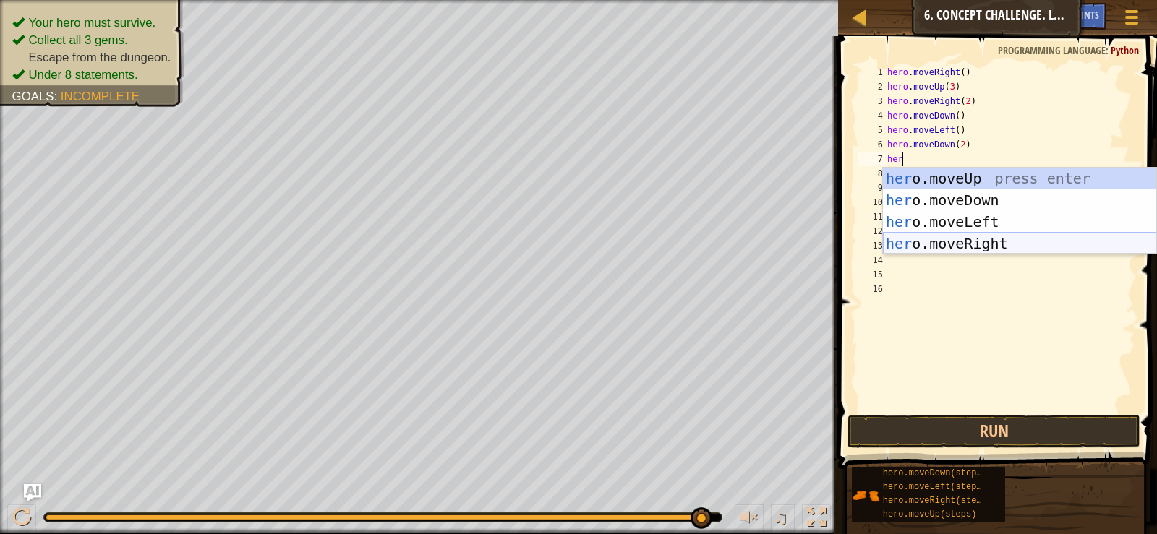
click at [944, 238] on div "her o.moveUp press enter her o.moveDown press enter her o.moveLeft press enter …" at bounding box center [1019, 233] width 273 height 130
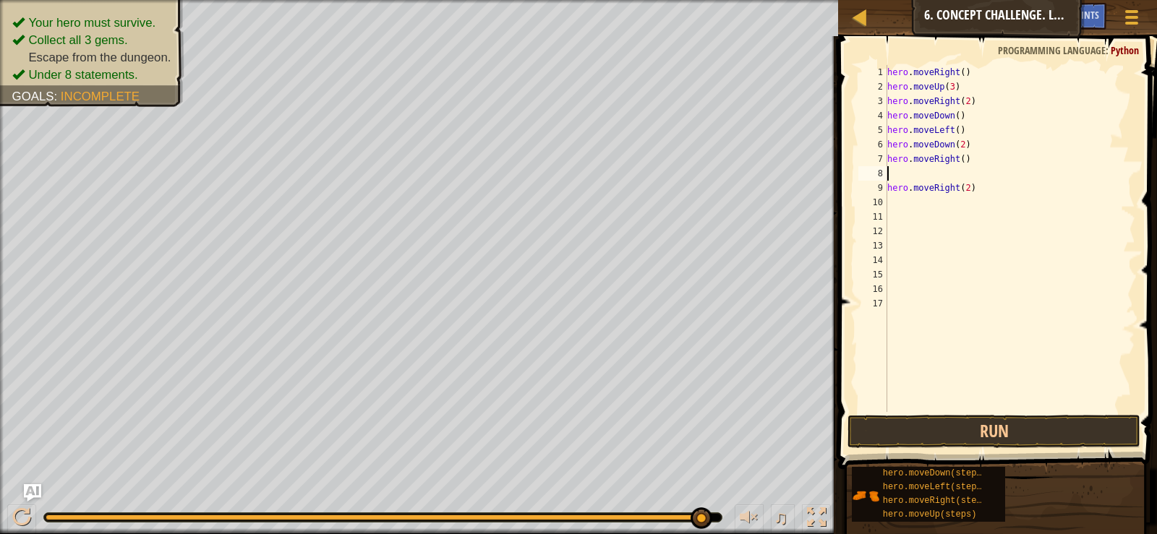
scroll to position [7, 0]
click at [960, 161] on div "hero . moveRight ( ) hero . moveUp ( 3 ) hero . moveRight ( 2 ) hero . moveDown…" at bounding box center [1010, 253] width 252 height 376
click at [1002, 188] on div "hero . moveRight ( ) hero . moveUp ( 3 ) hero . moveRight ( 2 ) hero . moveDown…" at bounding box center [1010, 253] width 252 height 376
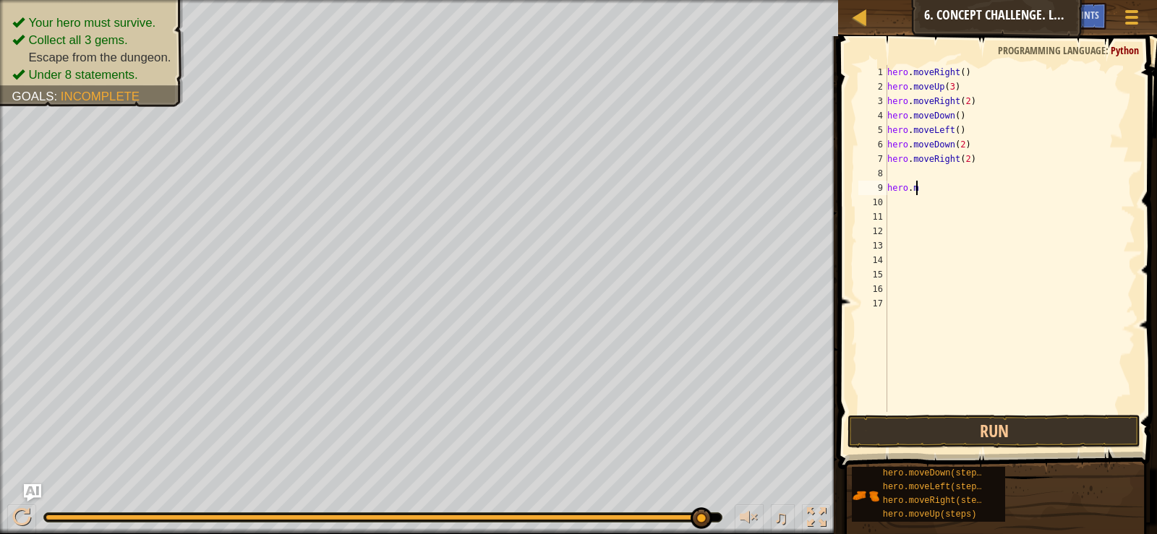
type textarea "h"
click at [983, 172] on div "hero . moveRight ( ) hero . moveUp ( 3 ) hero . moveRight ( 2 ) hero . moveDown…" at bounding box center [1010, 253] width 252 height 376
click at [975, 433] on button "Run" at bounding box center [993, 431] width 292 height 33
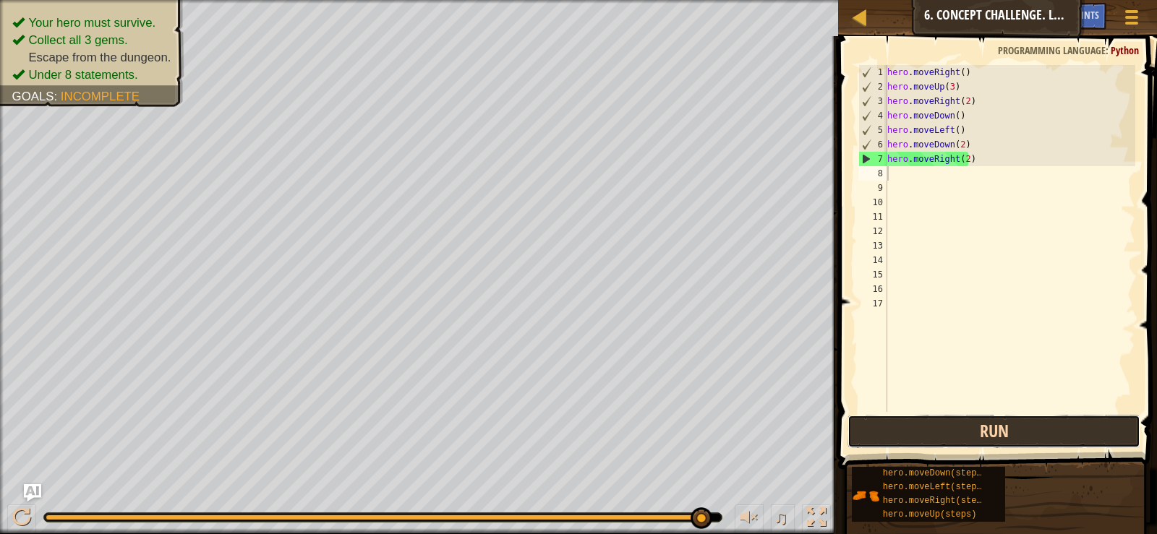
click at [928, 425] on button "Run" at bounding box center [993, 431] width 292 height 33
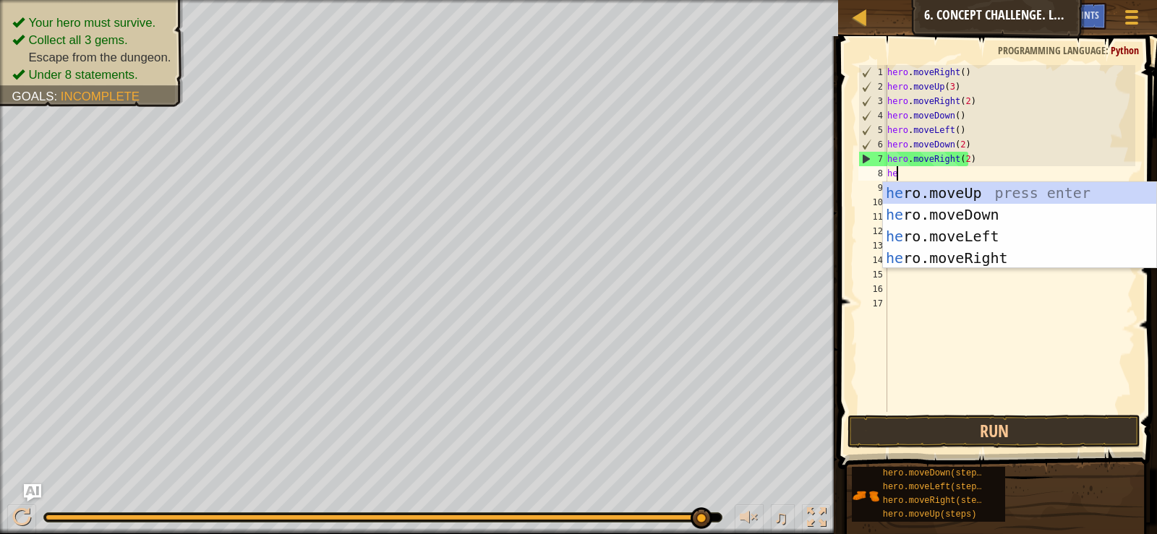
scroll to position [7, 1]
type textarea "hero"
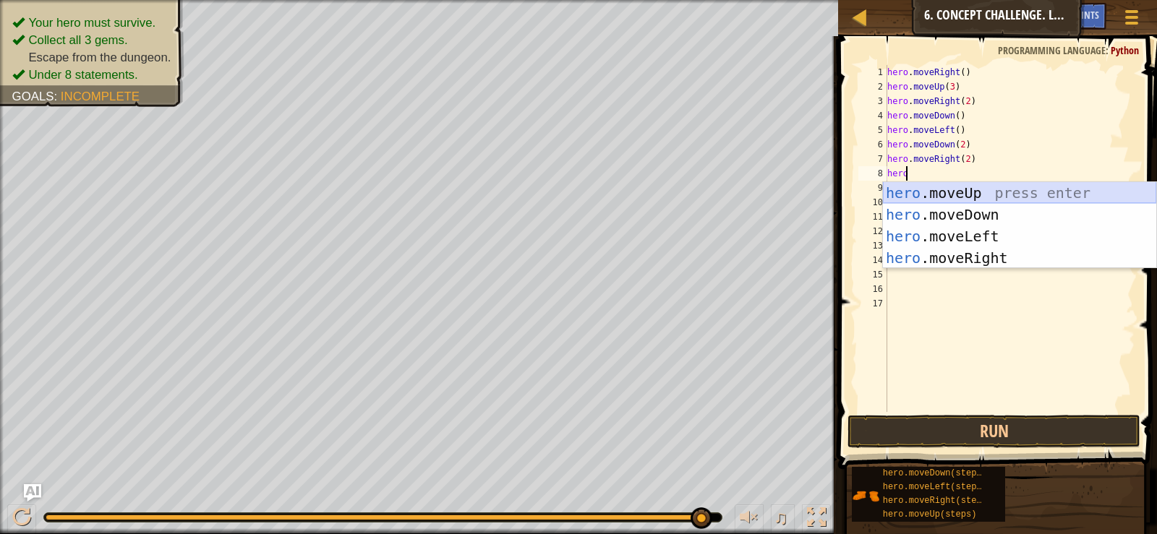
click at [916, 192] on div "hero .moveUp press enter hero .moveDown press enter hero .moveLeft press enter …" at bounding box center [1019, 247] width 273 height 130
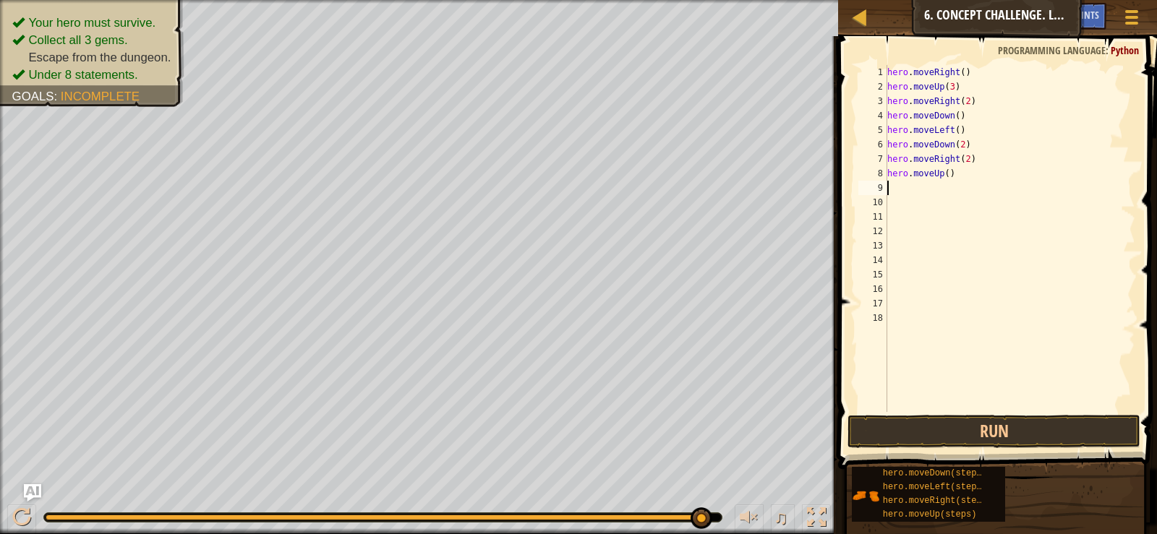
click at [947, 176] on div "hero . moveRight ( ) hero . moveUp ( 3 ) hero . moveRight ( 2 ) hero . moveDown…" at bounding box center [1010, 253] width 252 height 376
click at [944, 176] on div "hero . moveRight ( ) hero . moveUp ( 3 ) hero . moveRight ( 2 ) hero . moveDown…" at bounding box center [1009, 238] width 251 height 347
type textarea "hero.moveUp(2)"
click at [930, 425] on button "Run" at bounding box center [993, 431] width 292 height 33
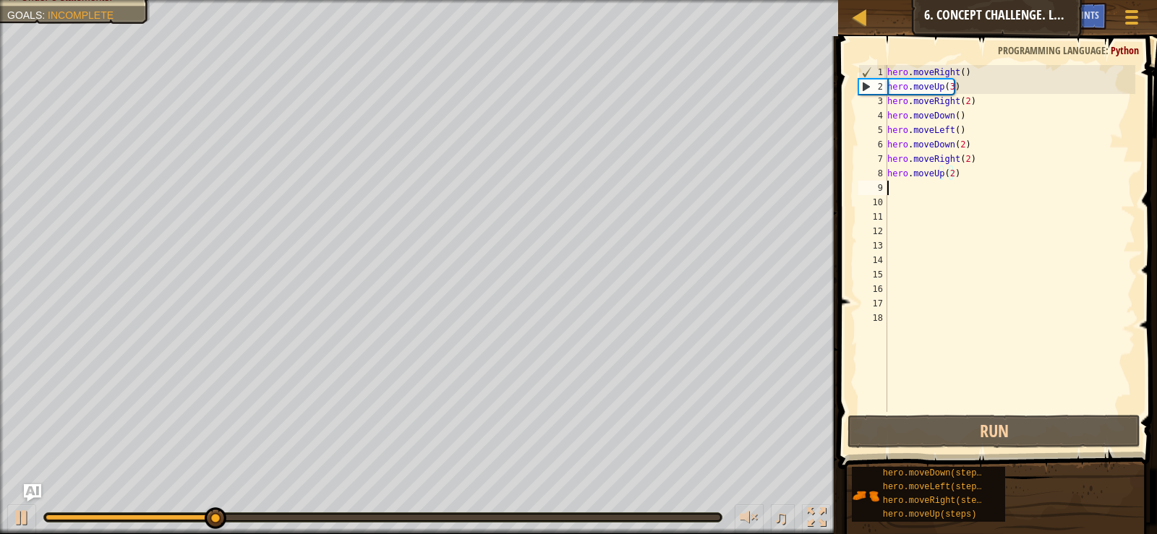
click at [898, 181] on div "hero . moveRight ( ) hero . moveUp ( 3 ) hero . moveRight ( 2 ) hero . moveDown…" at bounding box center [1010, 253] width 252 height 376
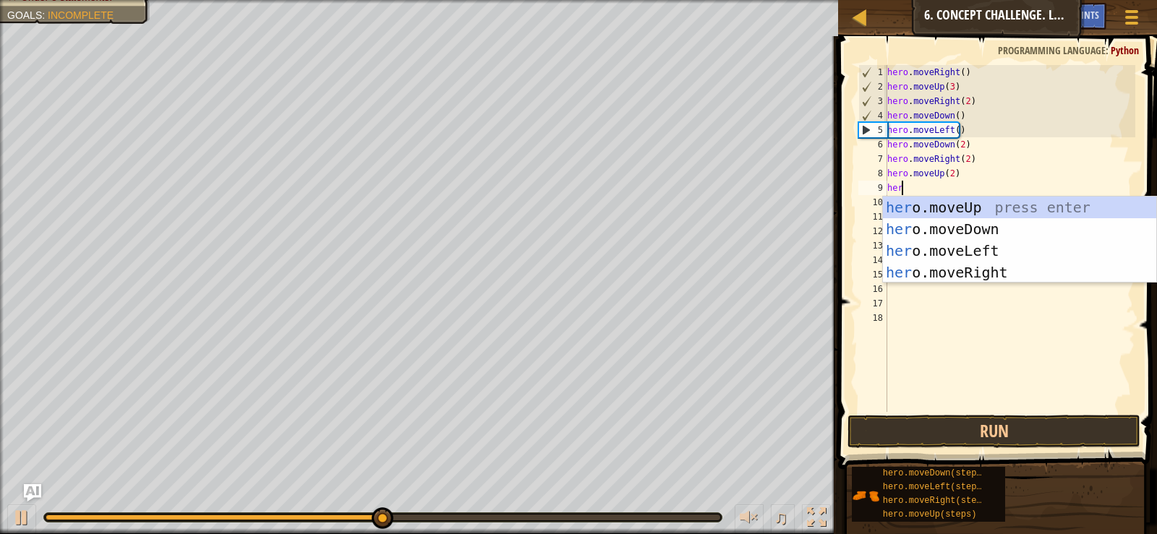
scroll to position [7, 1]
type textarea "hero"
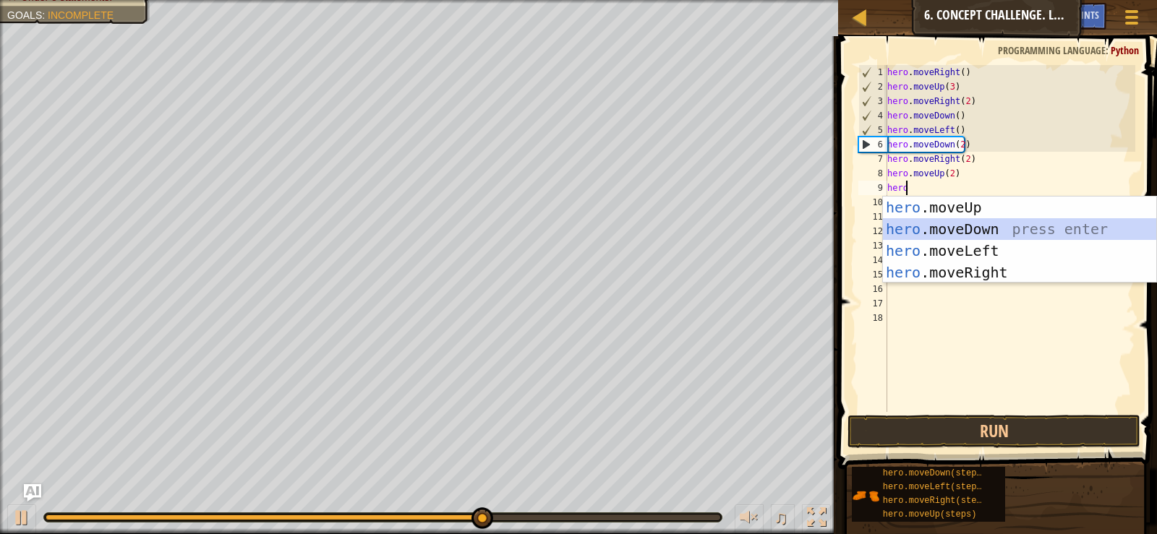
click at [961, 226] on div "hero .moveUp press enter hero .moveDown press enter hero .moveLeft press enter …" at bounding box center [1019, 262] width 273 height 130
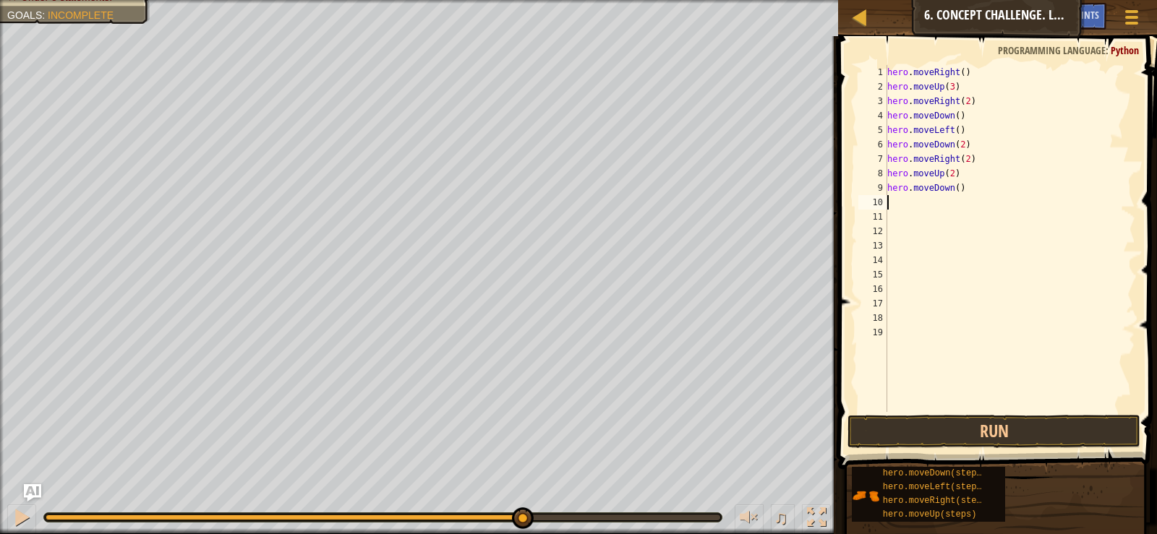
click at [955, 192] on div "hero . moveRight ( ) hero . moveUp ( 3 ) hero . moveRight ( 2 ) hero . moveDown…" at bounding box center [1010, 253] width 252 height 376
click at [892, 137] on div "hero . moveRight ( ) hero . moveUp ( 3 ) hero . moveRight ( 2 ) hero . moveDown…" at bounding box center [1010, 253] width 252 height 376
type textarea "hero.moveLeft()"
click at [981, 197] on div "hero . moveRight ( ) hero . moveUp ( 3 ) hero . moveRight ( 2 ) hero . moveDown…" at bounding box center [1010, 253] width 252 height 376
click at [957, 179] on div "hero . moveRight ( ) hero . moveUp ( 3 ) hero . moveRight ( 2 ) hero . moveDown…" at bounding box center [1010, 253] width 252 height 376
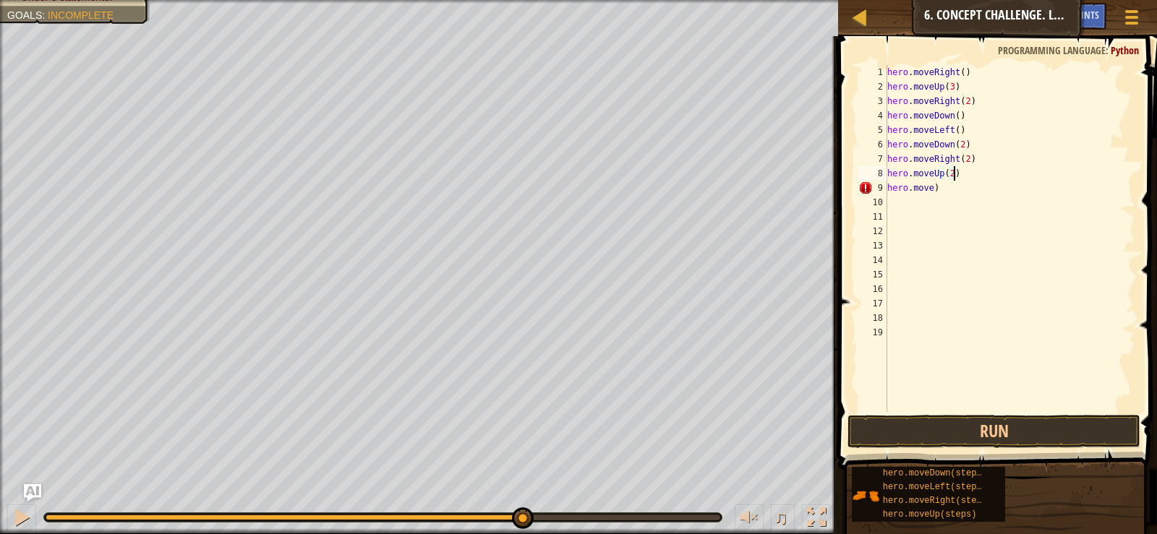
click at [955, 188] on div "hero . moveRight ( ) hero . moveUp ( 3 ) hero . moveRight ( 2 ) hero . moveDown…" at bounding box center [1010, 253] width 252 height 376
type textarea "hero"
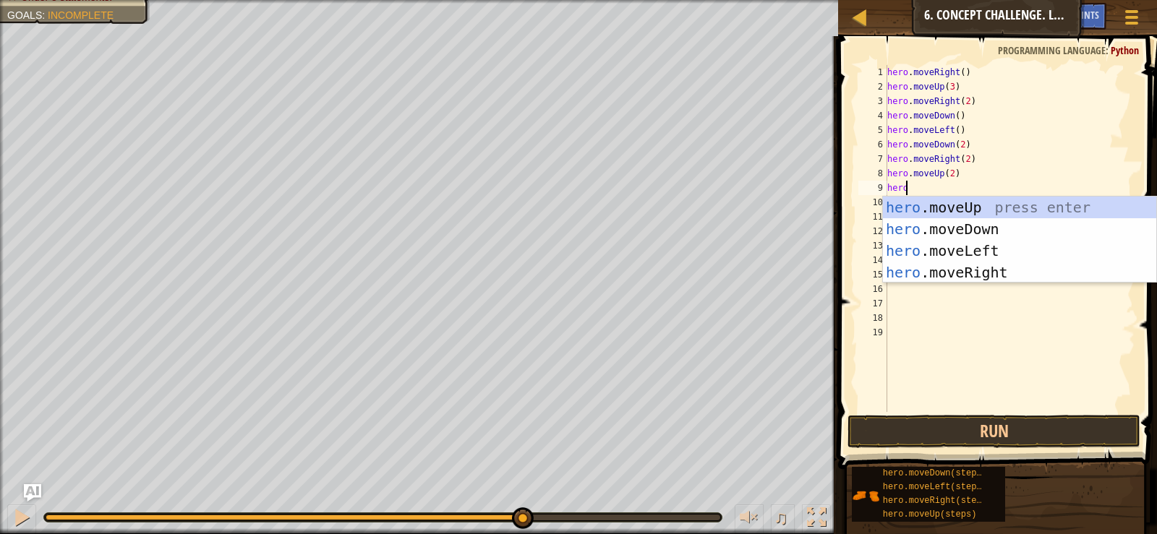
scroll to position [7, 1]
click at [970, 275] on div "hero .moveUp press enter hero .moveDown press enter hero .moveLeft press enter …" at bounding box center [1019, 262] width 273 height 130
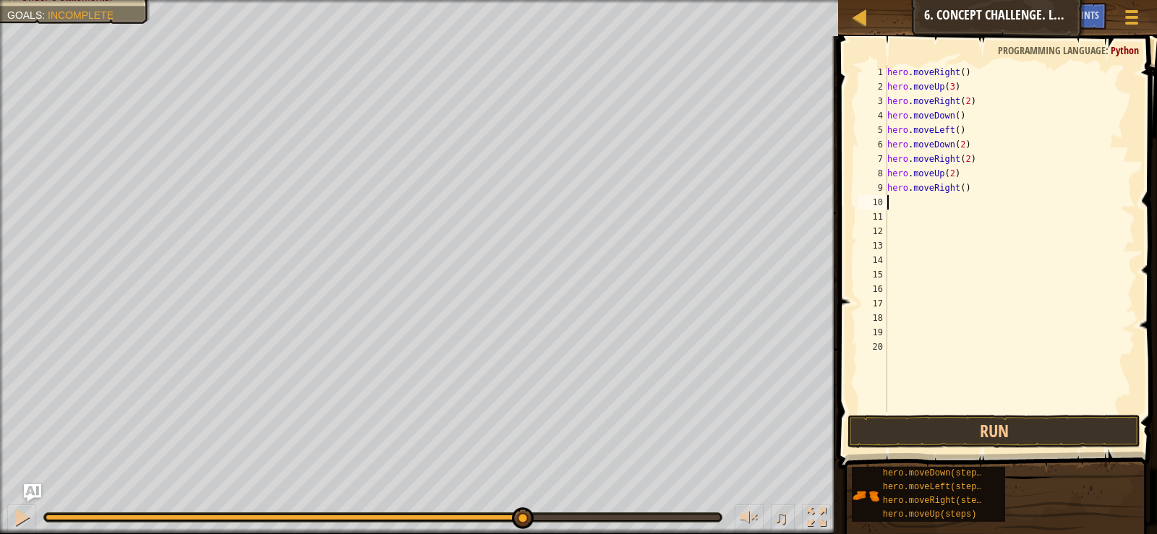
scroll to position [7, 0]
click at [968, 437] on button "Run" at bounding box center [993, 431] width 292 height 33
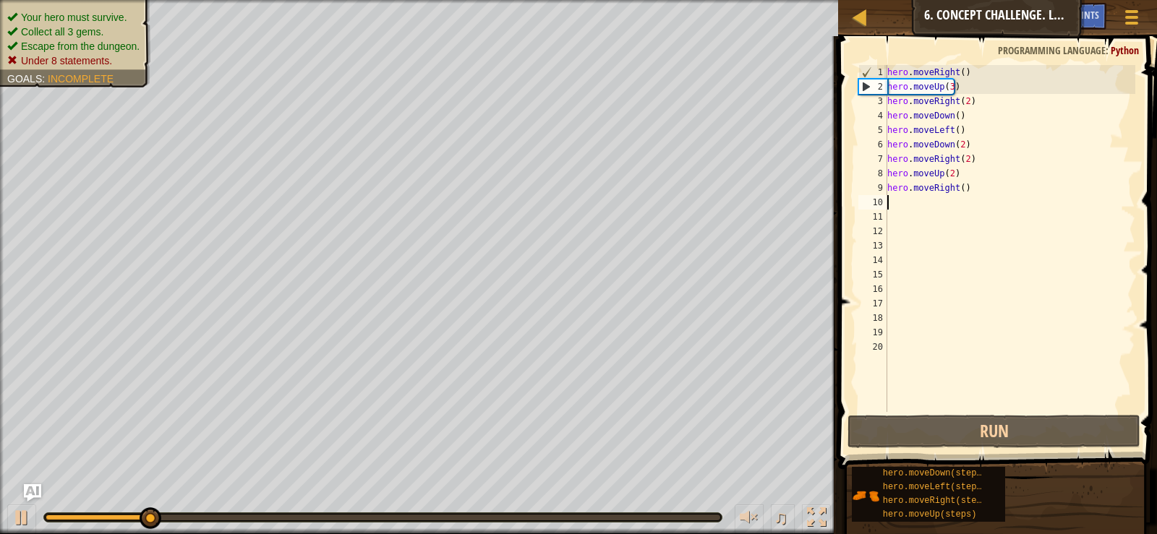
click at [54, 10] on ul "Your hero must survive. Collect all 3 gems. Escape from the dungeon. Under 8 st…" at bounding box center [75, 39] width 136 height 58
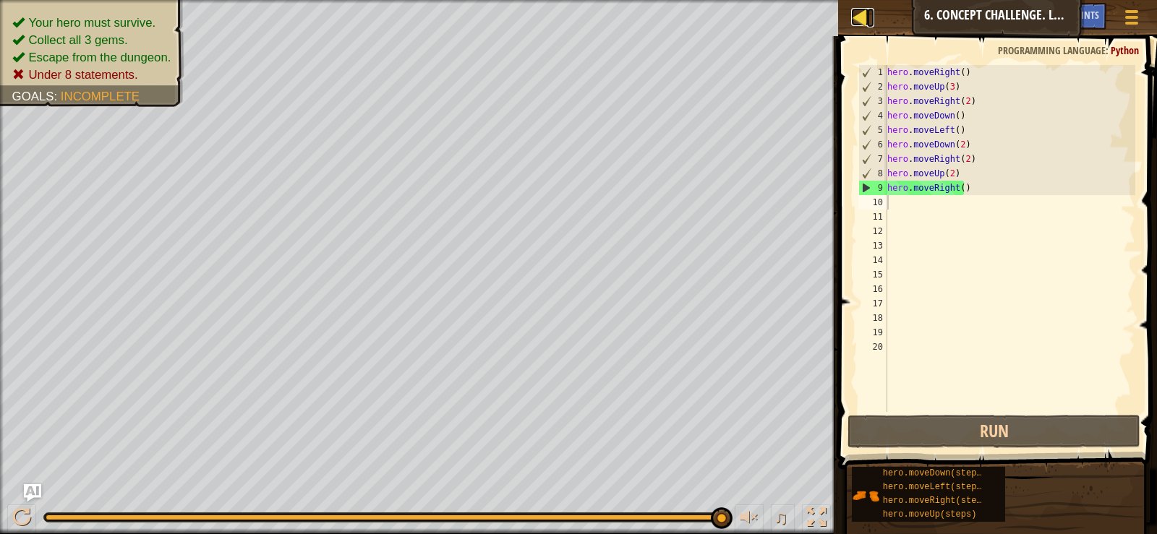
click at [855, 12] on div at bounding box center [860, 17] width 18 height 18
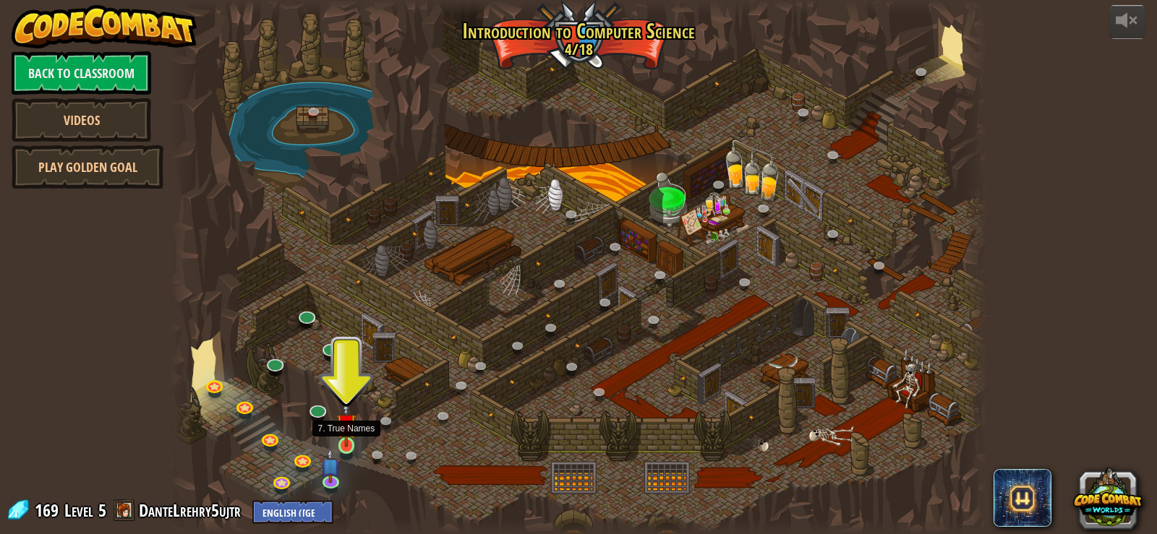
click at [348, 442] on img at bounding box center [346, 424] width 20 height 47
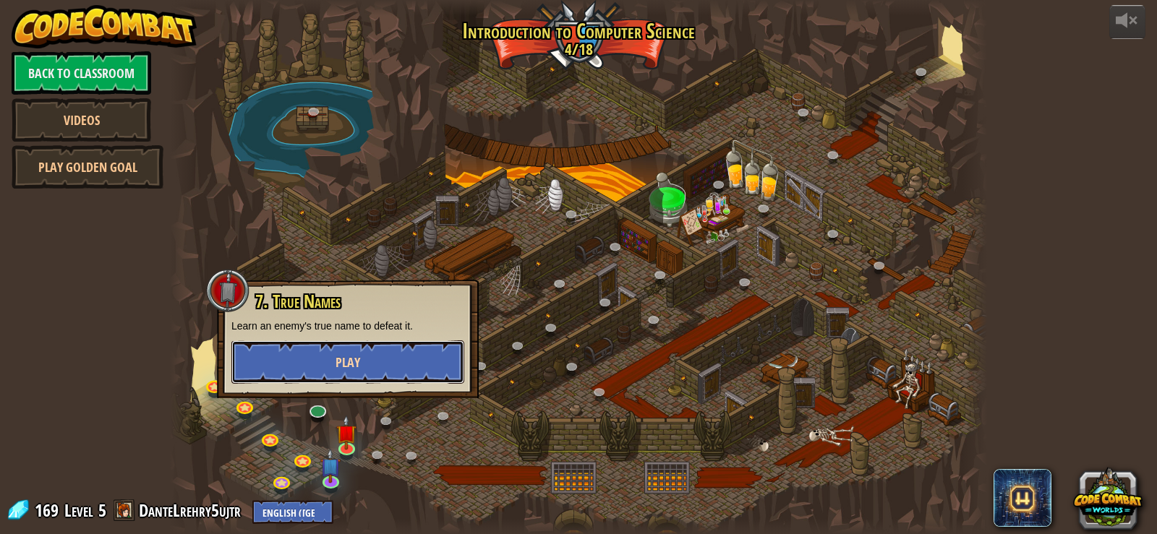
click at [360, 357] on button "Play" at bounding box center [347, 362] width 233 height 43
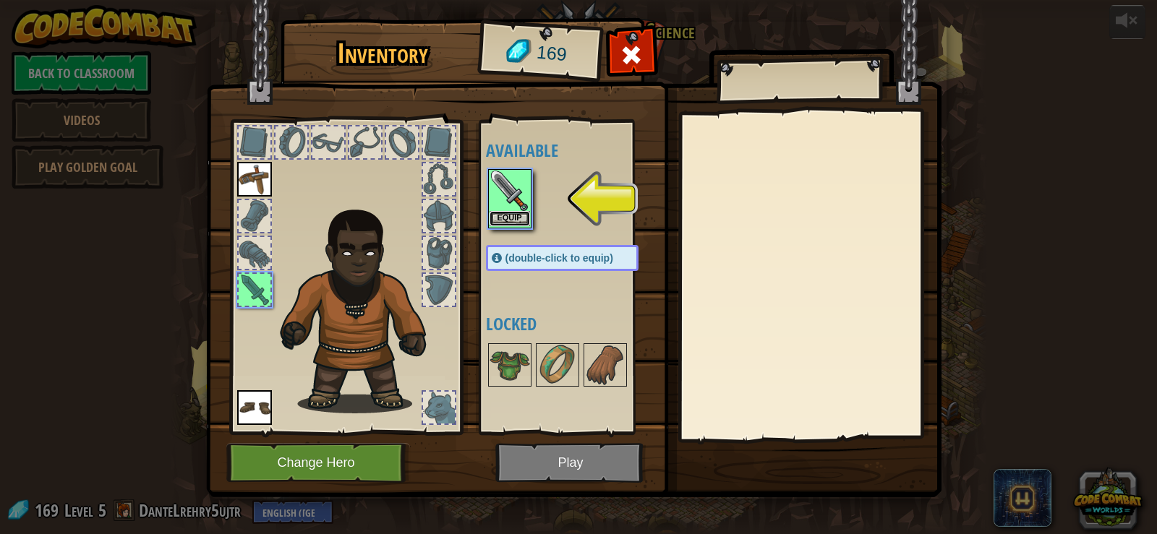
click at [510, 219] on button "Equip" at bounding box center [510, 218] width 40 height 15
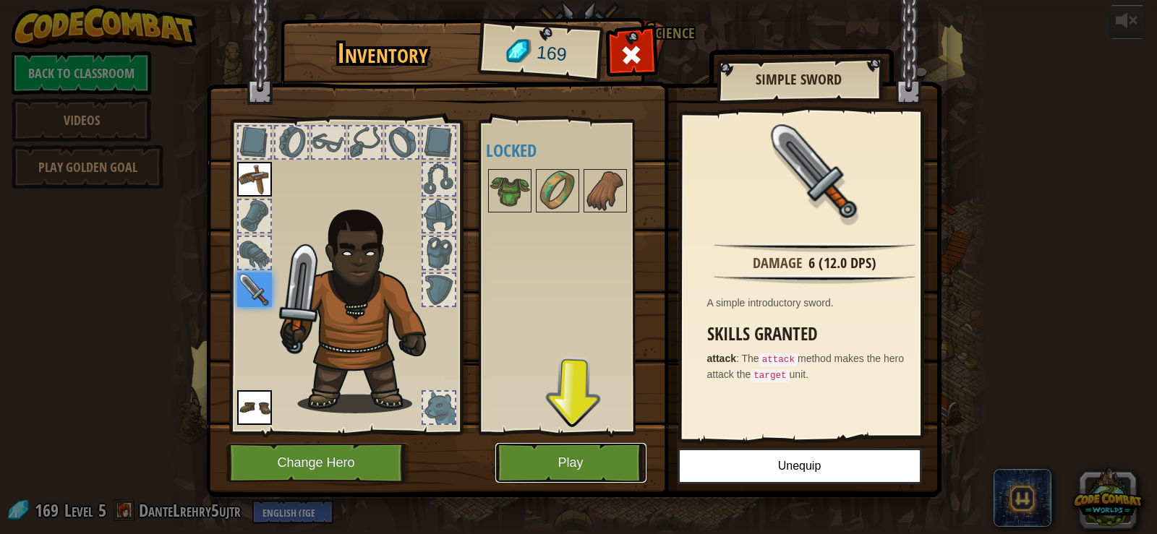
click at [607, 451] on button "Play" at bounding box center [570, 463] width 151 height 40
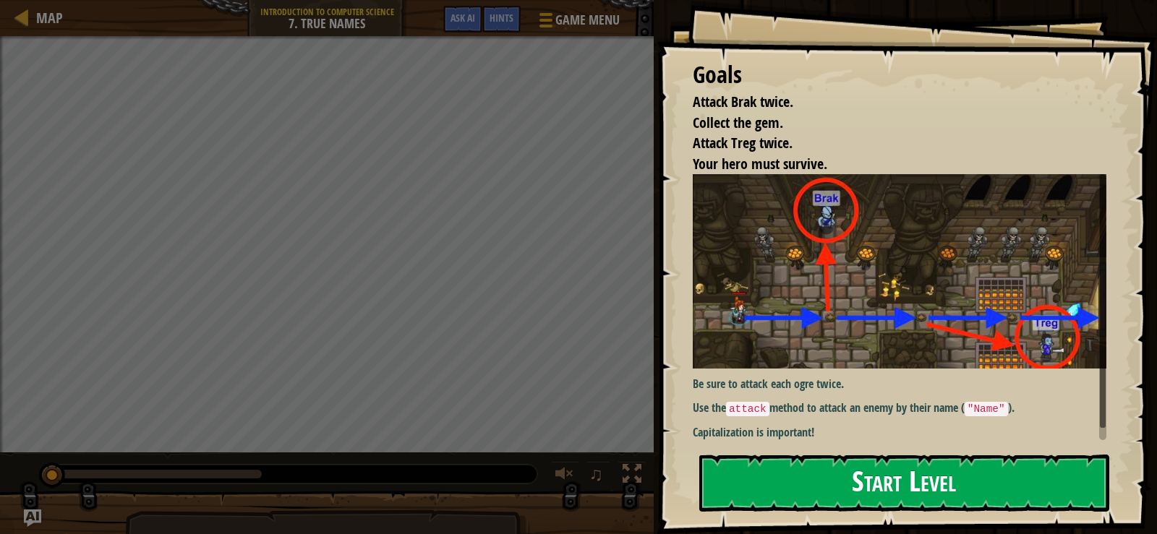
click at [925, 455] on button "Start Level" at bounding box center [904, 483] width 410 height 57
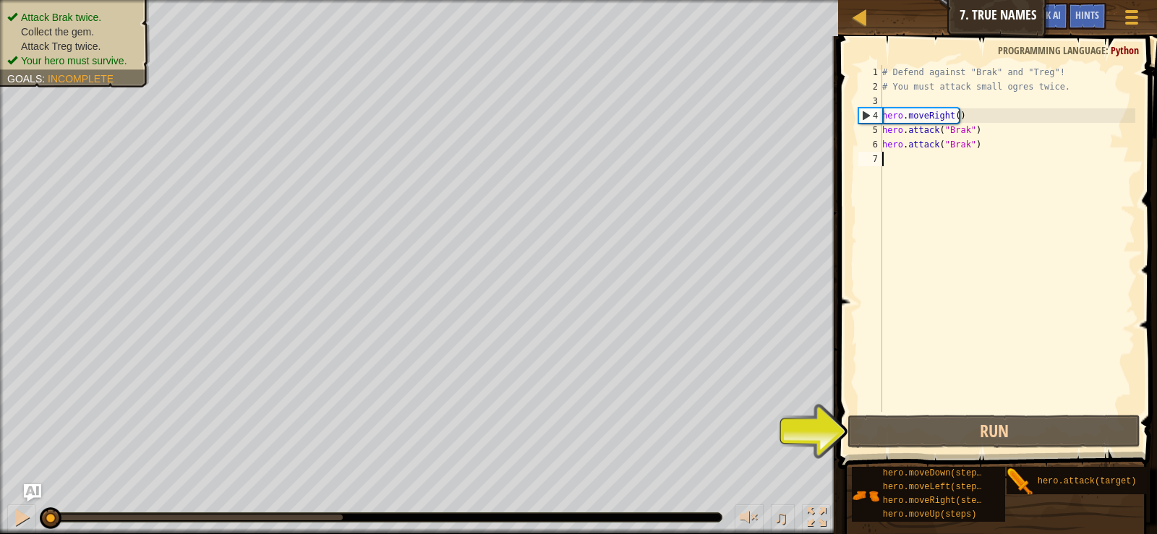
click at [914, 412] on span at bounding box center [999, 232] width 330 height 476
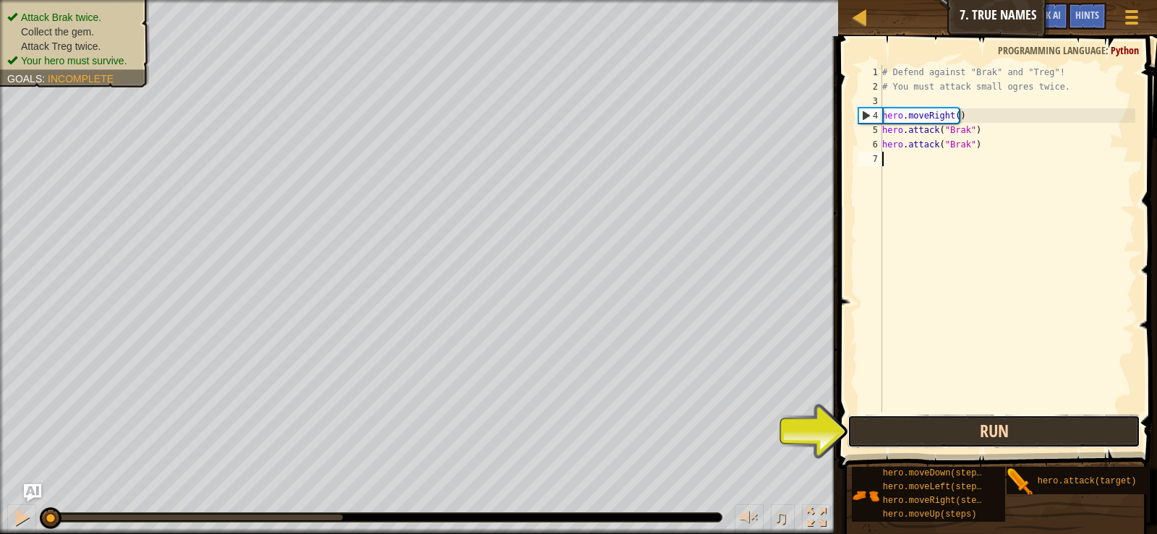
click at [899, 444] on button "Run" at bounding box center [993, 431] width 292 height 33
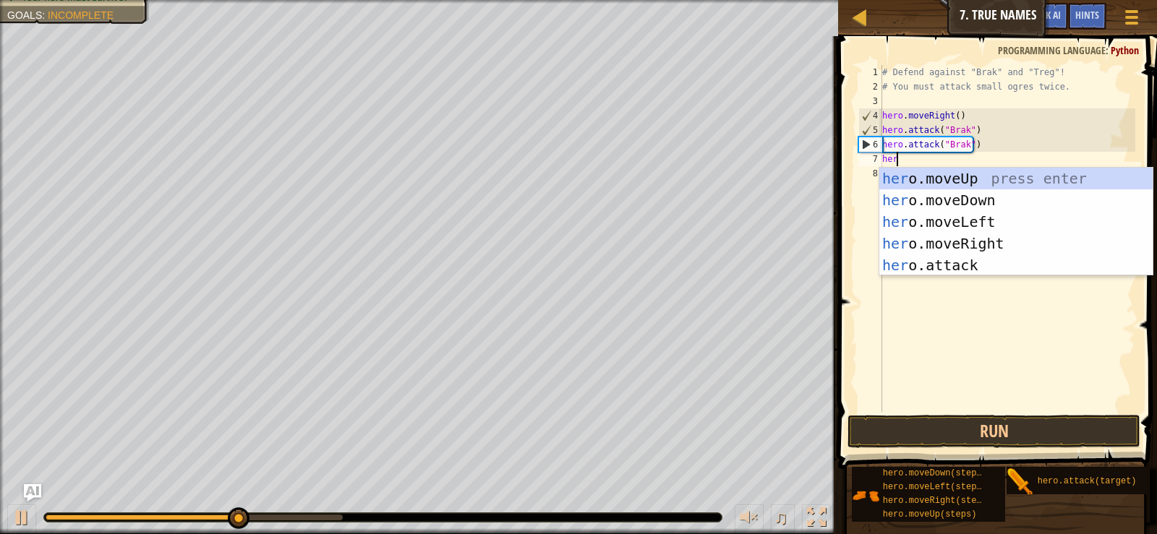
scroll to position [7, 1]
type textarea "hero"
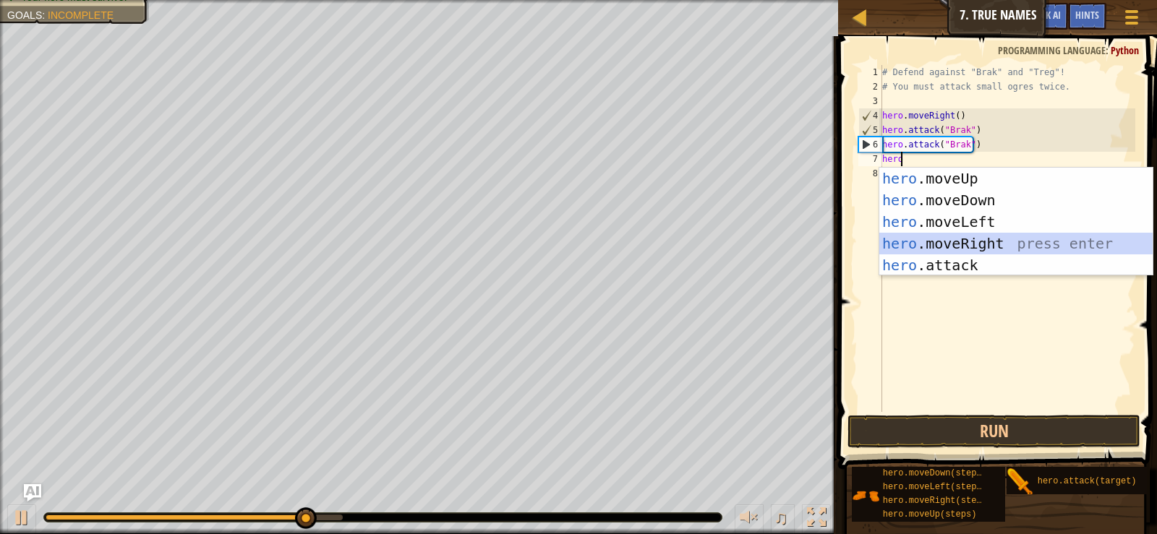
click at [991, 236] on div "hero .moveUp press enter hero .moveDown press enter hero .moveLeft press enter …" at bounding box center [1015, 244] width 273 height 152
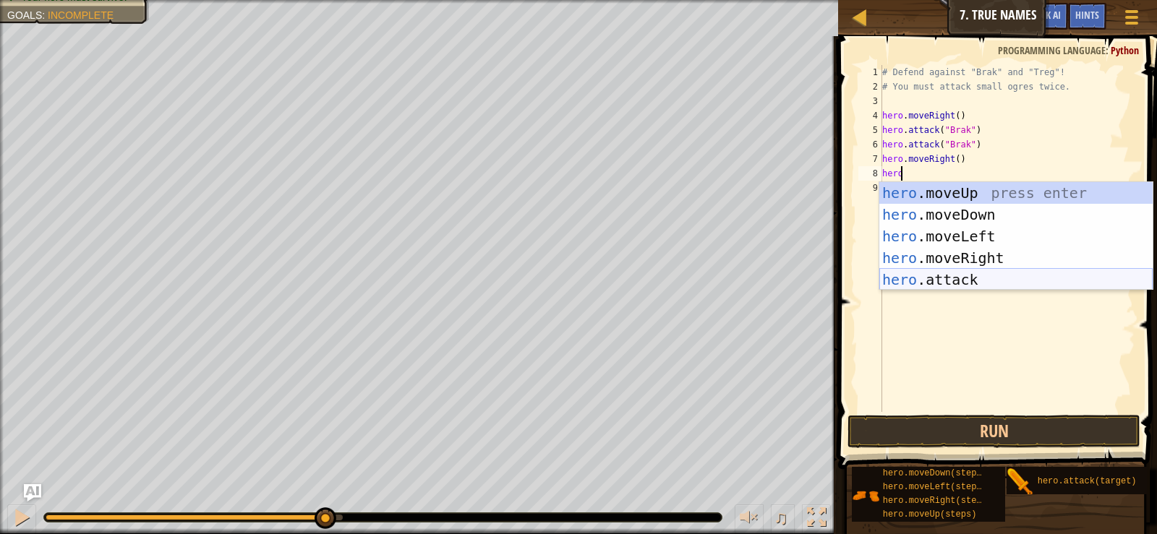
click at [957, 276] on div "hero .moveUp press enter hero .moveDown press enter hero .moveLeft press enter …" at bounding box center [1015, 258] width 273 height 152
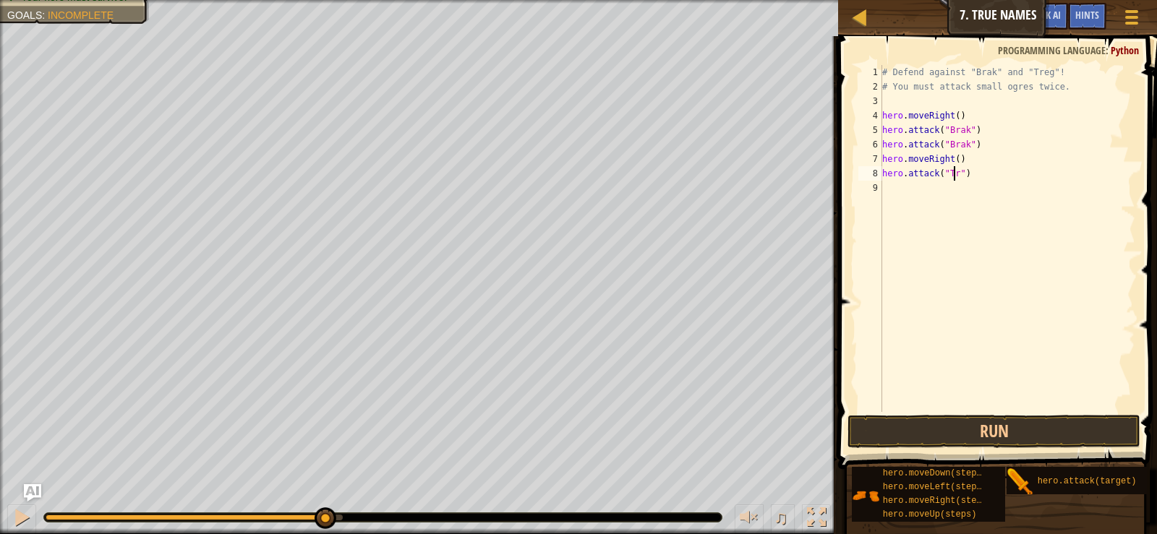
scroll to position [7, 7]
type textarea "hero.attack("Treg")"
click at [884, 188] on div "# Defend against "Brak" and "Treg"! # You must attack small ogres twice. hero .…" at bounding box center [1007, 253] width 256 height 376
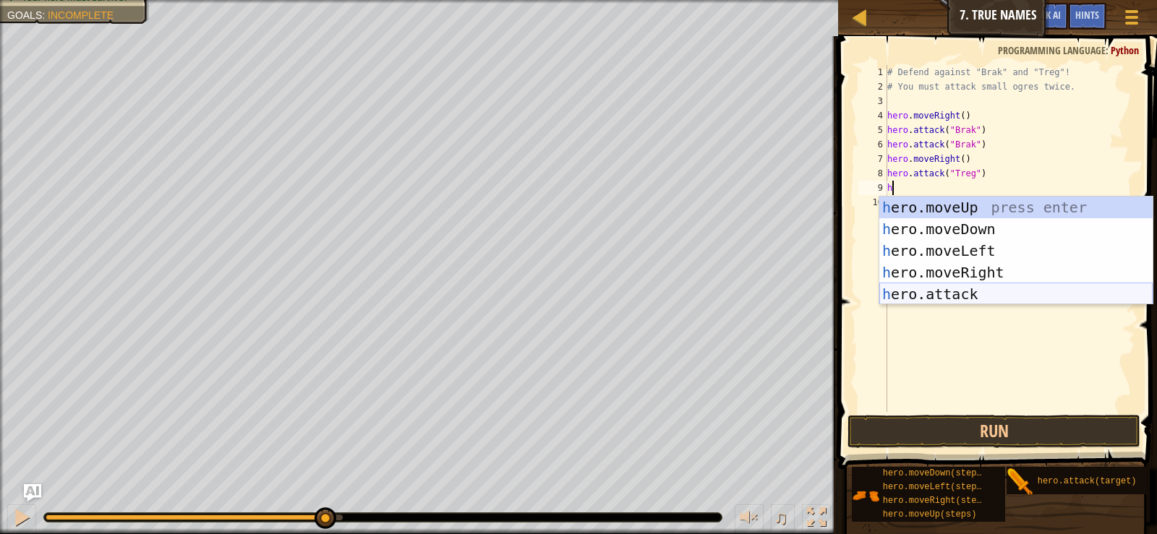
click at [1010, 288] on div "h ero.moveUp press enter h ero.moveDown press enter h ero.moveLeft press enter …" at bounding box center [1015, 273] width 273 height 152
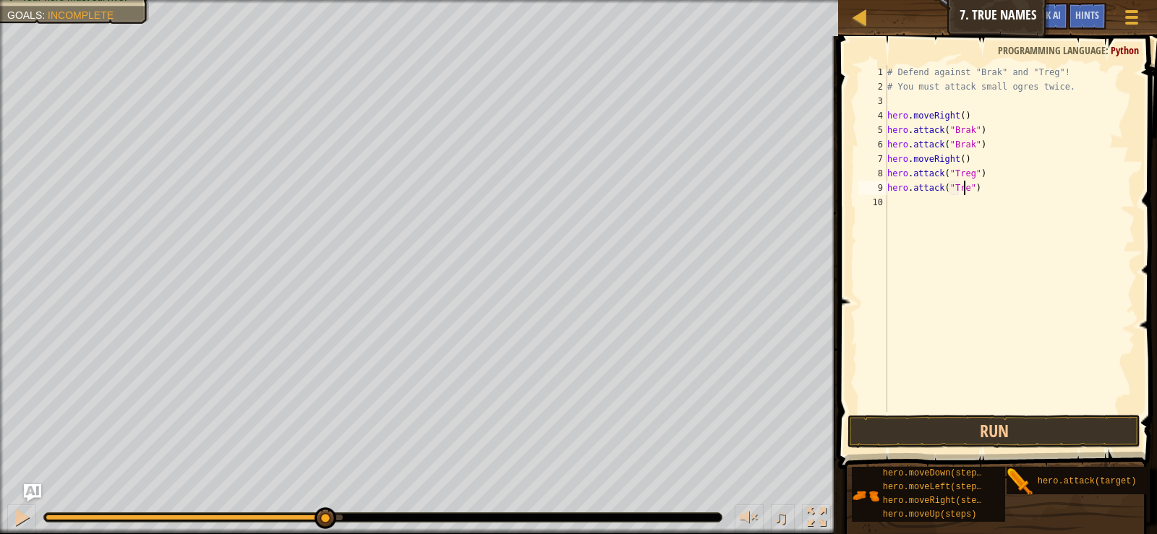
scroll to position [7, 7]
type textarea "hero.attack("Treg")"
click at [971, 414] on span at bounding box center [999, 232] width 330 height 476
click at [976, 428] on button "Run" at bounding box center [993, 431] width 292 height 33
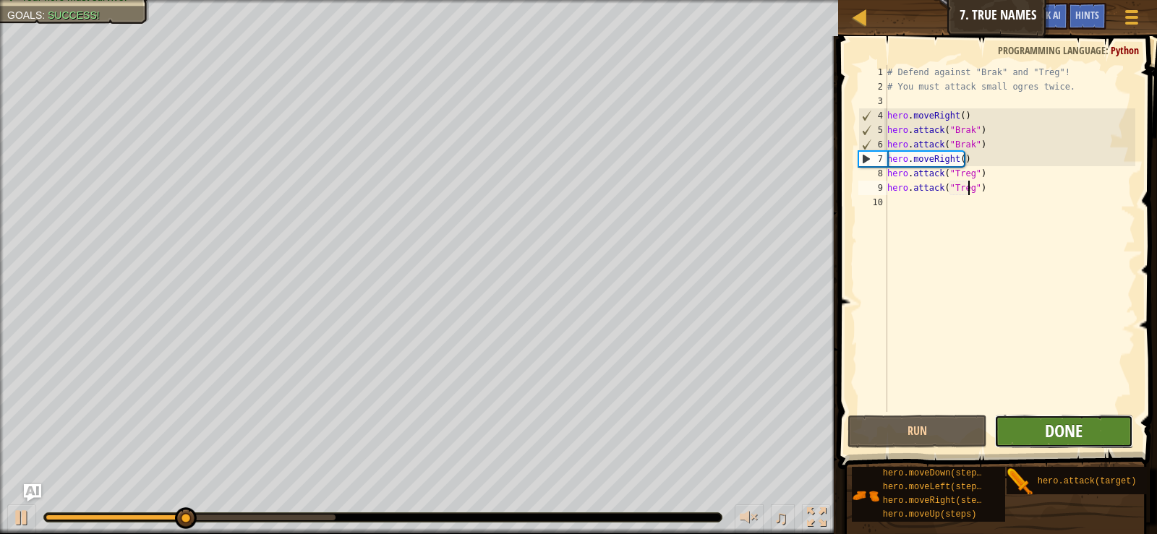
click at [1079, 429] on span "Done" at bounding box center [1064, 430] width 38 height 23
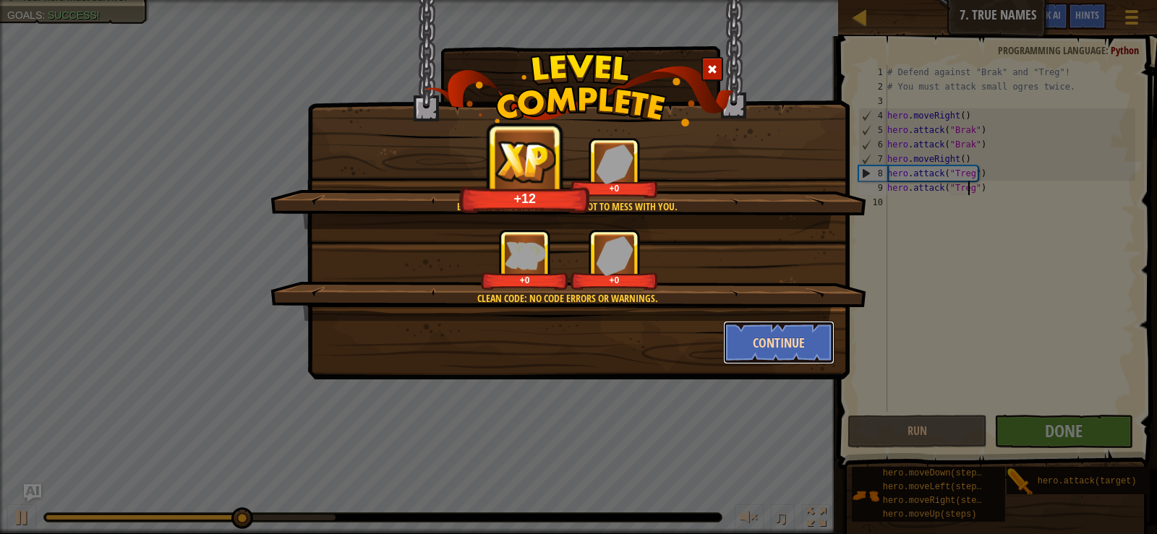
click at [812, 323] on button "Continue" at bounding box center [779, 342] width 112 height 43
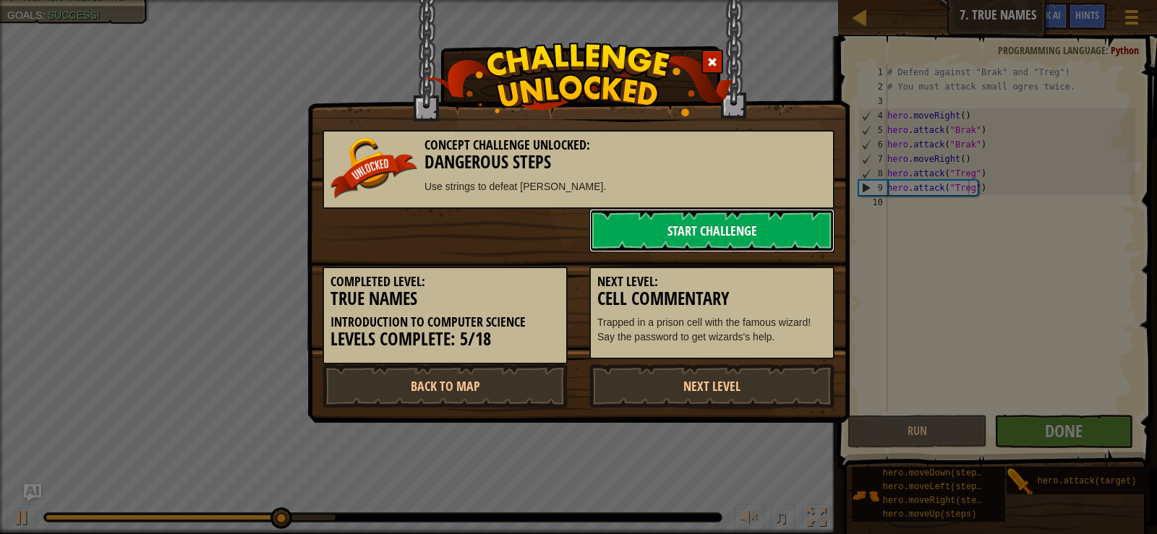
click at [694, 230] on link "Start Challenge" at bounding box center [711, 230] width 245 height 43
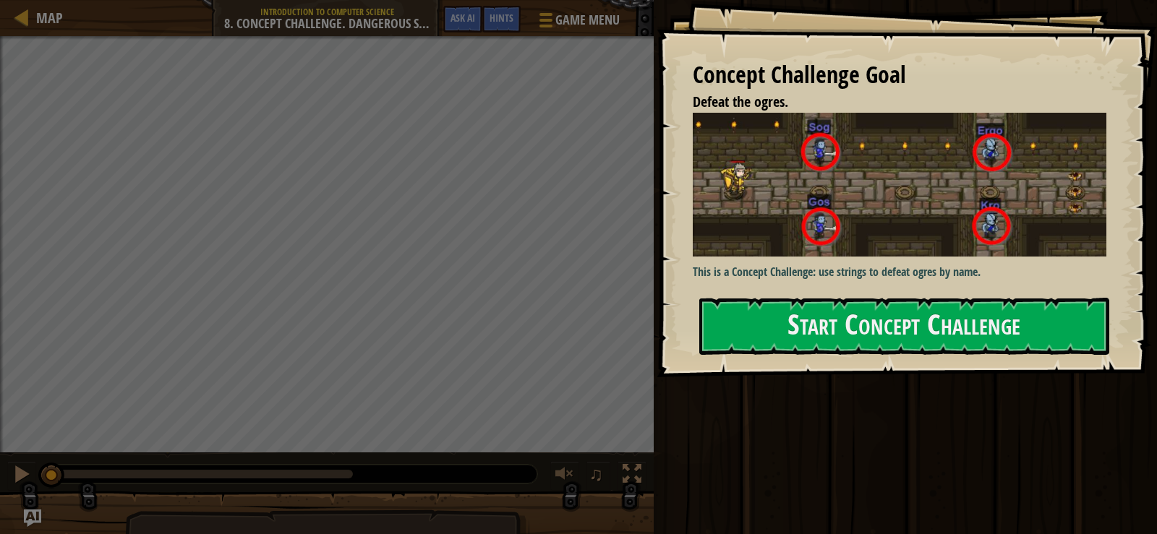
click at [804, 210] on img at bounding box center [905, 185] width 424 height 144
click at [856, 349] on div "Concept Challenge Goal Defeat the ogres. This is a Concept Challenge: use strin…" at bounding box center [907, 188] width 500 height 377
click at [856, 349] on button "Start Concept Challenge" at bounding box center [904, 326] width 410 height 57
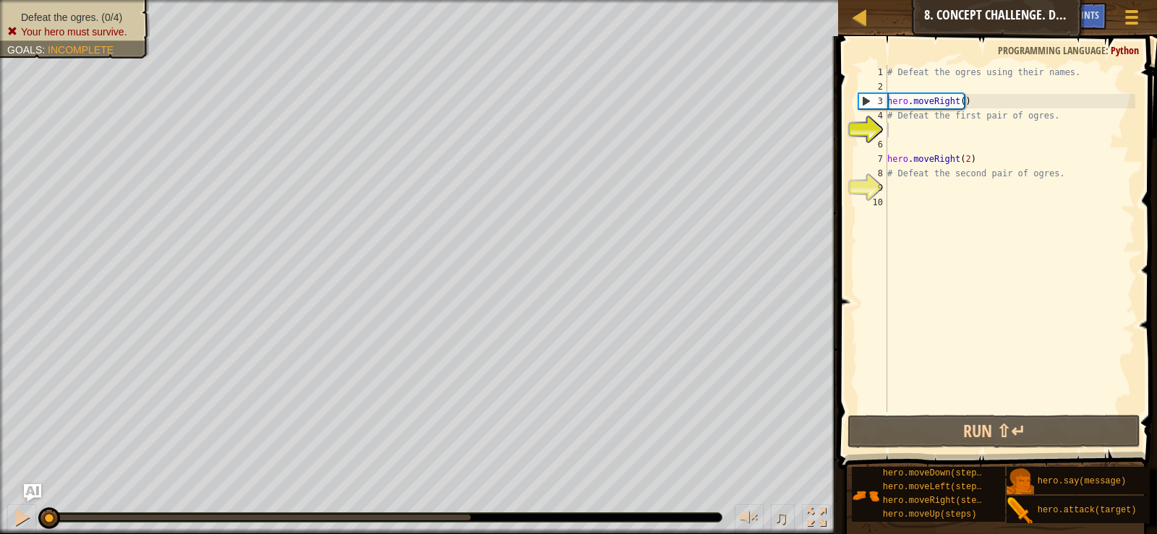
click at [401, 513] on div at bounding box center [382, 518] width 679 height 10
click at [444, 483] on div "Defeat the ogres. (0/4) Your hero must survive. Goals : Incomplete ♫ [PERSON_NA…" at bounding box center [578, 267] width 1157 height 534
drag, startPoint x: 446, startPoint y: 517, endPoint x: 106, endPoint y: 530, distance: 340.1
click at [106, 530] on div "♫" at bounding box center [419, 513] width 838 height 43
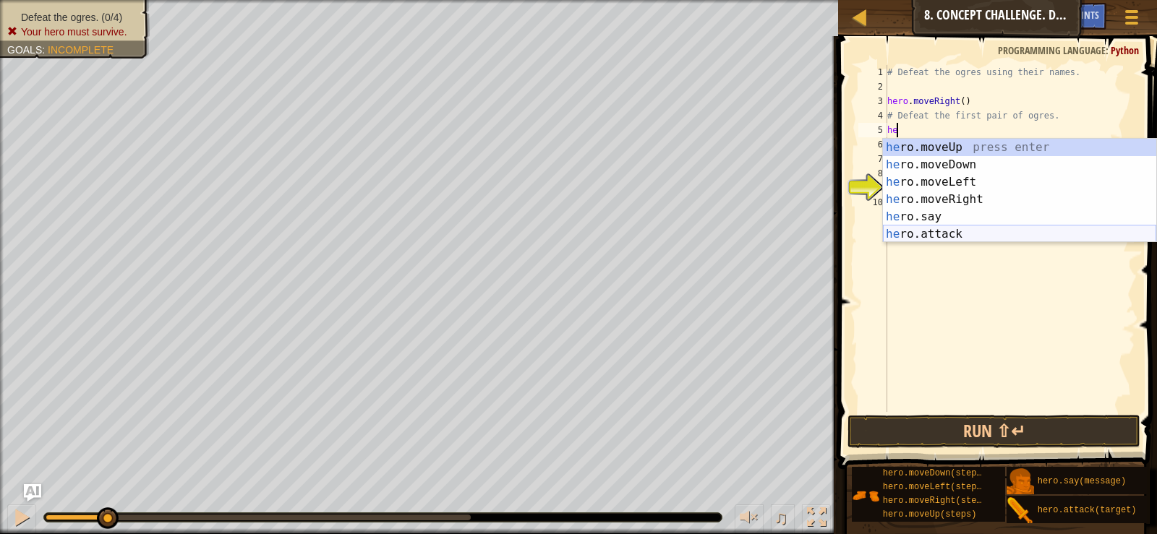
click at [965, 239] on div "he ro.moveUp press enter he ro.moveDown press enter he ro.moveLeft press enter …" at bounding box center [1019, 208] width 273 height 139
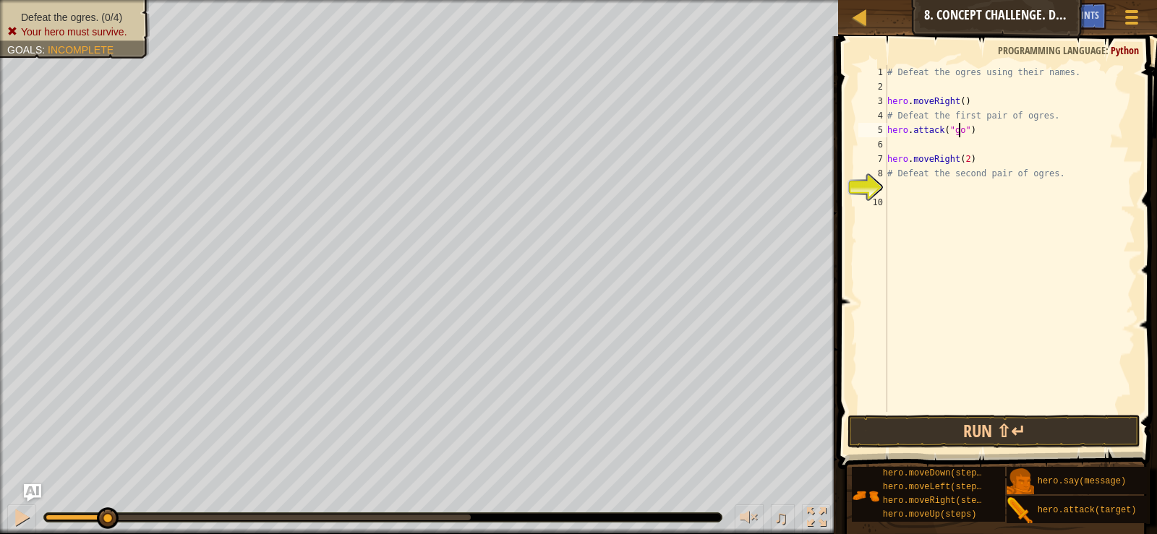
scroll to position [7, 7]
click at [955, 128] on div "# Defeat the ogres using their names. hero . moveRight ( ) # Defeat the first p…" at bounding box center [1009, 253] width 251 height 376
type textarea "hero.attack("Gos")"
click at [949, 137] on div "# Defeat the ogres using their names. hero . moveRight ( ) # Defeat the first p…" at bounding box center [1009, 253] width 251 height 376
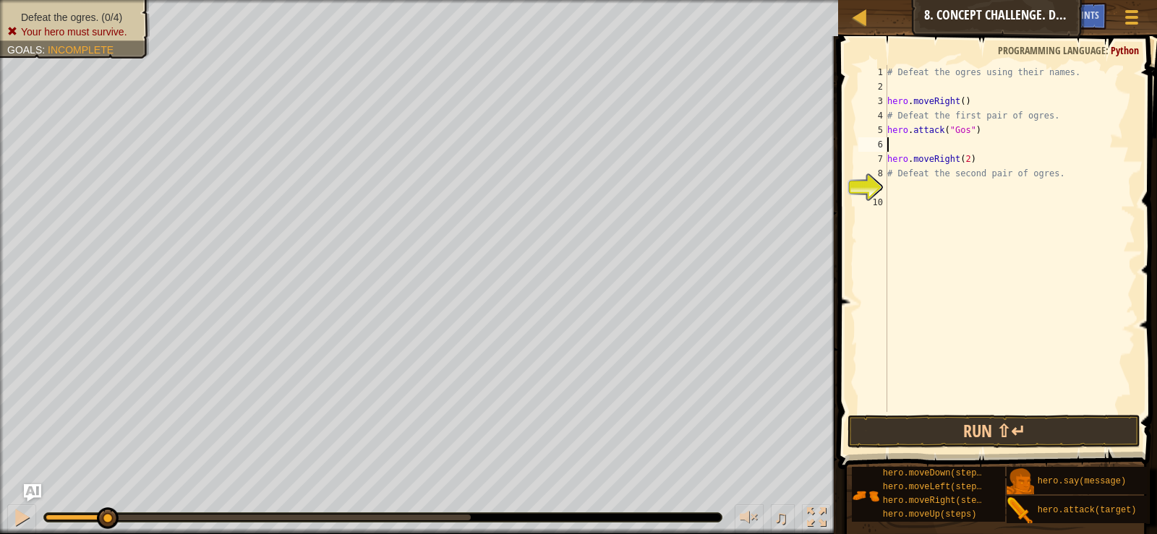
click at [965, 137] on div "# Defeat the ogres using their names. hero . moveRight ( ) # Defeat the first p…" at bounding box center [1009, 253] width 251 height 376
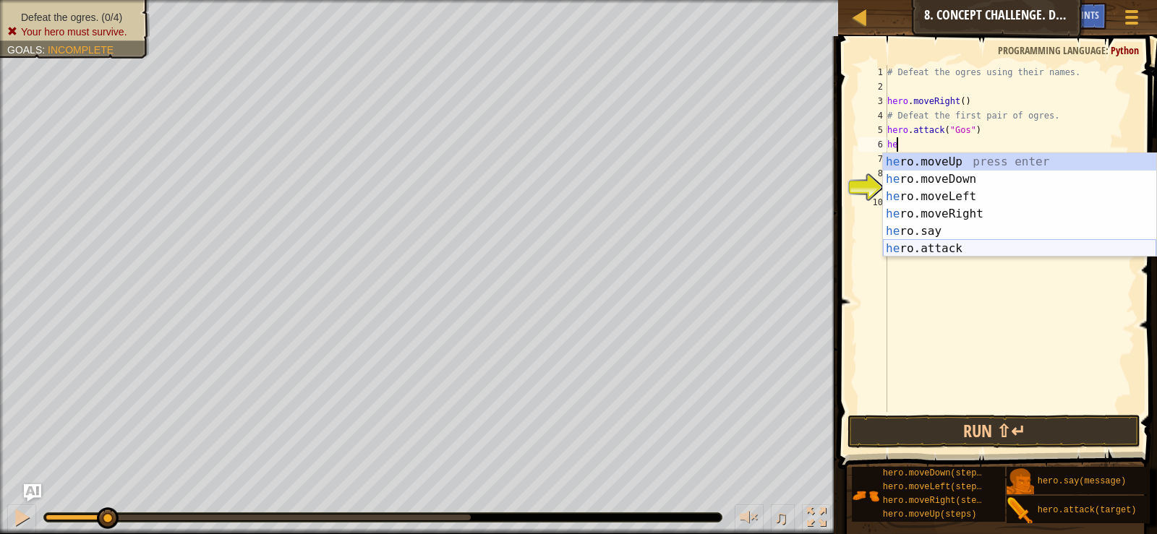
click at [957, 244] on div "he ro.moveUp press enter he ro.moveDown press enter he ro.moveLeft press enter …" at bounding box center [1019, 222] width 273 height 139
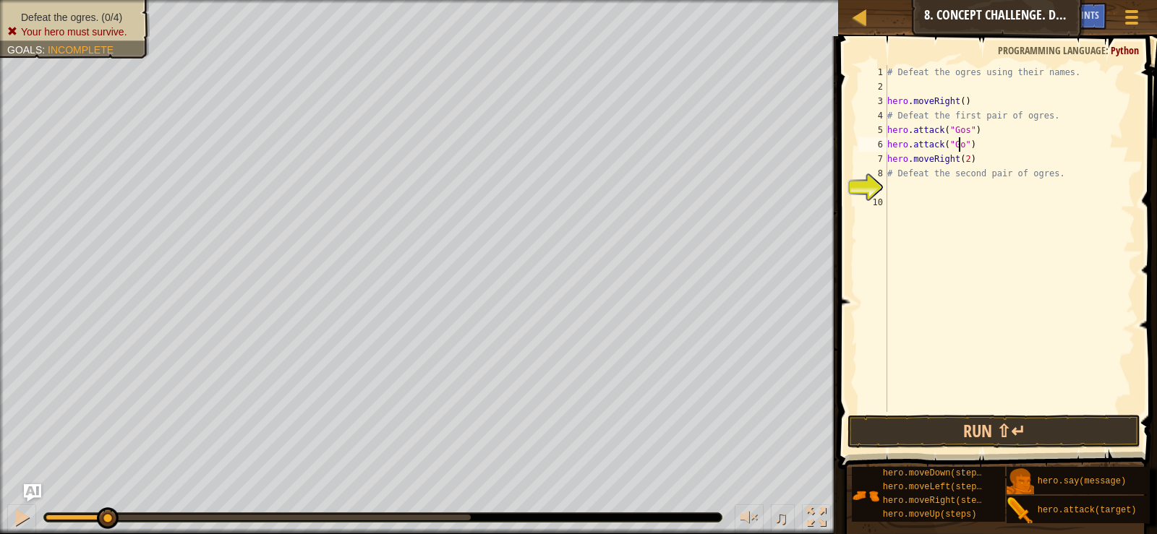
type textarea "hero.attack("Gos")"
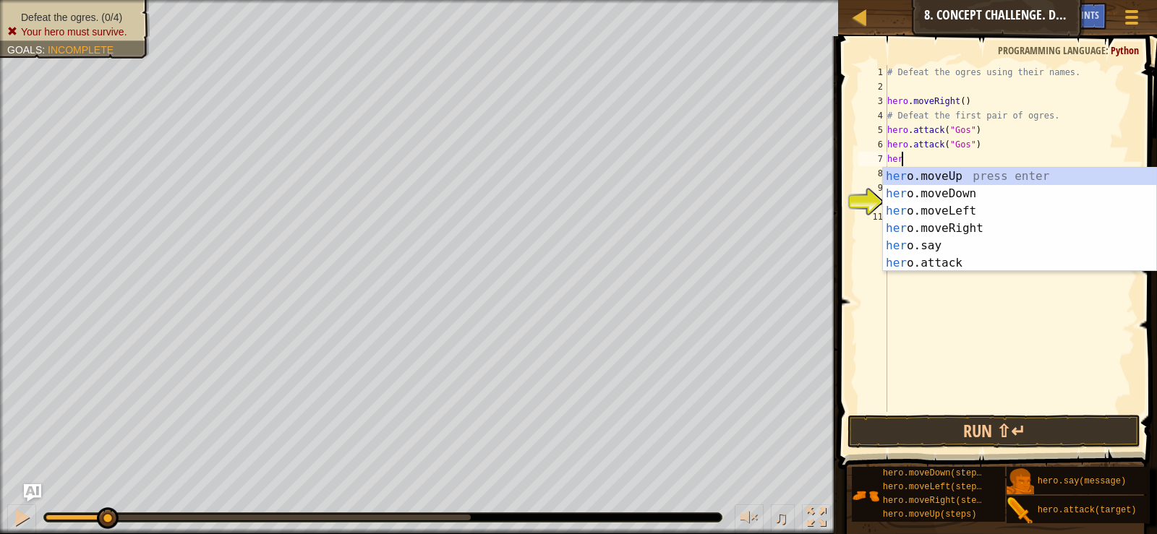
scroll to position [7, 1]
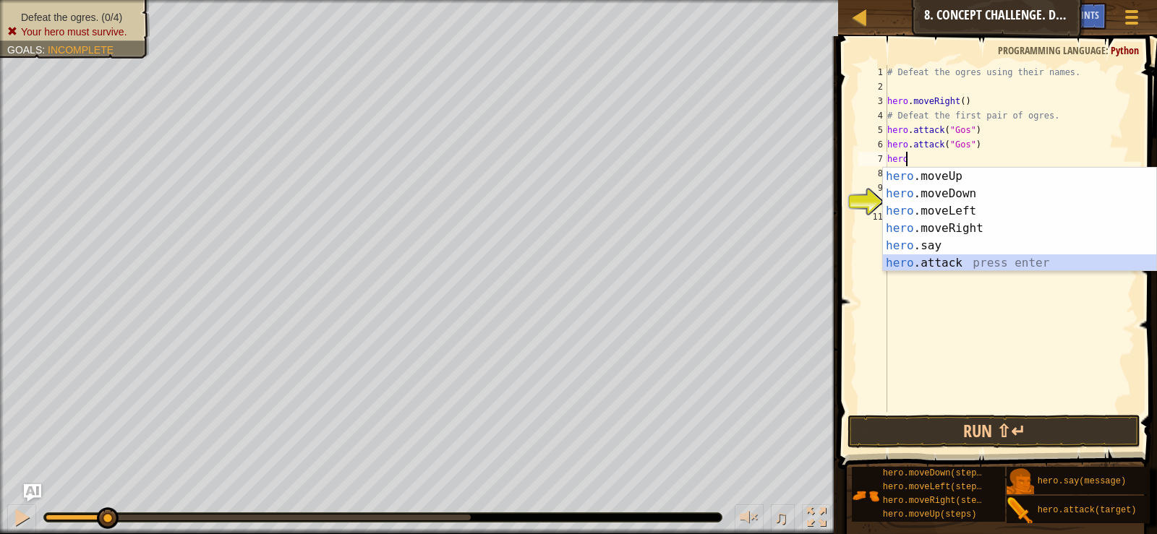
click at [985, 255] on div "hero .moveUp press enter hero .moveDown press enter hero .moveLeft press enter …" at bounding box center [1019, 237] width 273 height 139
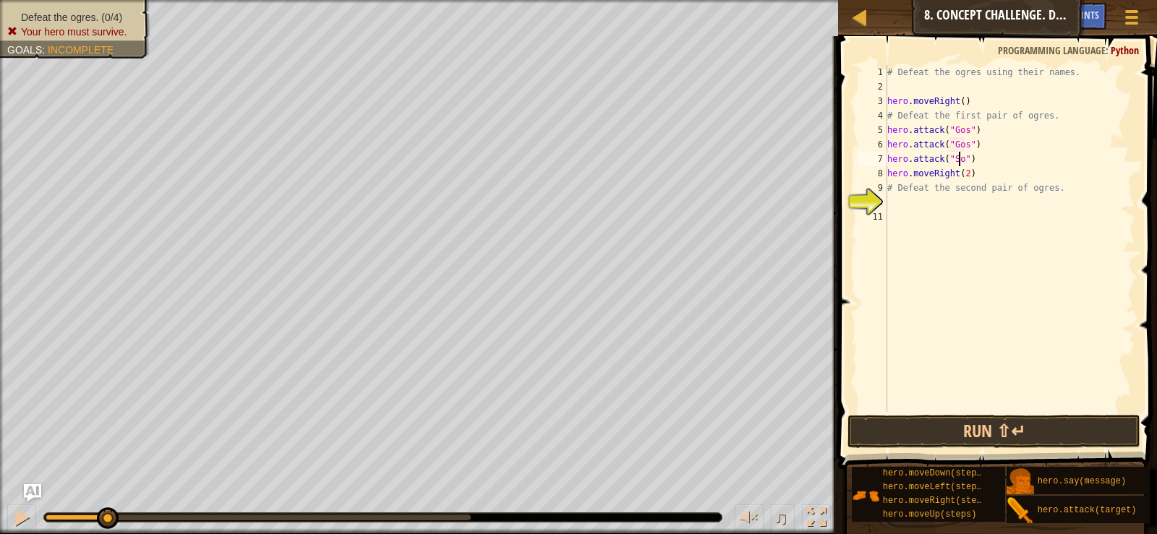
type textarea "hero.attack("Sos")"
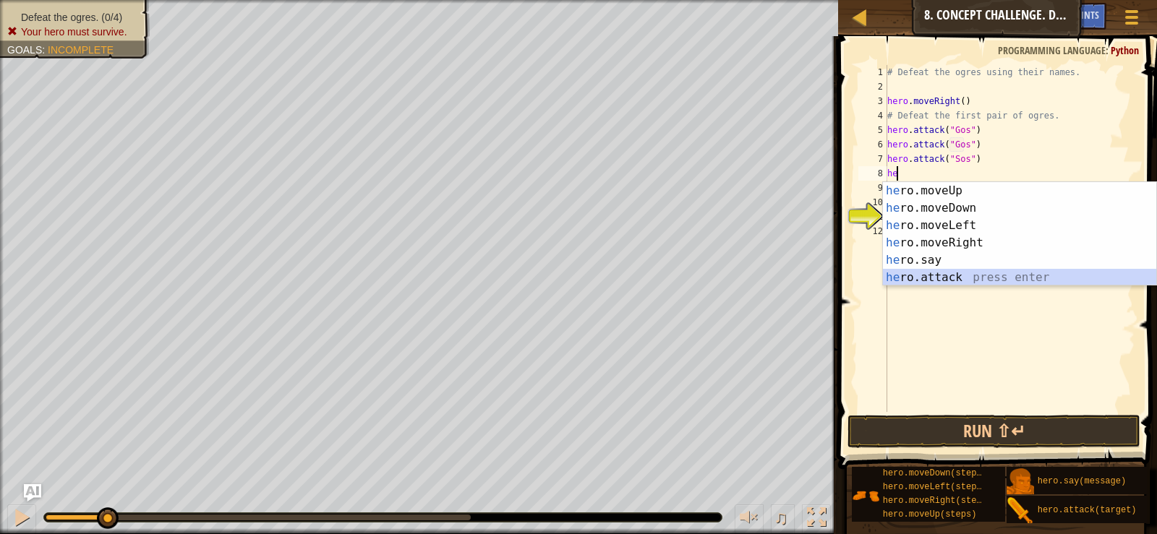
click at [972, 278] on div "he ro.moveUp press enter he ro.moveDown press enter he ro.moveLeft press enter …" at bounding box center [1019, 251] width 273 height 139
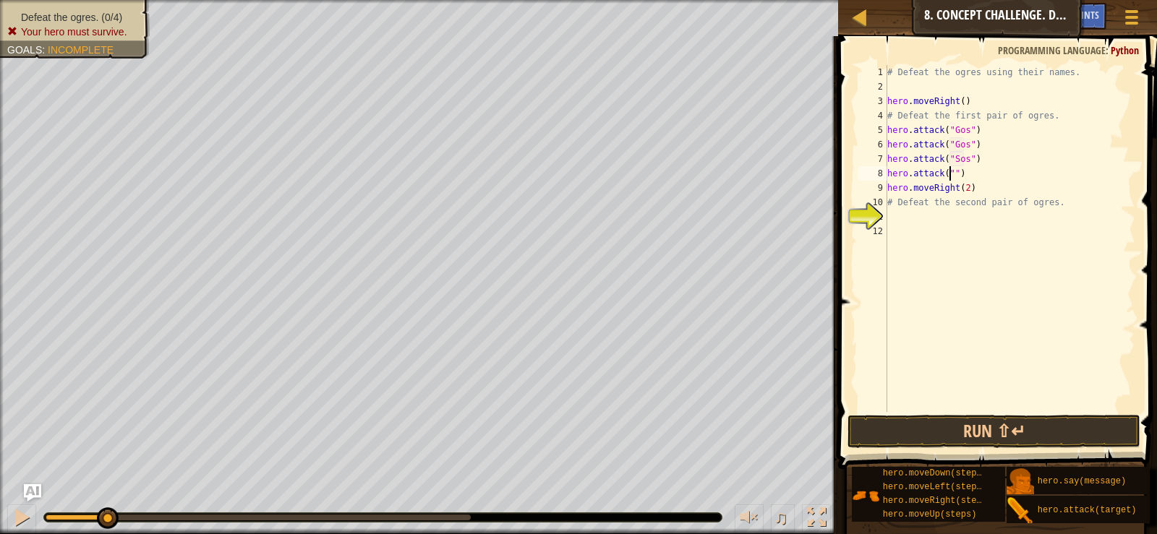
scroll to position [7, 6]
type textarea "hero.attack("Sos")"
click at [902, 221] on div "# Defeat the ogres using their names. hero . moveRight ( ) # Defeat the first p…" at bounding box center [1009, 253] width 251 height 376
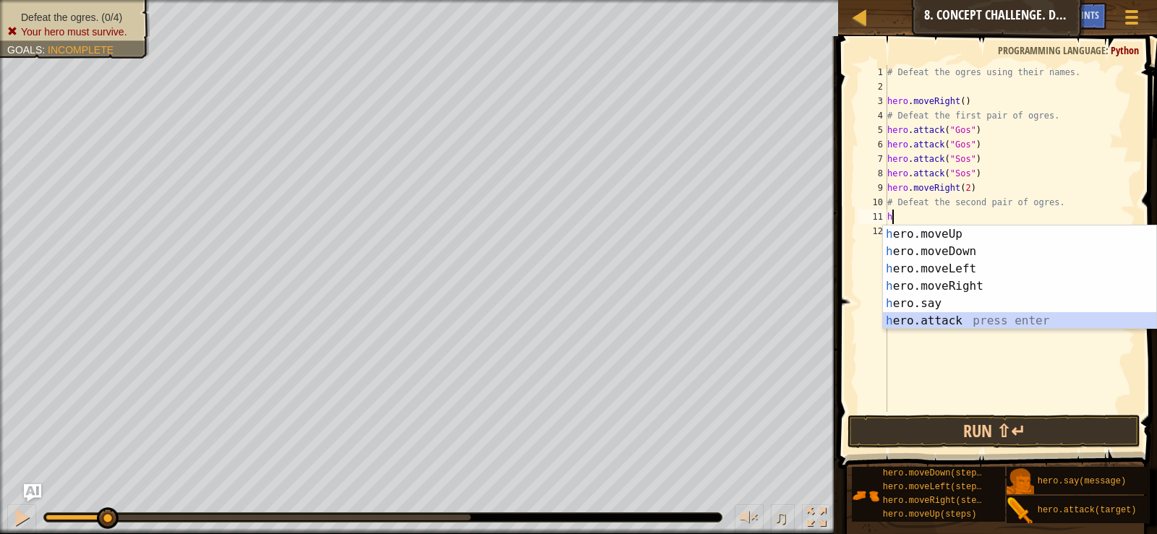
click at [937, 323] on div "h ero.moveUp press enter h ero.moveDown press enter h ero.moveLeft press enter …" at bounding box center [1019, 295] width 273 height 139
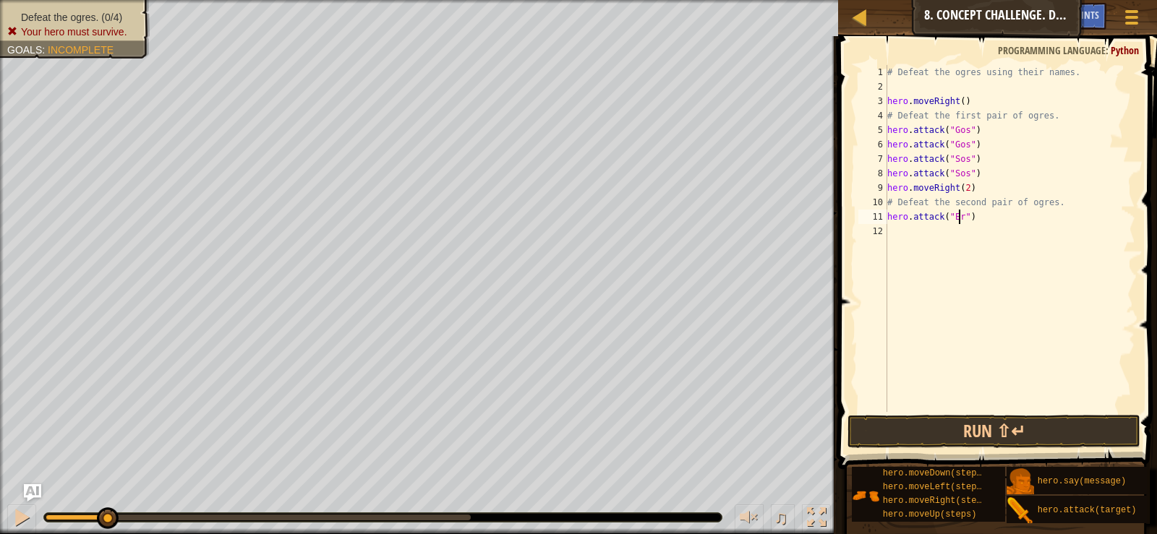
scroll to position [7, 7]
type textarea "hero.attack("Erog")"
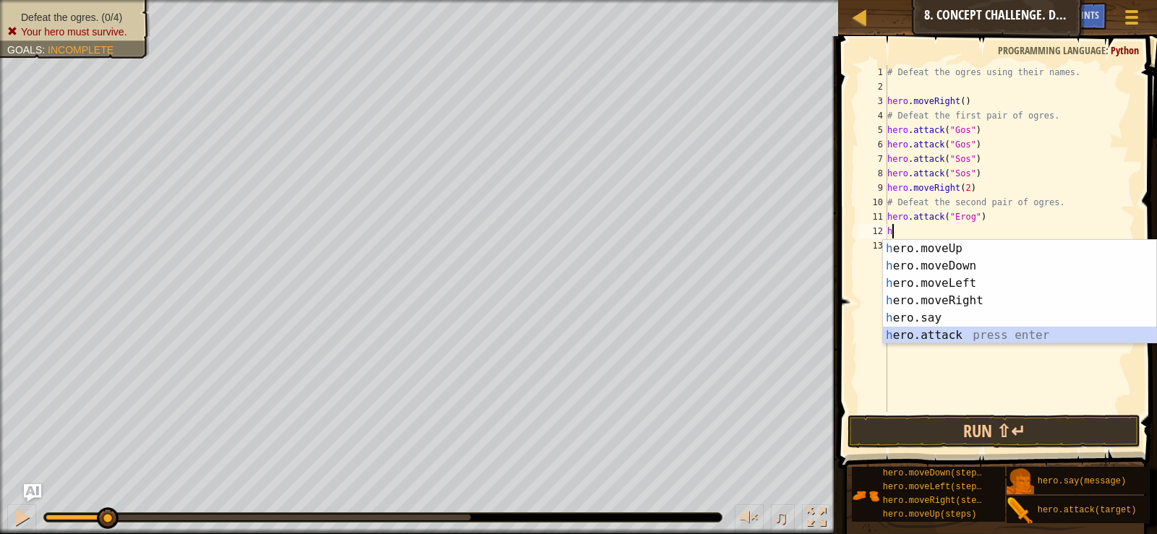
click at [939, 333] on div "h ero.moveUp press enter h ero.moveDown press enter h ero.moveLeft press enter …" at bounding box center [1019, 309] width 273 height 139
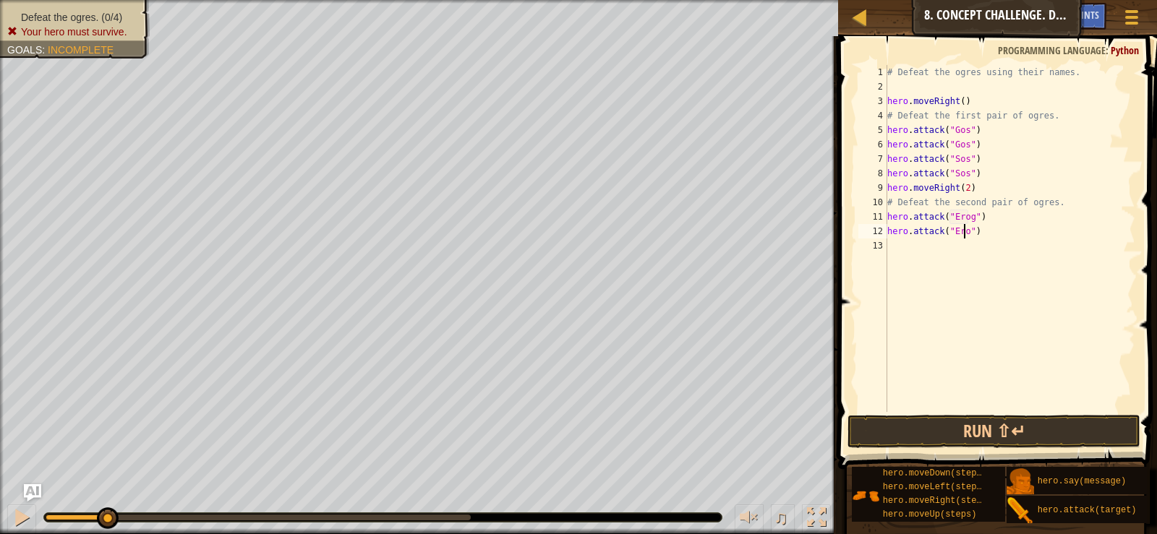
scroll to position [7, 7]
type textarea "hero.attack("Erog")"
click at [915, 280] on div "# Defeat the ogres using their names. hero . moveRight ( ) # Defeat the first p…" at bounding box center [1009, 253] width 251 height 376
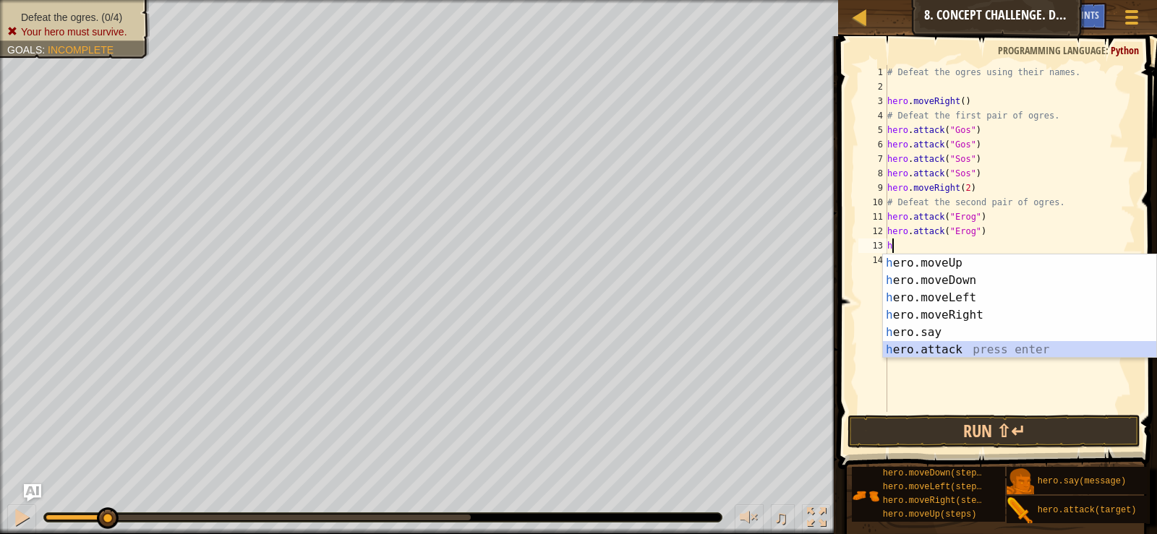
click at [902, 348] on div "h ero.moveUp press enter h ero.moveDown press enter h ero.moveLeft press enter …" at bounding box center [1019, 324] width 273 height 139
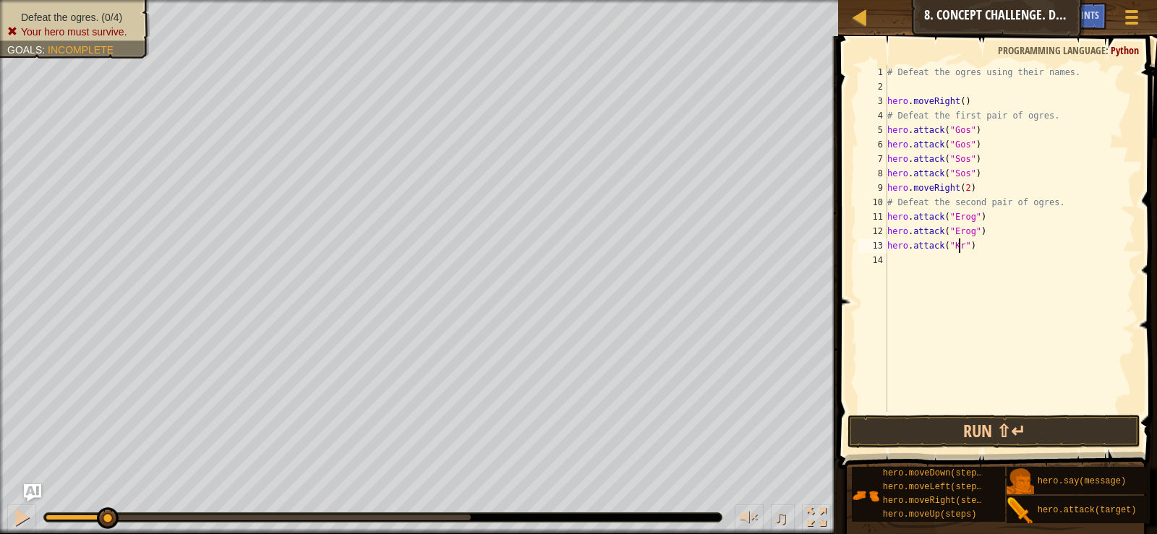
type textarea "hero.attack("Kro")"
click at [900, 264] on div "# Defeat the ogres using their names. hero . moveRight ( ) # Defeat the first p…" at bounding box center [1009, 253] width 251 height 376
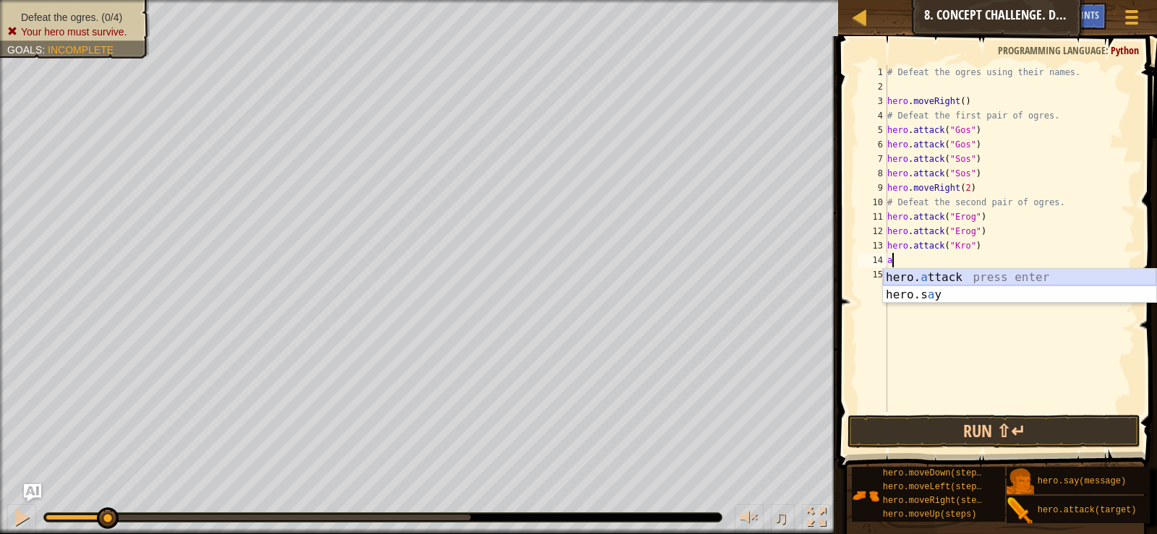
click at [917, 273] on div "hero. a ttack press enter hero.s a y press enter" at bounding box center [1019, 303] width 273 height 69
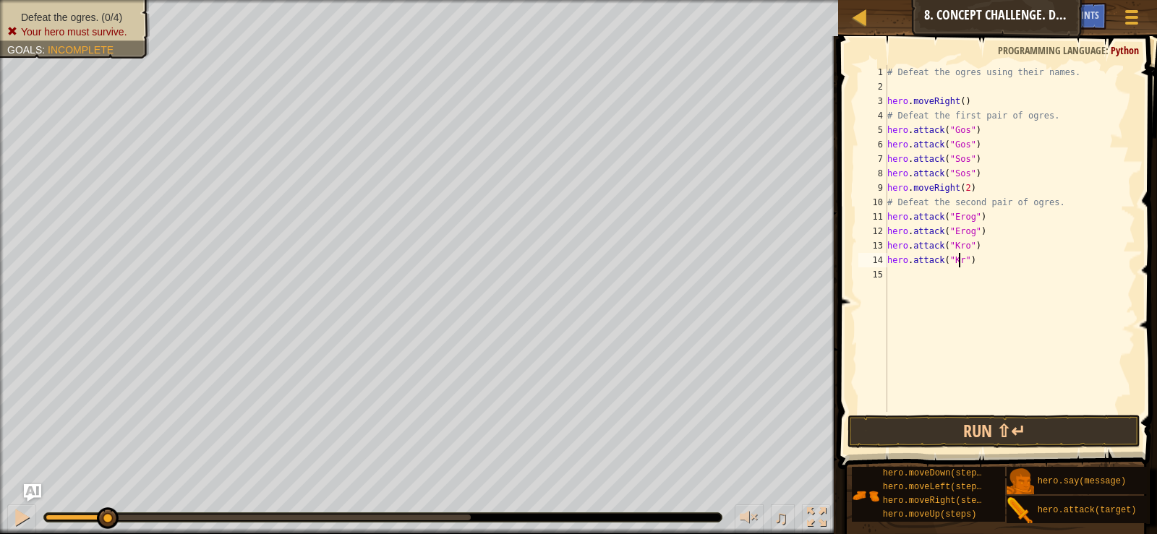
scroll to position [7, 7]
click at [1011, 421] on button "Run ⇧↵" at bounding box center [993, 431] width 292 height 33
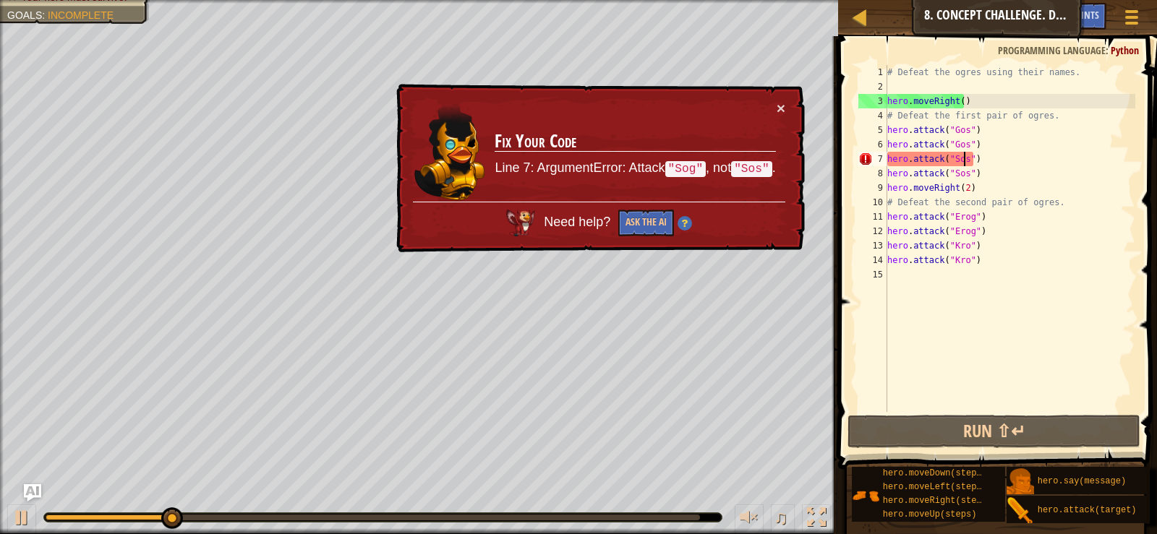
click at [964, 160] on div "# Defeat the ogres using their names. hero . moveRight ( ) # Defeat the first p…" at bounding box center [1009, 253] width 251 height 376
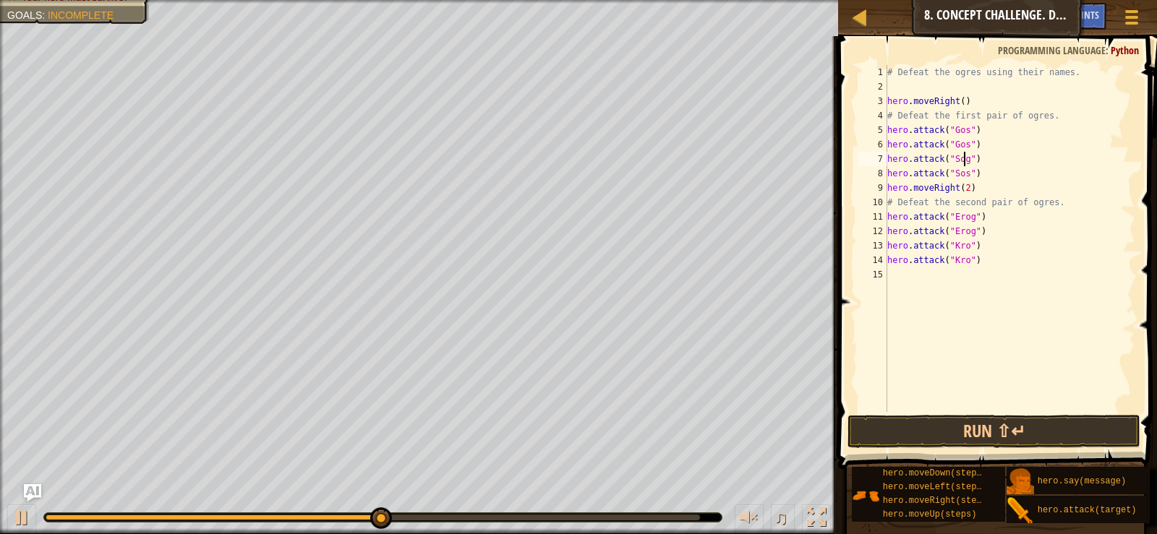
click at [962, 179] on div "# Defeat the ogres using their names. hero . moveRight ( ) # Defeat the first p…" at bounding box center [1009, 253] width 251 height 376
click at [962, 179] on div "# Defeat the ogres using their names. hero . moveRight ( ) # Defeat the first p…" at bounding box center [1009, 238] width 251 height 347
drag, startPoint x: 912, startPoint y: 432, endPoint x: 902, endPoint y: 432, distance: 9.4
click at [910, 432] on button "Run ⇧↵" at bounding box center [993, 431] width 292 height 33
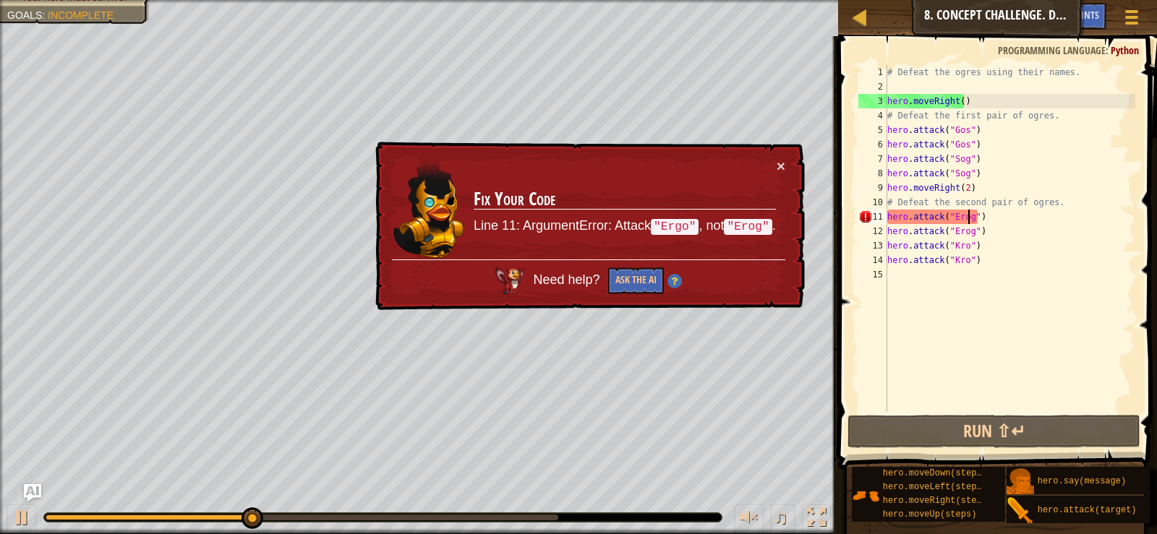
click at [970, 218] on div "# Defeat the ogres using their names. hero . moveRight ( ) # Defeat the first p…" at bounding box center [1009, 253] width 251 height 376
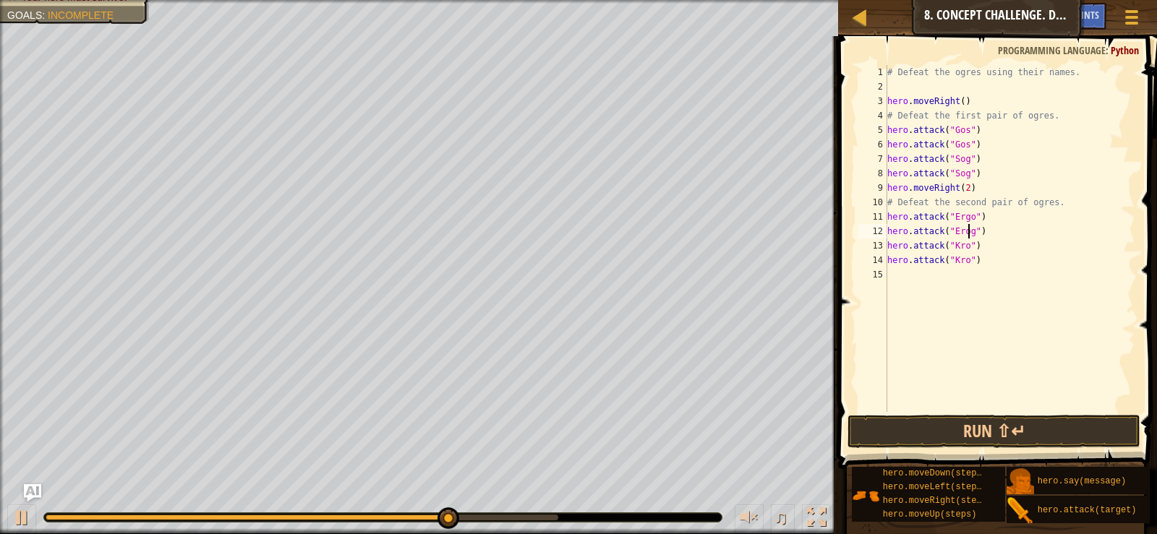
click at [969, 234] on div "# Defeat the ogres using their names. hero . moveRight ( ) # Defeat the first p…" at bounding box center [1009, 253] width 251 height 376
type textarea "hero.attack("Ergo")"
click at [992, 417] on button "Run ⇧↵" at bounding box center [993, 431] width 292 height 33
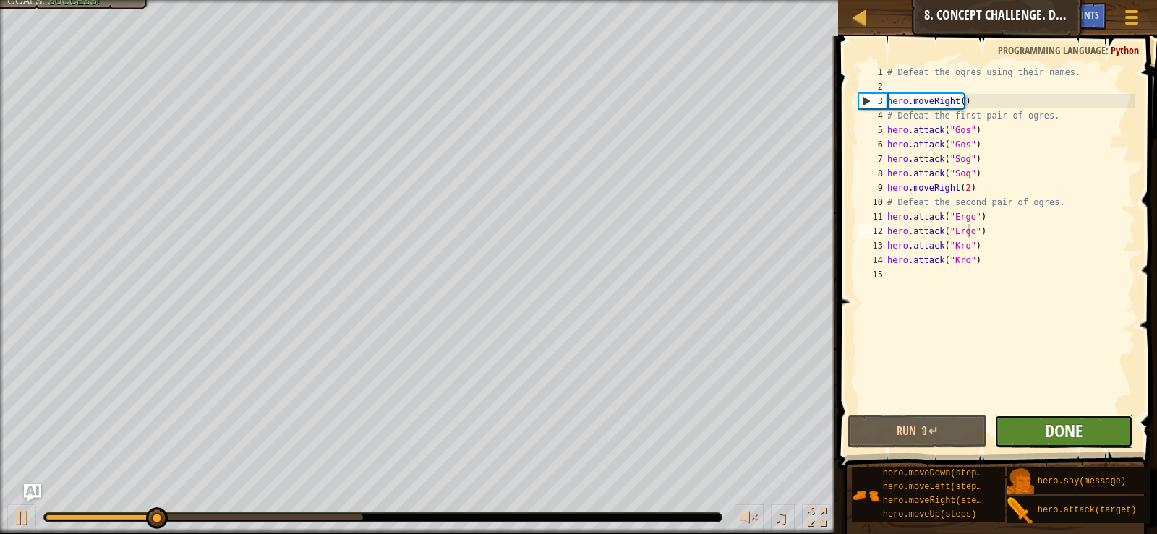
click at [1044, 439] on button "Done" at bounding box center [1063, 431] width 139 height 33
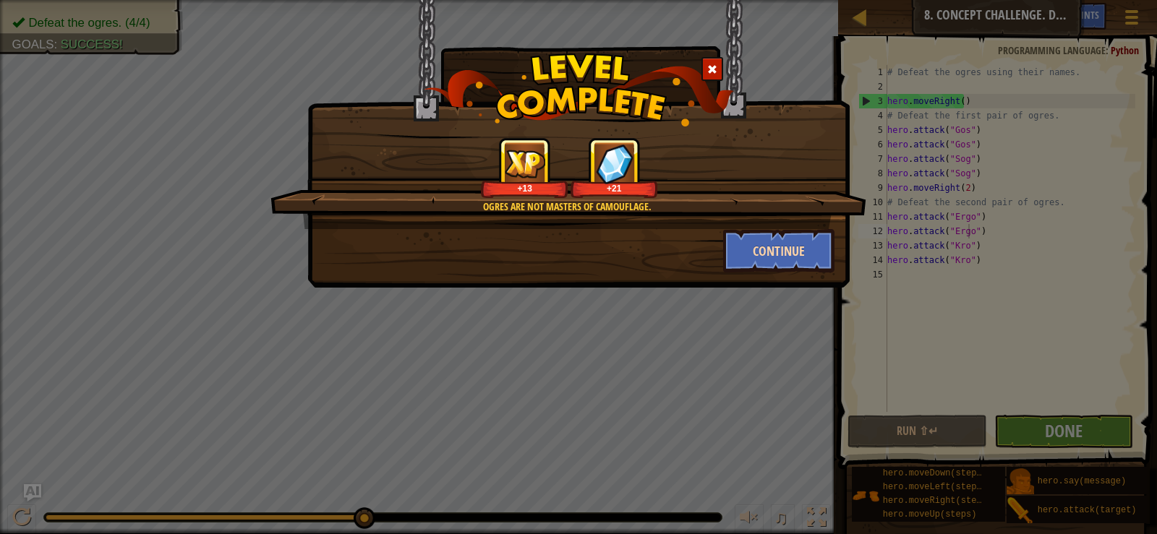
drag, startPoint x: 840, startPoint y: 242, endPoint x: 829, endPoint y: 239, distance: 11.2
click at [837, 240] on div "Continue" at bounding box center [779, 250] width 134 height 43
click at [788, 250] on button "Continue" at bounding box center [779, 250] width 112 height 43
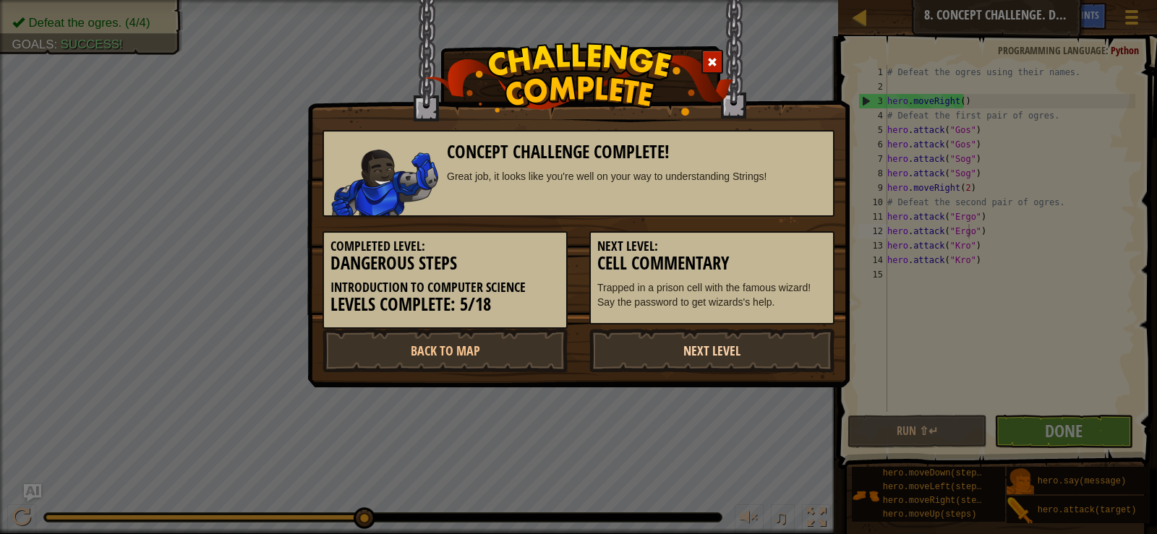
click at [796, 346] on link "Next Level" at bounding box center [711, 350] width 245 height 43
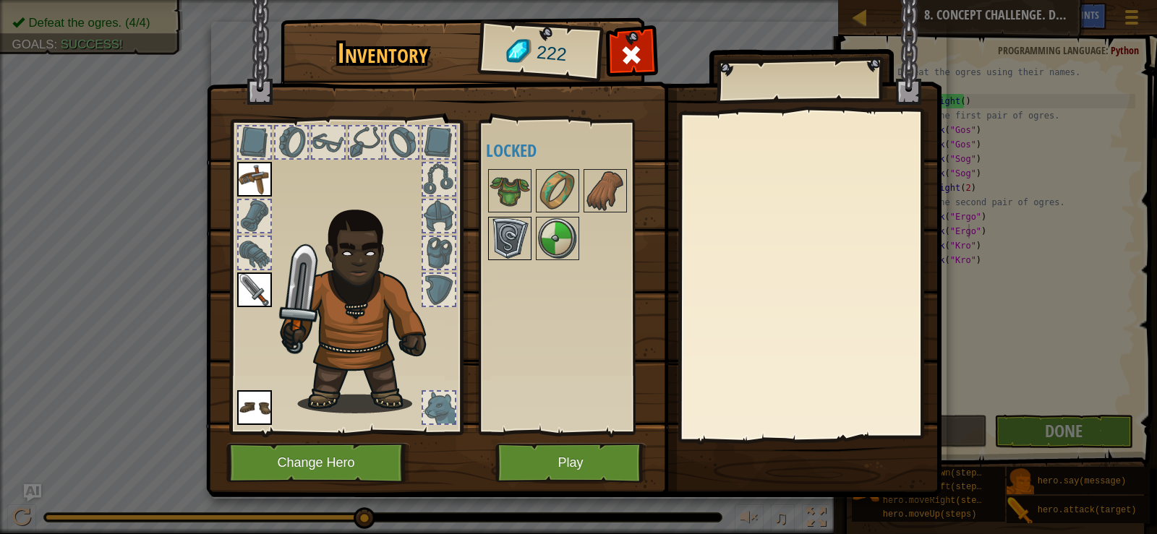
click at [523, 247] on img at bounding box center [510, 238] width 40 height 40
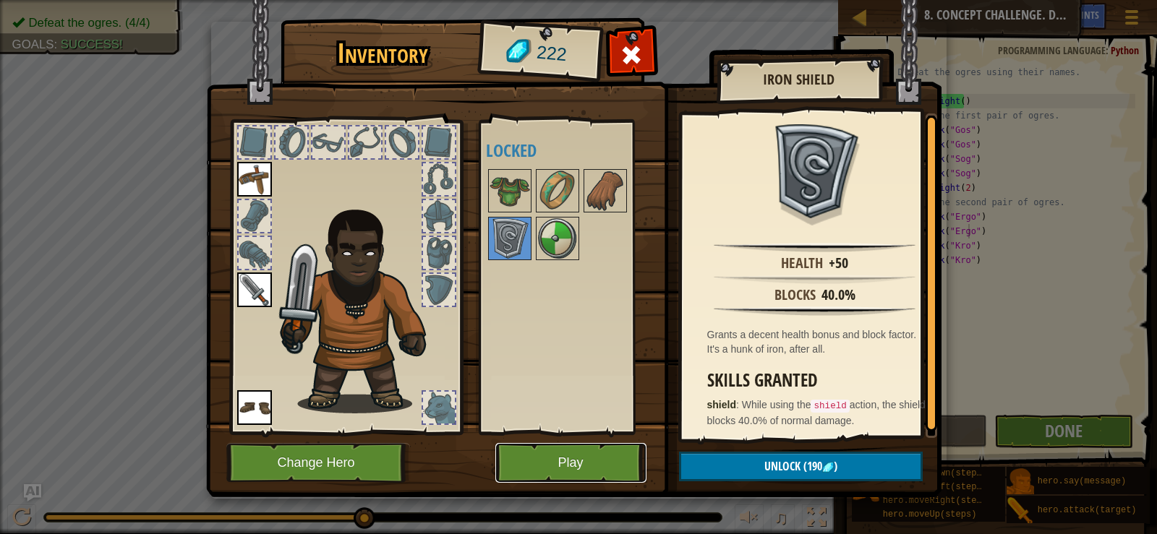
click at [570, 476] on button "Play" at bounding box center [570, 463] width 151 height 40
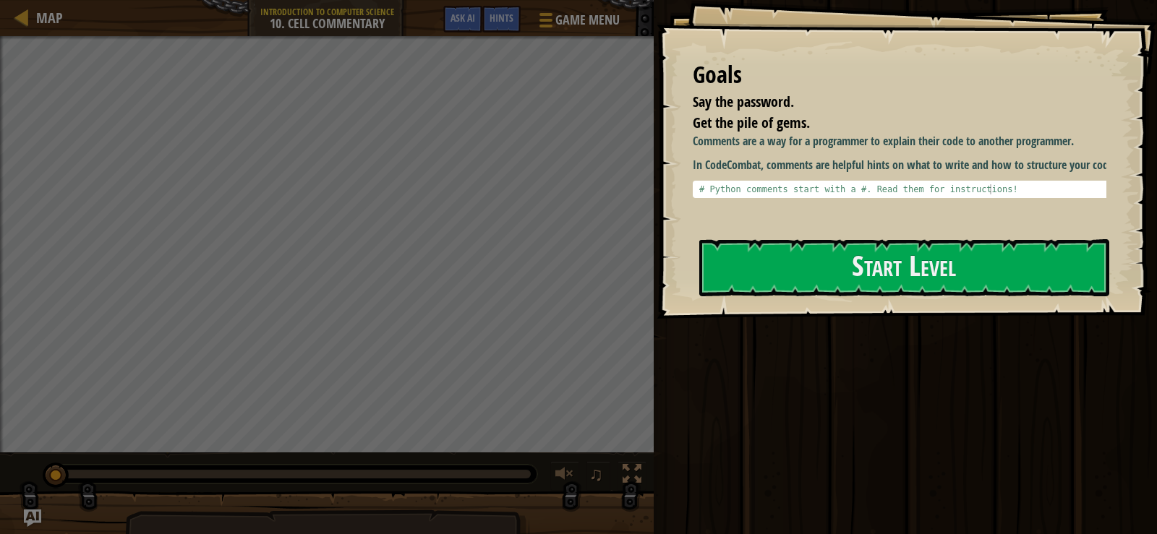
click at [817, 226] on div "Goals Say the password. Get the pile of gems. Comments are a way for a programm…" at bounding box center [907, 159] width 500 height 319
click at [837, 248] on button "Start Level" at bounding box center [904, 267] width 410 height 57
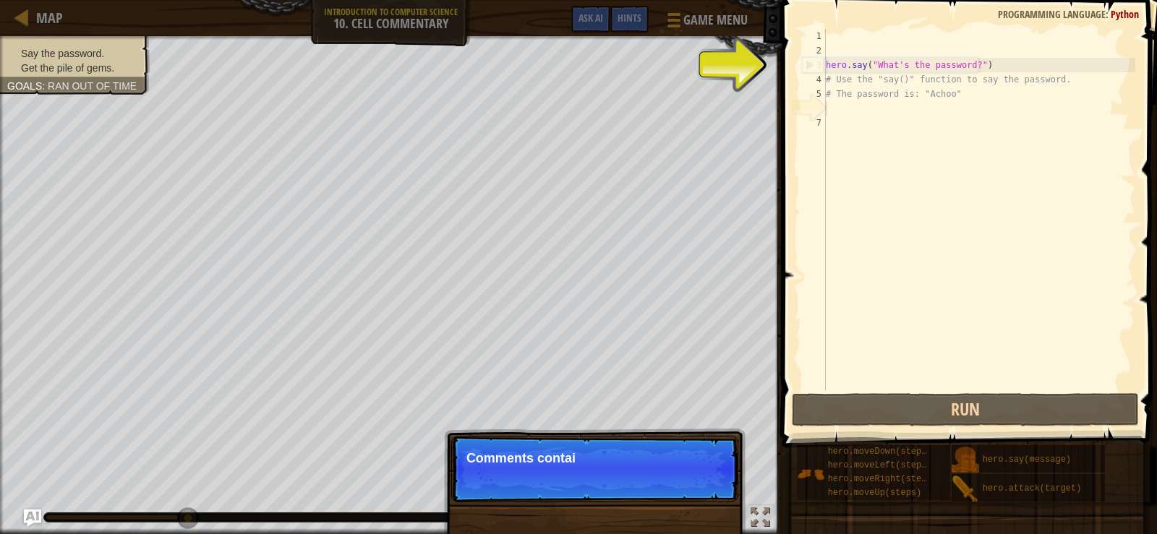
click at [912, 110] on div "hero . say ( "What's the password?" ) # Use the "say()" function to say the pas…" at bounding box center [979, 224] width 312 height 390
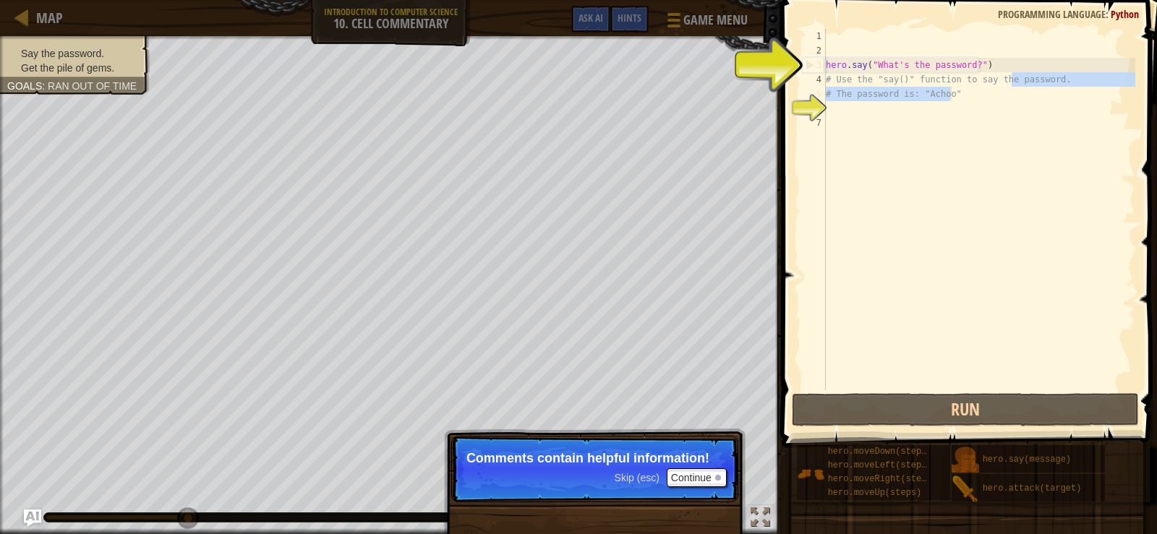
drag, startPoint x: 934, startPoint y: 108, endPoint x: 1021, endPoint y: 90, distance: 88.5
click at [1021, 90] on div "hero . say ( "What's the password?" ) # Use the "say()" function to say the pas…" at bounding box center [979, 224] width 312 height 390
type textarea "# Use the "say()" function to say the password. # The password is: "Achoo""
click at [991, 101] on div "hero . say ( "What's the password?" ) # Use the "say()" function to say the pas…" at bounding box center [979, 224] width 312 height 390
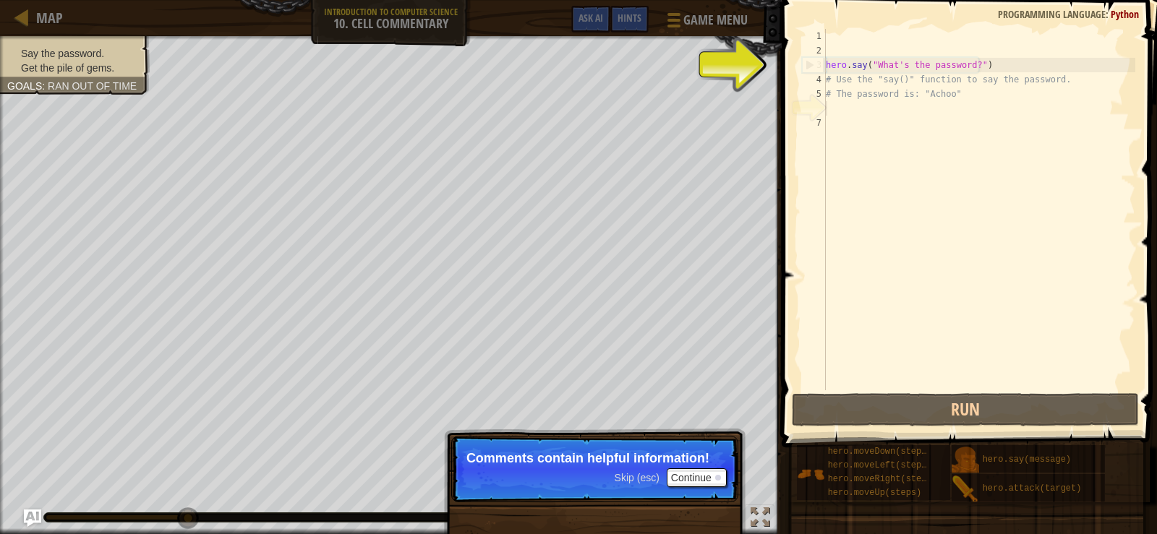
click at [975, 119] on div "hero . say ( "What's the password?" ) # Use the "say()" function to say the pas…" at bounding box center [979, 224] width 312 height 390
click at [840, 101] on div "hero . say ( "What's the password?" ) # Use the "say()" function to say the pas…" at bounding box center [979, 224] width 312 height 390
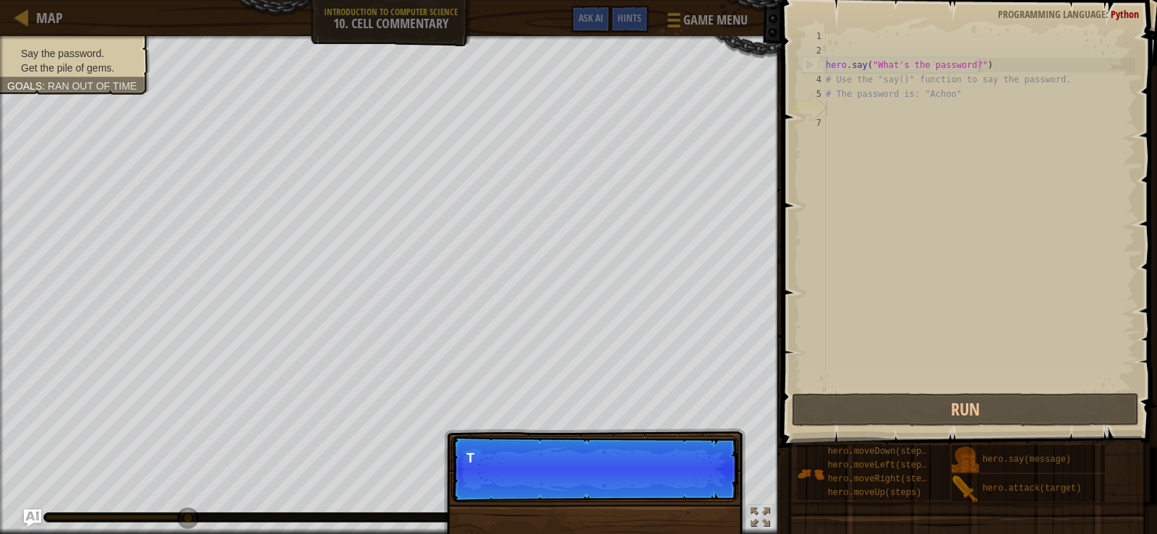
click at [837, 106] on div "hero . say ( "What's the password?" ) # Use the "say()" function to say the pas…" at bounding box center [979, 224] width 312 height 390
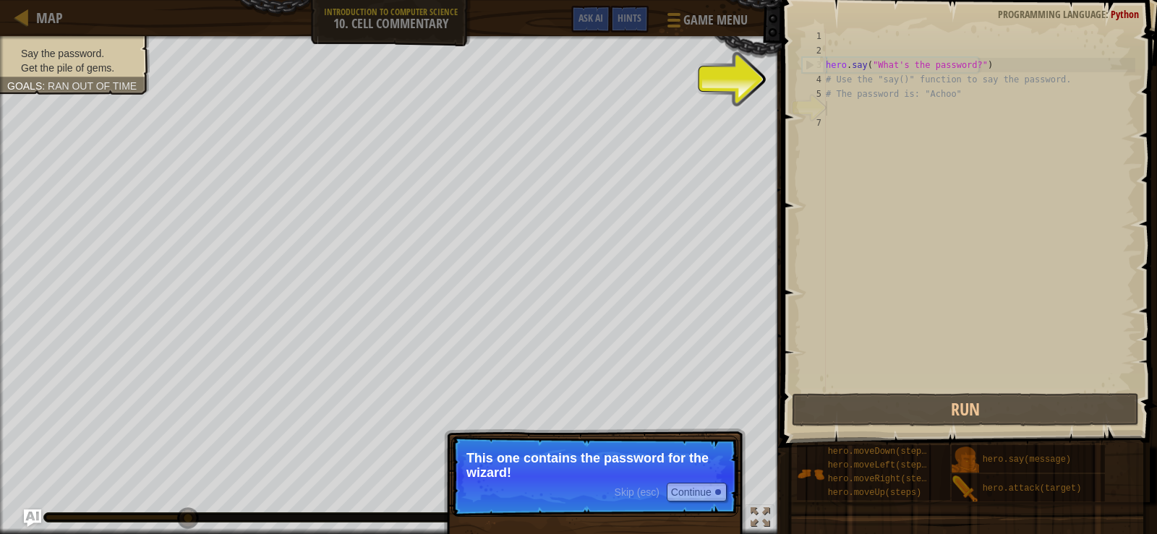
click at [729, 493] on p "Skip (esc) Continue This one contains the password for the wizard!" at bounding box center [594, 476] width 287 height 81
click at [712, 493] on button "Continue" at bounding box center [697, 492] width 60 height 19
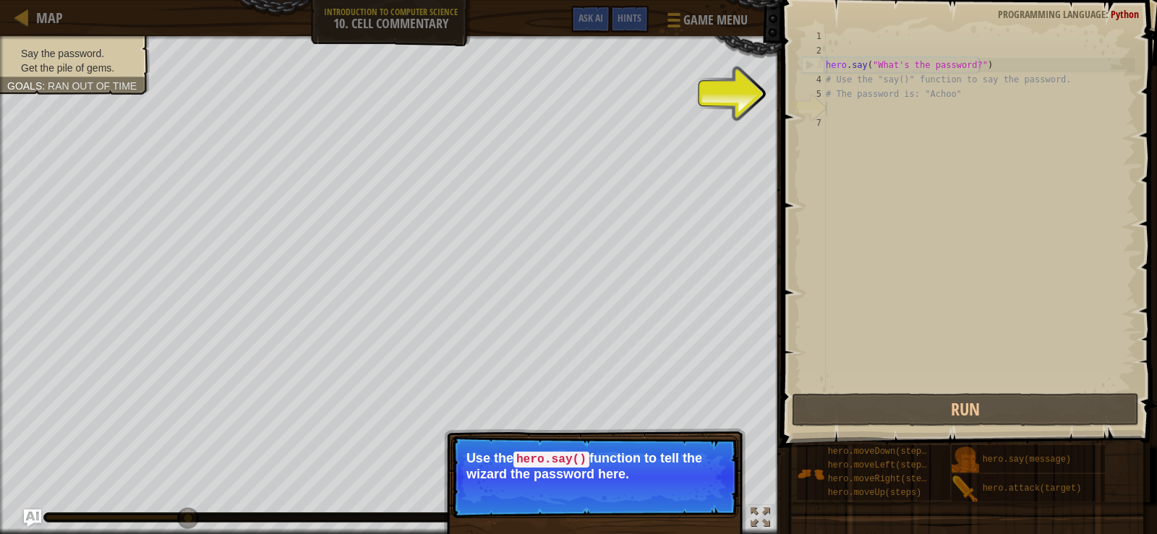
drag, startPoint x: 685, startPoint y: 487, endPoint x: 683, endPoint y: 505, distance: 17.4
click at [683, 505] on p "Skip (esc) Continue Use the hero.say() function to tell the wizard the password…" at bounding box center [594, 477] width 287 height 82
drag, startPoint x: 682, startPoint y: 503, endPoint x: 673, endPoint y: 493, distance: 13.3
click at [678, 498] on p "Skip (esc) Continue Use the hero.say() function to tell the wizard the password…" at bounding box center [594, 477] width 287 height 82
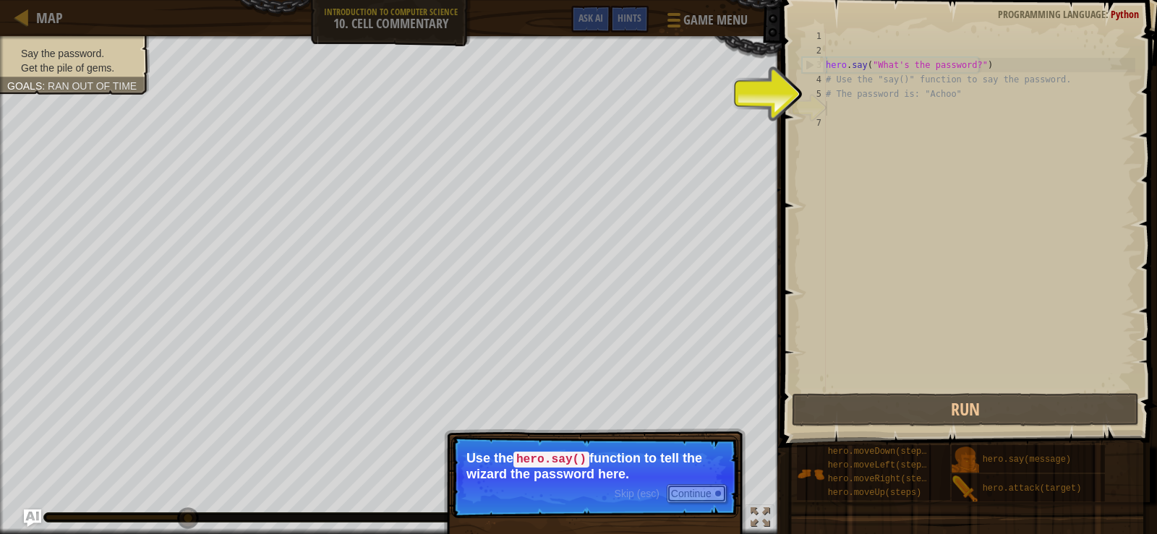
click at [673, 493] on button "Continue" at bounding box center [697, 493] width 60 height 19
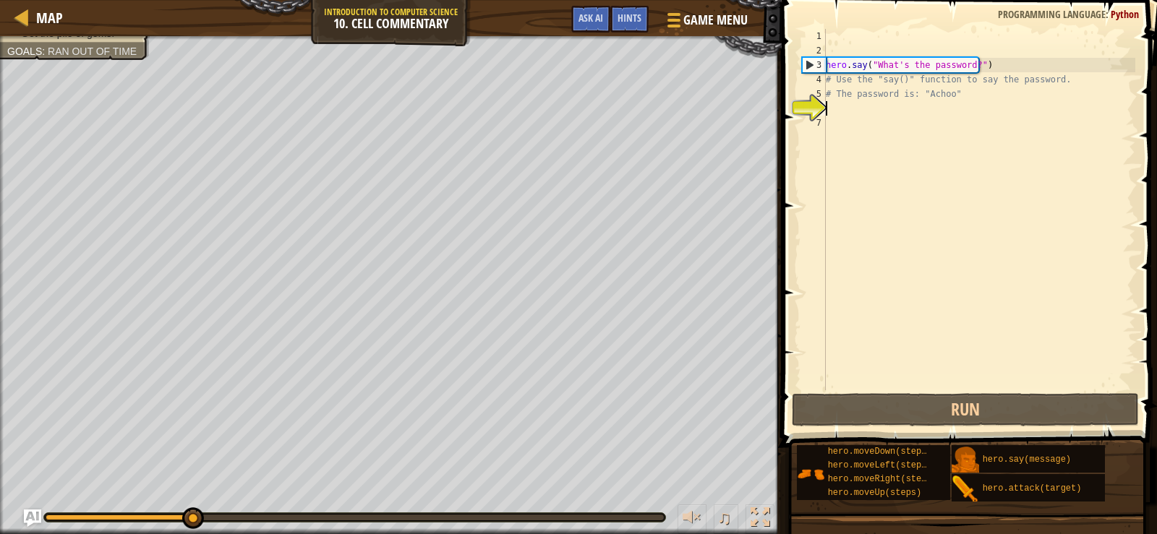
click at [673, 493] on div "Say the password. Get the pile of gems. Goals : Ran out of time ♫ [PERSON_NAME]…" at bounding box center [578, 285] width 1157 height 498
click at [673, 493] on div "♫" at bounding box center [391, 513] width 782 height 43
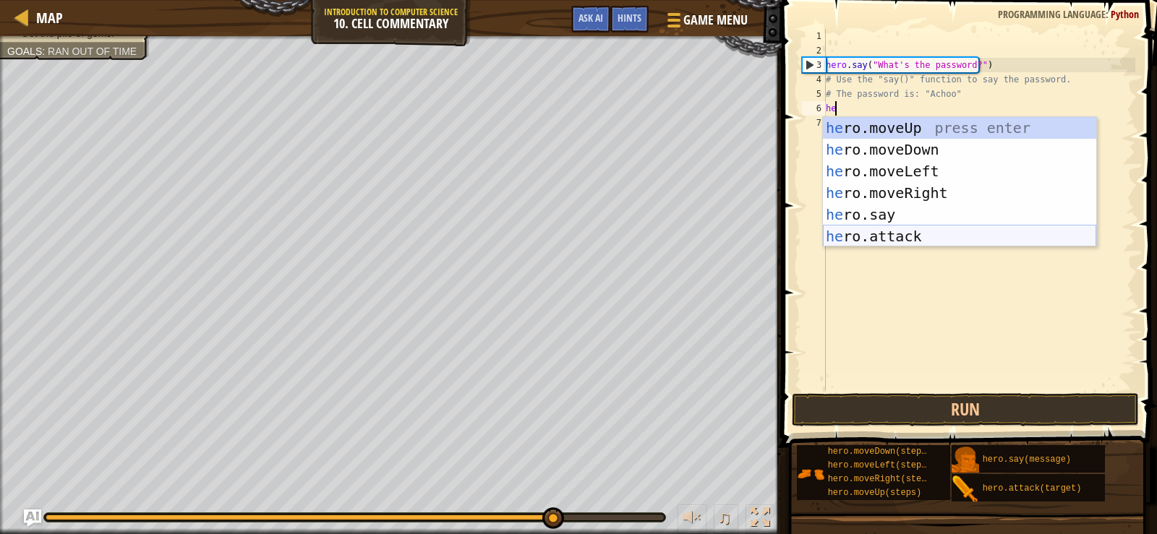
click at [966, 239] on div "he ro.moveUp press enter he ro.moveDown press enter he ro.moveLeft press enter …" at bounding box center [959, 204] width 273 height 174
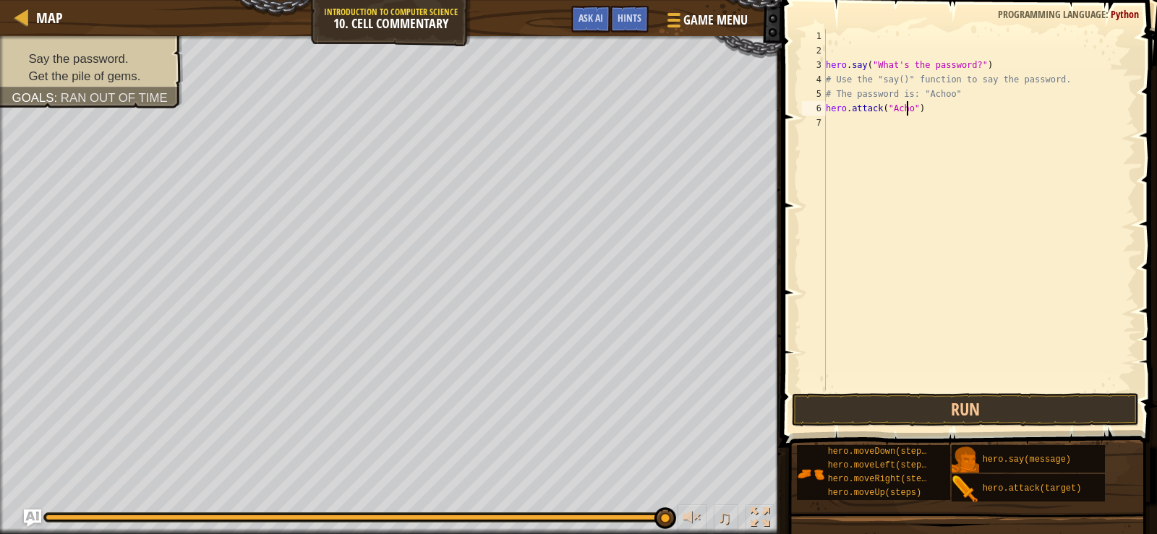
scroll to position [7, 7]
type textarea "hero.attack("Achoo")"
click at [833, 126] on div "hero . say ( "What's the password?" ) # Use the "say()" function to say the pas…" at bounding box center [979, 224] width 312 height 390
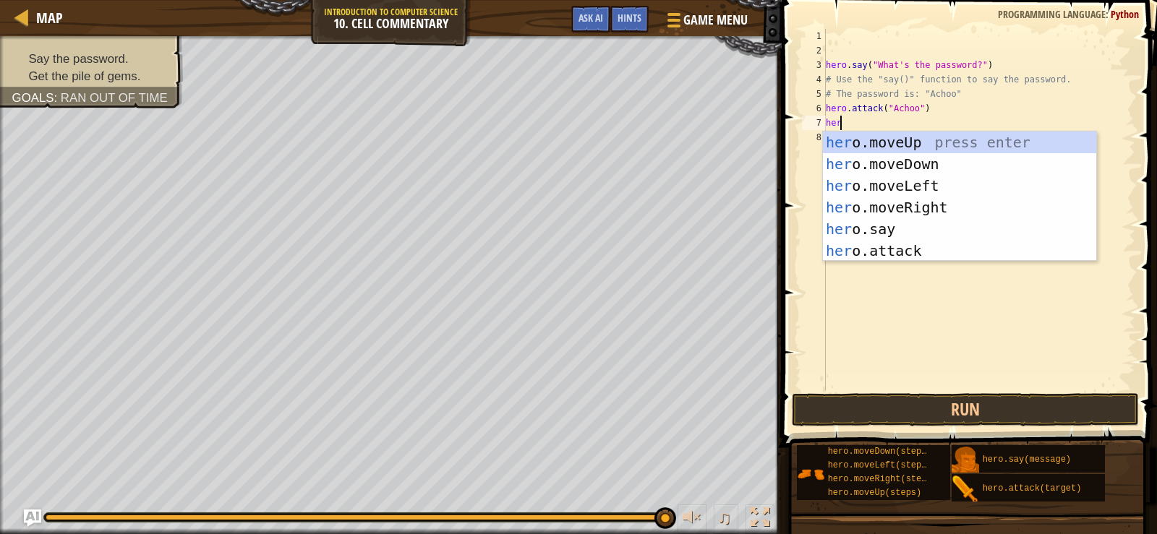
type textarea "hero"
click at [894, 140] on div "hero .moveUp press enter hero .moveDown press enter hero .moveLeft press enter …" at bounding box center [959, 219] width 273 height 174
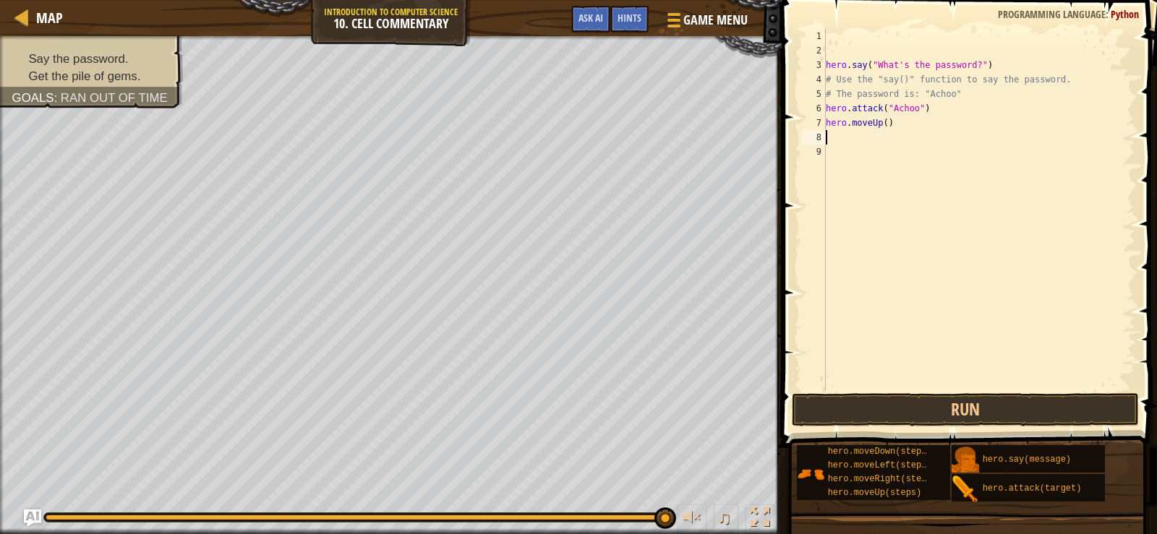
scroll to position [7, 0]
click at [877, 124] on div "hero . say ( "What's the password?" ) # Use the "say()" function to say the pas…" at bounding box center [979, 224] width 312 height 390
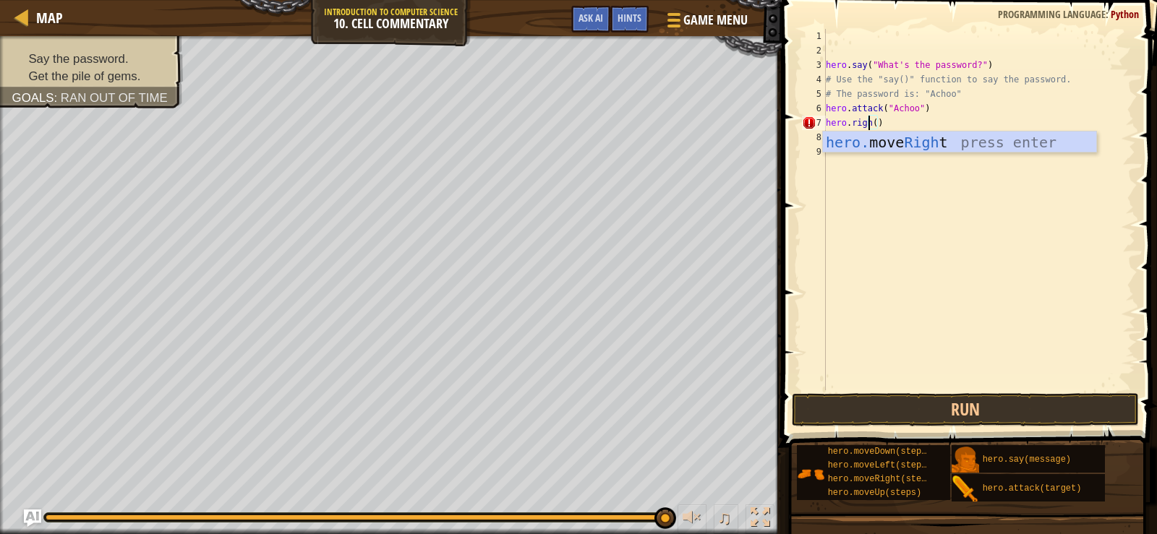
scroll to position [7, 4]
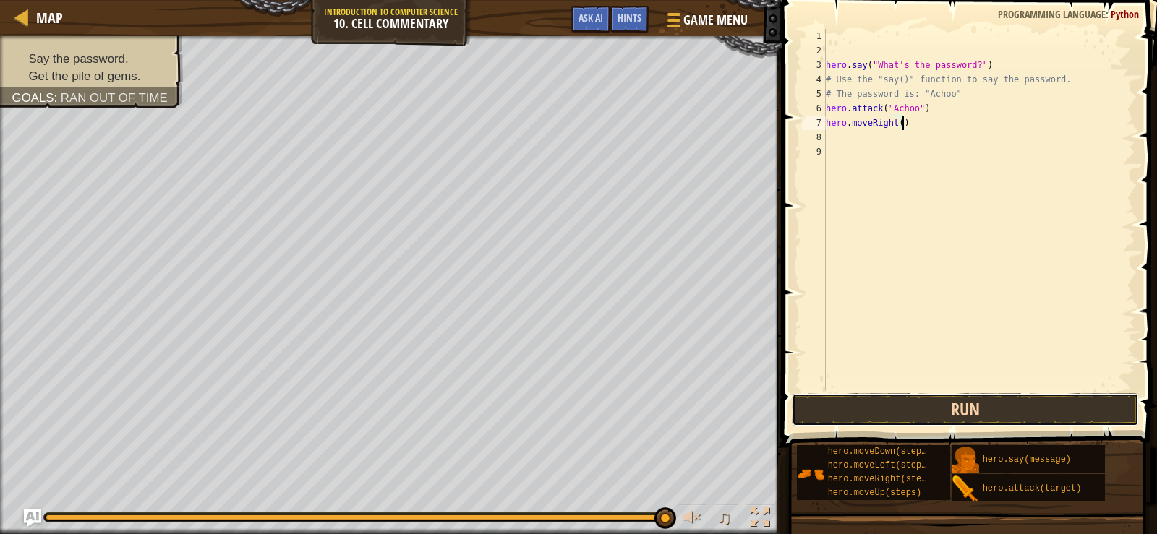
click at [949, 404] on button "Run" at bounding box center [965, 409] width 347 height 33
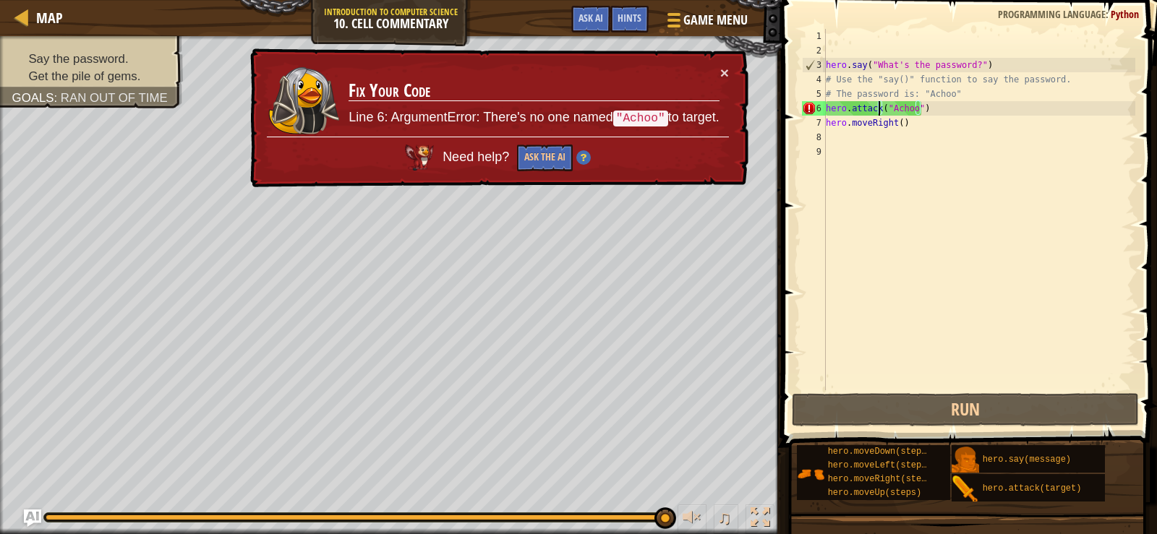
click at [876, 108] on div "hero . say ( "What's the password?" ) # Use the "say()" function to say the pas…" at bounding box center [979, 224] width 312 height 390
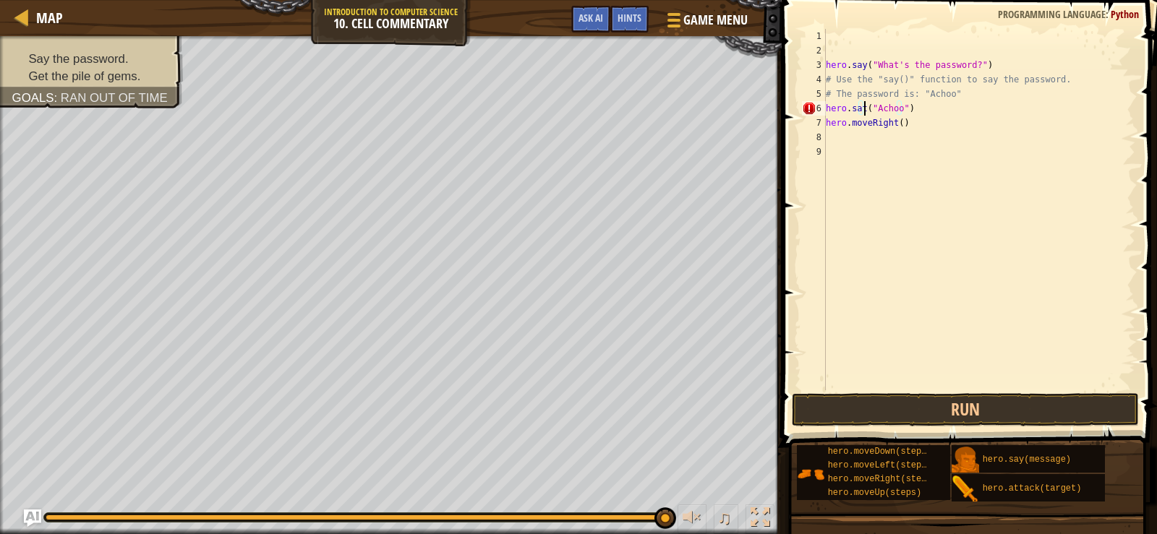
scroll to position [7, 3]
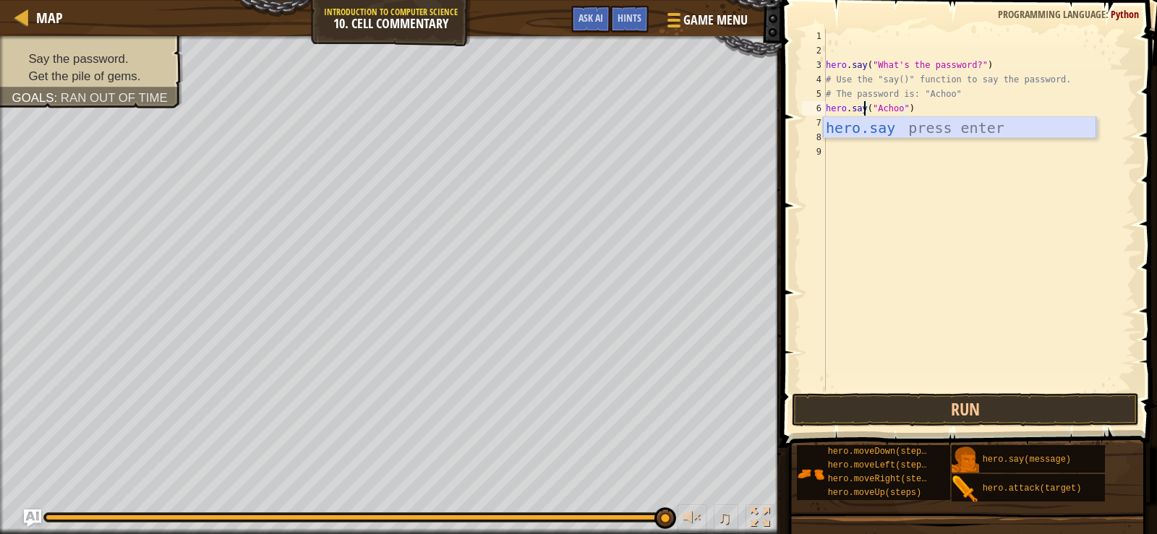
click at [975, 125] on div "hero.say press enter" at bounding box center [959, 149] width 273 height 65
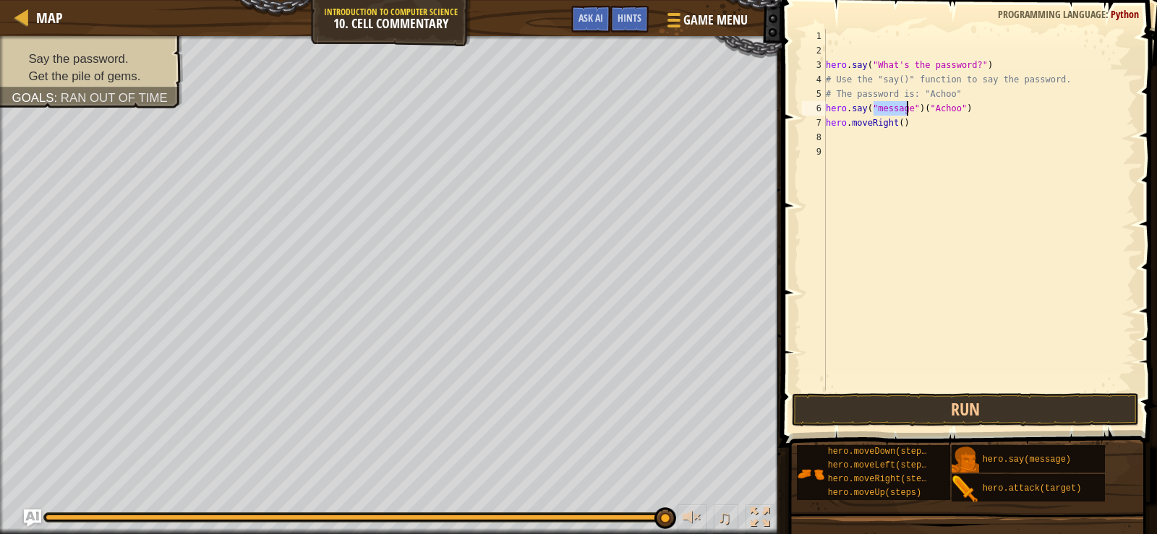
click at [965, 108] on div "hero . say ( "What's the password?" ) # Use the "say()" function to say the pas…" at bounding box center [979, 224] width 312 height 390
click at [973, 417] on button "Run" at bounding box center [965, 409] width 347 height 33
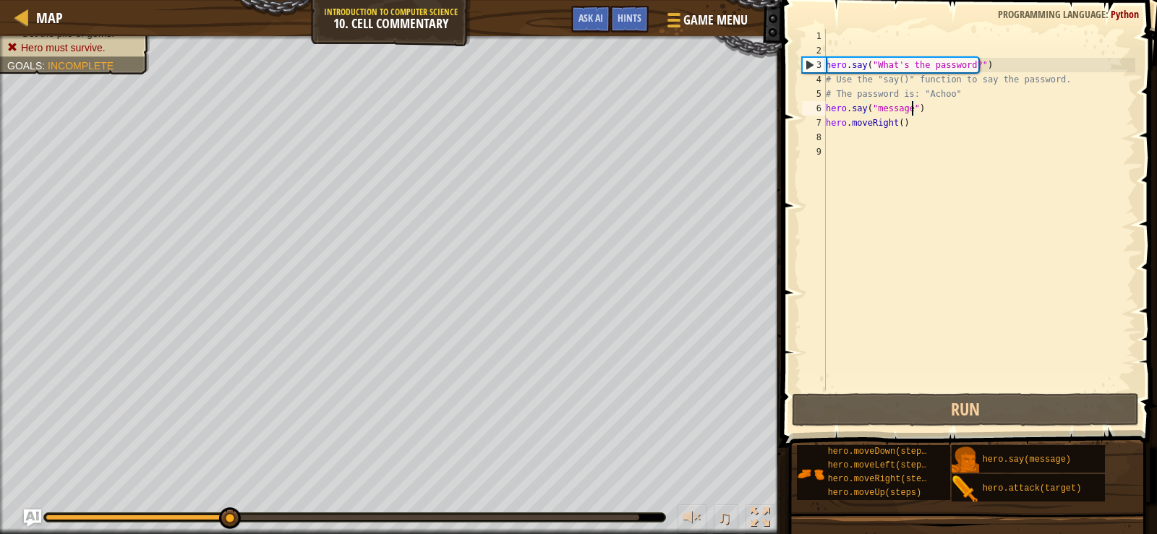
click at [911, 106] on div "hero . say ( "What's the password?" ) # Use the "say()" function to say the pas…" at bounding box center [979, 224] width 312 height 390
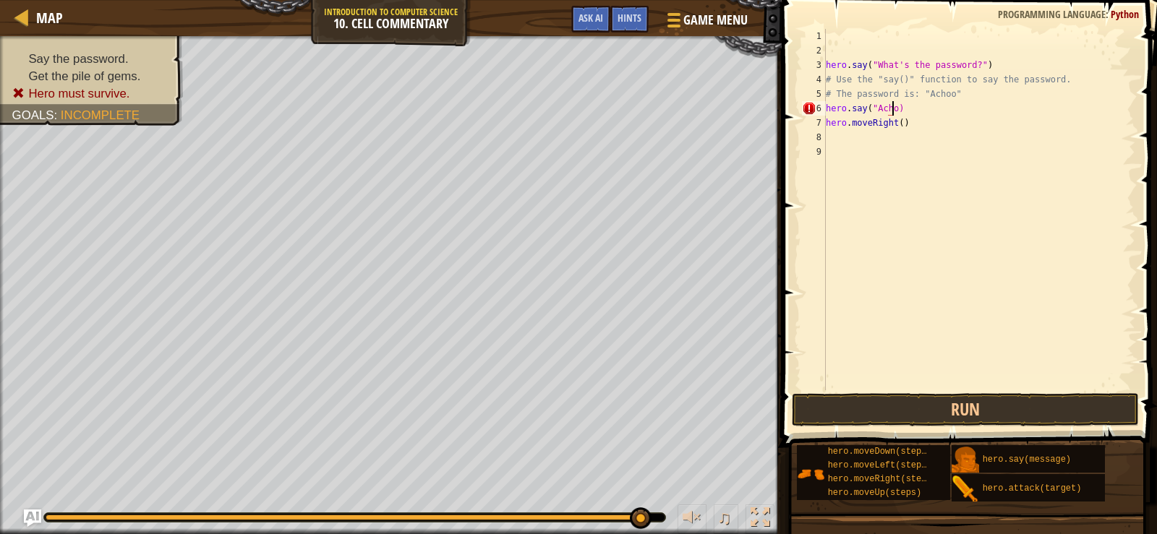
scroll to position [7, 5]
type textarea "hero.say("Achoo)"
click at [945, 393] on span at bounding box center [970, 203] width 387 height 490
click at [955, 401] on button "Run" at bounding box center [965, 409] width 347 height 33
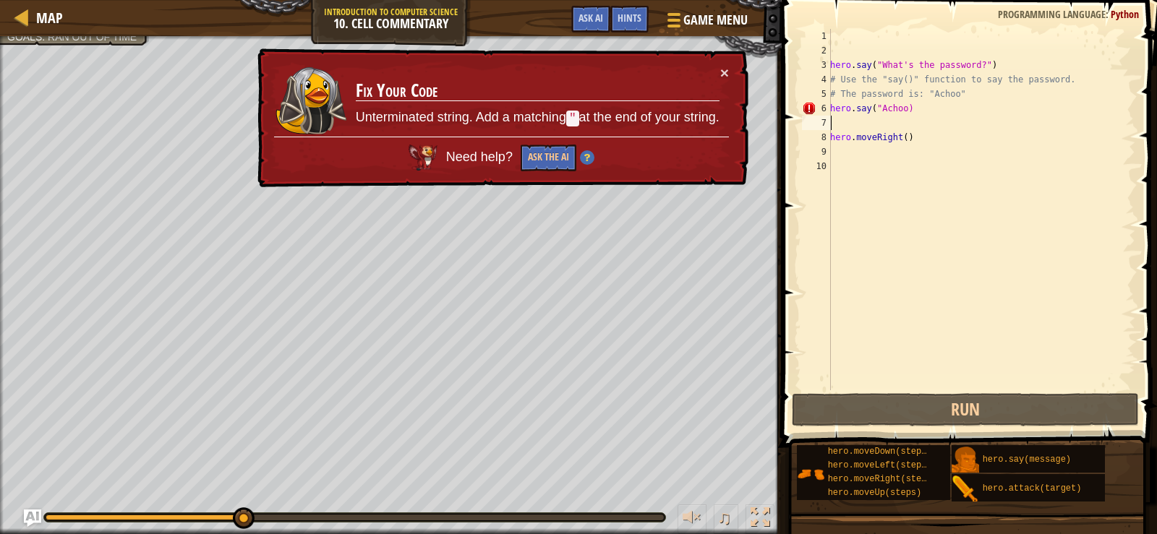
click at [900, 110] on div "hero . say ( "What's the password?" ) # Use the "say()" function to say the pas…" at bounding box center [981, 224] width 308 height 390
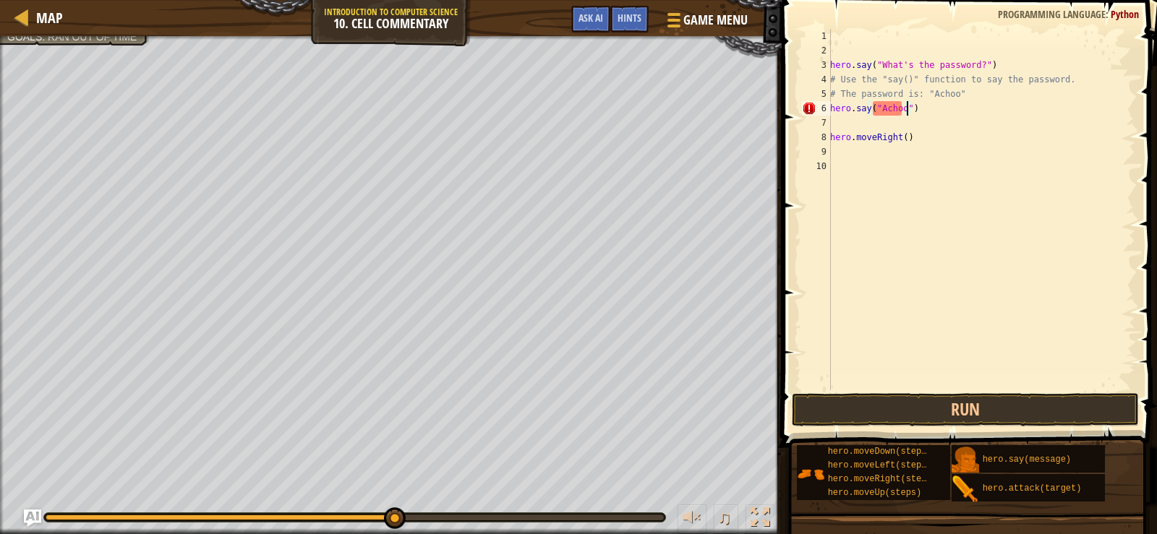
scroll to position [7, 6]
type textarea "hero.say("Achoo")"
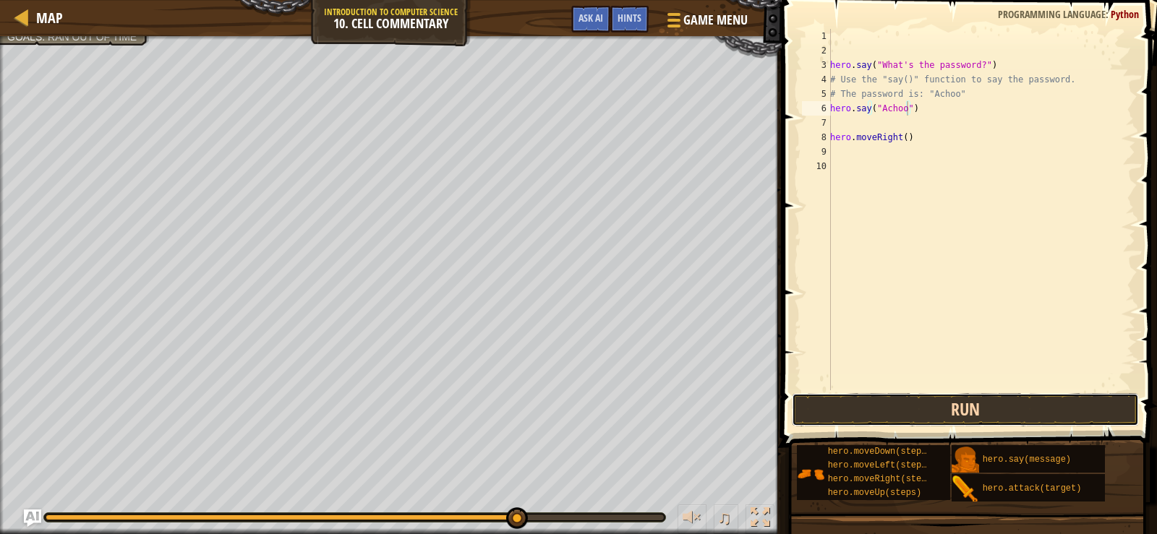
click at [1004, 401] on button "Run" at bounding box center [965, 409] width 347 height 33
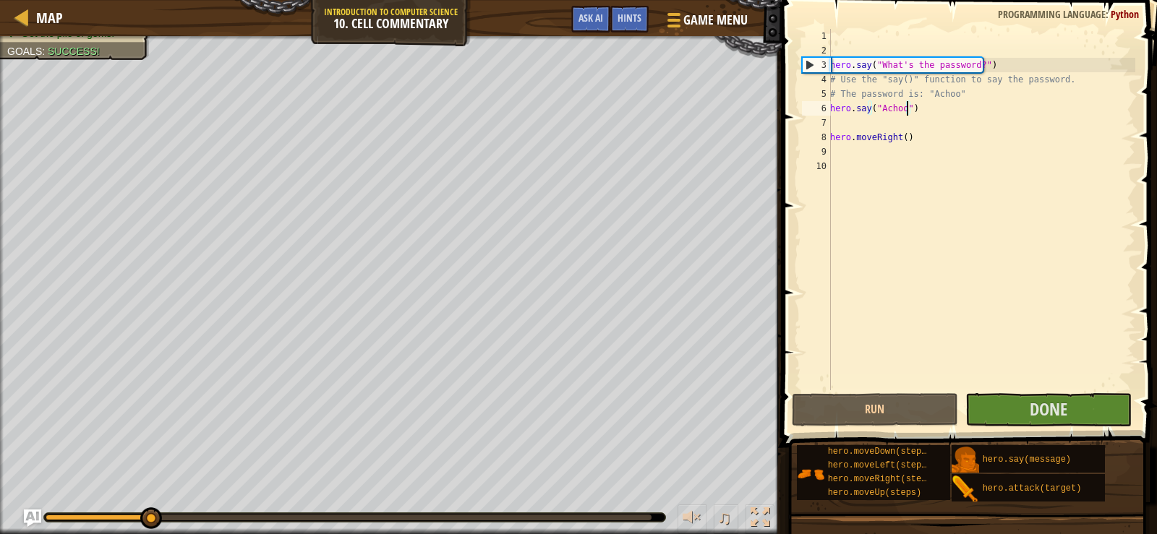
click at [994, 391] on span at bounding box center [970, 203] width 387 height 490
click at [999, 394] on button "Done" at bounding box center [1048, 409] width 166 height 33
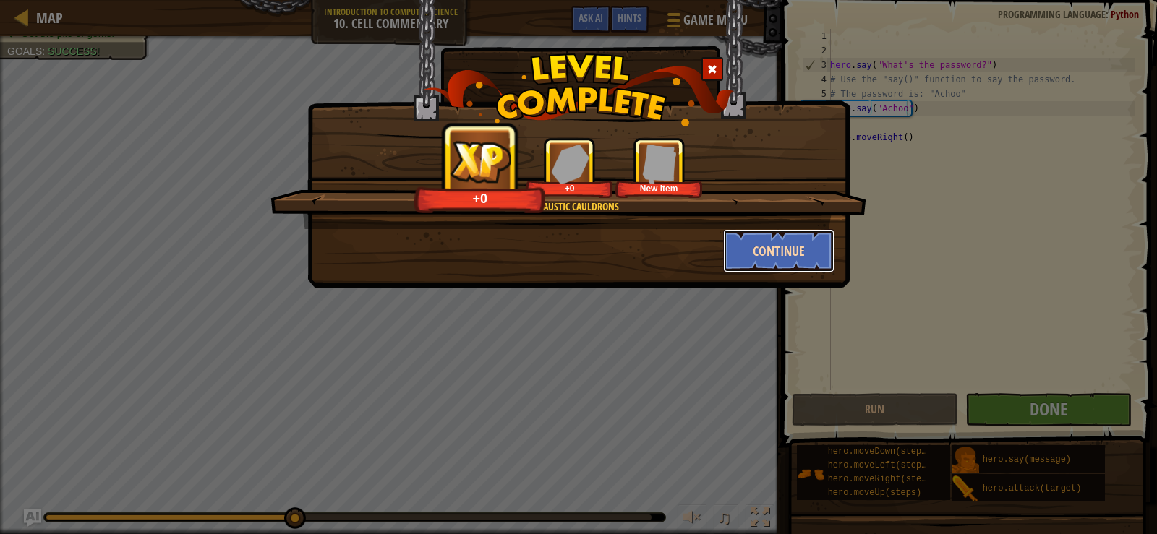
click at [759, 249] on button "Continue" at bounding box center [779, 250] width 112 height 43
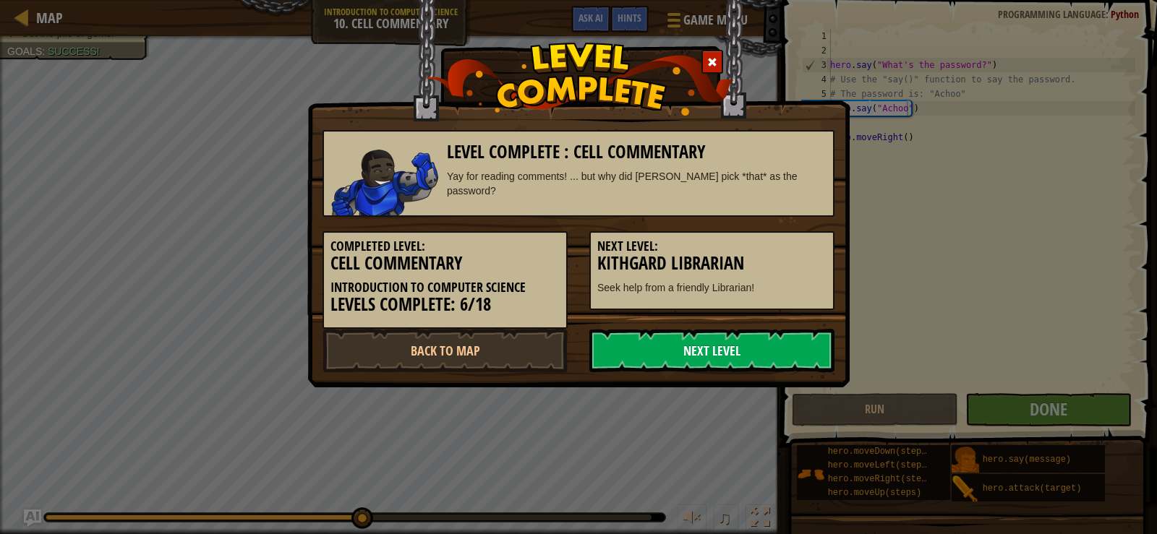
click at [716, 367] on link "Next Level" at bounding box center [711, 350] width 245 height 43
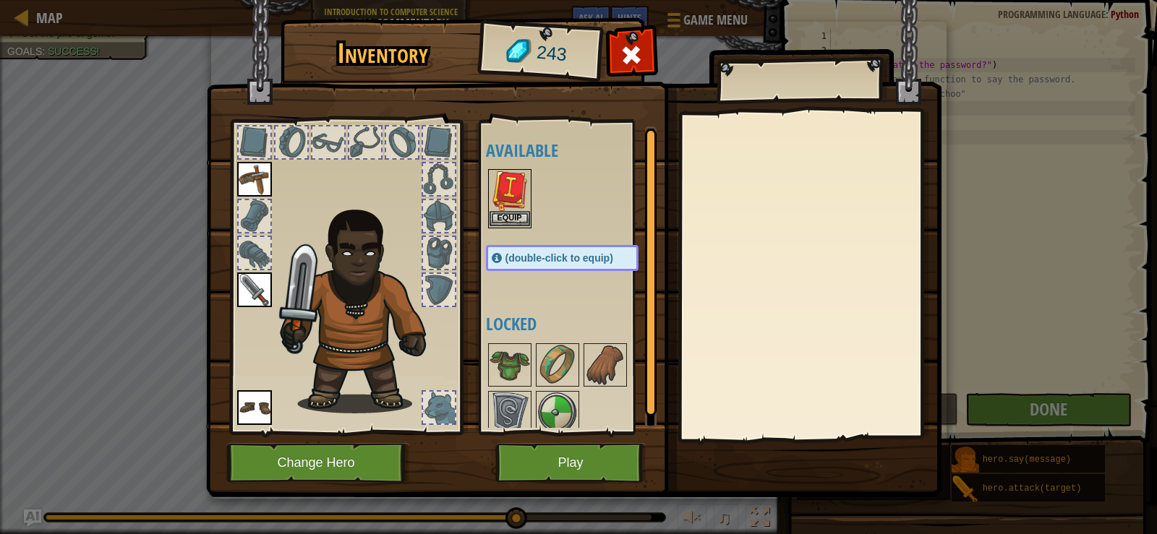
click at [509, 210] on img at bounding box center [510, 191] width 40 height 40
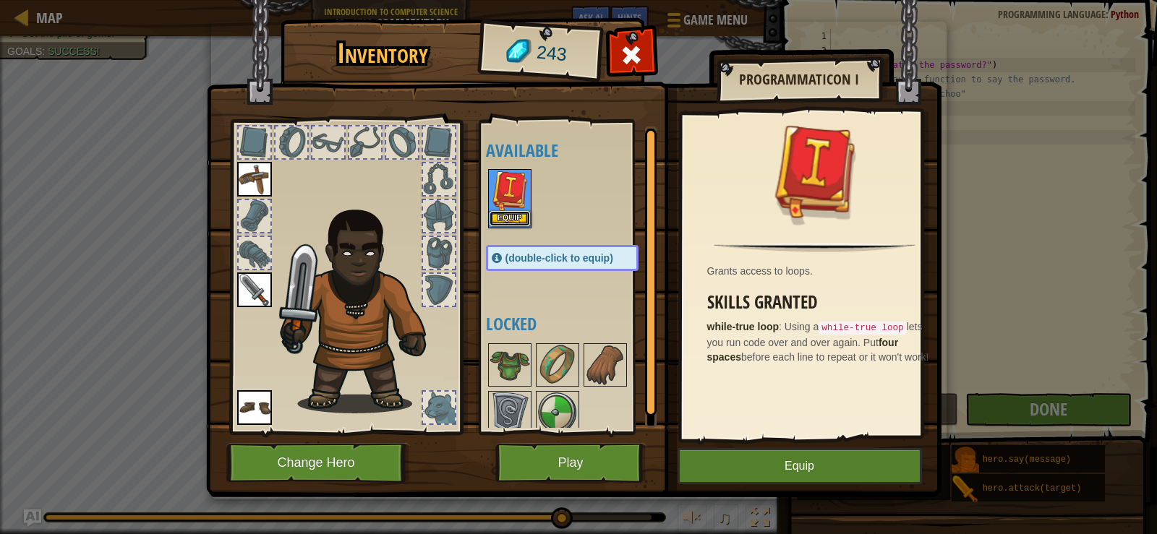
click at [503, 215] on button "Equip" at bounding box center [510, 218] width 40 height 15
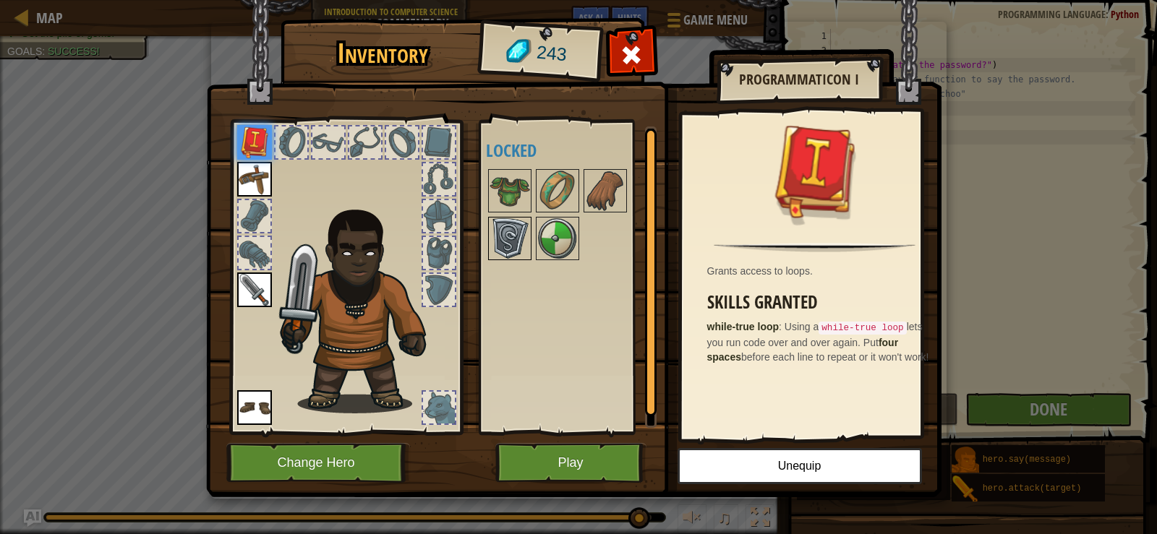
click at [505, 244] on img at bounding box center [510, 238] width 40 height 40
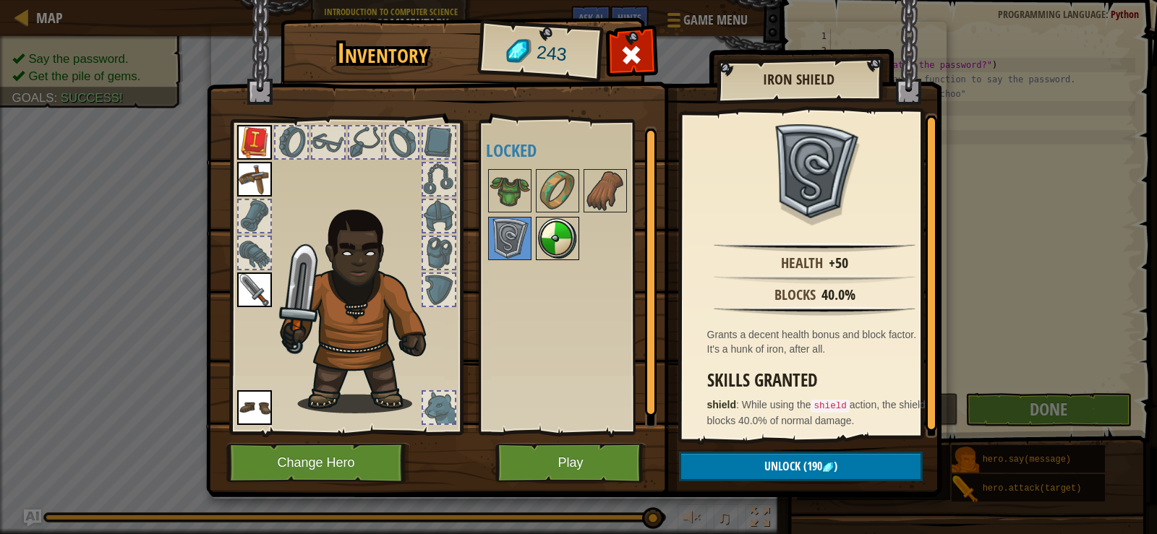
click at [539, 243] on img at bounding box center [557, 238] width 40 height 40
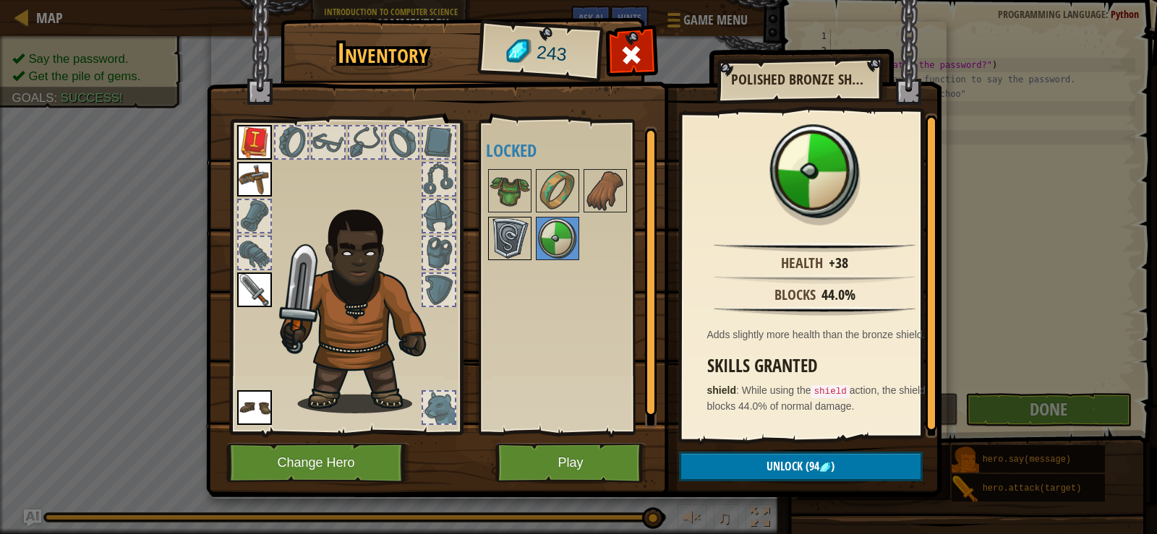
click at [493, 243] on img at bounding box center [510, 238] width 40 height 40
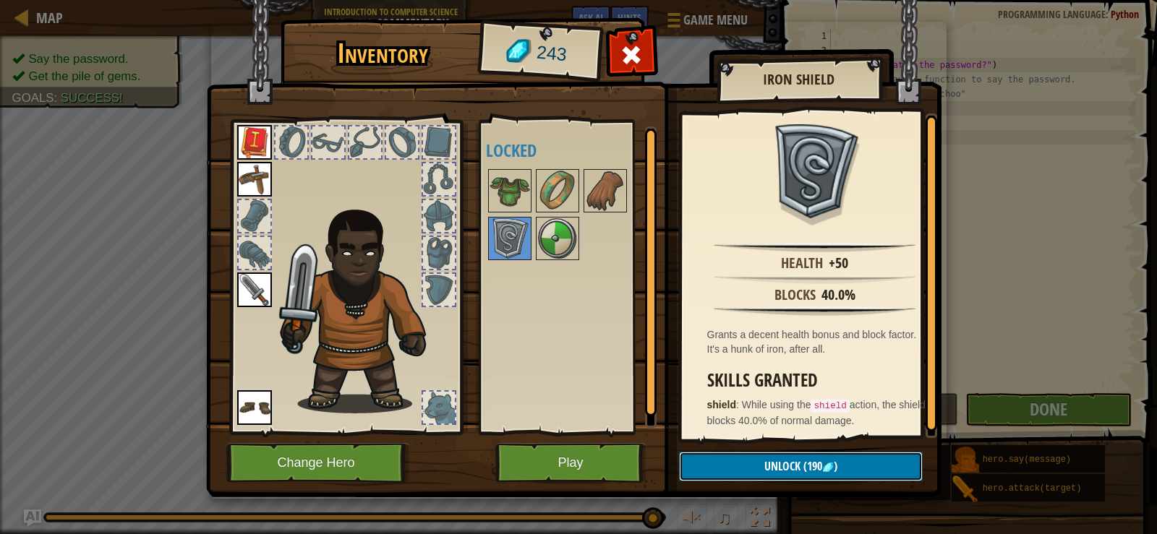
click at [752, 455] on button "Unlock (190 )" at bounding box center [801, 467] width 244 height 30
click at [753, 460] on button "Confirm" at bounding box center [801, 467] width 244 height 30
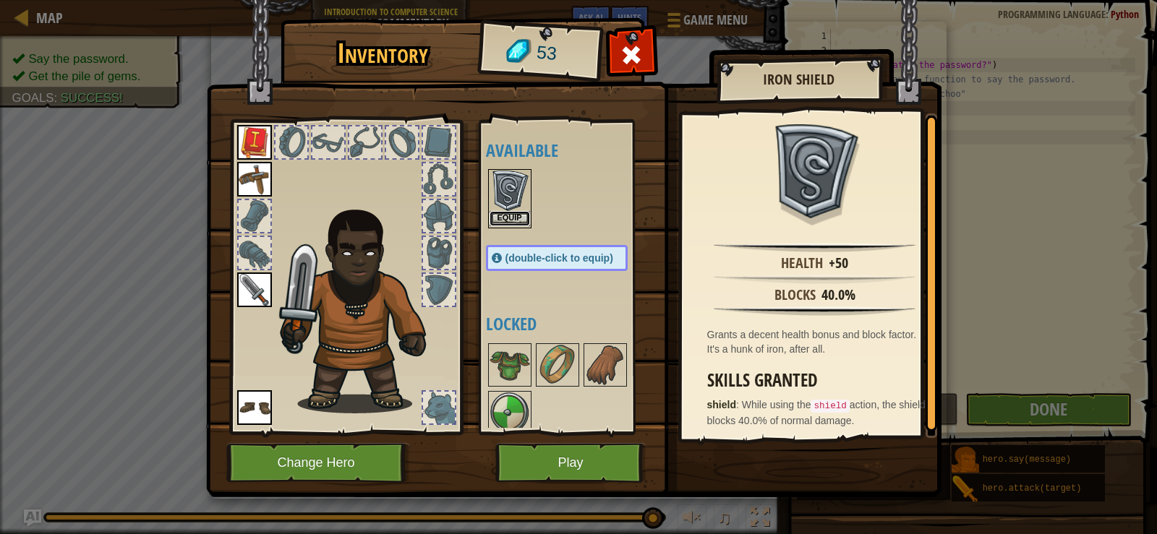
click at [512, 212] on button "Equip" at bounding box center [510, 218] width 40 height 15
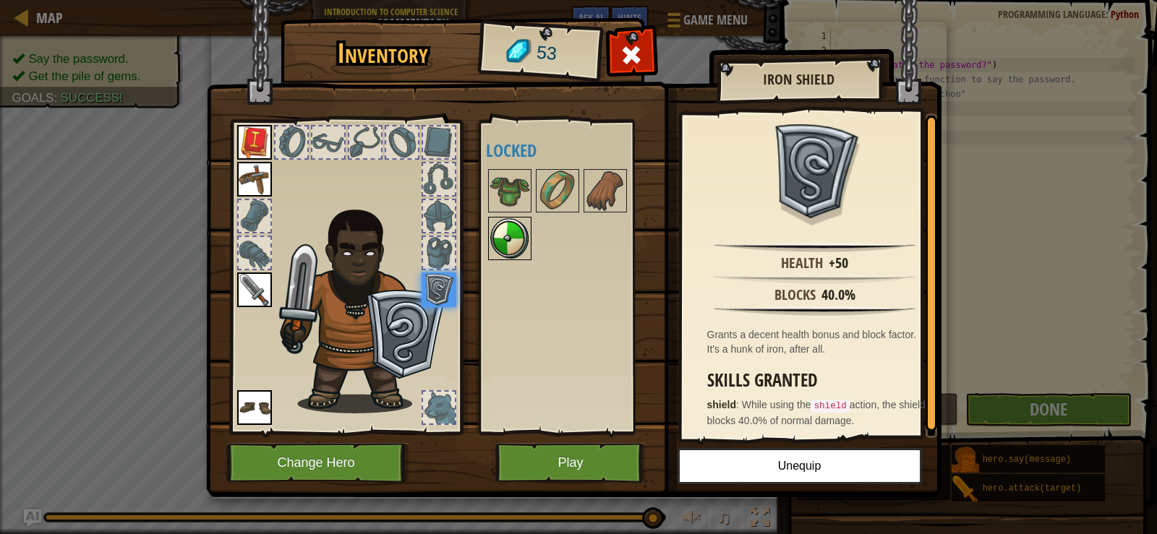
click at [515, 238] on img at bounding box center [510, 238] width 40 height 40
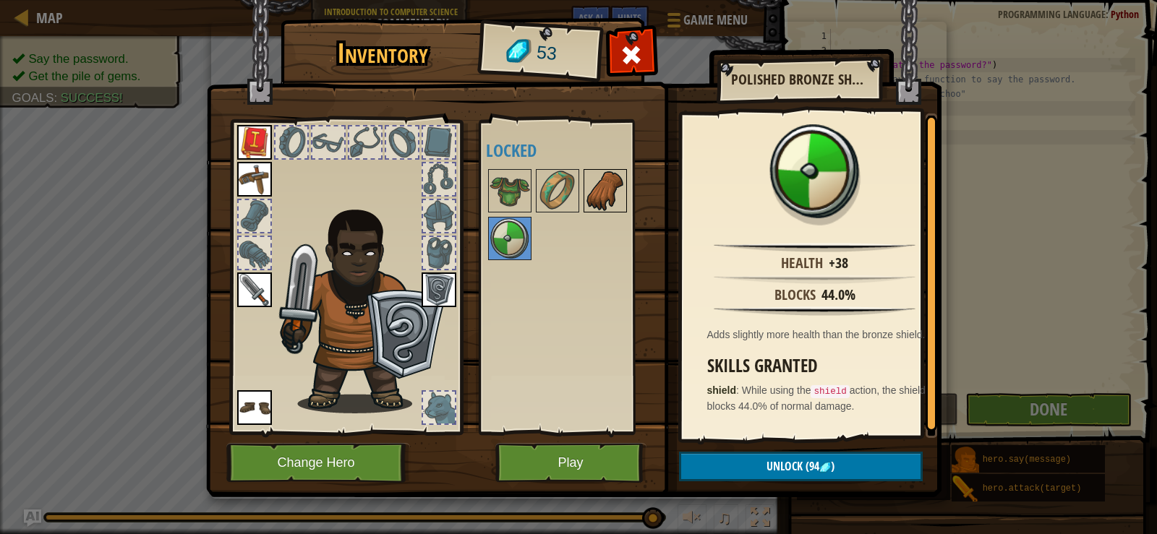
click at [584, 206] on div at bounding box center [605, 190] width 43 height 43
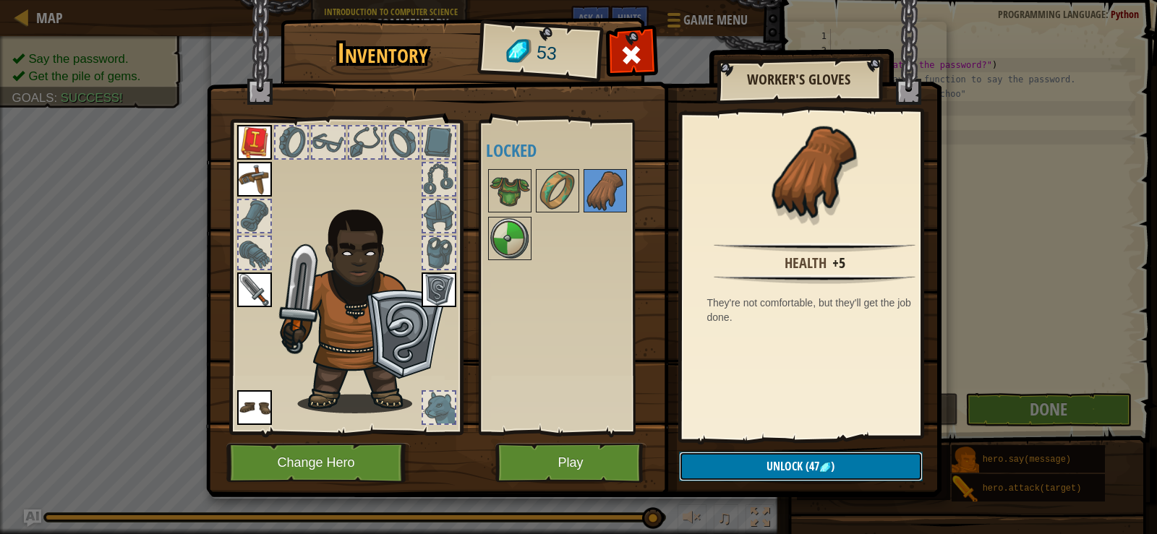
drag, startPoint x: 722, startPoint y: 459, endPoint x: 709, endPoint y: 459, distance: 13.0
click at [722, 459] on button "Unlock (47 )" at bounding box center [801, 467] width 244 height 30
click at [493, 187] on img at bounding box center [510, 191] width 40 height 40
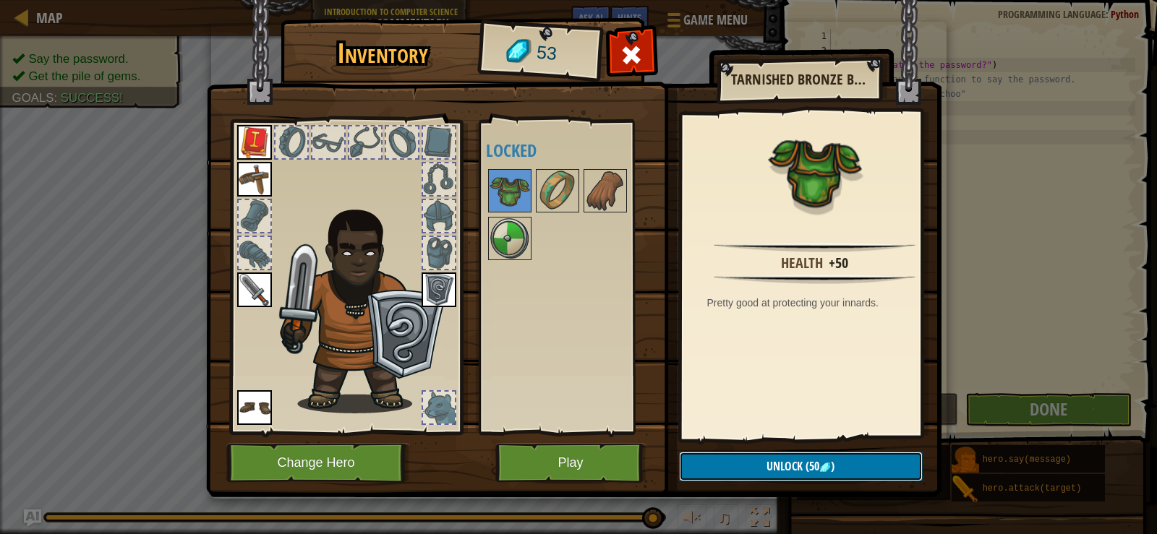
click at [777, 468] on span "Unlock" at bounding box center [785, 466] width 36 height 16
click at [740, 461] on button "Confirm" at bounding box center [801, 467] width 244 height 30
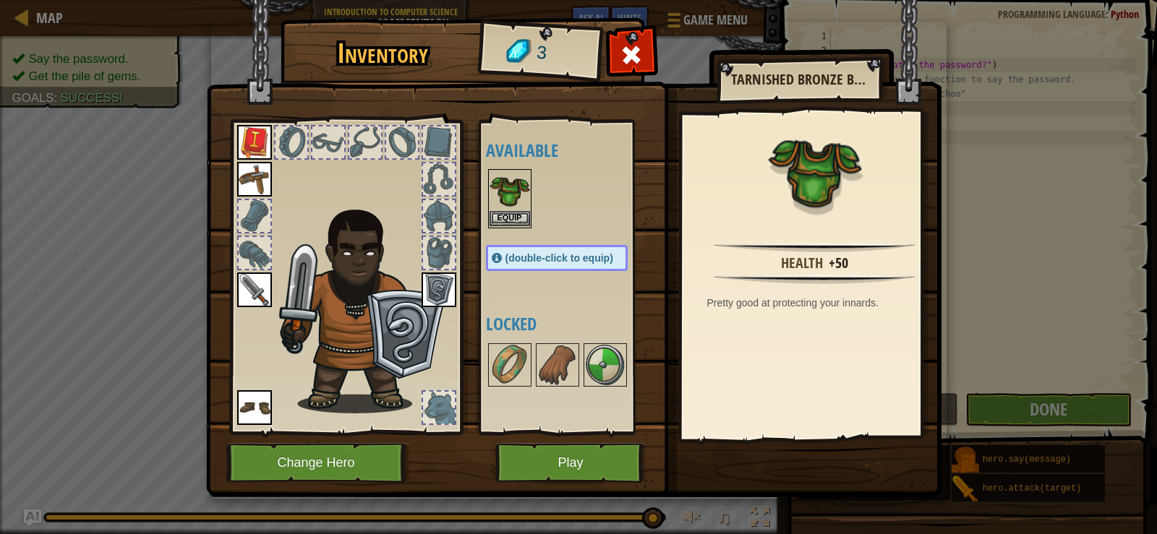
click at [499, 209] on div "Inventory 3 Available Equip Equip Equip Equip Equip Equip (double-click to equi…" at bounding box center [578, 267] width 1157 height 534
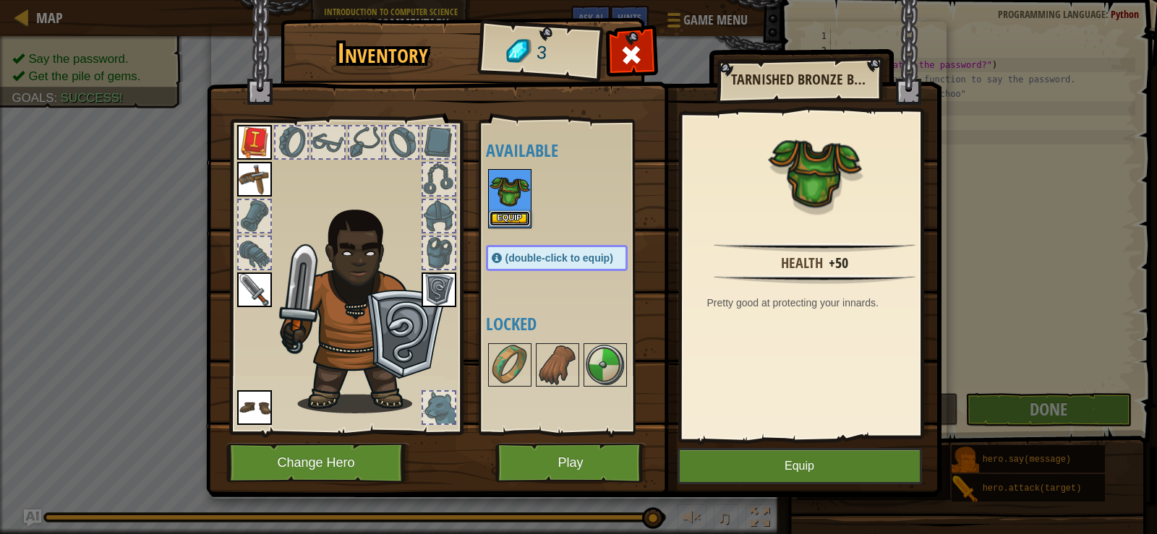
click at [498, 222] on button "Equip" at bounding box center [510, 218] width 40 height 15
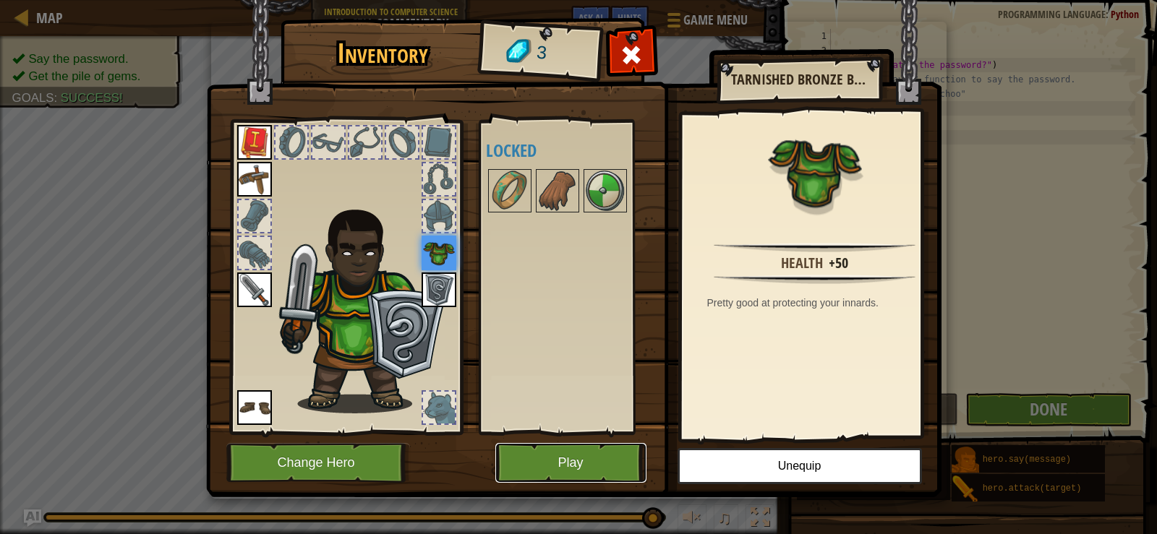
click at [595, 467] on button "Play" at bounding box center [570, 463] width 151 height 40
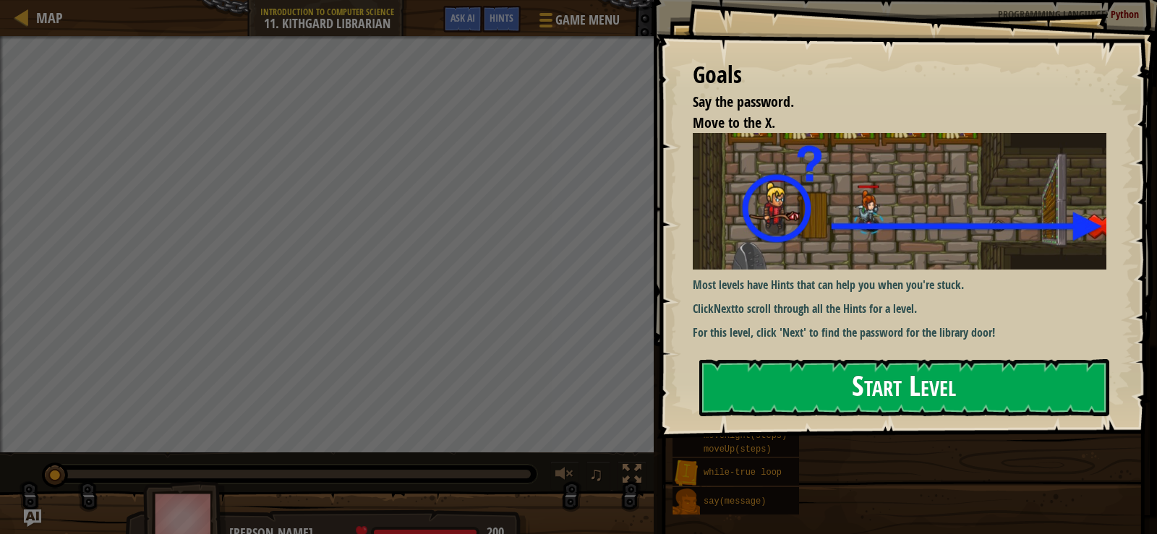
click at [888, 398] on button "Start Level" at bounding box center [904, 387] width 410 height 57
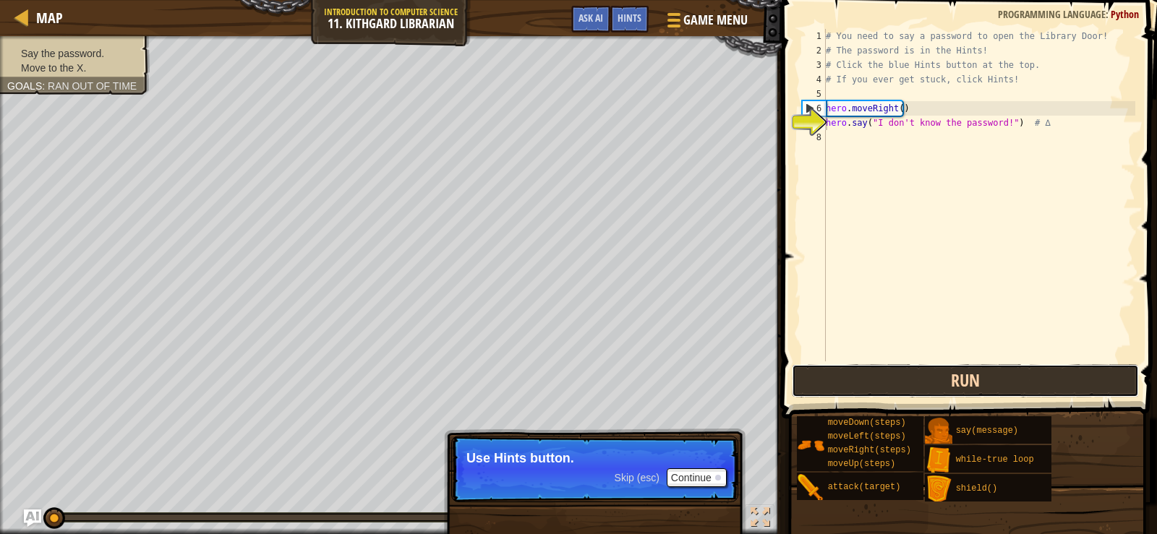
click at [933, 395] on button "Run" at bounding box center [965, 380] width 347 height 33
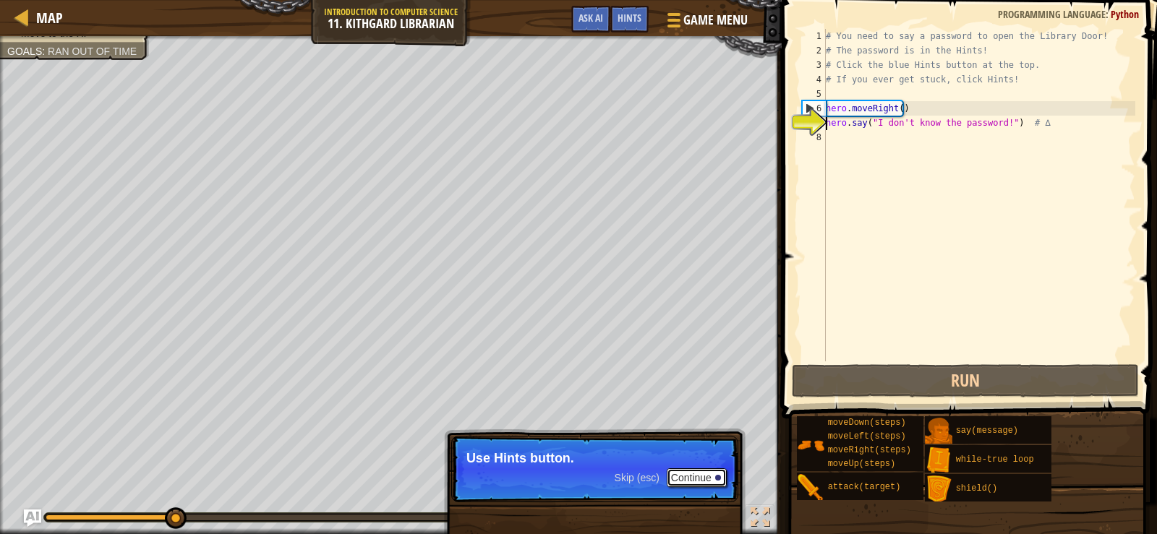
click at [673, 472] on button "Continue" at bounding box center [697, 478] width 60 height 19
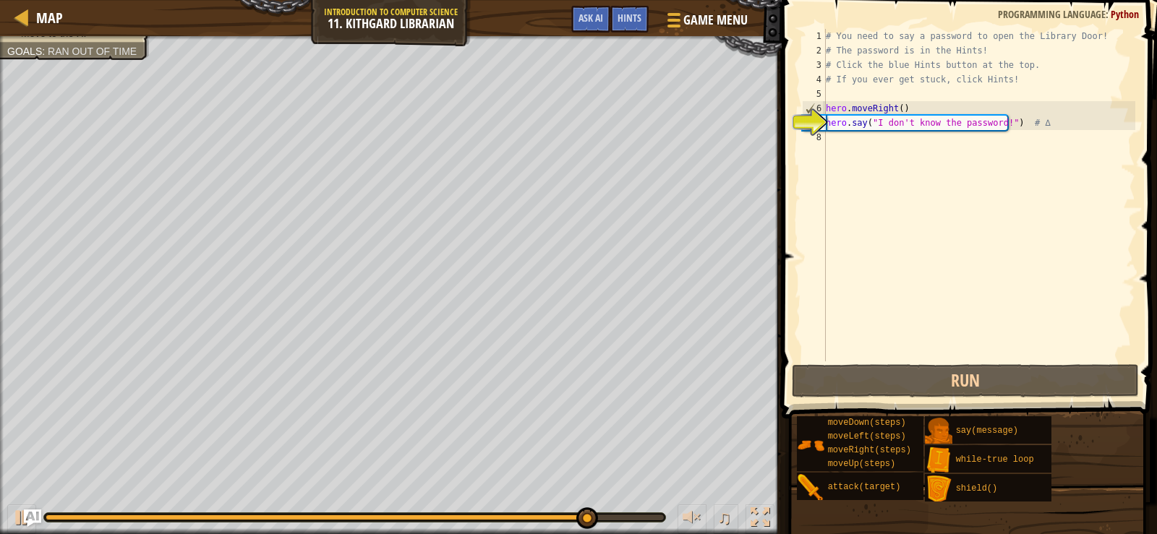
click at [829, 144] on div "# You need to say a password to open the Library Door! # The password is in the…" at bounding box center [979, 210] width 312 height 362
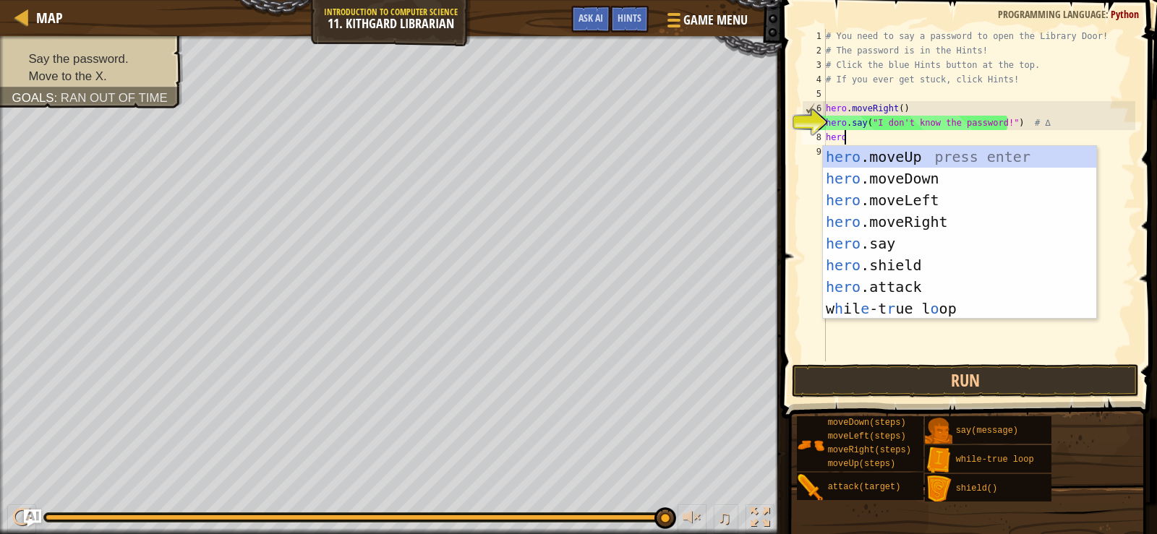
scroll to position [7, 1]
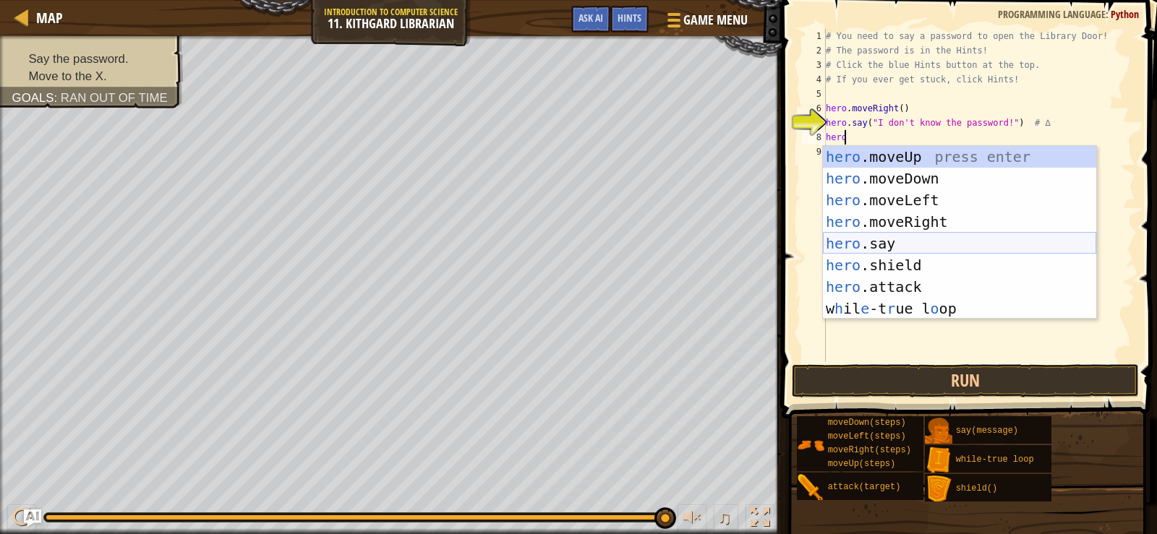
click at [863, 242] on div "hero .moveUp press enter hero .moveDown press enter hero .moveLeft press enter …" at bounding box center [959, 254] width 273 height 217
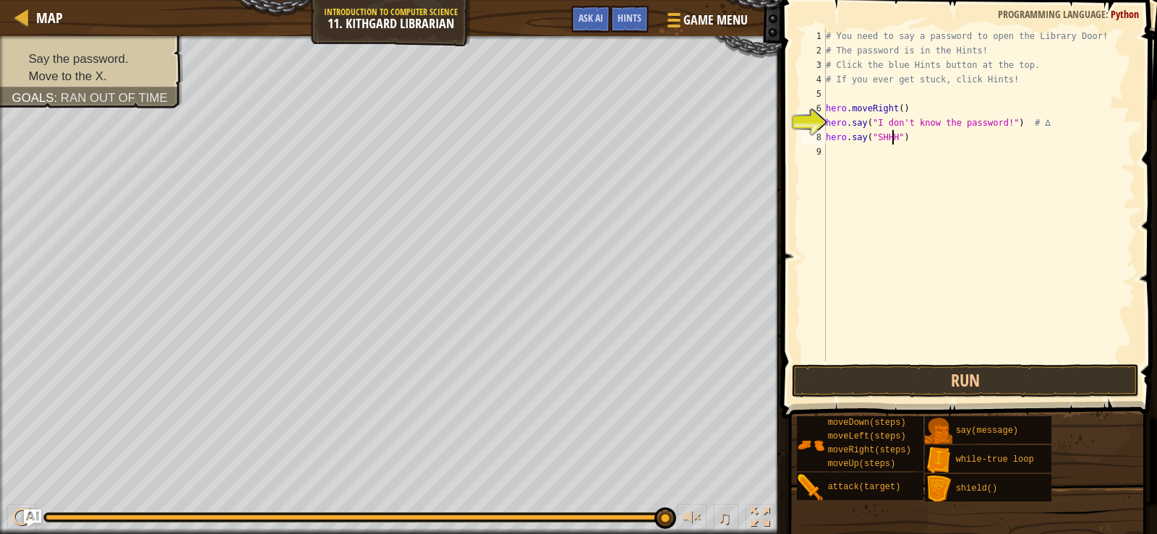
scroll to position [7, 6]
type textarea "hero.say("SHHH!")"
click at [925, 385] on button "Run" at bounding box center [965, 380] width 347 height 33
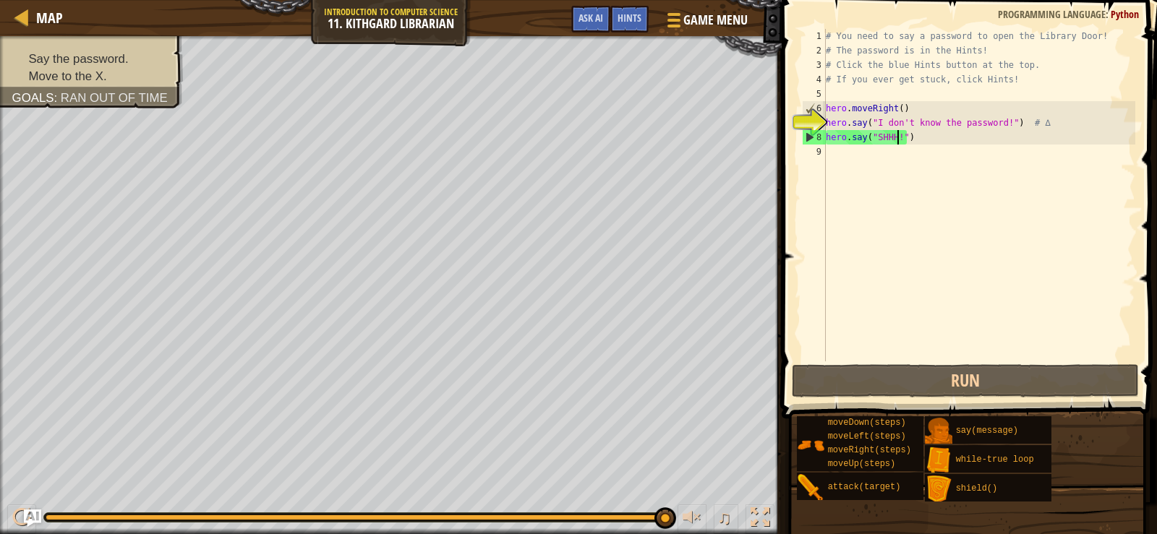
click at [863, 157] on div "# You need to say a password to open the Library Door! # The password is in the…" at bounding box center [979, 210] width 312 height 362
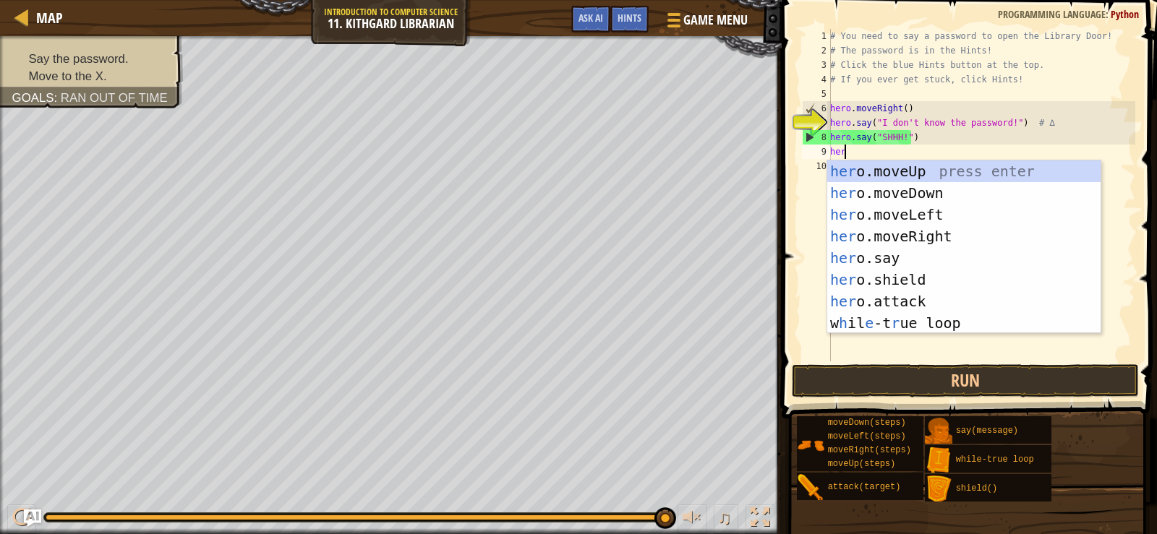
type textarea "hero"
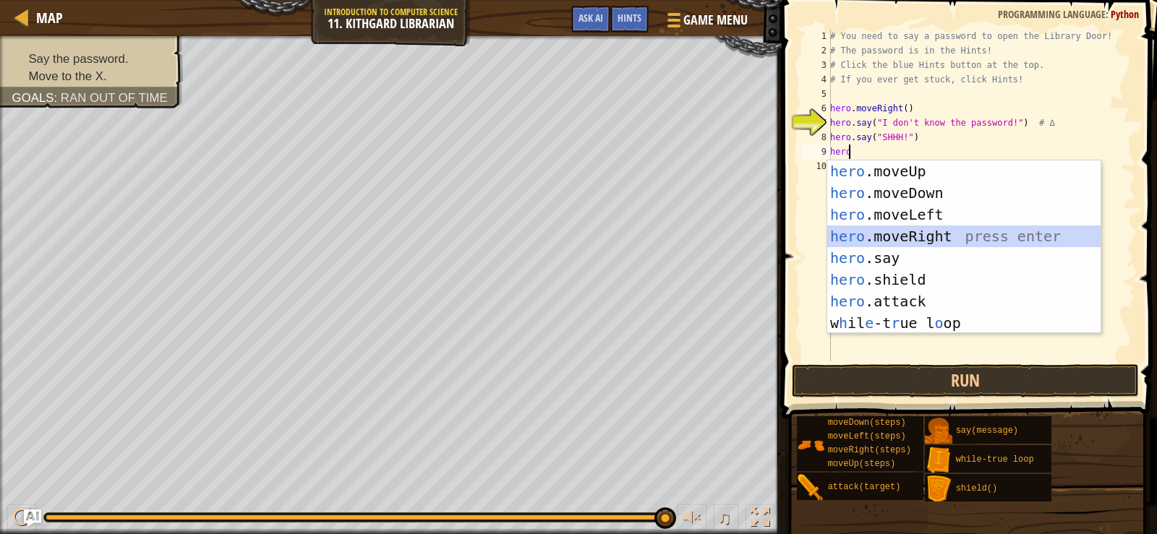
click at [911, 234] on div "hero .moveUp press enter hero .moveDown press enter hero .moveLeft press enter …" at bounding box center [963, 269] width 273 height 217
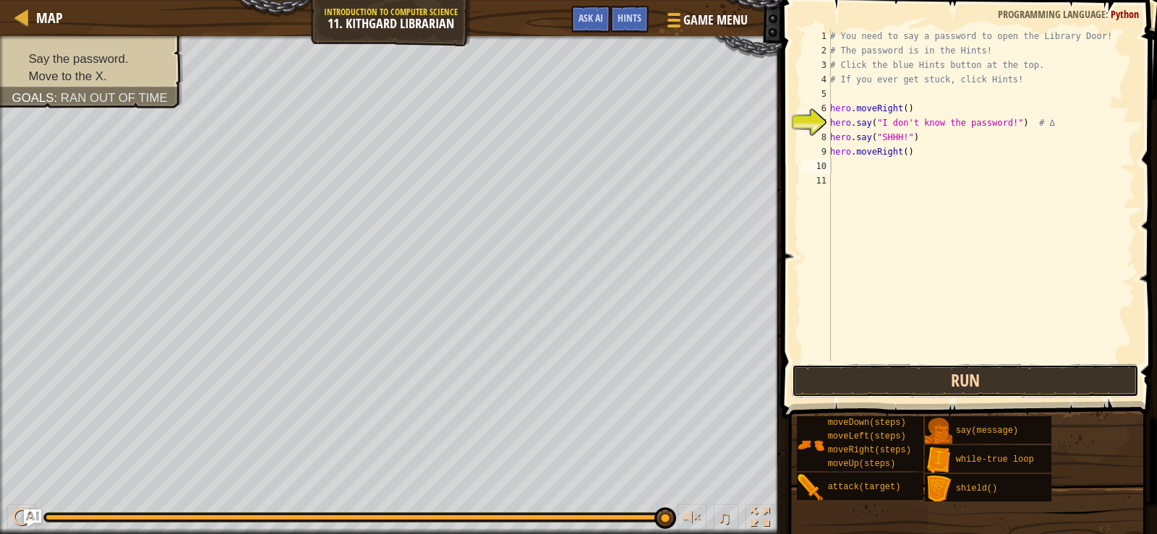
click at [913, 380] on button "Run" at bounding box center [965, 380] width 347 height 33
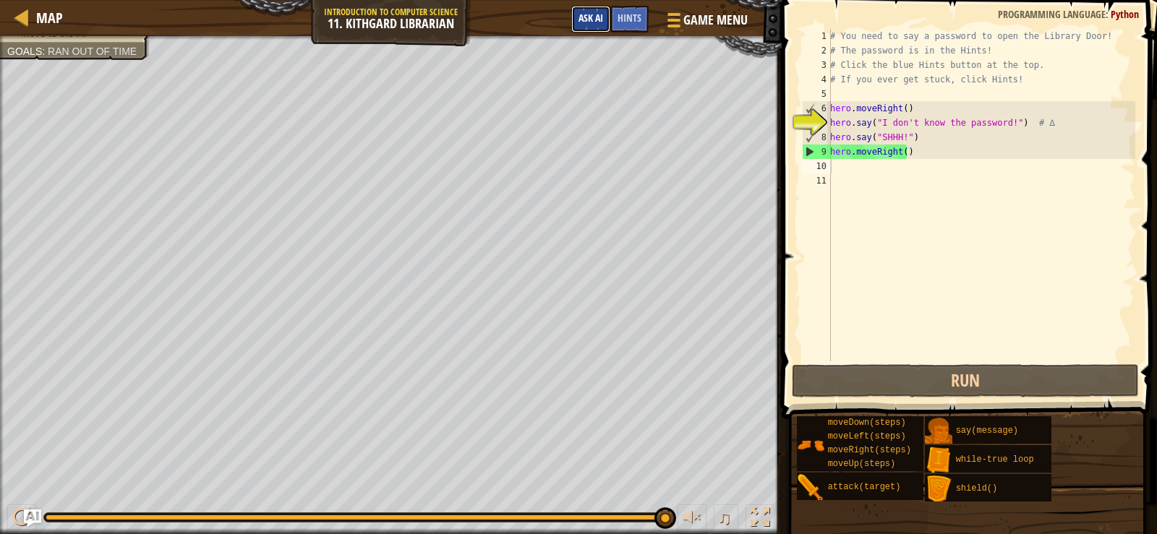
click at [610, 19] on button "Ask AI" at bounding box center [590, 19] width 39 height 27
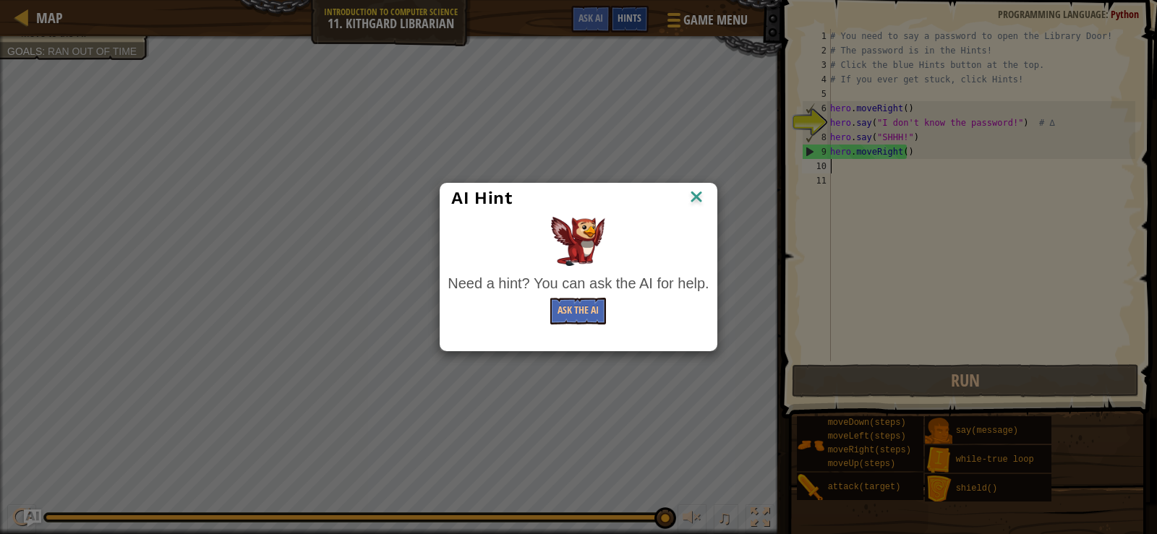
click at [624, 19] on div "AI Hint Need a hint? You can ask the AI for help. Ask the AI" at bounding box center [578, 267] width 1157 height 534
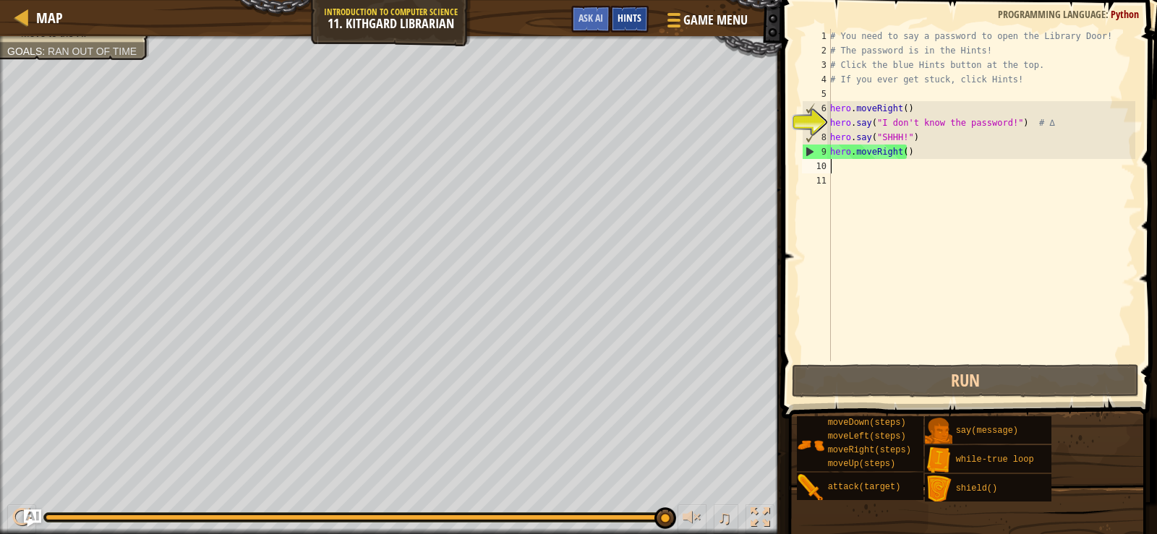
click at [636, 21] on span "Hints" at bounding box center [630, 18] width 24 height 14
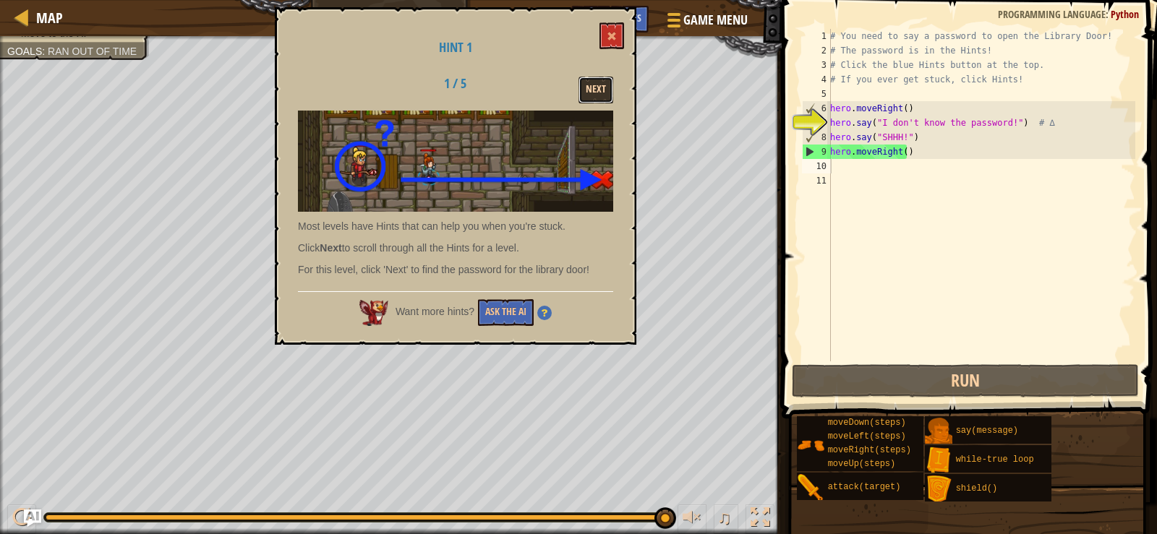
click at [588, 99] on button "Next" at bounding box center [595, 90] width 35 height 27
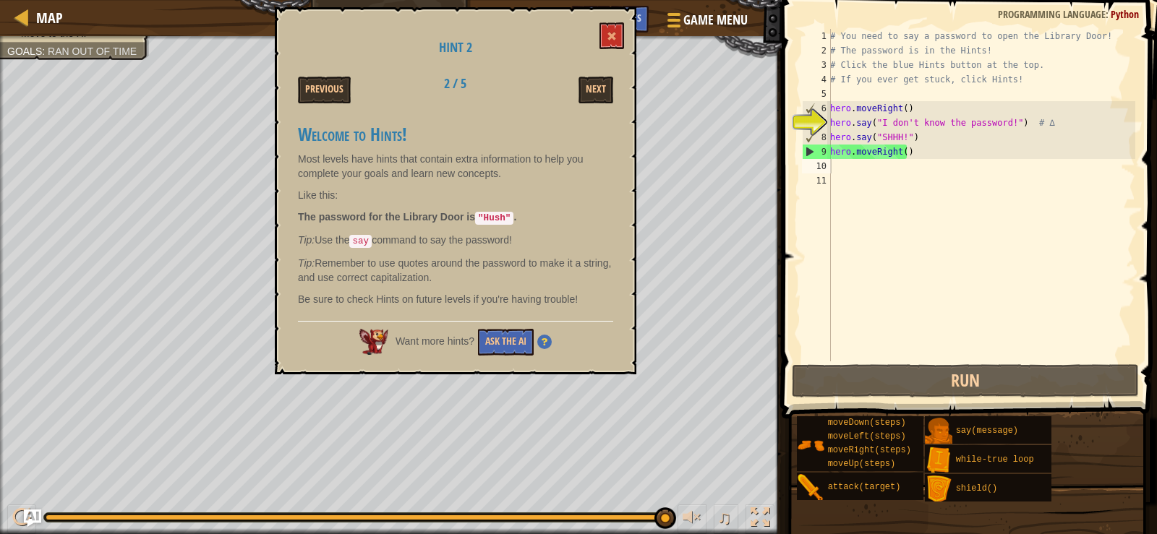
click at [900, 137] on div "# You need to say a password to open the Library Door! # The password is in the…" at bounding box center [981, 210] width 308 height 362
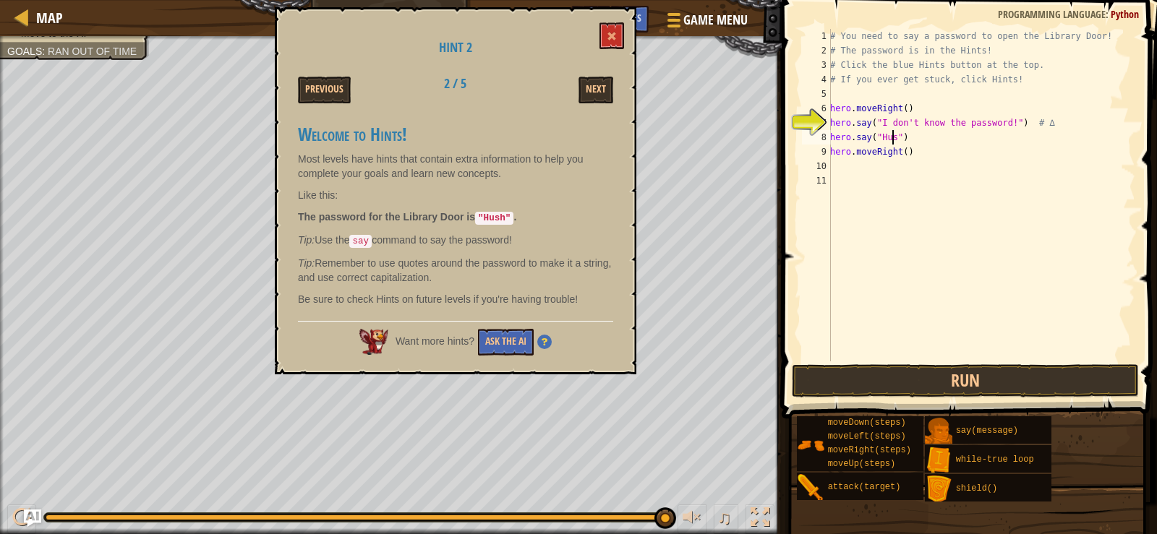
scroll to position [7, 5]
type textarea "hero.say("Hush")"
click at [876, 383] on button "Run" at bounding box center [965, 380] width 347 height 33
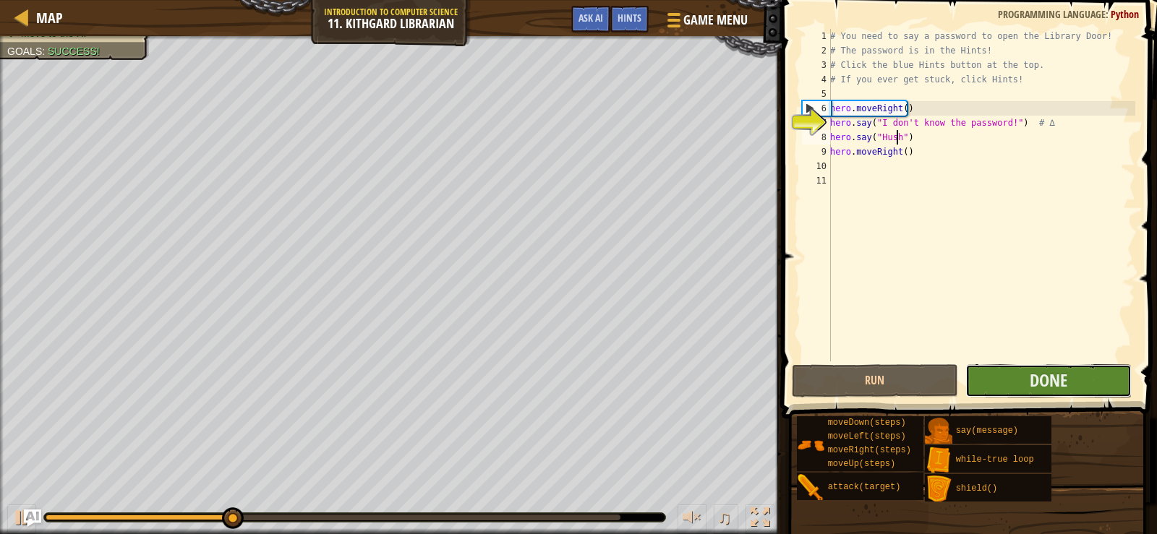
click at [1104, 377] on button "Done" at bounding box center [1048, 380] width 166 height 33
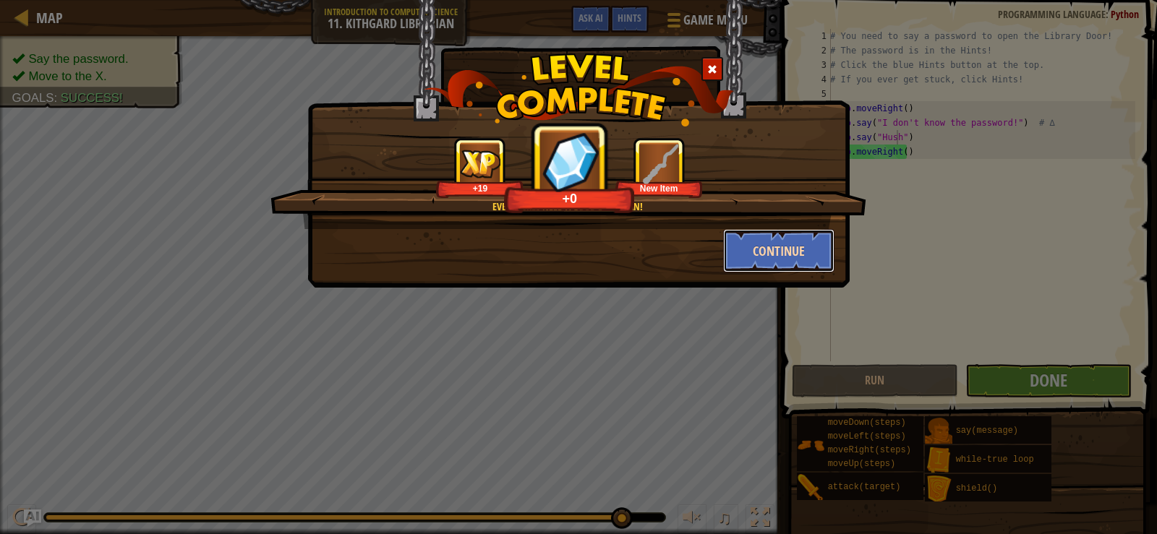
click at [757, 266] on button "Continue" at bounding box center [779, 250] width 112 height 43
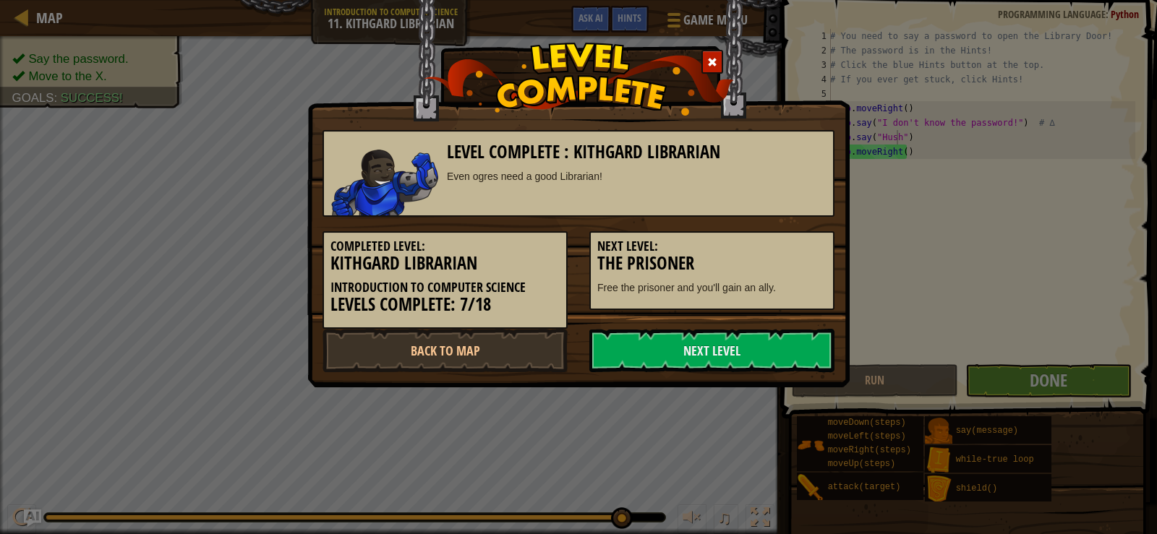
click at [757, 266] on h3 "The Prisoner" at bounding box center [711, 264] width 229 height 20
click at [746, 342] on link "Next Level" at bounding box center [711, 350] width 245 height 43
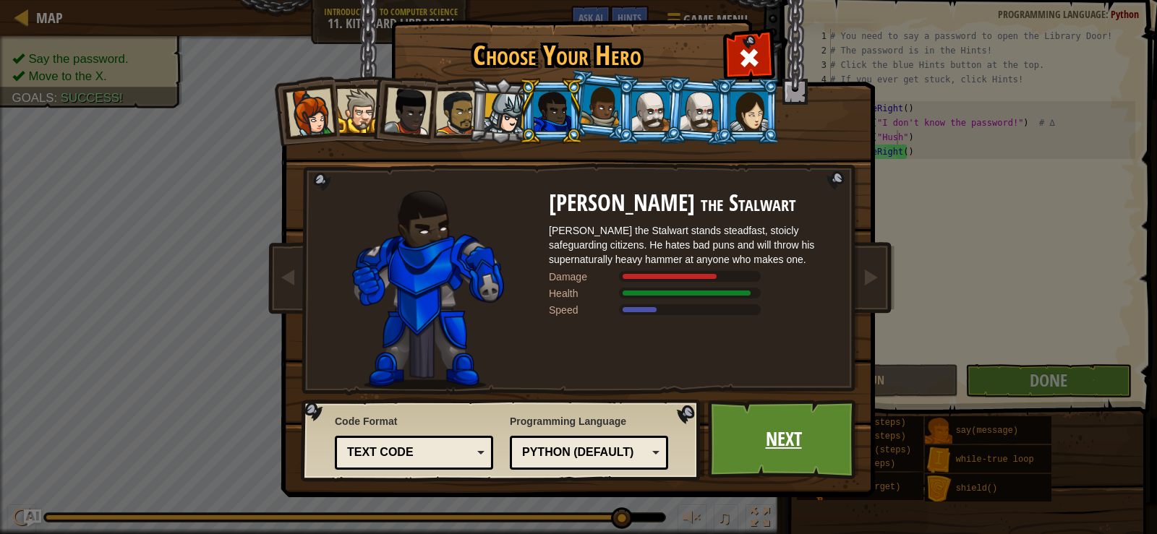
click at [795, 426] on link "Next" at bounding box center [783, 440] width 151 height 80
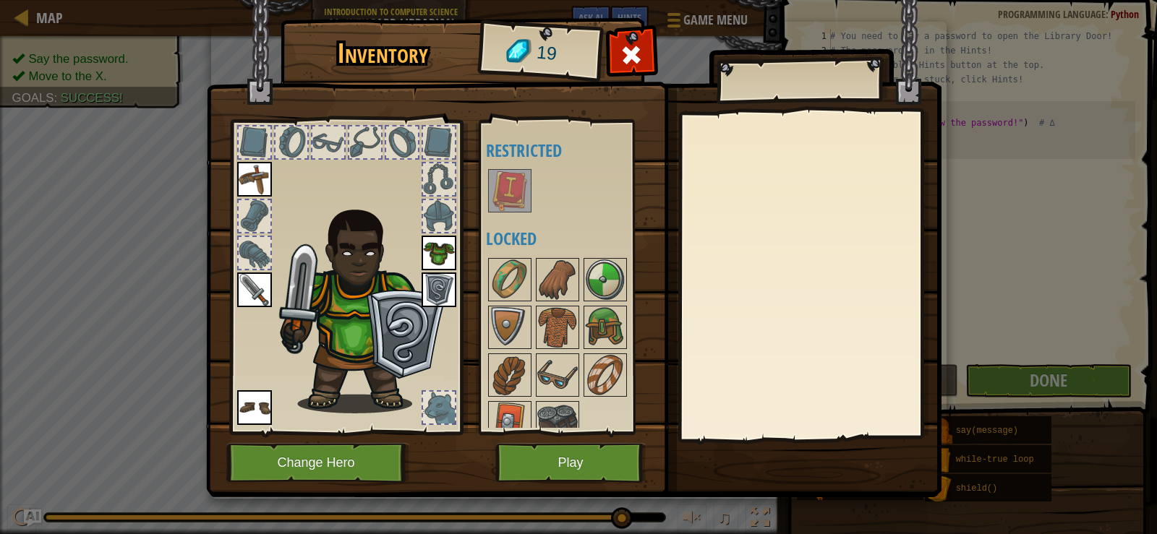
click at [560, 302] on div at bounding box center [577, 351] width 182 height 191
click at [555, 316] on img at bounding box center [557, 327] width 40 height 40
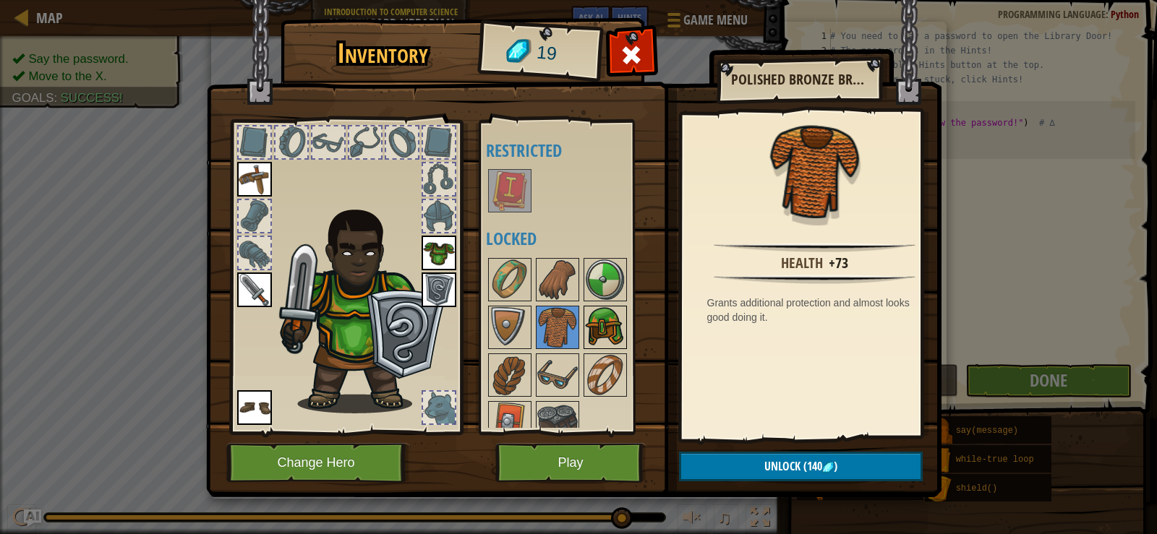
click at [618, 337] on img at bounding box center [605, 327] width 40 height 40
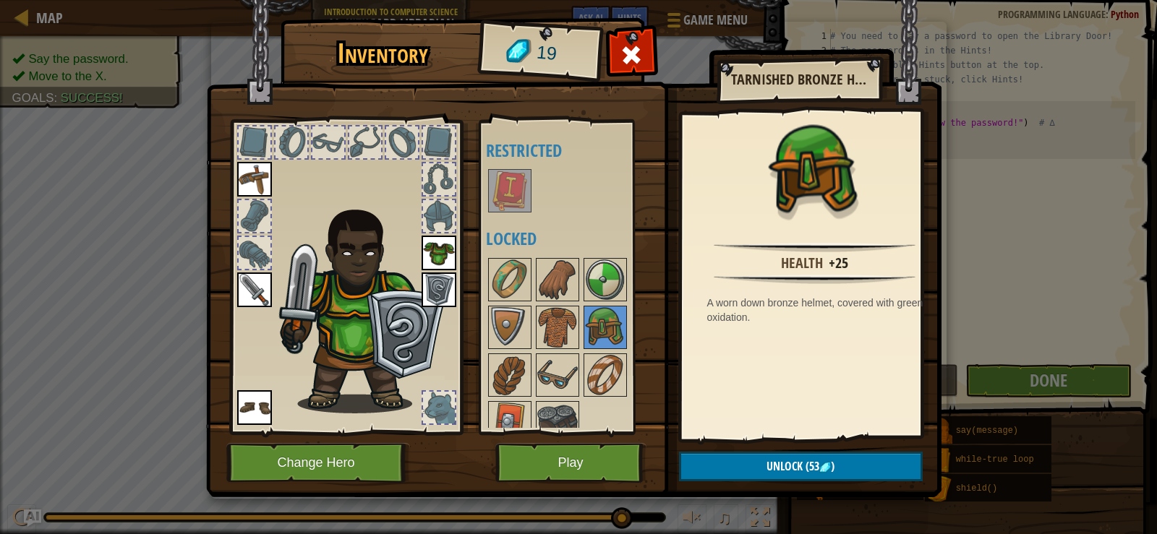
click at [605, 302] on div "Available Equip Equip Equip Equip Equip (double-click to equip) Restricted Lock…" at bounding box center [577, 278] width 182 height 302
click at [531, 323] on div at bounding box center [577, 351] width 182 height 191
click at [503, 323] on img at bounding box center [510, 327] width 40 height 40
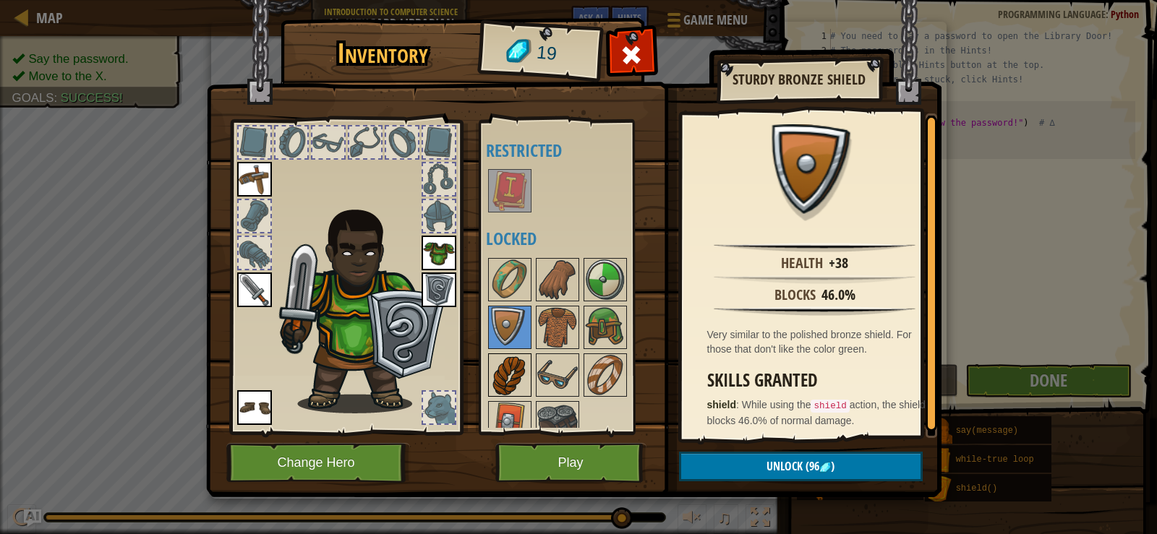
click at [516, 379] on img at bounding box center [510, 375] width 40 height 40
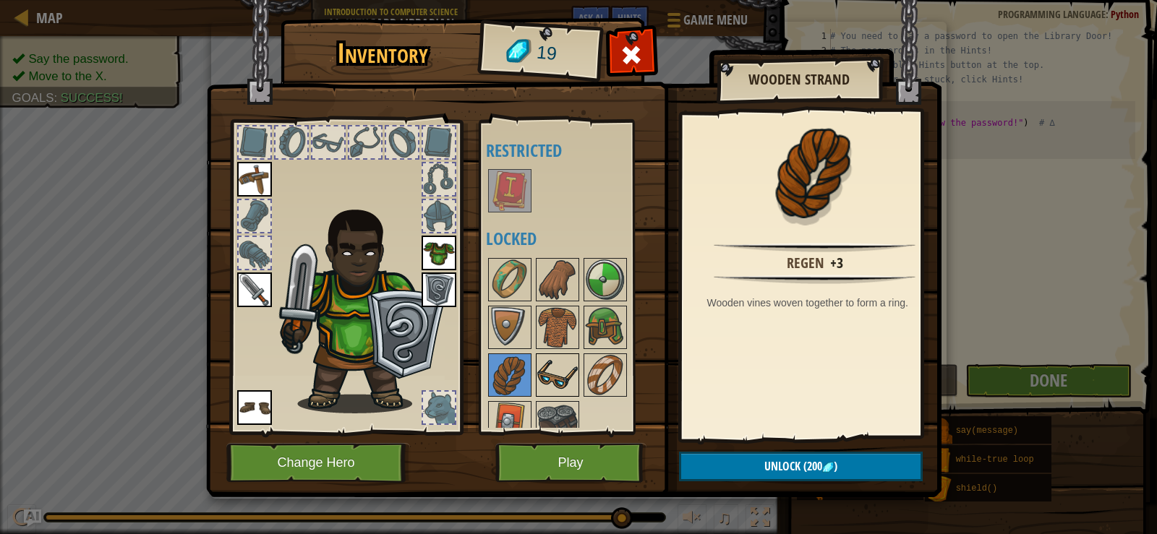
click at [545, 374] on img at bounding box center [557, 375] width 40 height 40
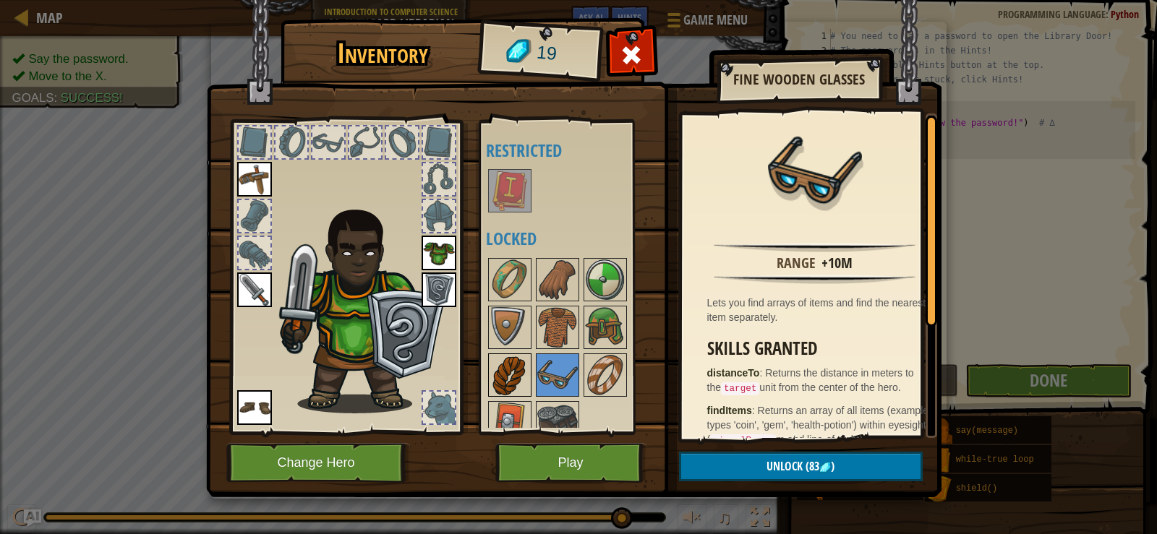
click at [518, 377] on img at bounding box center [510, 375] width 40 height 40
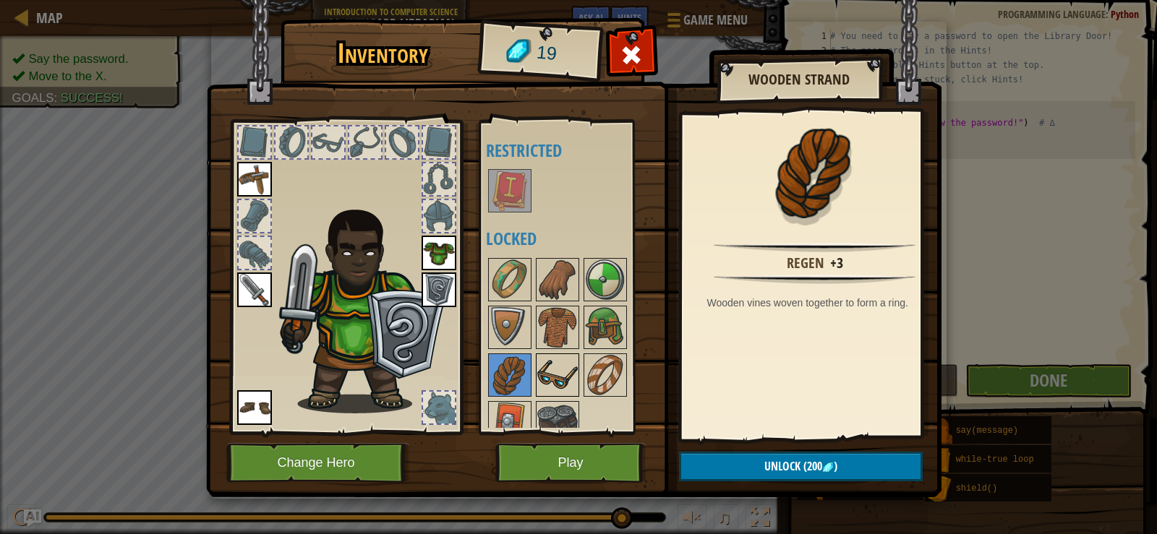
click at [564, 374] on img at bounding box center [557, 375] width 40 height 40
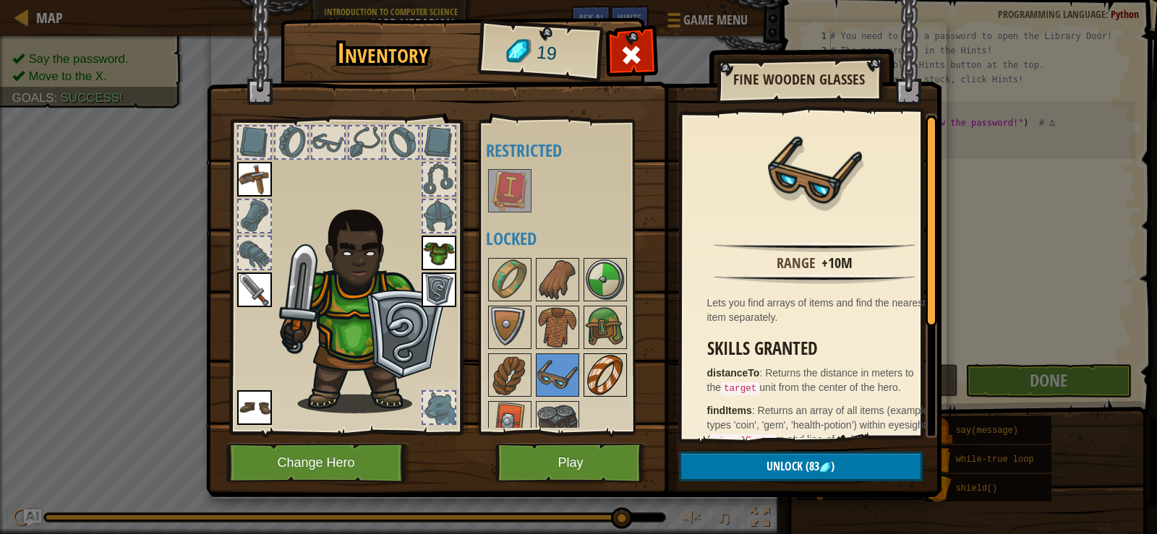
click at [610, 375] on img at bounding box center [605, 375] width 40 height 40
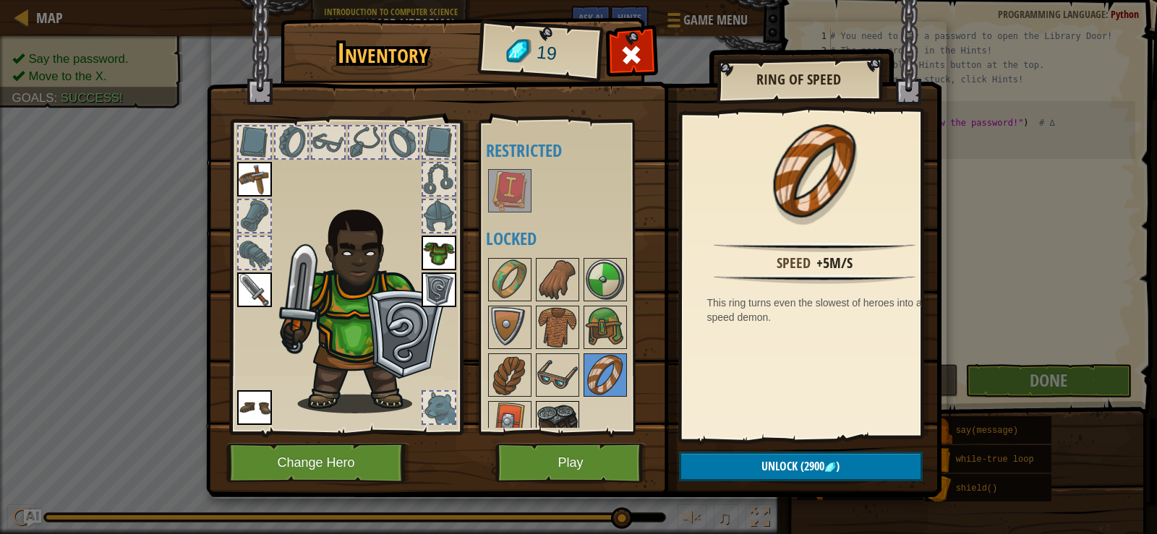
scroll to position [19, 0]
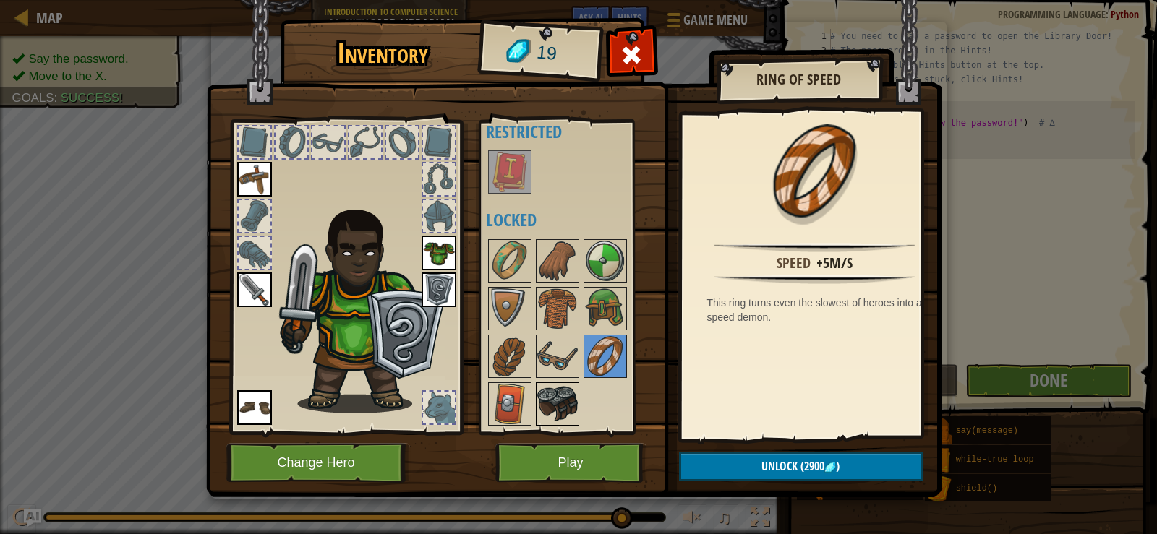
click at [537, 396] on img at bounding box center [557, 404] width 40 height 40
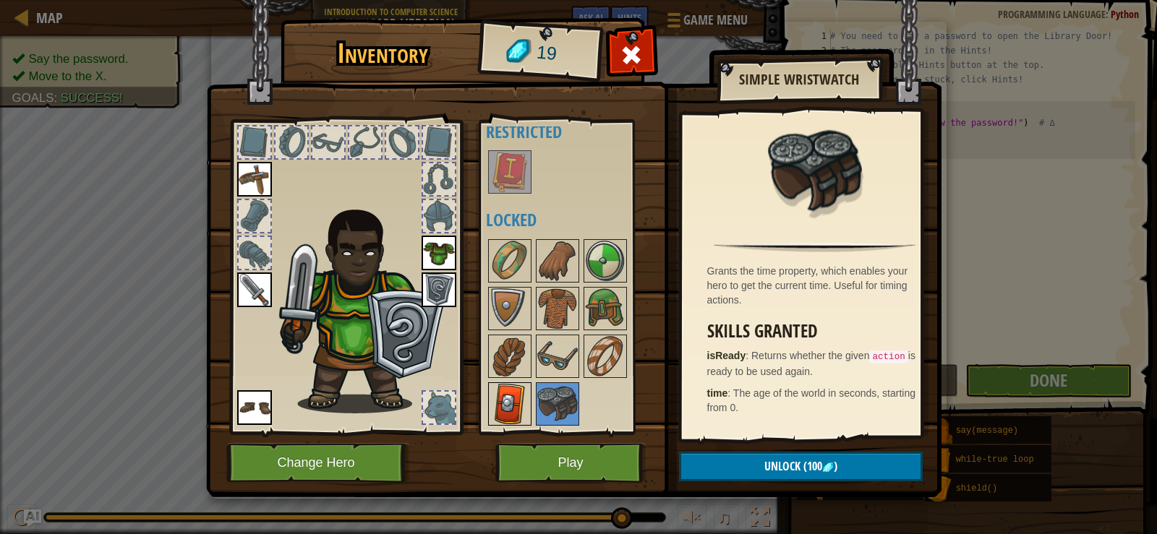
click at [521, 398] on img at bounding box center [510, 404] width 40 height 40
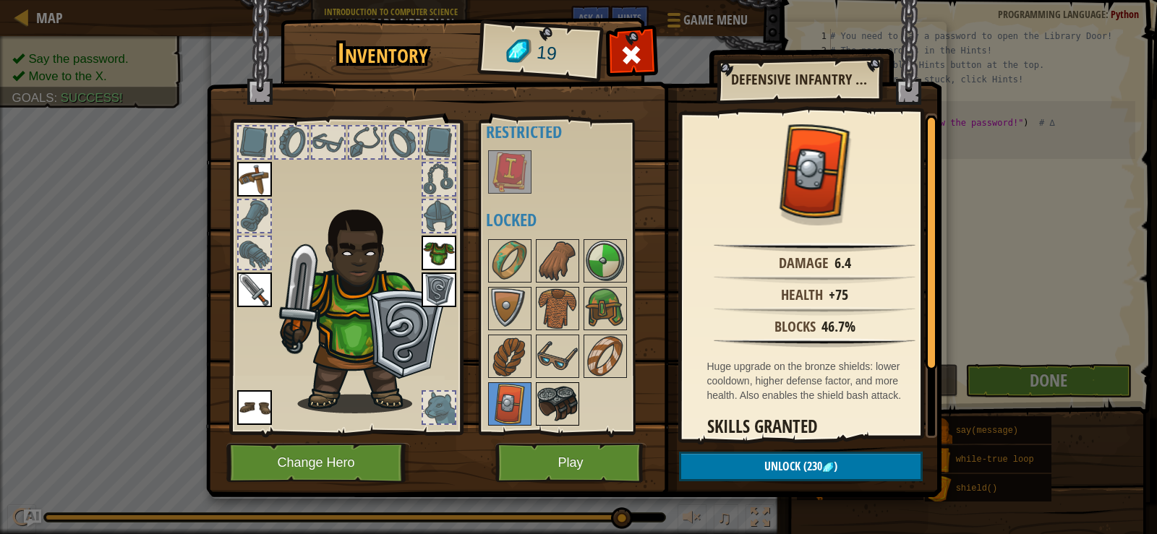
click at [578, 398] on div at bounding box center [557, 404] width 43 height 43
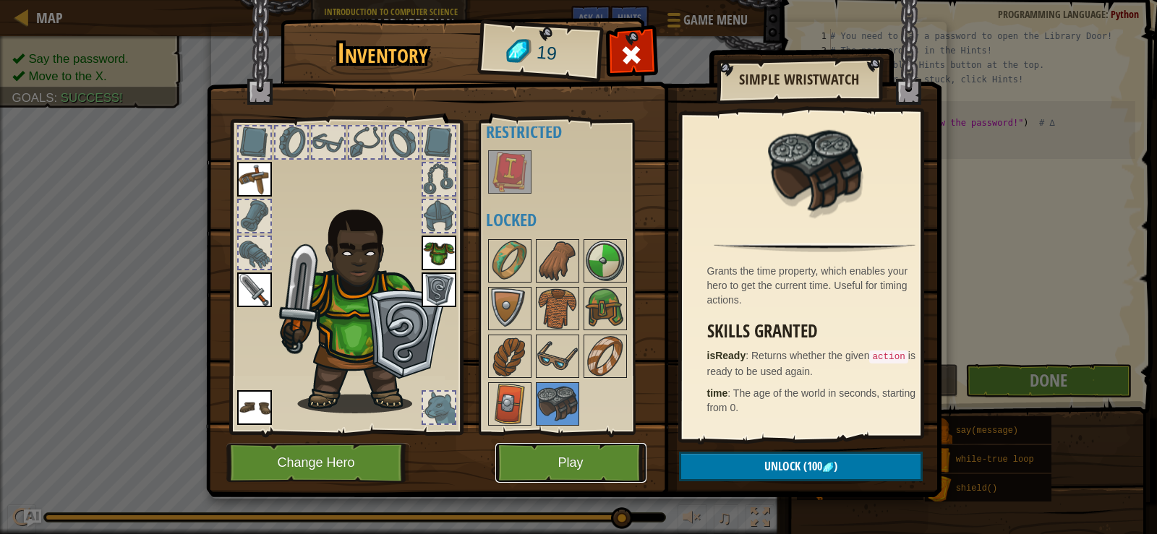
click at [564, 467] on button "Play" at bounding box center [570, 463] width 151 height 40
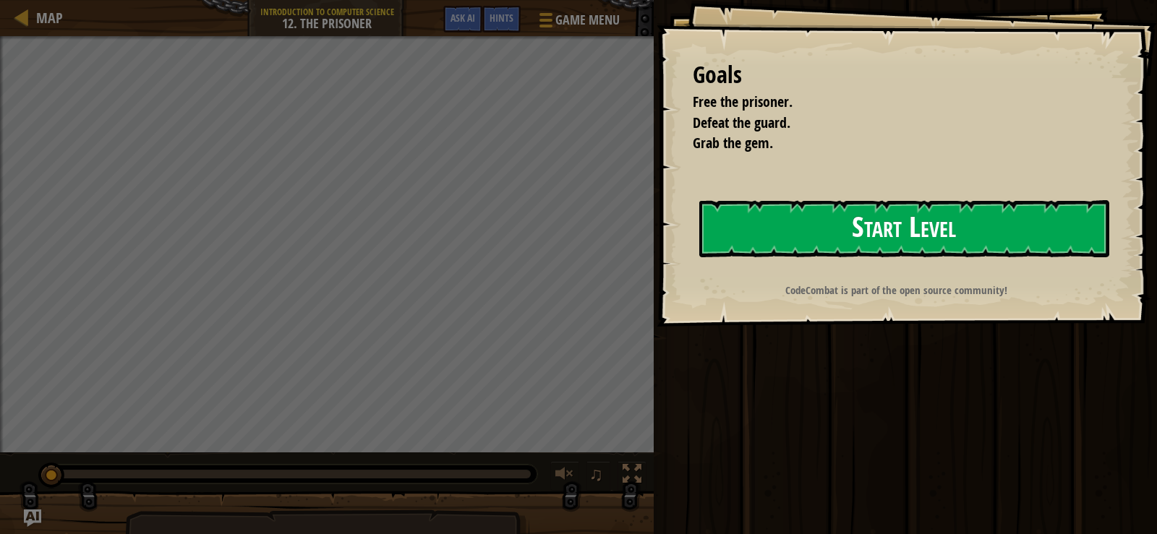
click at [779, 247] on button "Start Level" at bounding box center [904, 228] width 410 height 57
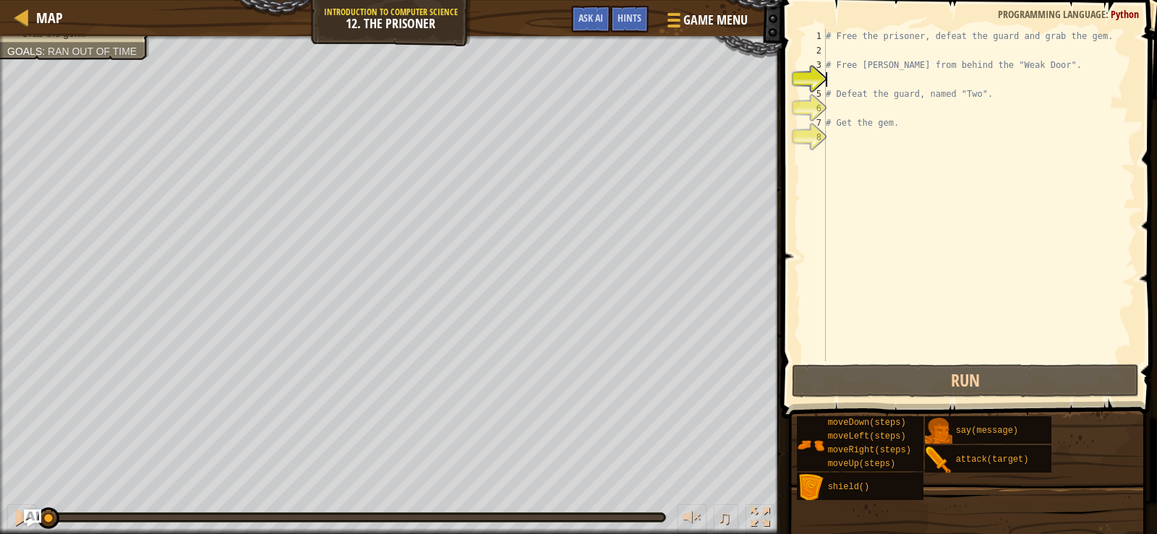
scroll to position [7, 0]
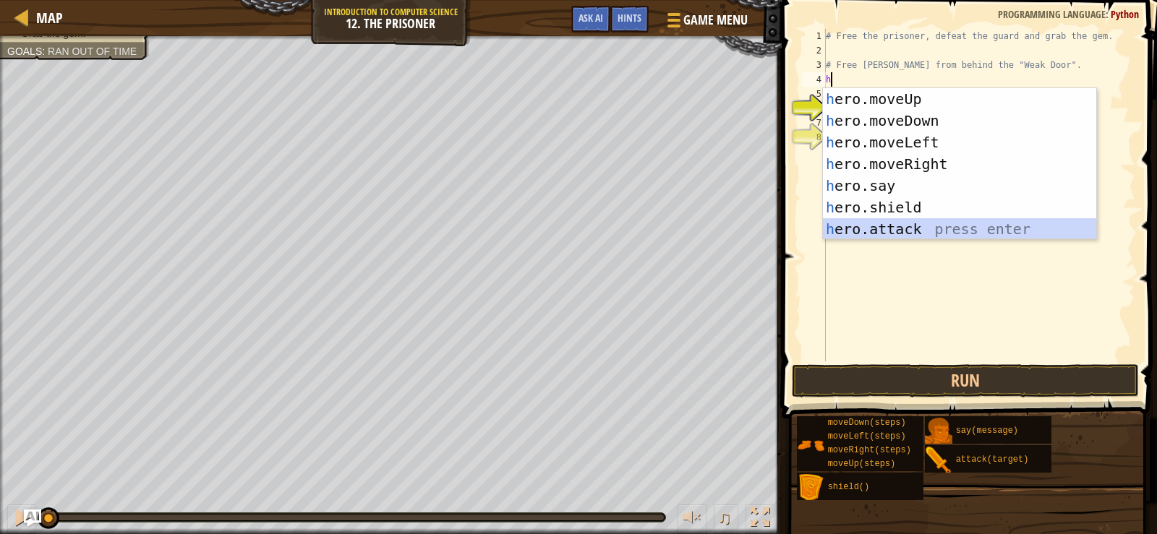
click at [930, 229] on div "h ero.moveUp press enter h ero.moveDown press enter h ero.moveLeft press enter …" at bounding box center [959, 185] width 273 height 195
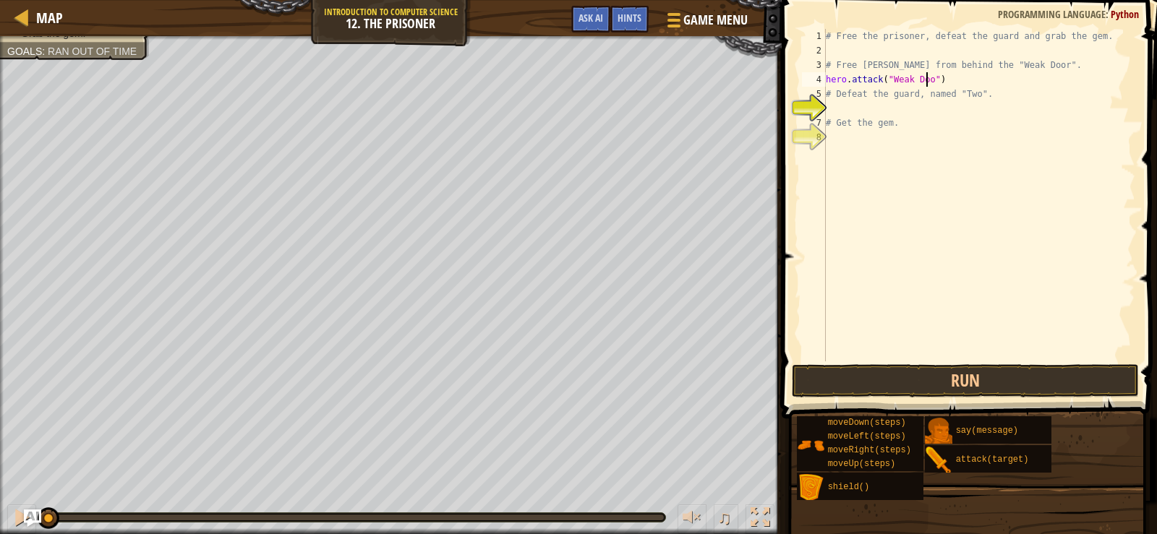
scroll to position [7, 9]
type textarea "hero.attack("Weak Door")"
click at [902, 375] on button "Run" at bounding box center [965, 380] width 347 height 33
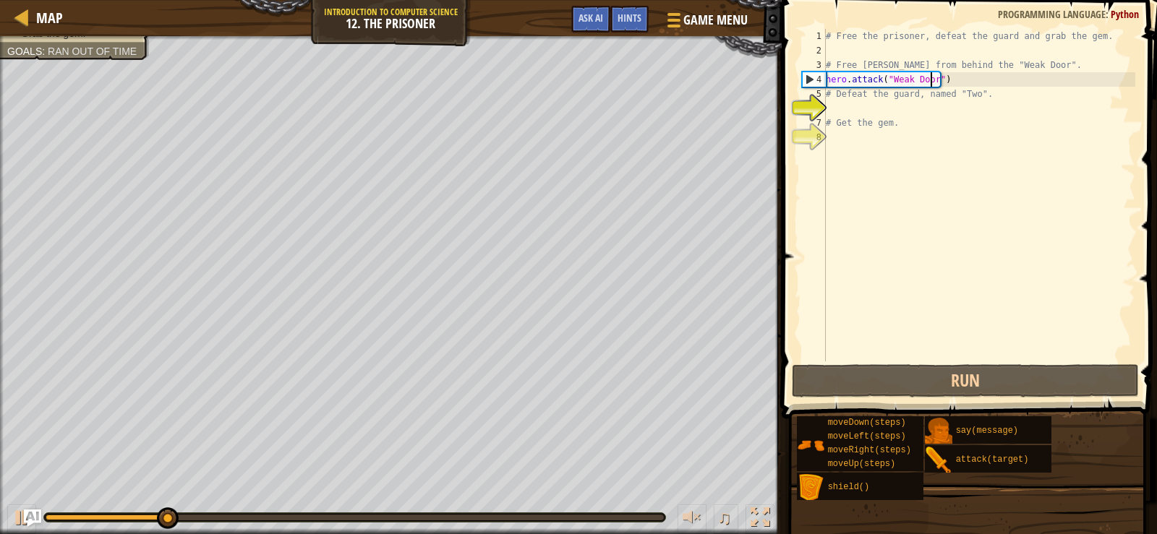
click at [863, 115] on div "# Free the prisoner, defeat the guard and grab the gem. # Free [PERSON_NAME] fr…" at bounding box center [979, 210] width 312 height 362
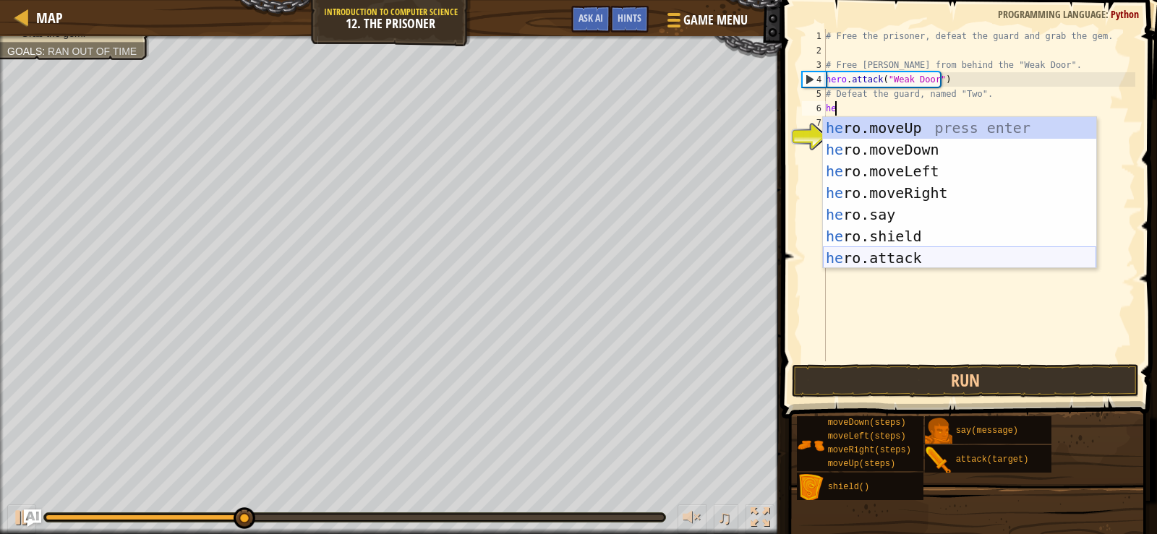
click at [853, 260] on div "he ro.moveUp press enter he ro.moveDown press enter he ro.moveLeft press enter …" at bounding box center [959, 214] width 273 height 195
type textarea "hero.attack("Enemy Name")"
